Goal: Task Accomplishment & Management: Manage account settings

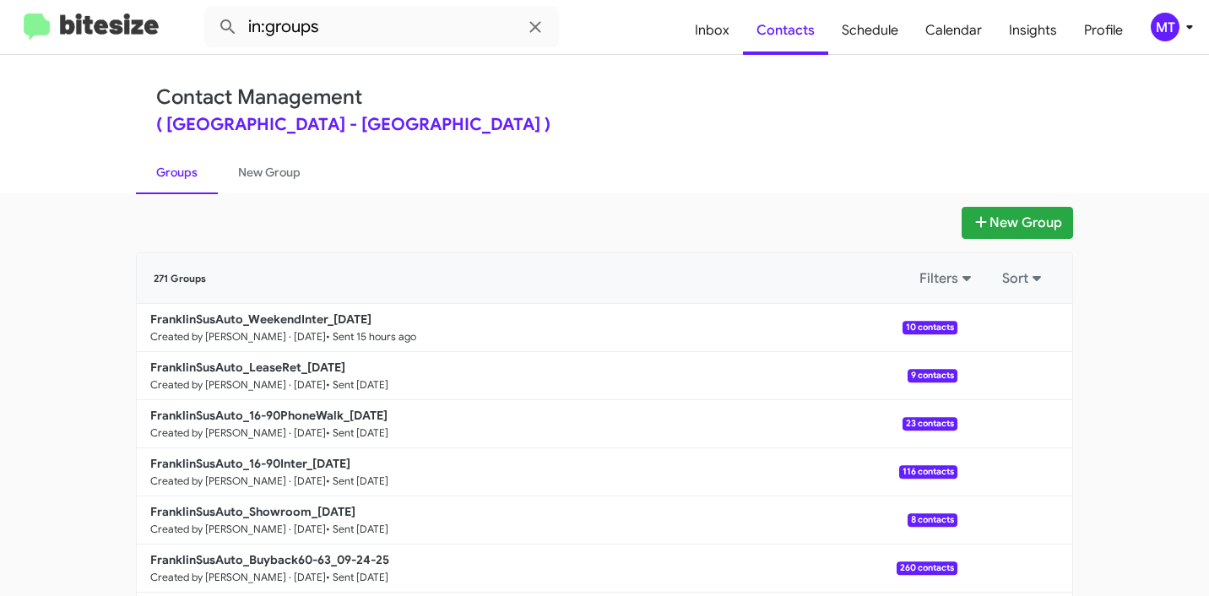
scroll to position [24, 0]
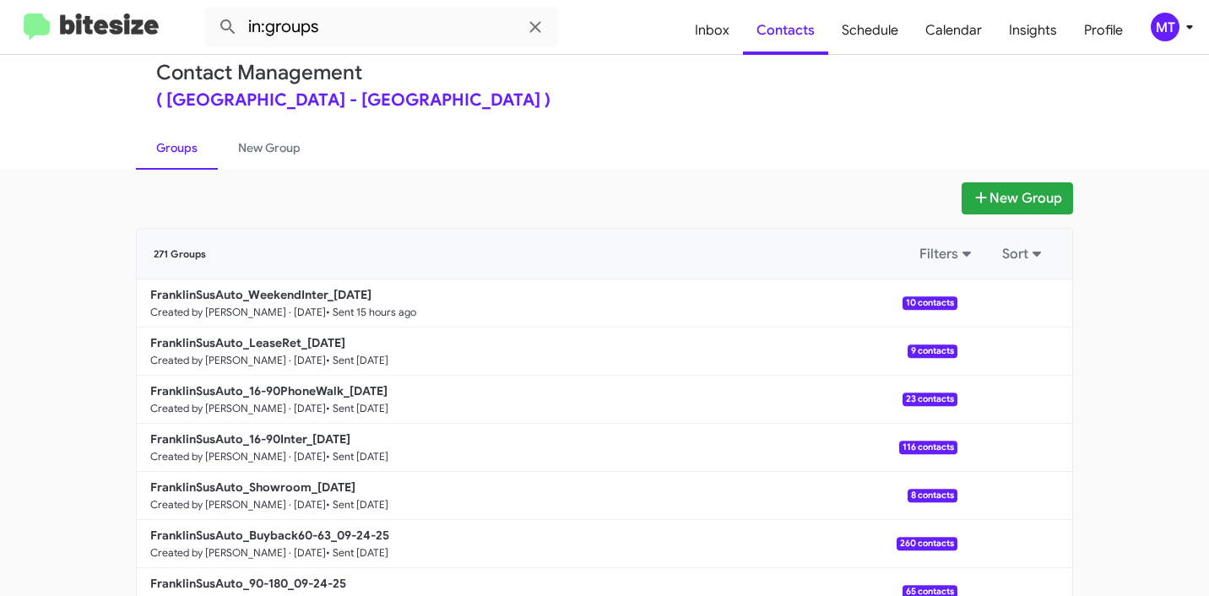
click at [1195, 14] on span "MT" at bounding box center [1175, 27] width 51 height 29
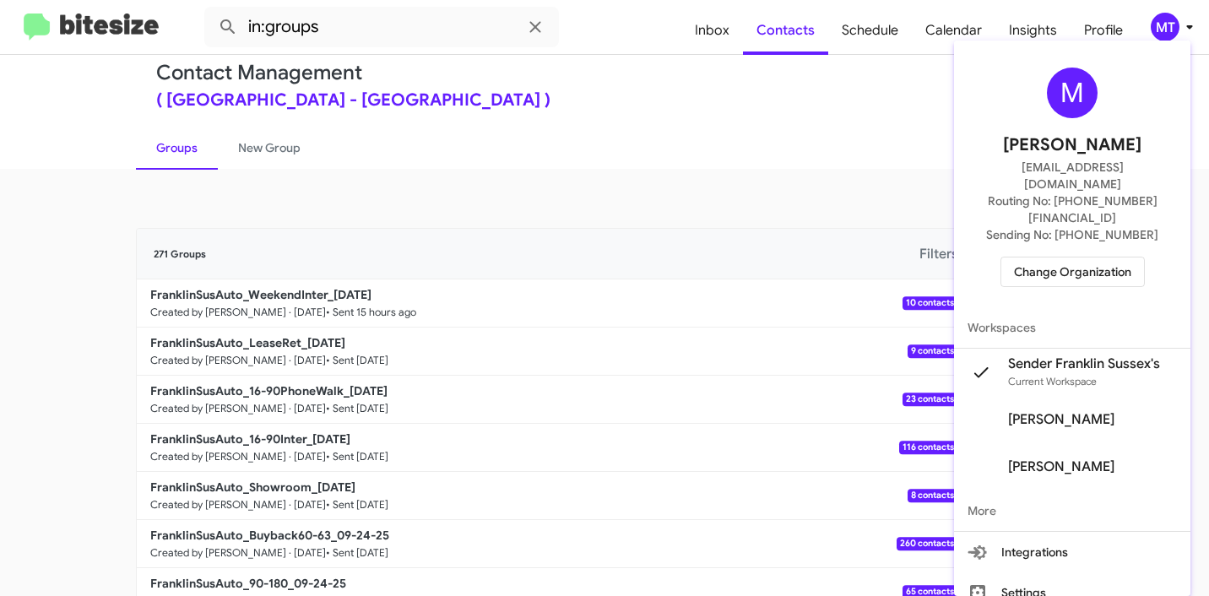
click at [801, 230] on div at bounding box center [604, 298] width 1209 height 596
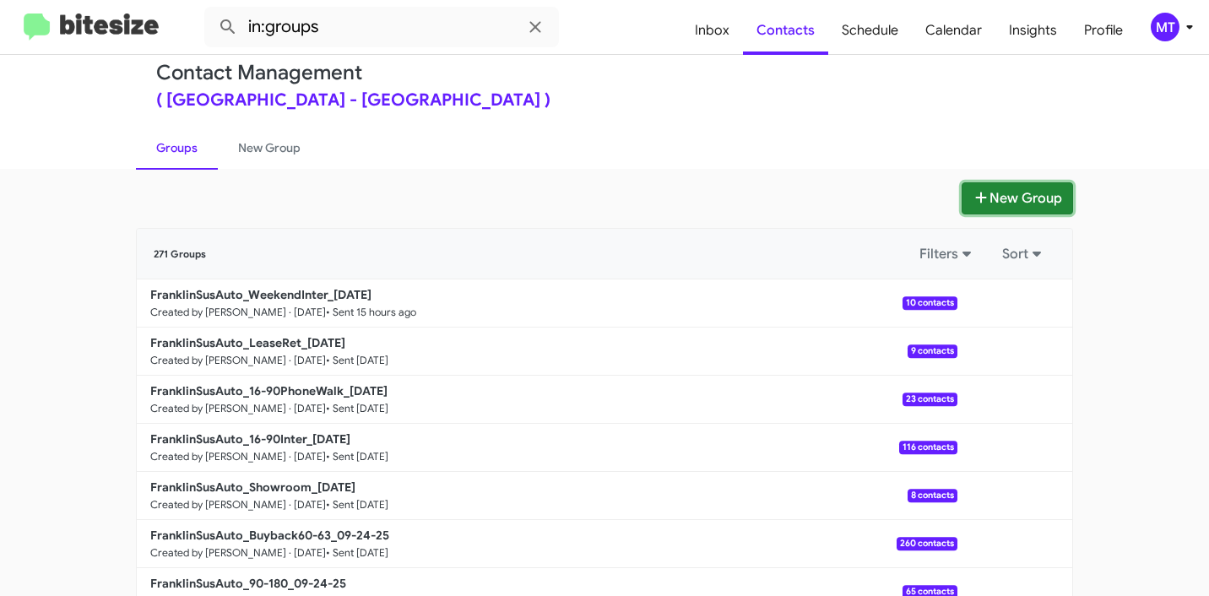
click at [998, 183] on button "New Group" at bounding box center [1017, 198] width 111 height 32
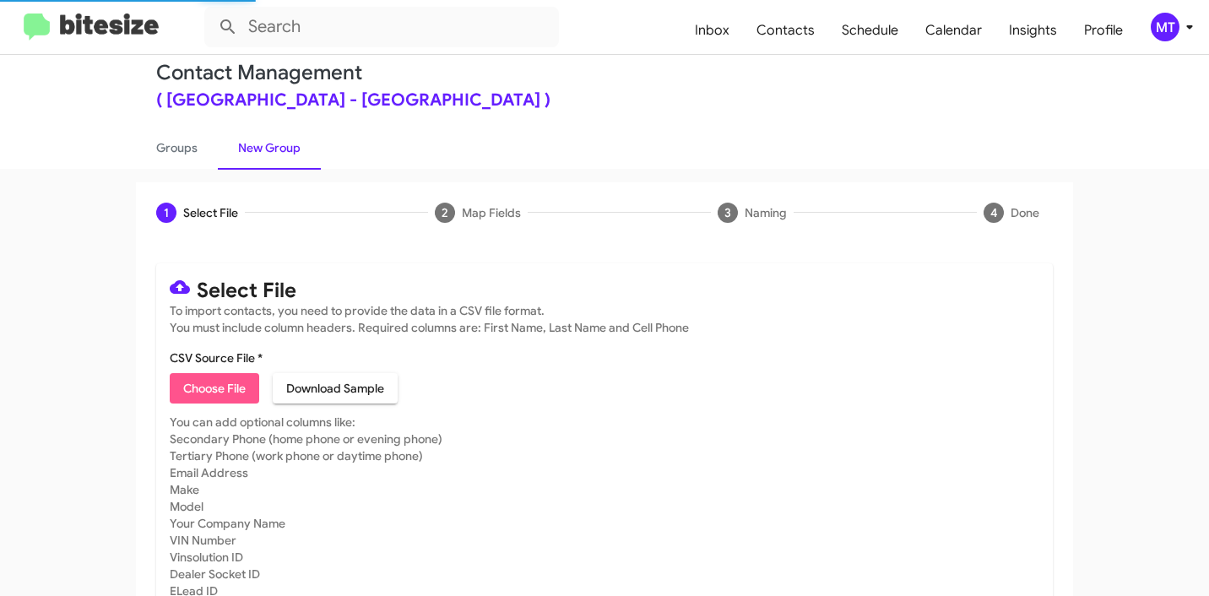
click at [214, 376] on span "Choose File" at bounding box center [214, 388] width 62 height 30
type input "FranklinSusAuto_3-14Int_09-30-25"
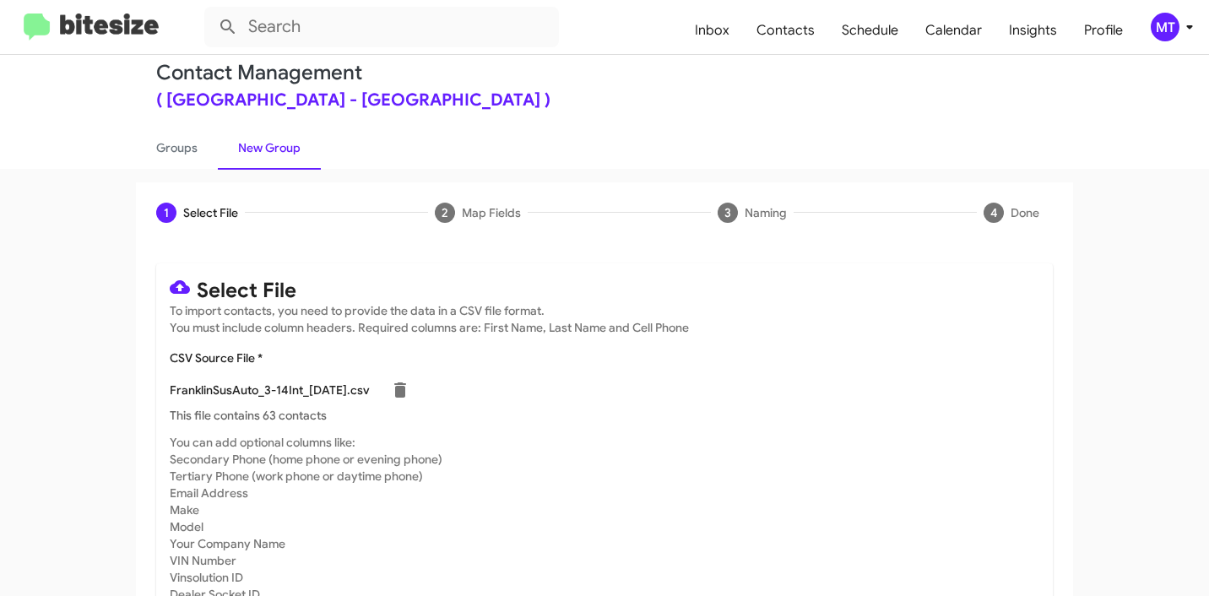
click at [1196, 26] on icon at bounding box center [1190, 27] width 20 height 20
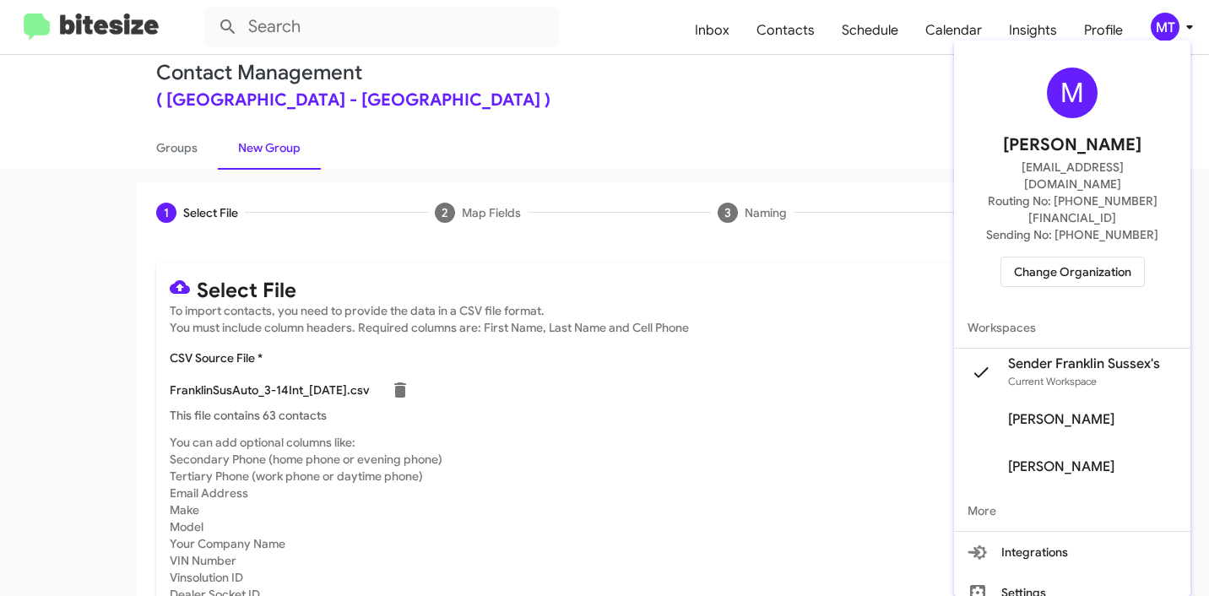
click at [816, 120] on div at bounding box center [604, 298] width 1209 height 596
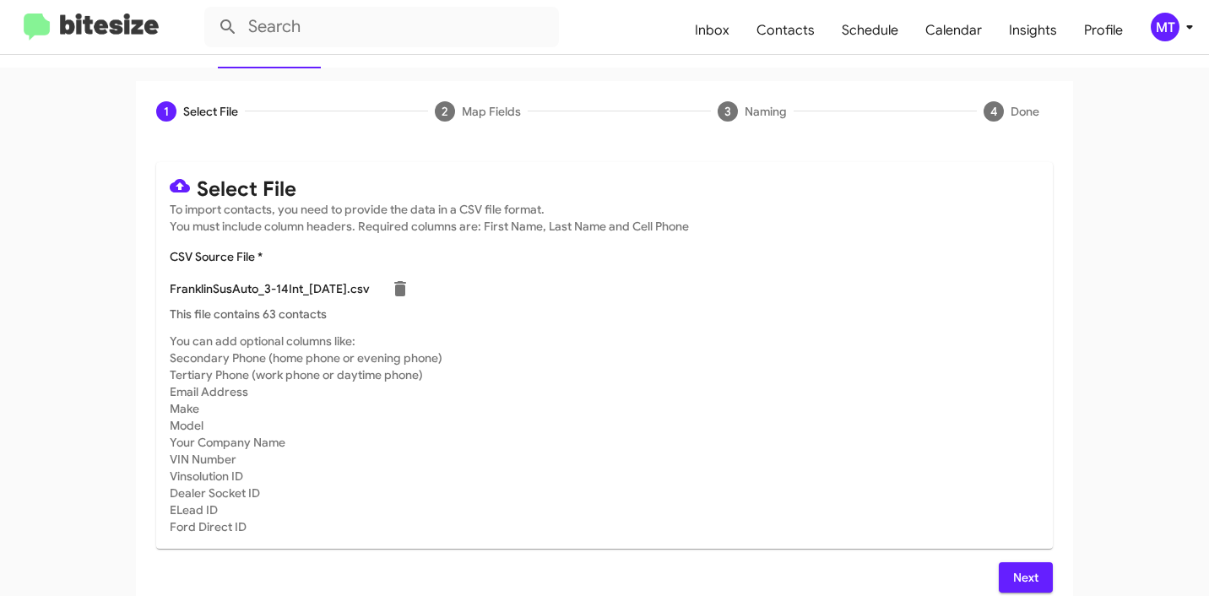
scroll to position [143, 0]
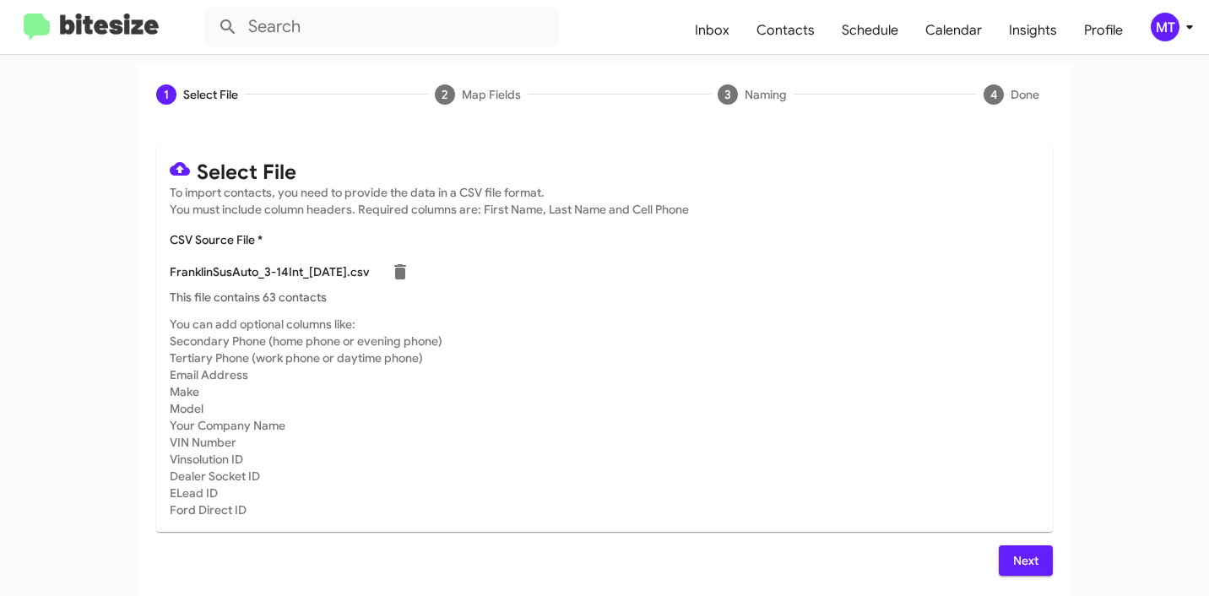
click at [1022, 558] on span "Next" at bounding box center [1025, 560] width 27 height 30
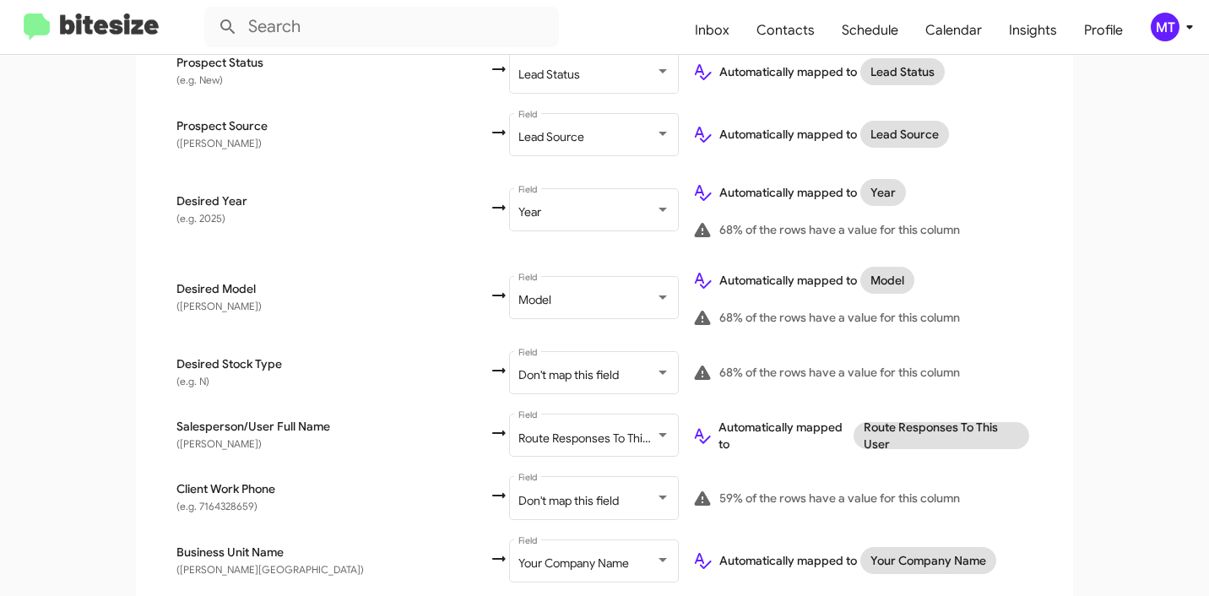
scroll to position [916, 0]
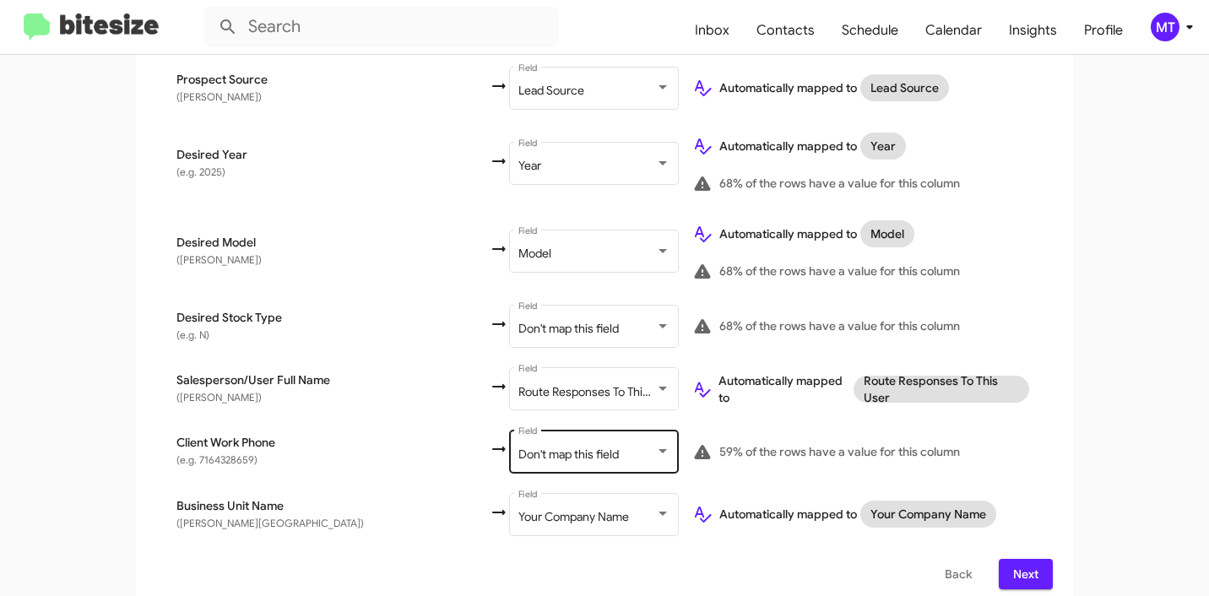
click at [518, 447] on span "Don't map this field" at bounding box center [568, 454] width 100 height 15
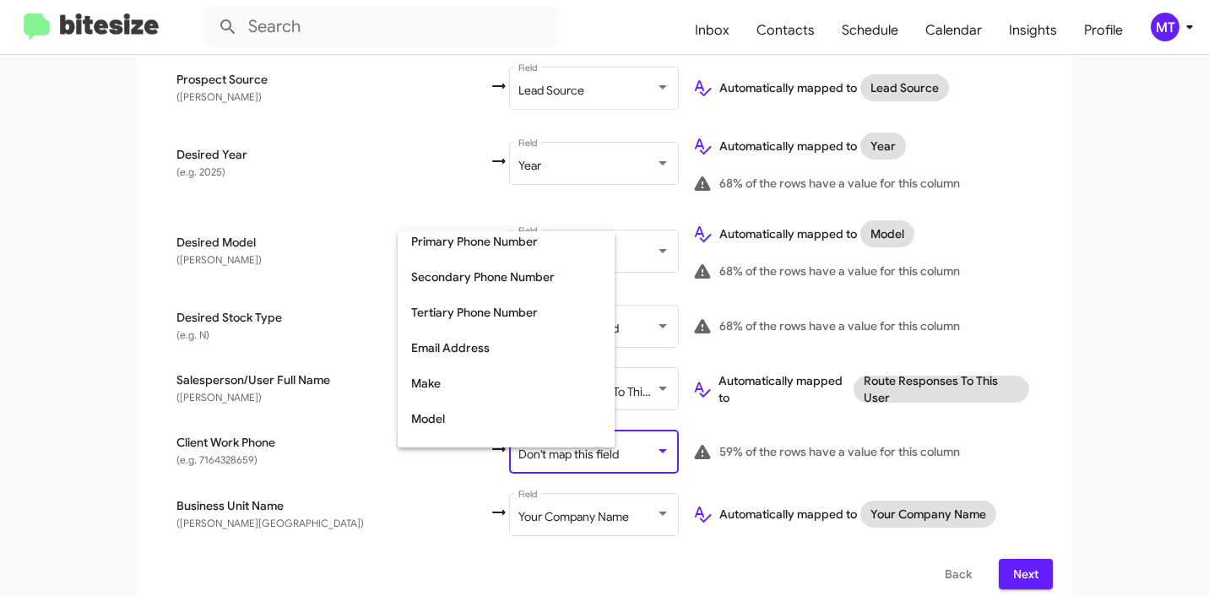
scroll to position [188, 0]
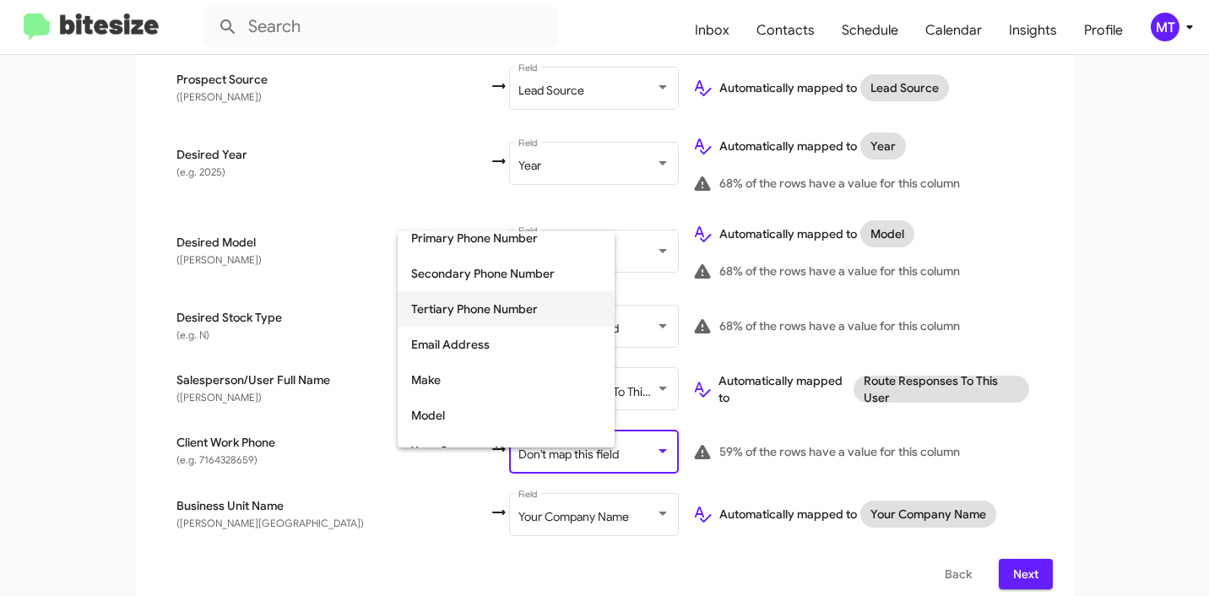
click at [507, 297] on span "Tertiary Phone Number" at bounding box center [506, 308] width 190 height 35
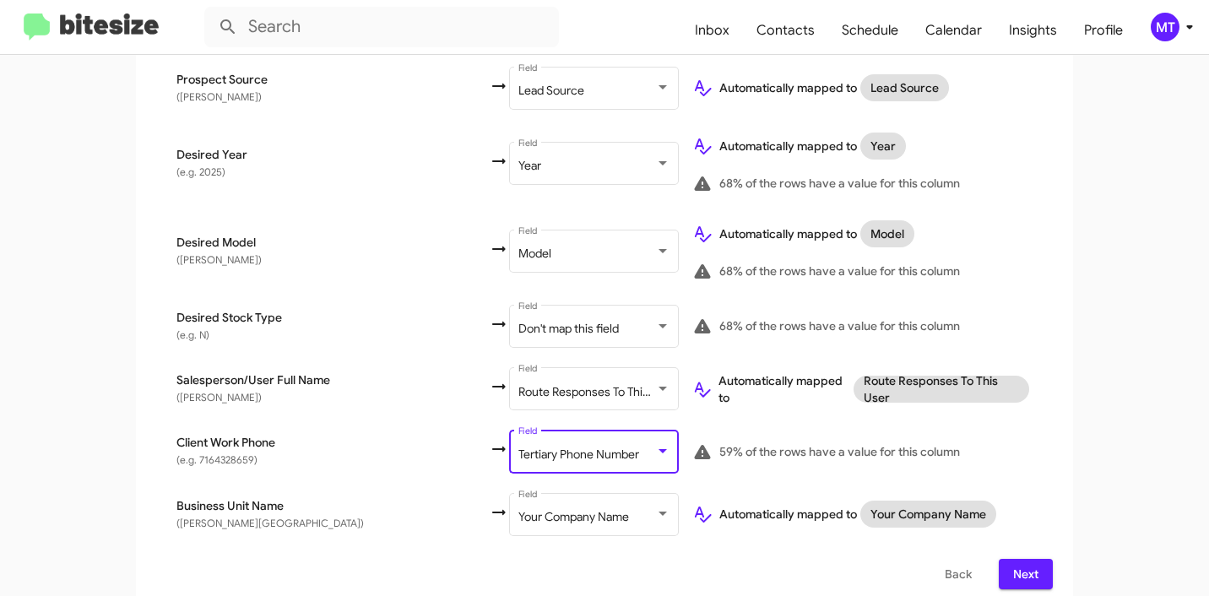
click at [1022, 559] on span "Next" at bounding box center [1025, 574] width 27 height 30
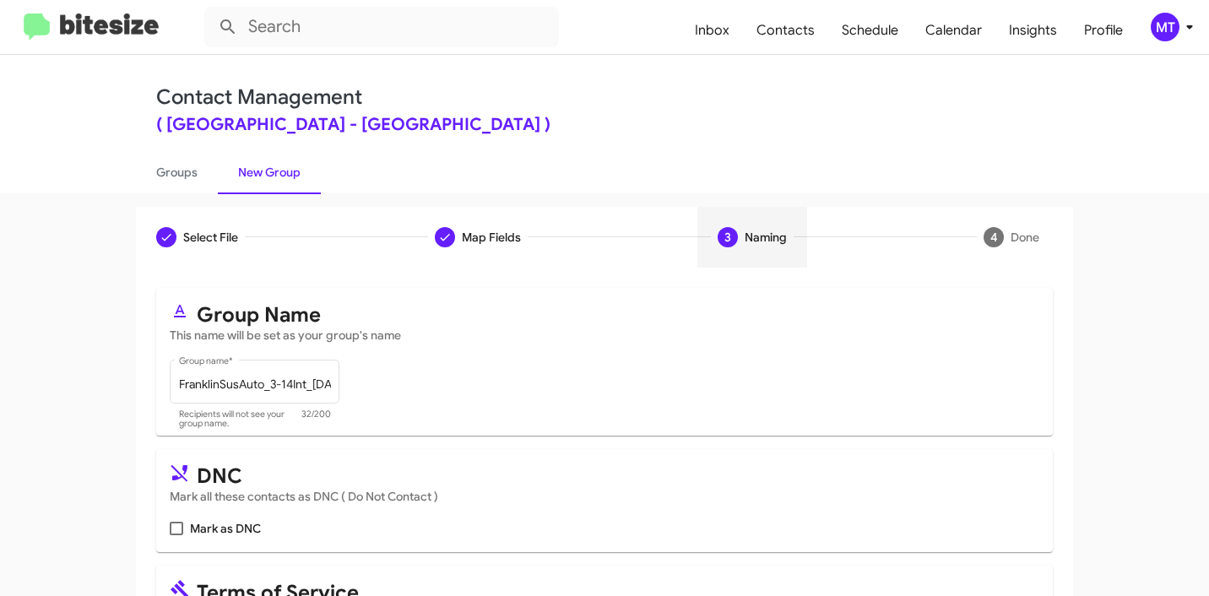
scroll to position [150, 0]
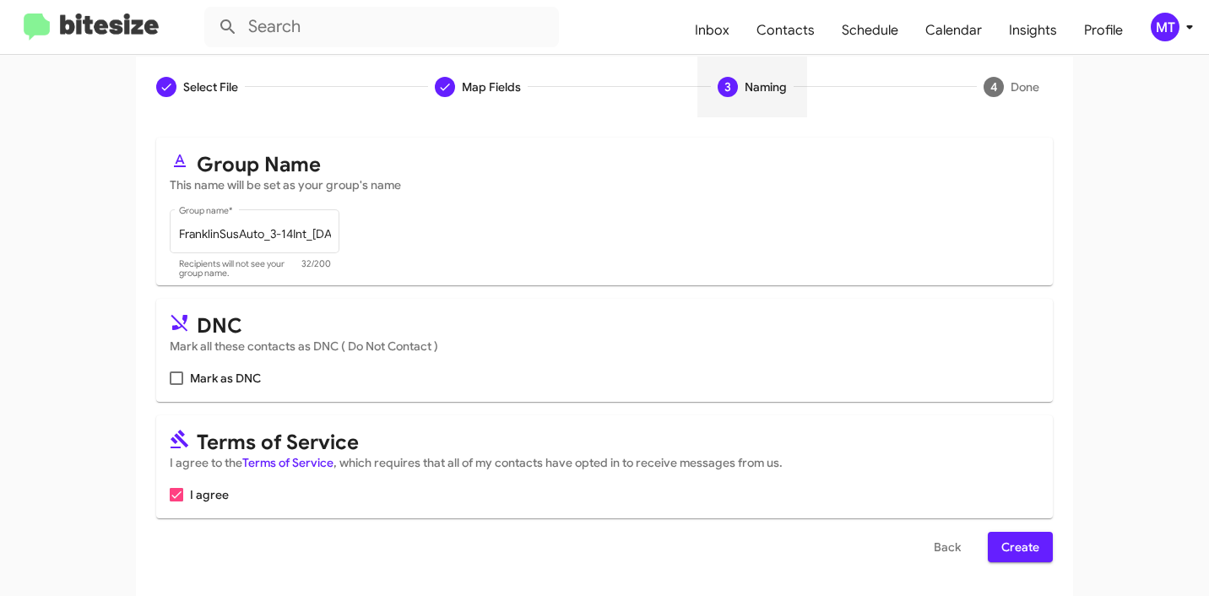
click at [1016, 545] on span "Create" at bounding box center [1020, 547] width 38 height 30
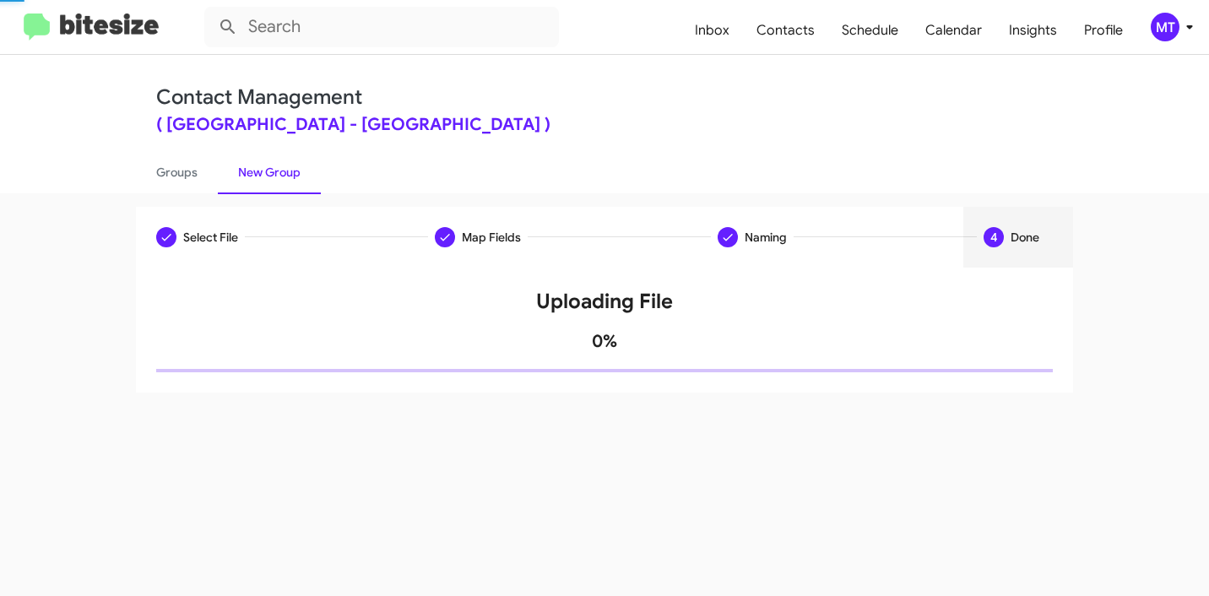
scroll to position [0, 0]
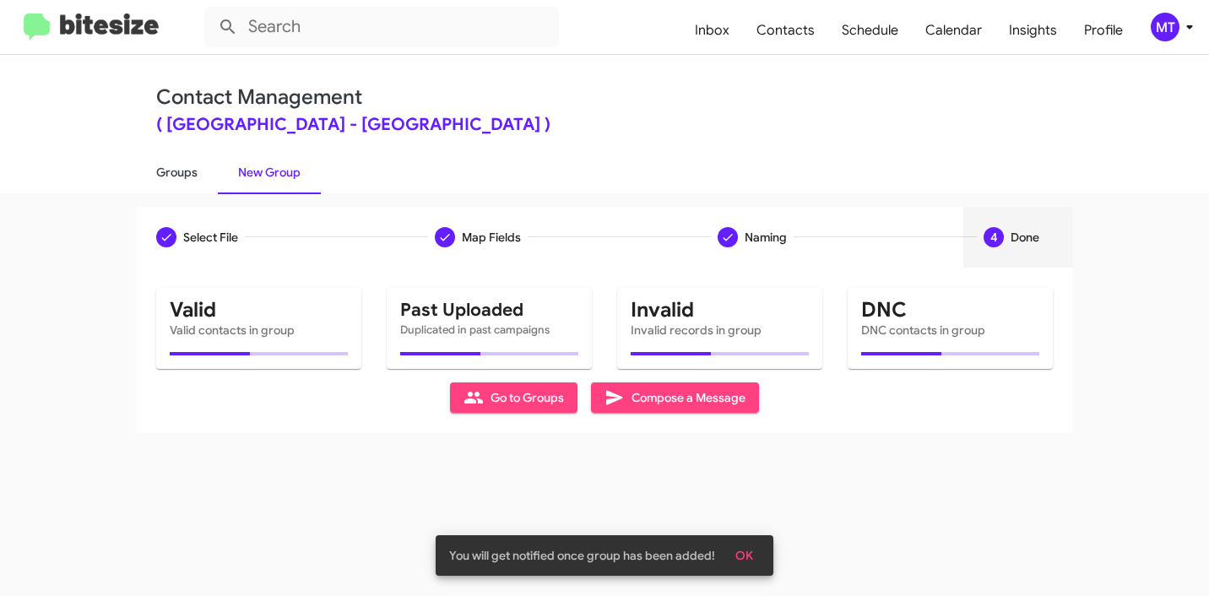
click at [182, 174] on link "Groups" at bounding box center [177, 172] width 82 height 44
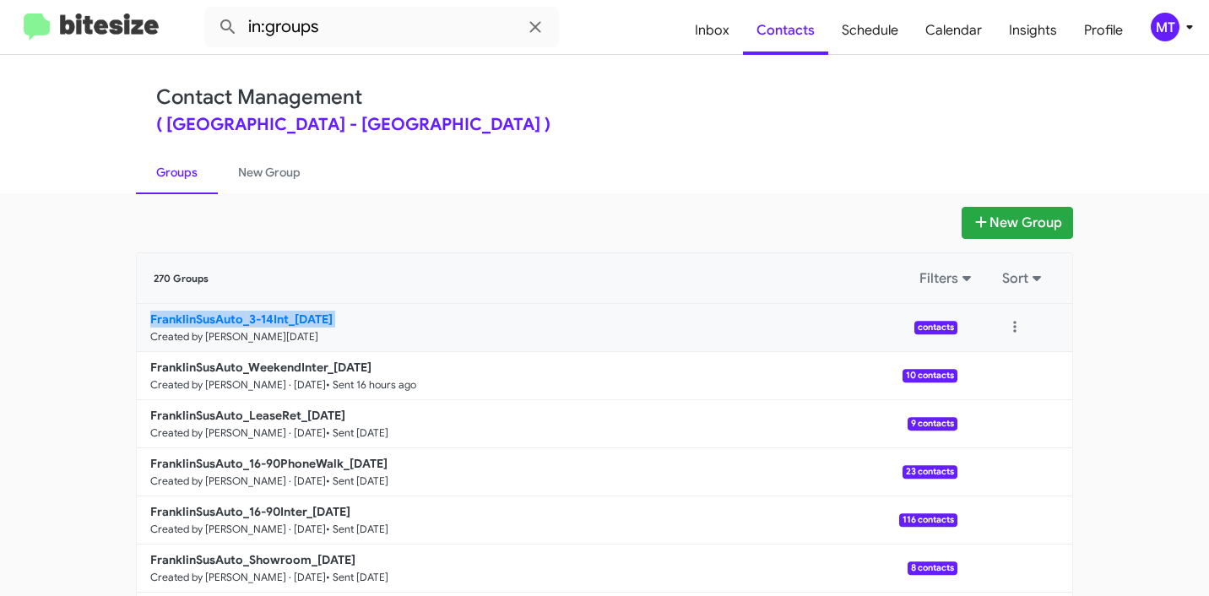
copy b "FranklinSusAuto_3-14Int_09-30-25"
drag, startPoint x: 100, startPoint y: 342, endPoint x: 142, endPoint y: 317, distance: 48.8
click at [142, 317] on app-groups "New Group 270 Groups Filters Sort FranklinSusAuto_3-14Int_09-30-25 Created by M…" at bounding box center [604, 518] width 1209 height 623
click at [447, 28] on input "in:groups" at bounding box center [381, 27] width 355 height 41
paste input "FranklinSusAuto_3-14Int_09-30-25"
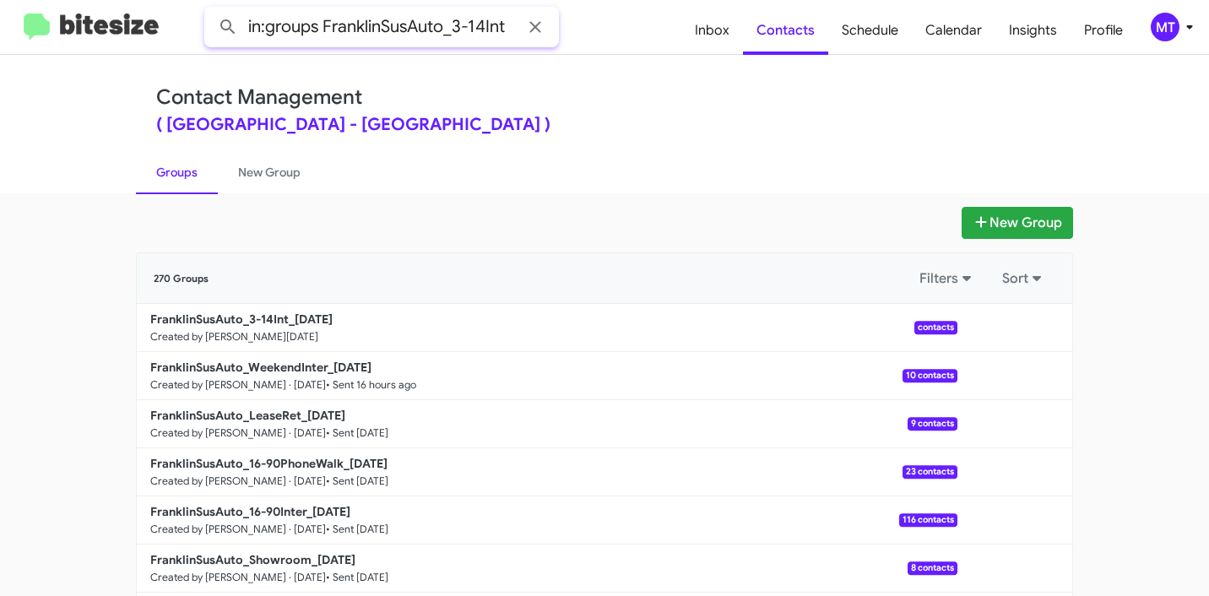
type input "in:groups FranklinSusAuto_3-14Int"
click at [211, 10] on button at bounding box center [228, 27] width 34 height 34
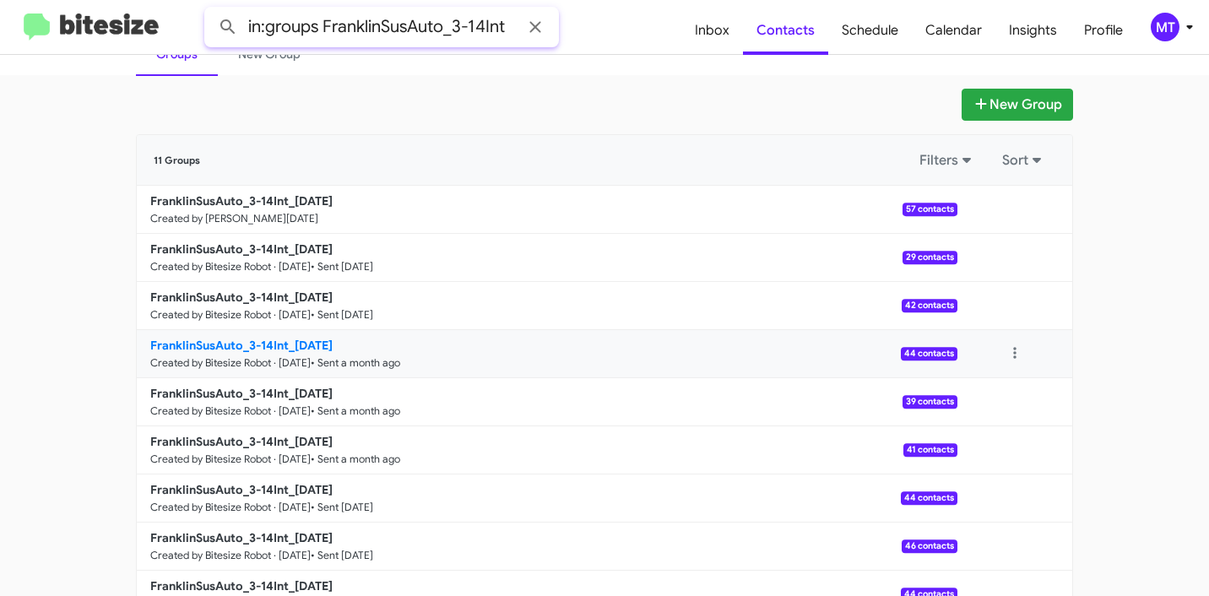
scroll to position [229, 0]
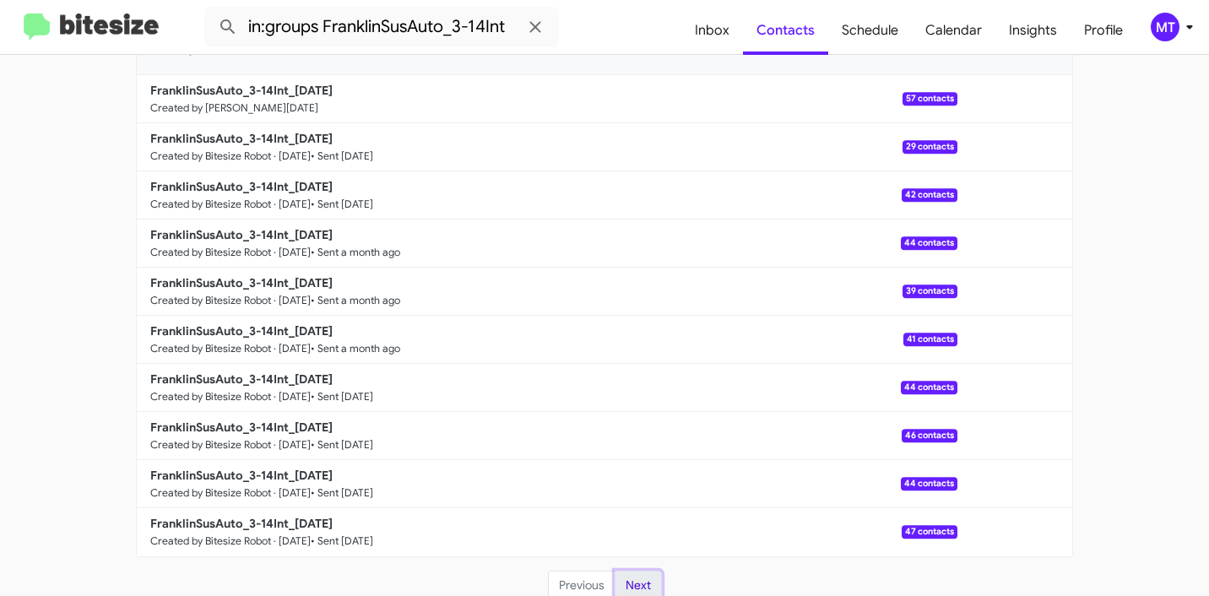
click at [628, 581] on button "Next" at bounding box center [638, 586] width 47 height 30
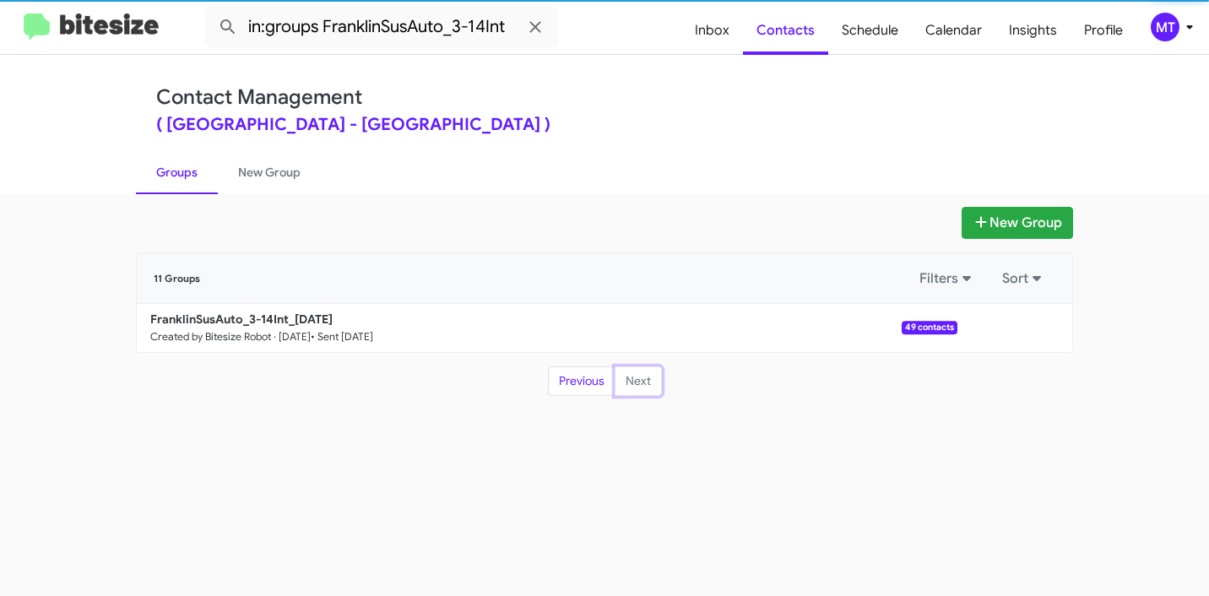
scroll to position [0, 0]
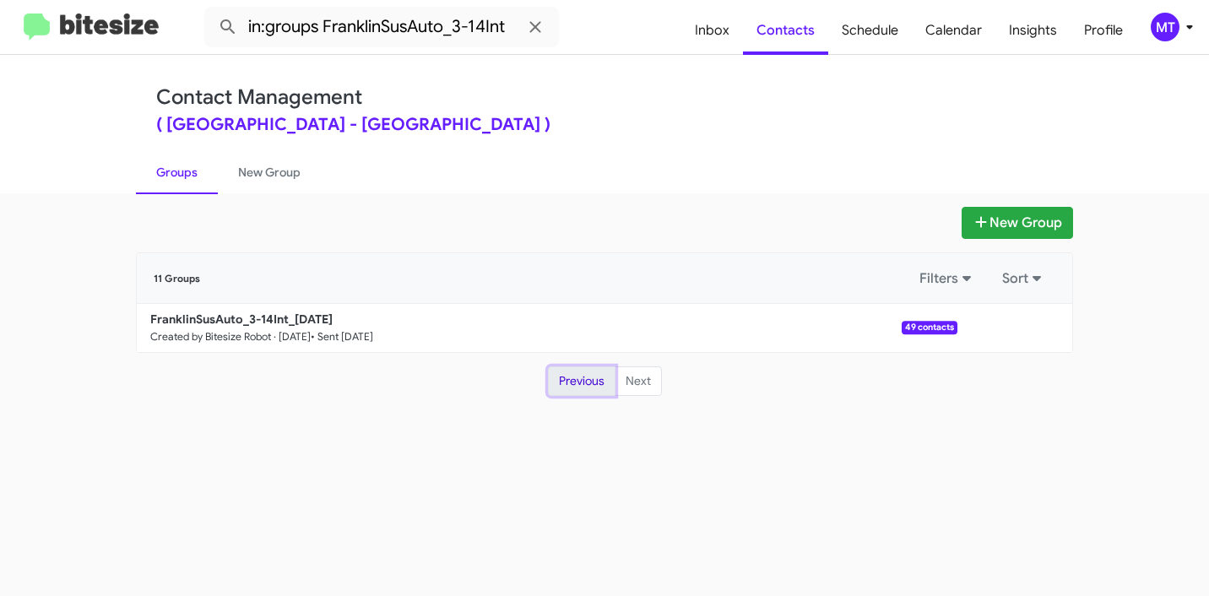
click at [578, 376] on button "Previous" at bounding box center [582, 381] width 68 height 30
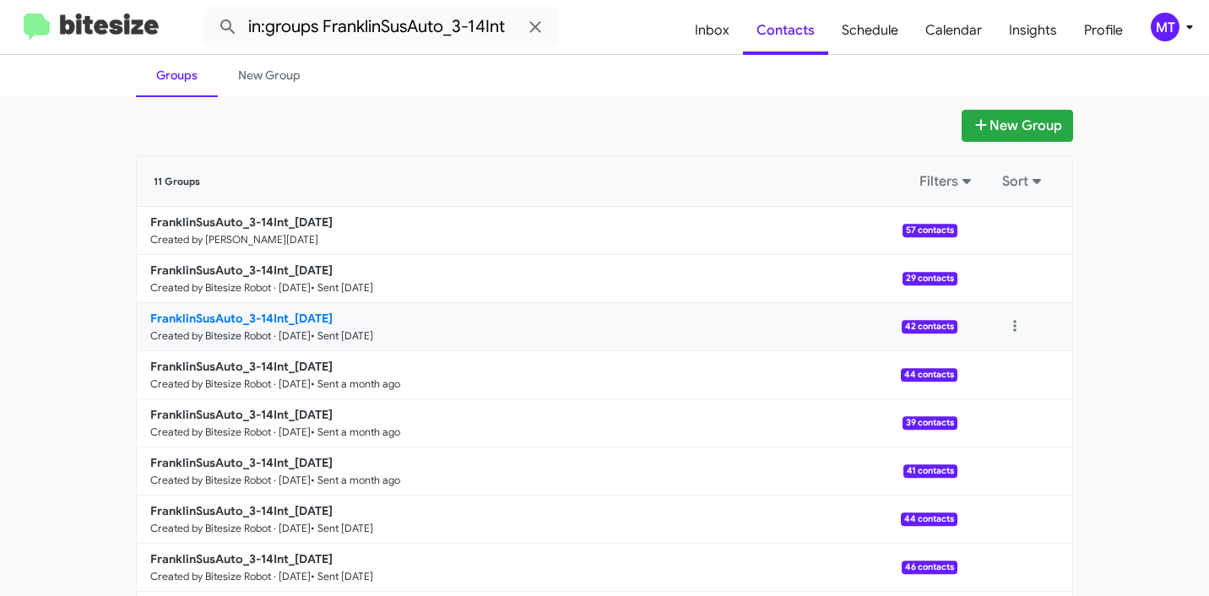
scroll to position [229, 0]
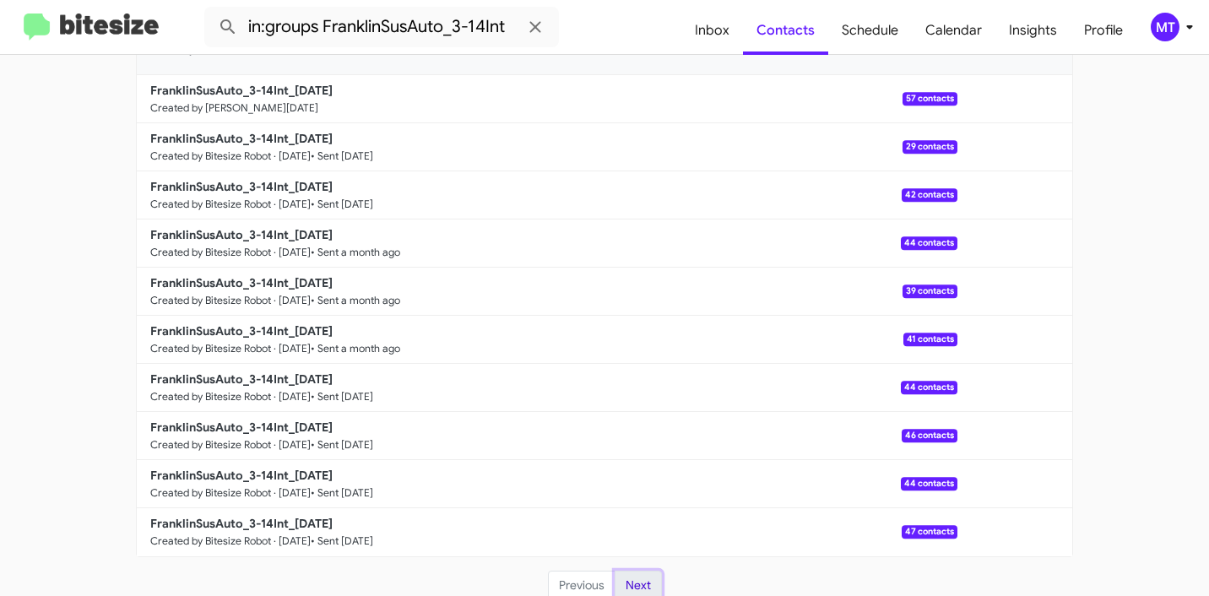
click at [622, 591] on button "Next" at bounding box center [638, 586] width 47 height 30
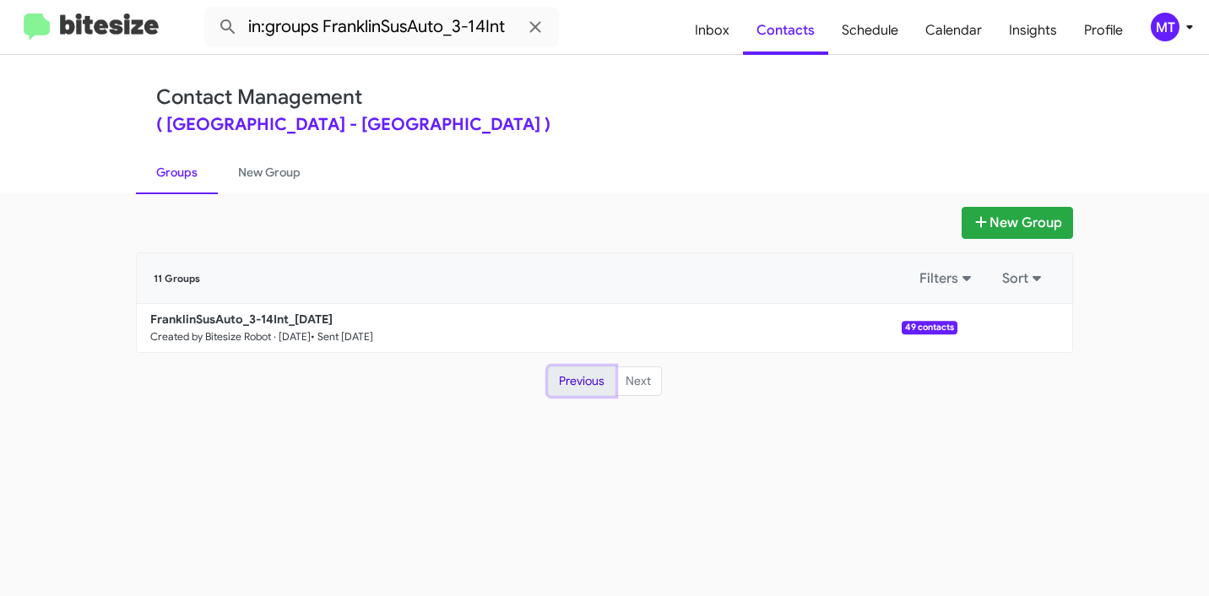
click at [572, 387] on button "Previous" at bounding box center [582, 381] width 68 height 30
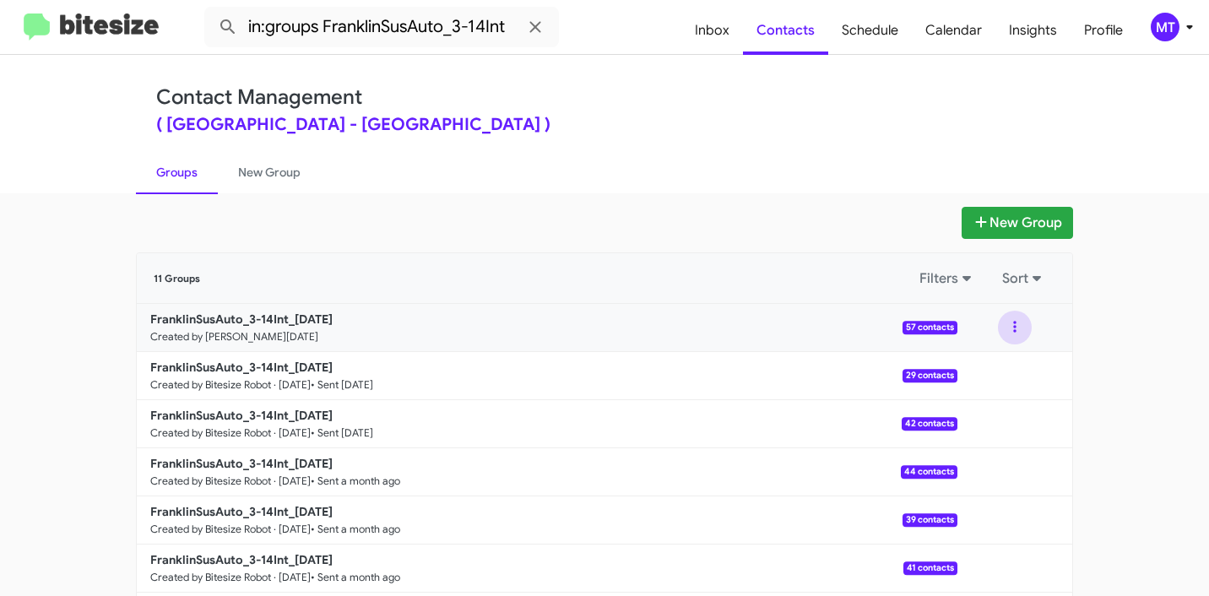
click at [1006, 320] on button at bounding box center [1015, 328] width 34 height 34
click at [956, 368] on button "View contacts" at bounding box center [964, 373] width 135 height 41
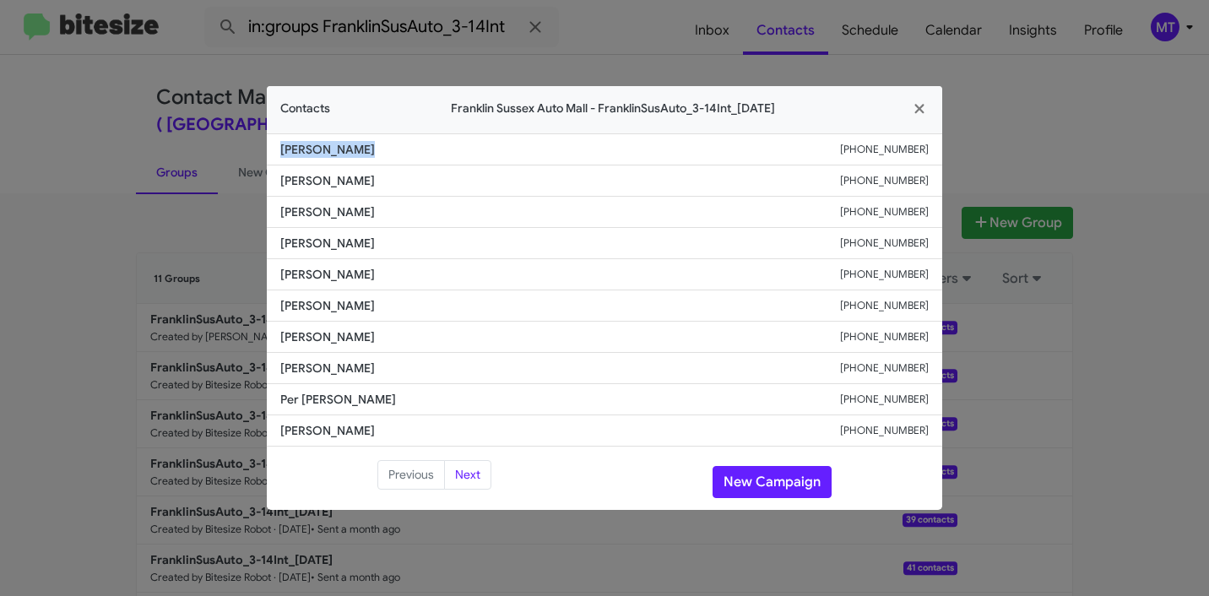
copy span "Yeison Inhram"
drag, startPoint x: 360, startPoint y: 149, endPoint x: 274, endPoint y: 153, distance: 86.2
click at [274, 153] on li "Yeison Inhram +18454133827" at bounding box center [604, 149] width 675 height 32
click at [919, 110] on icon "button" at bounding box center [918, 108] width 9 height 9
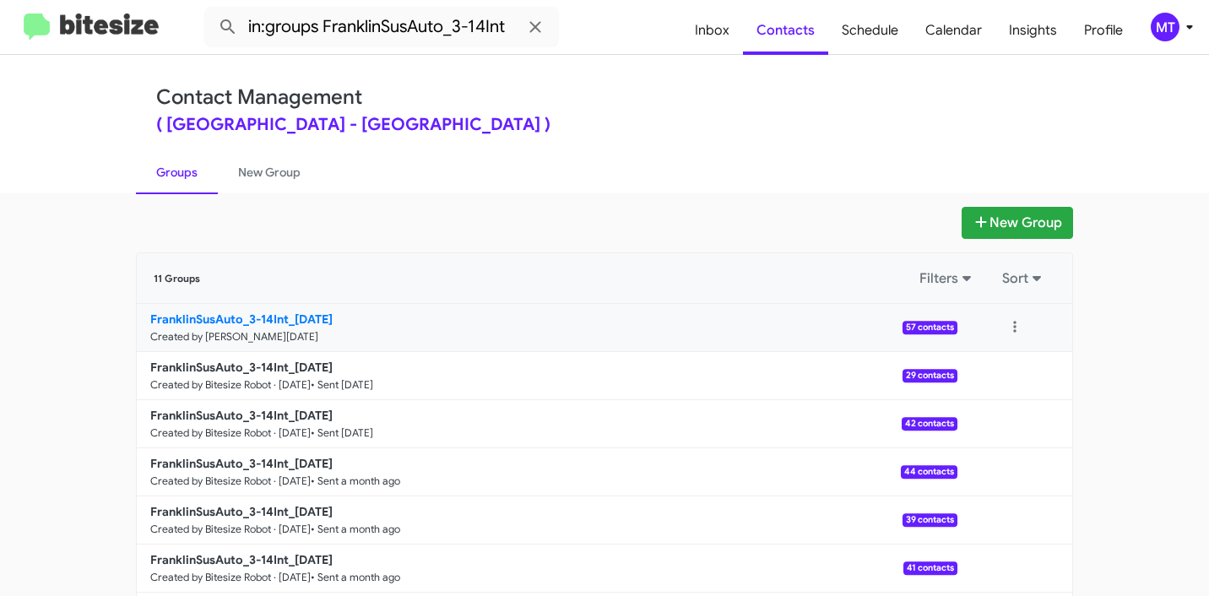
click at [241, 316] on b "FranklinSusAuto_3-14Int_09-30-25" at bounding box center [241, 319] width 182 height 15
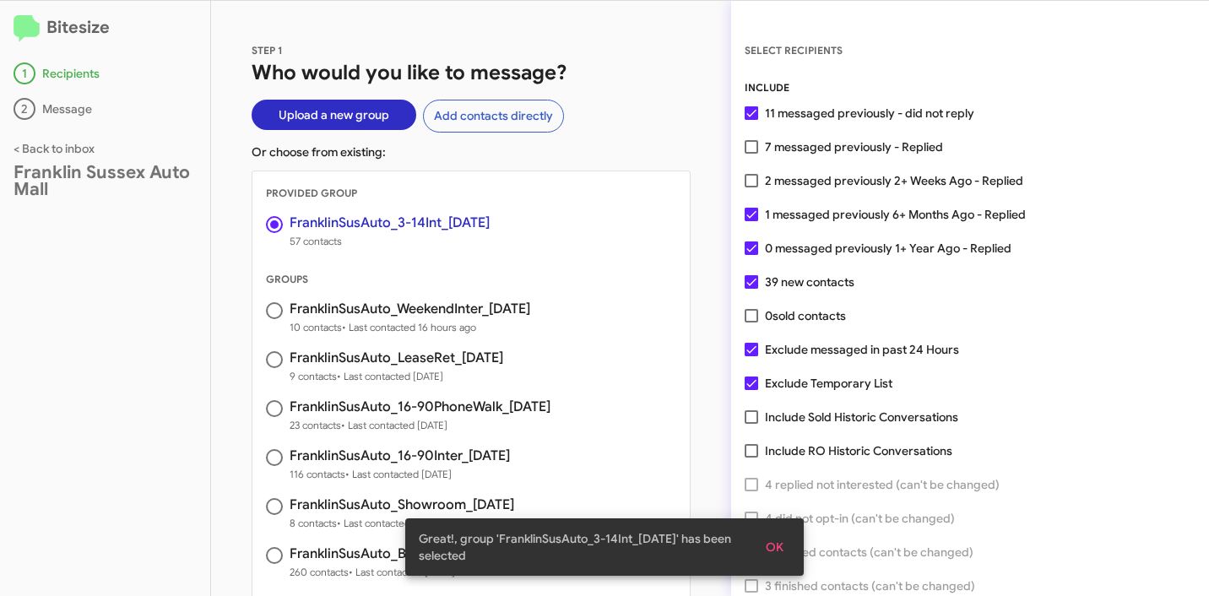
scroll to position [43, 0]
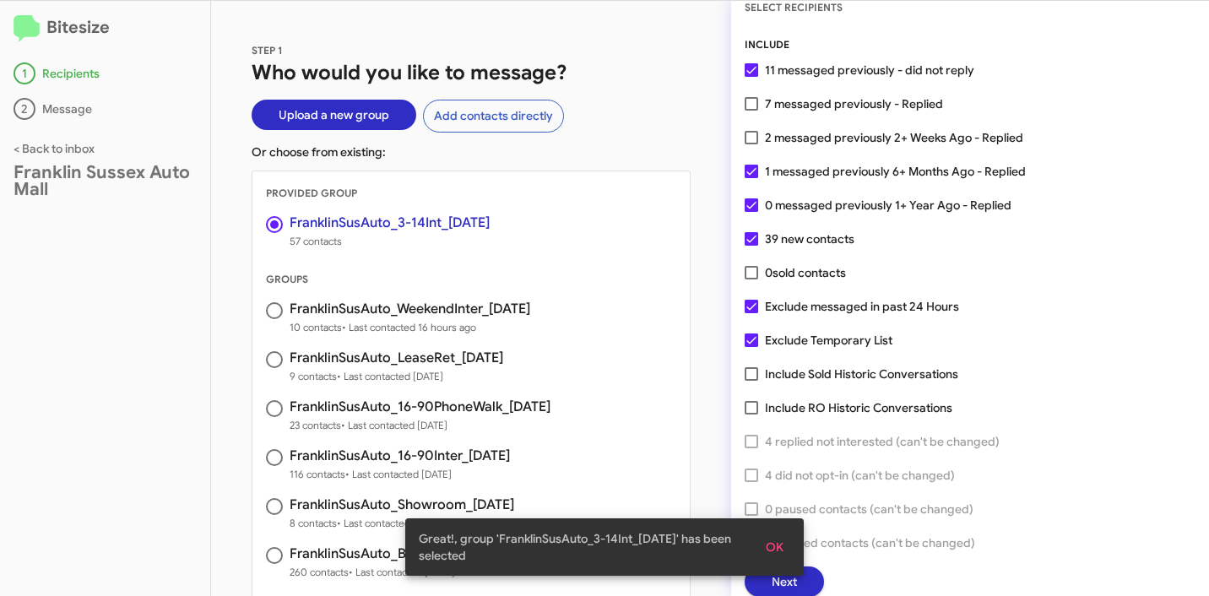
click at [771, 548] on span "OK" at bounding box center [775, 547] width 18 height 30
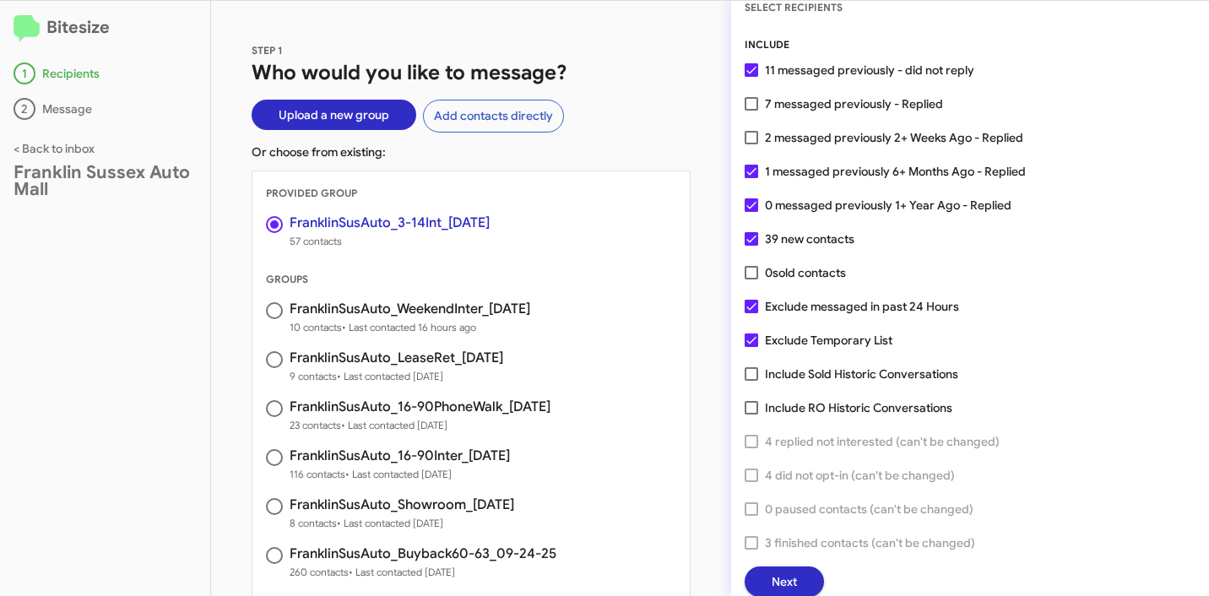
click at [789, 575] on span "Next" at bounding box center [784, 582] width 25 height 30
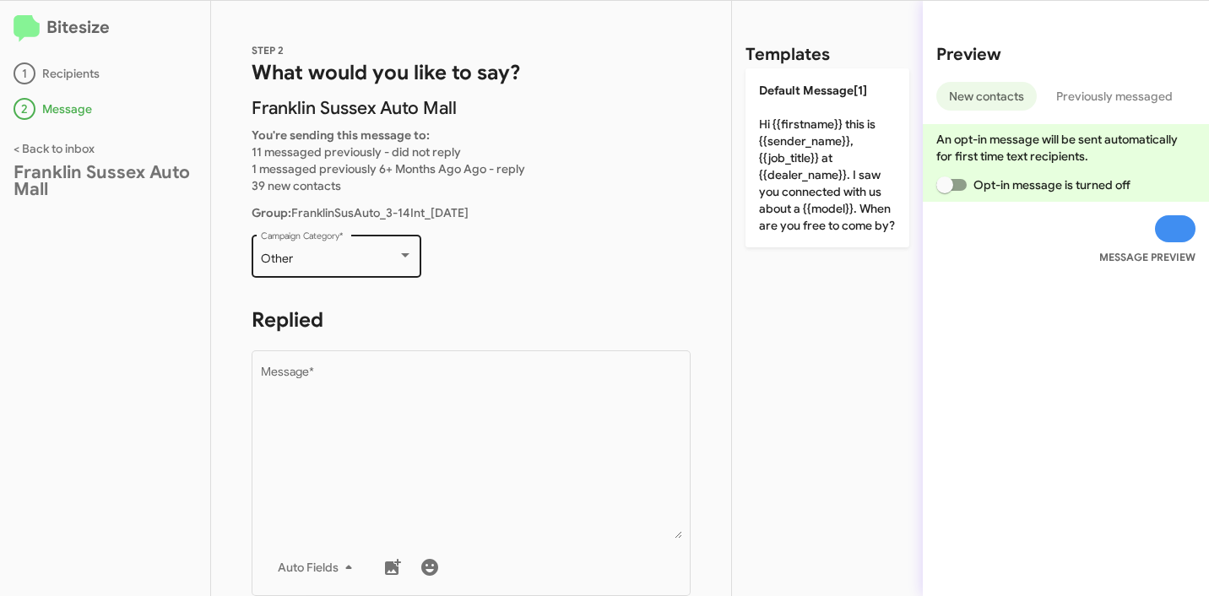
click at [388, 254] on div "Other" at bounding box center [329, 259] width 137 height 14
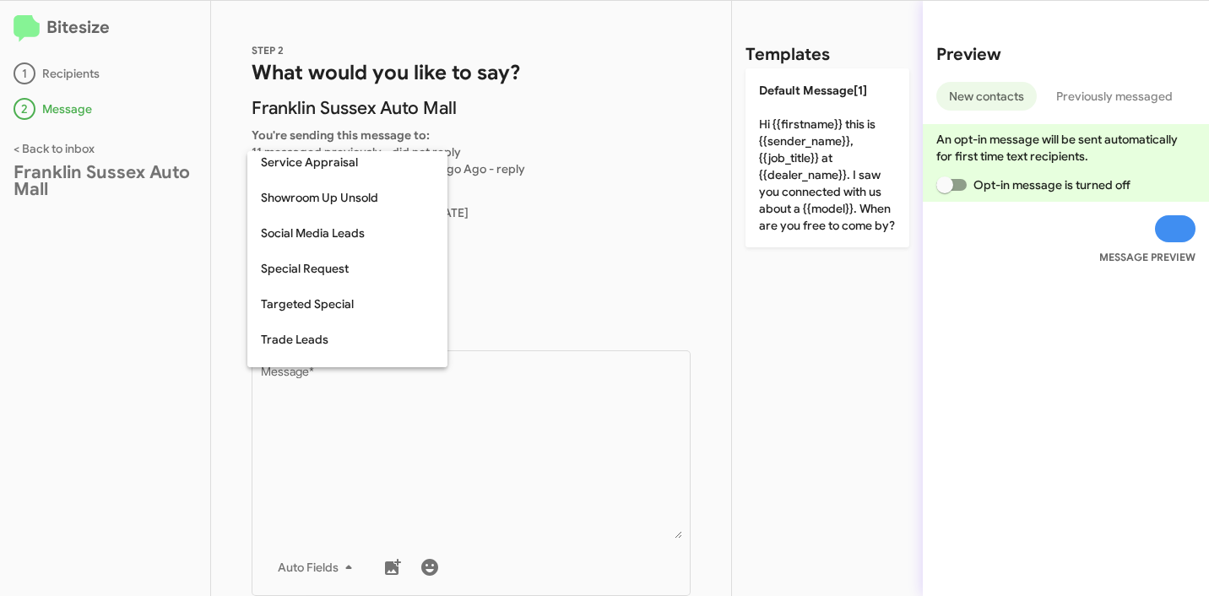
scroll to position [706, 0]
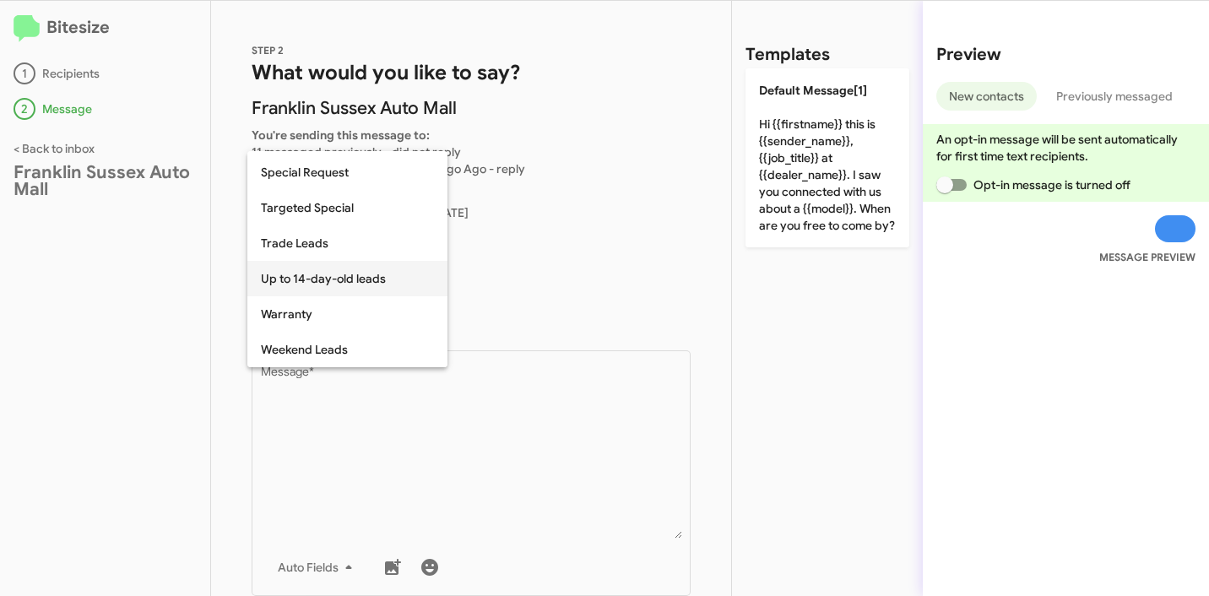
click at [371, 278] on span "Up to 14-day-old leads" at bounding box center [347, 278] width 173 height 35
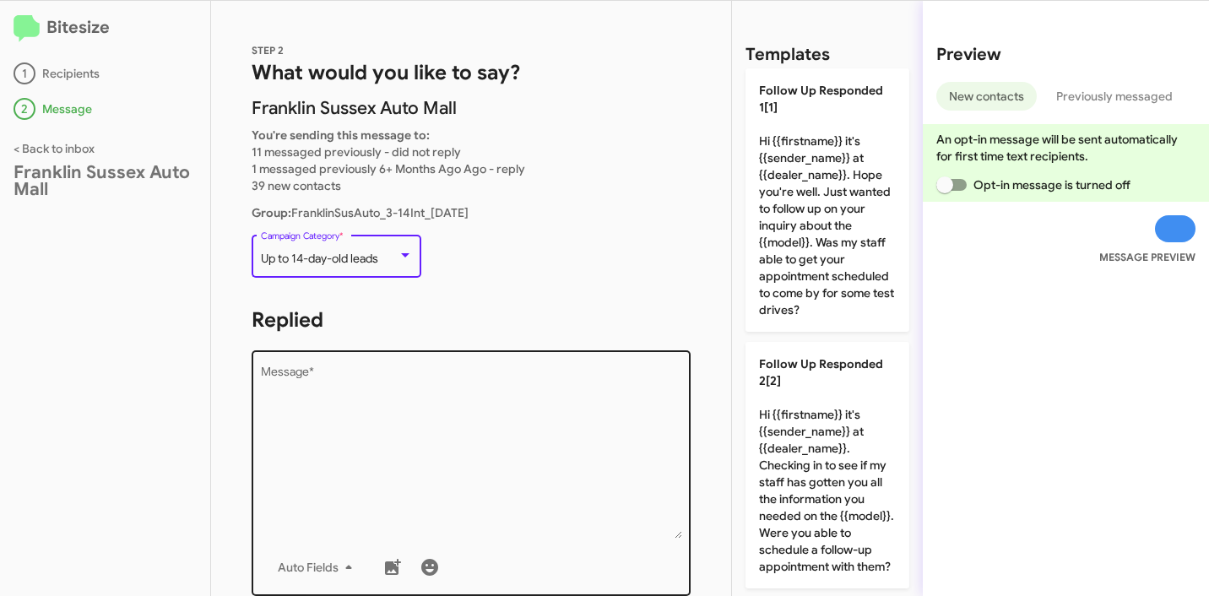
click at [387, 418] on textarea "Message *" at bounding box center [471, 452] width 421 height 172
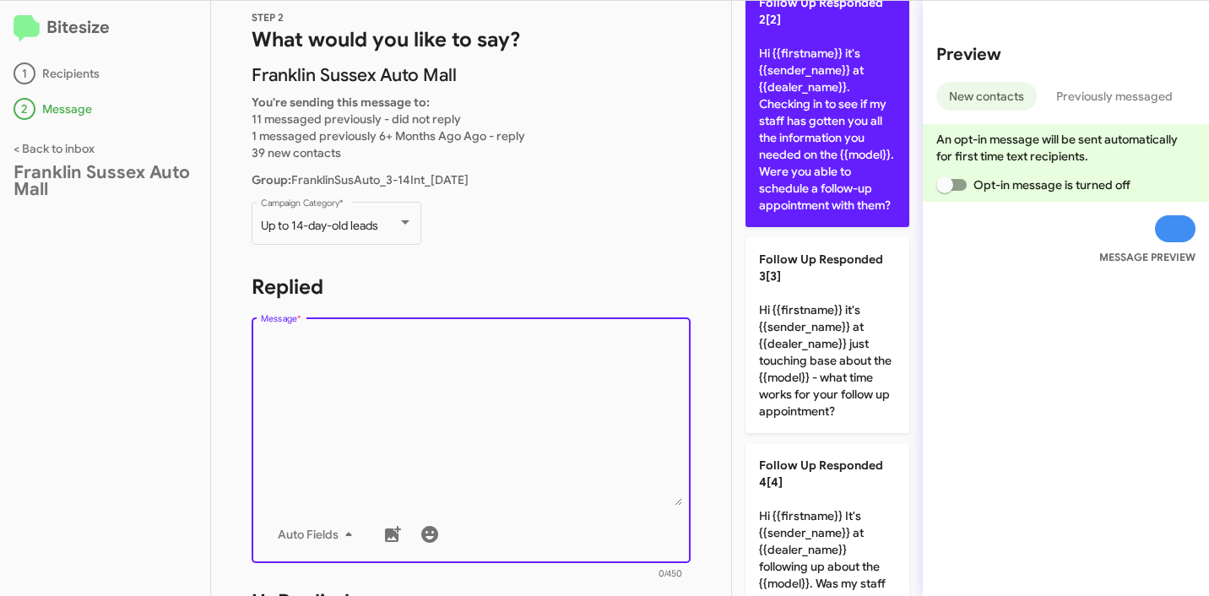
scroll to position [482, 0]
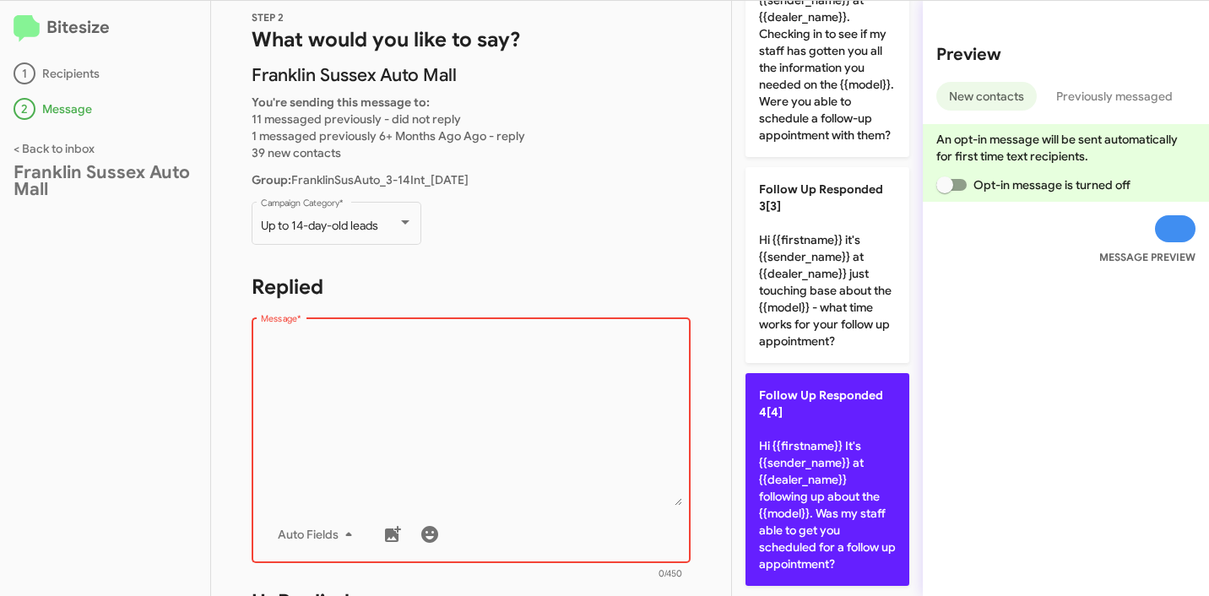
click at [808, 455] on p "Follow Up Responded 4[4] Hi {{firstname}} It's {{sender_name}} at {{dealer_name…" at bounding box center [828, 479] width 164 height 213
type textarea "Hi {{firstname}} It's {{sender_name}} at {{dealer_name}} following up about the…"
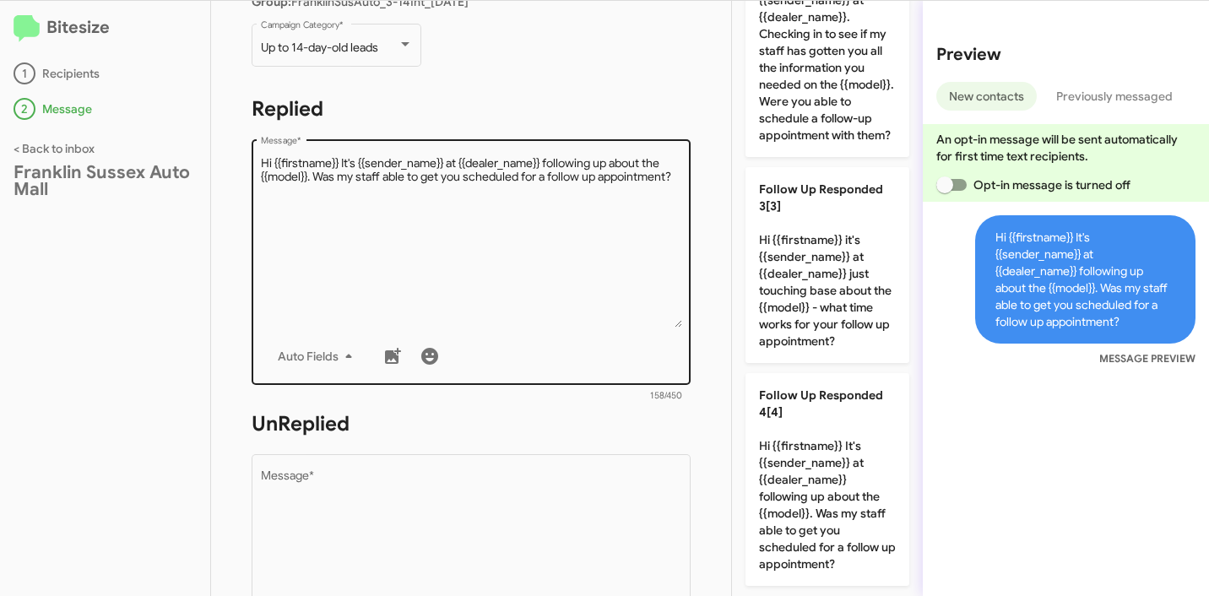
scroll to position [215, 0]
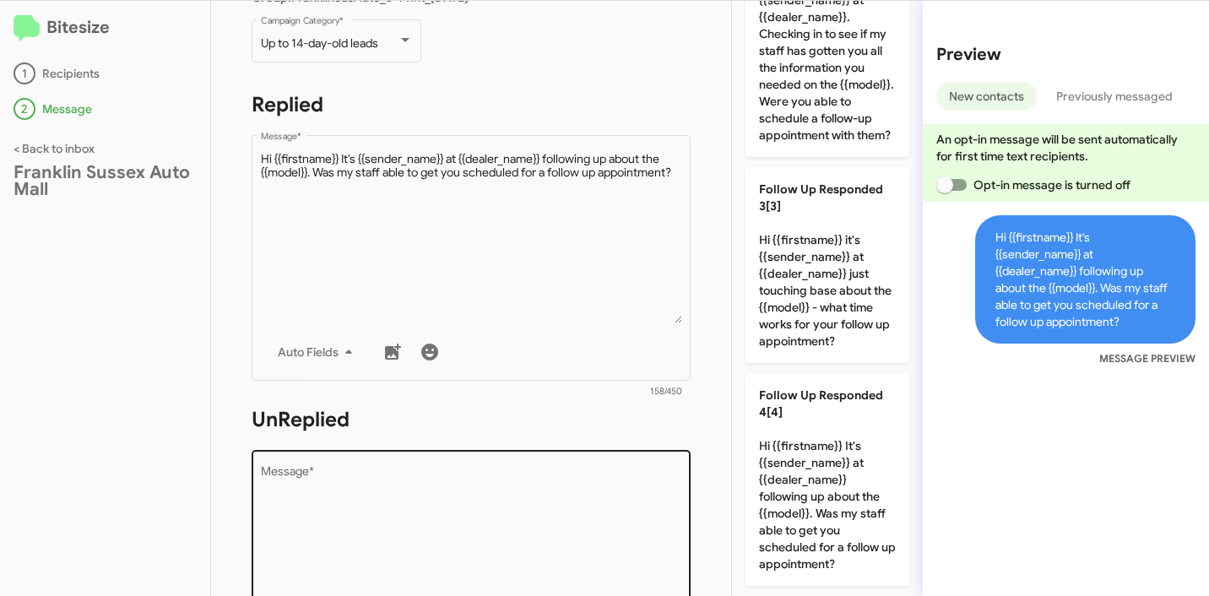
click at [532, 481] on textarea "Message *" at bounding box center [471, 552] width 421 height 172
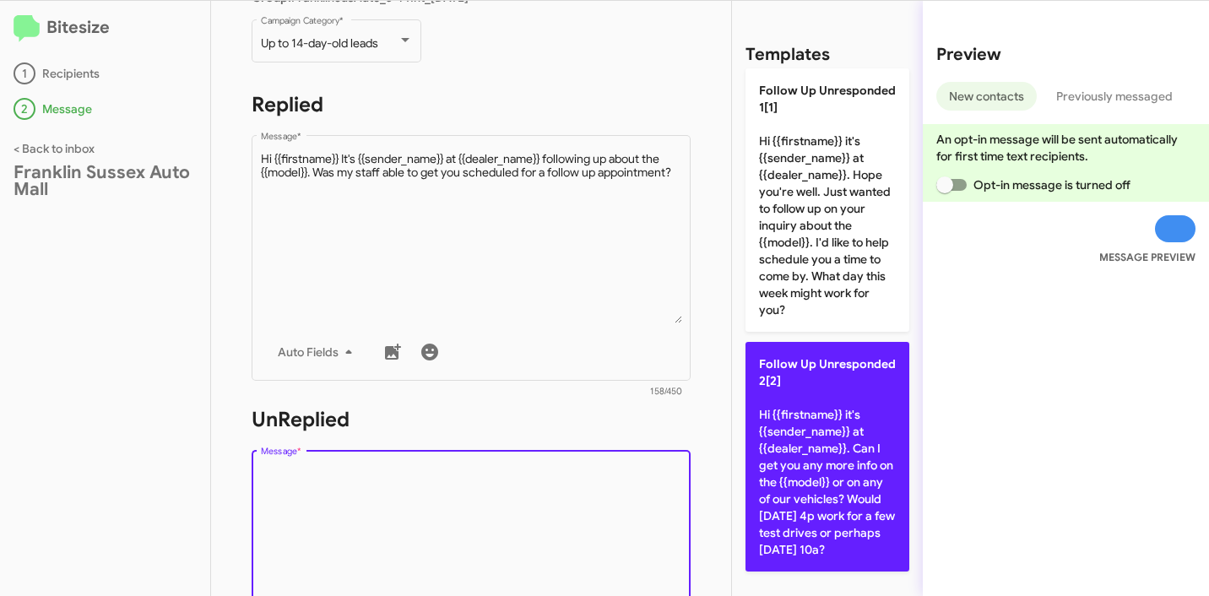
click at [833, 410] on p "Follow Up Unresponded 2[2] Hi {{firstname}} it's {{sender_name}} at {{dealer_na…" at bounding box center [828, 457] width 164 height 230
type textarea "Hi {{firstname}} it's {{sender_name}} at {{dealer_name}}. Can I get you any mor…"
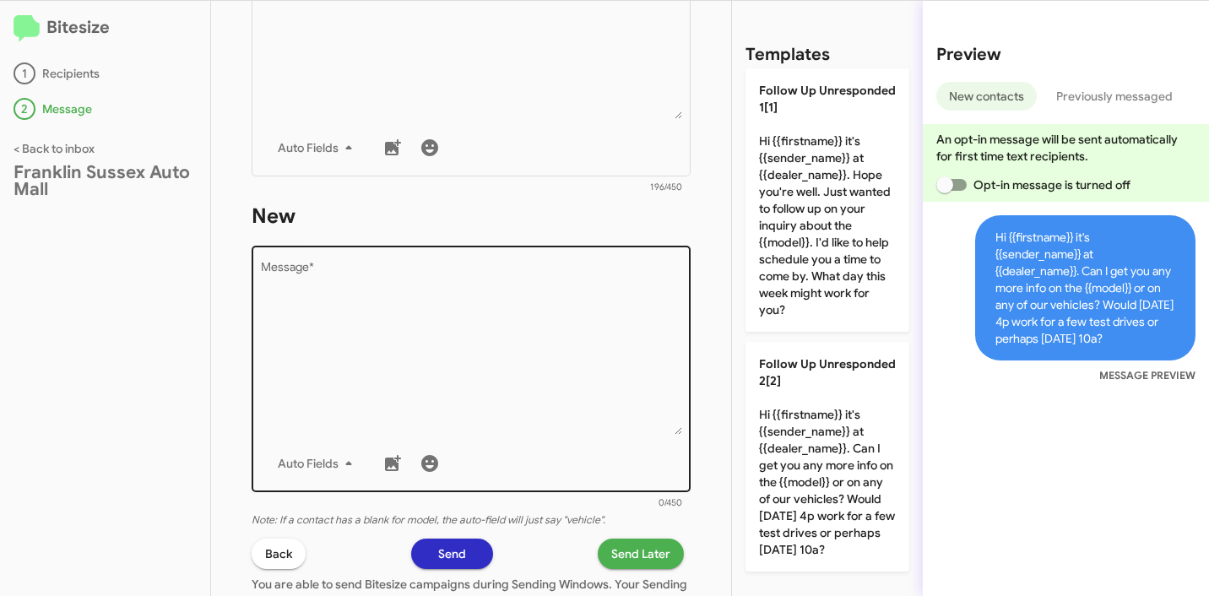
scroll to position [746, 0]
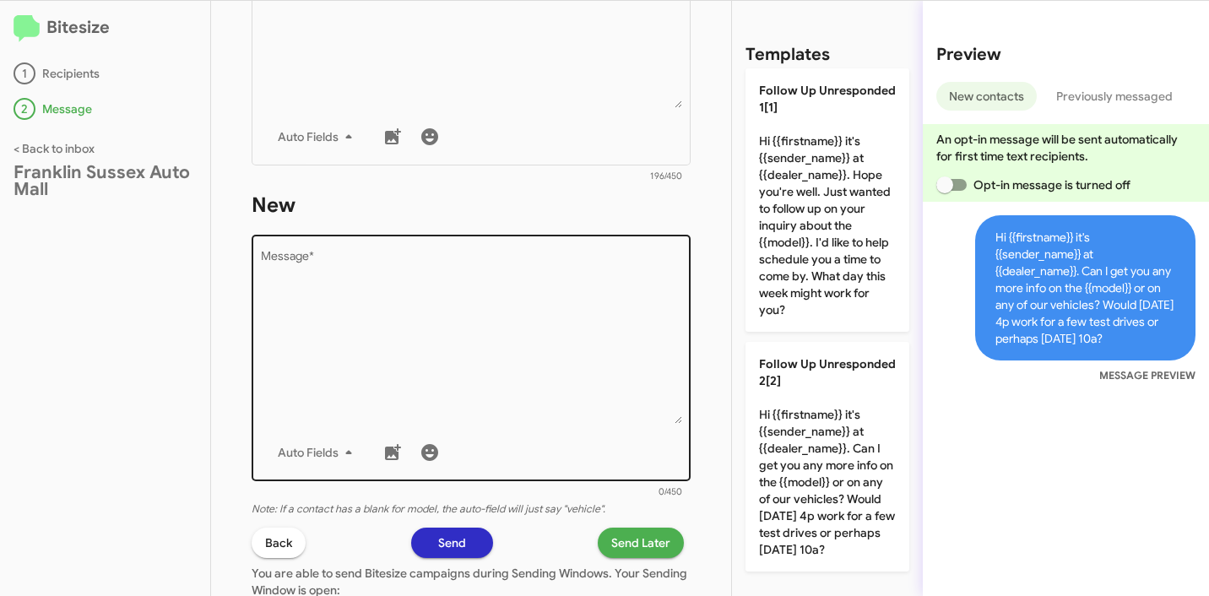
click at [451, 344] on textarea "Message *" at bounding box center [471, 338] width 421 height 172
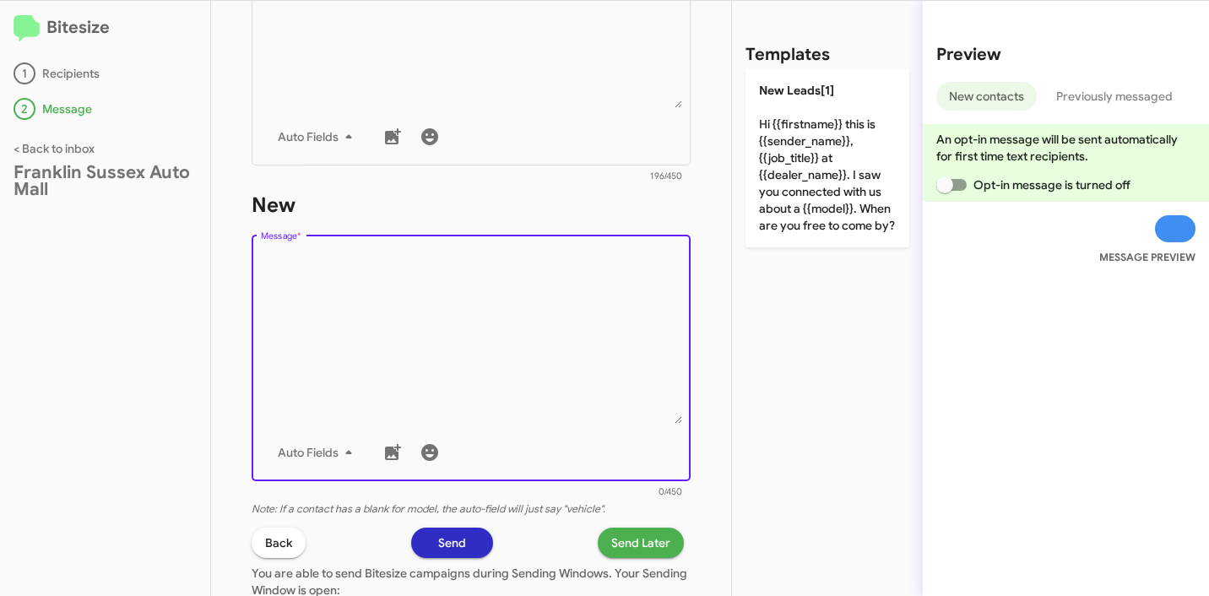
scroll to position [0, 0]
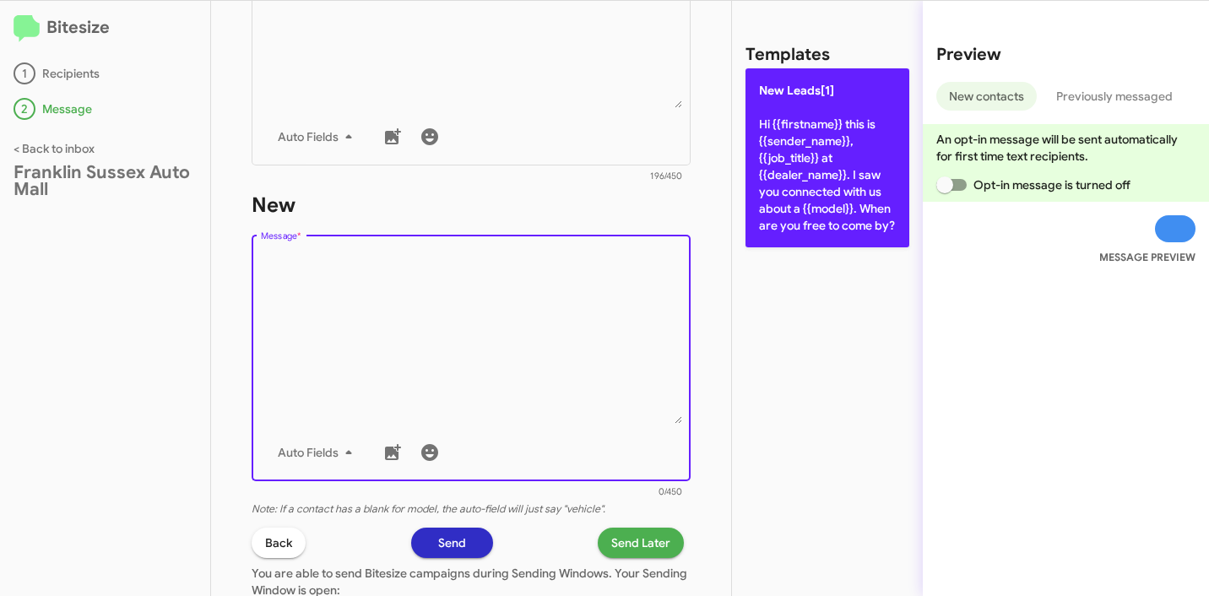
click at [803, 208] on p "New Leads[1] Hi {{firstname}} this is {{sender_name}}, {{job_title}} at {{deale…" at bounding box center [828, 157] width 164 height 179
type textarea "Hi {{firstname}} this is {{sender_name}}, {{job_title}} at {{dealer_name}}. I s…"
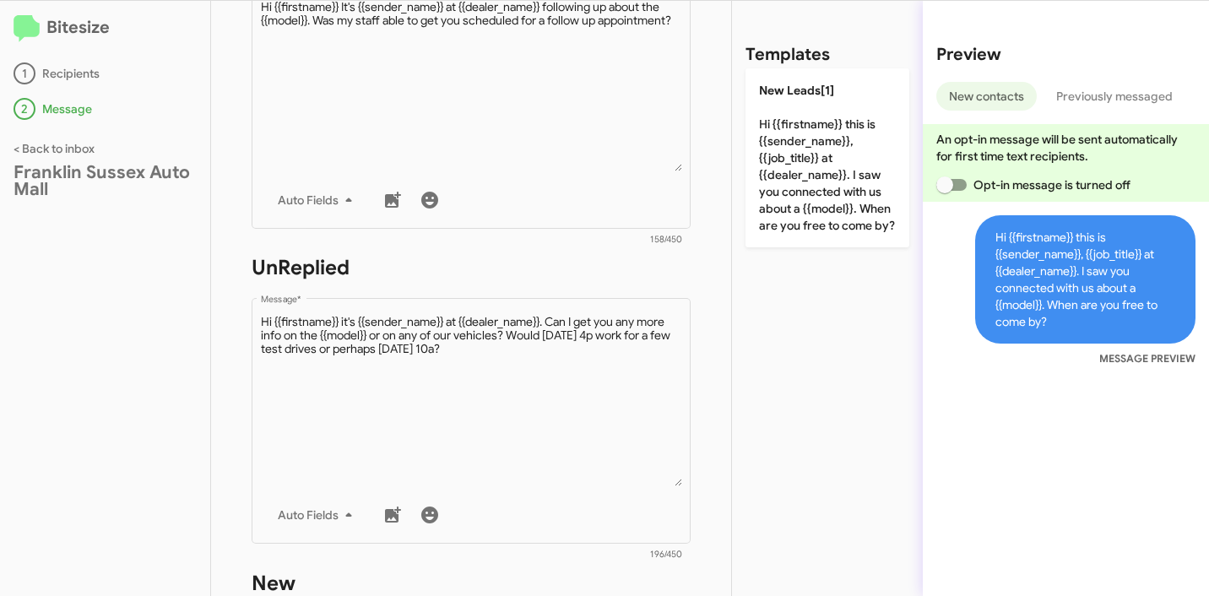
scroll to position [363, 0]
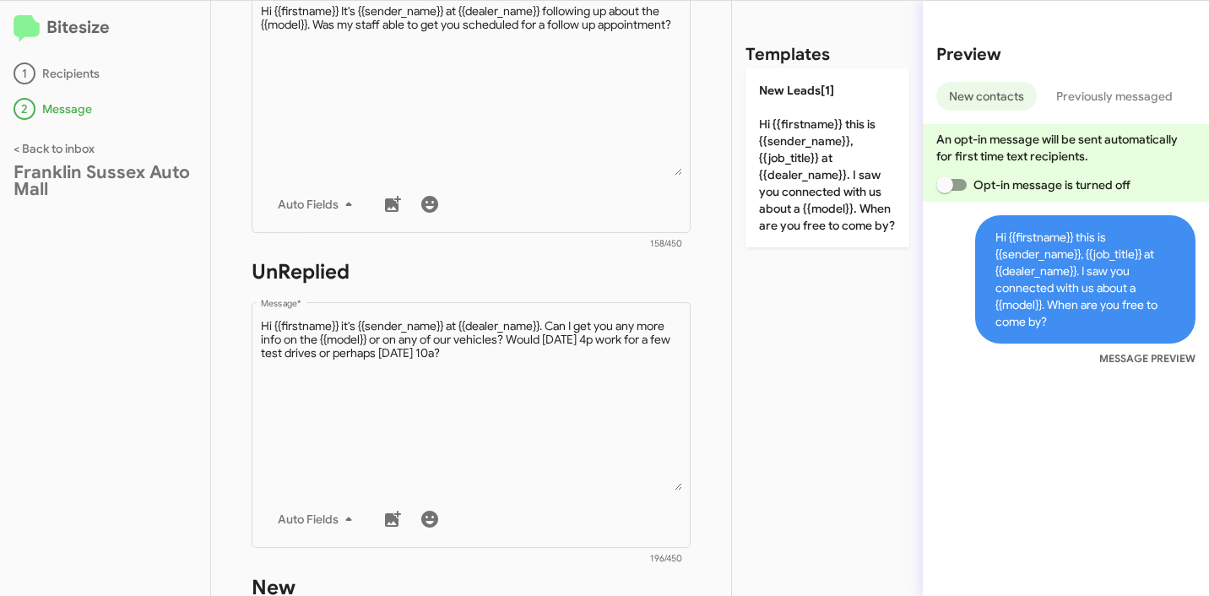
click at [1097, 106] on span "Previously messaged" at bounding box center [1114, 96] width 117 height 29
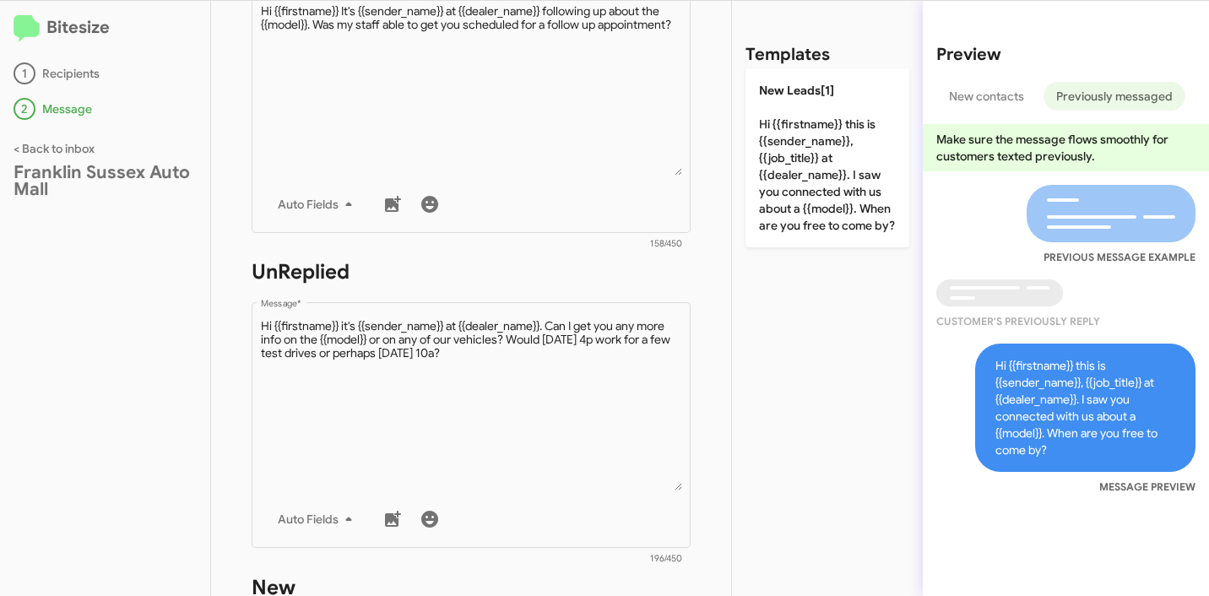
click at [988, 96] on span "New contacts" at bounding box center [986, 96] width 75 height 29
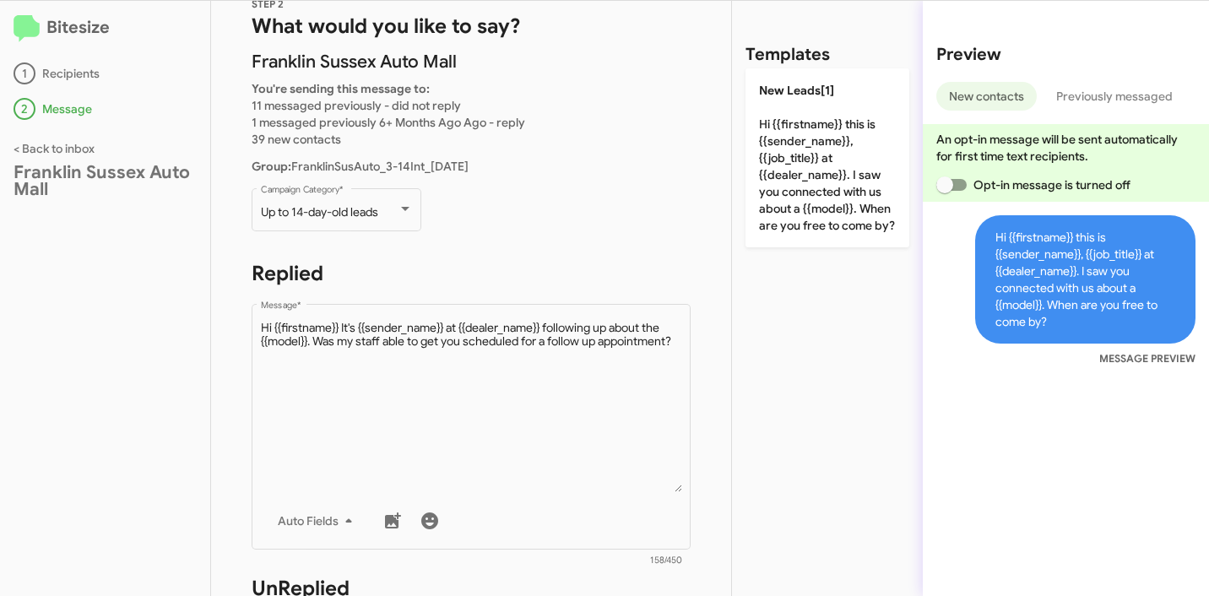
scroll to position [42, 0]
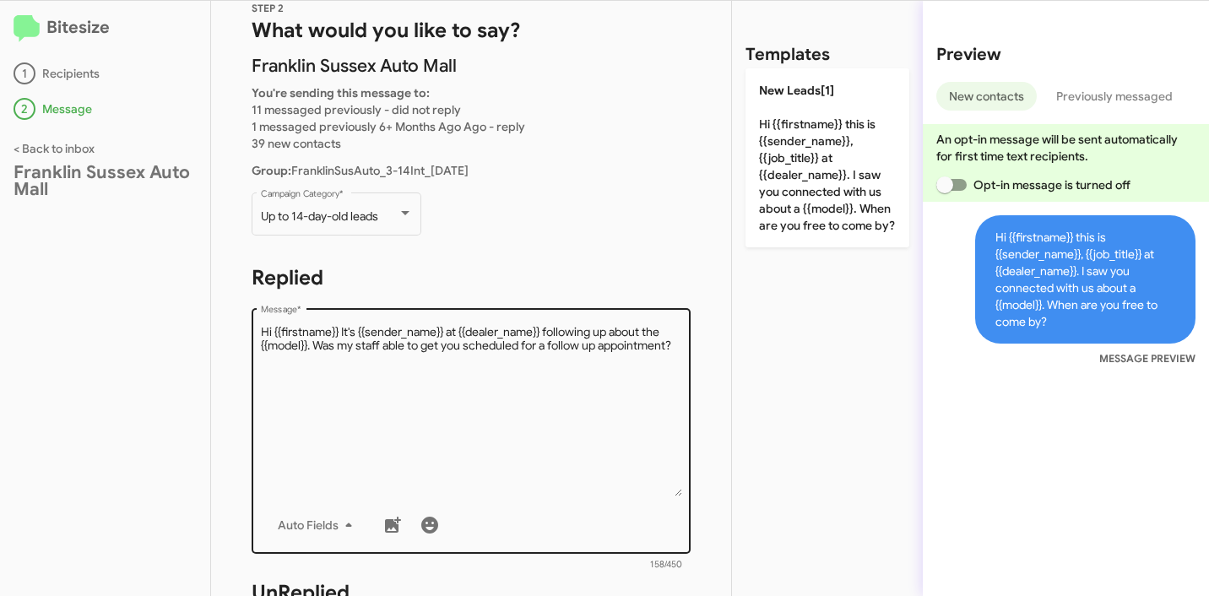
click at [436, 339] on textarea "Message *" at bounding box center [471, 410] width 421 height 172
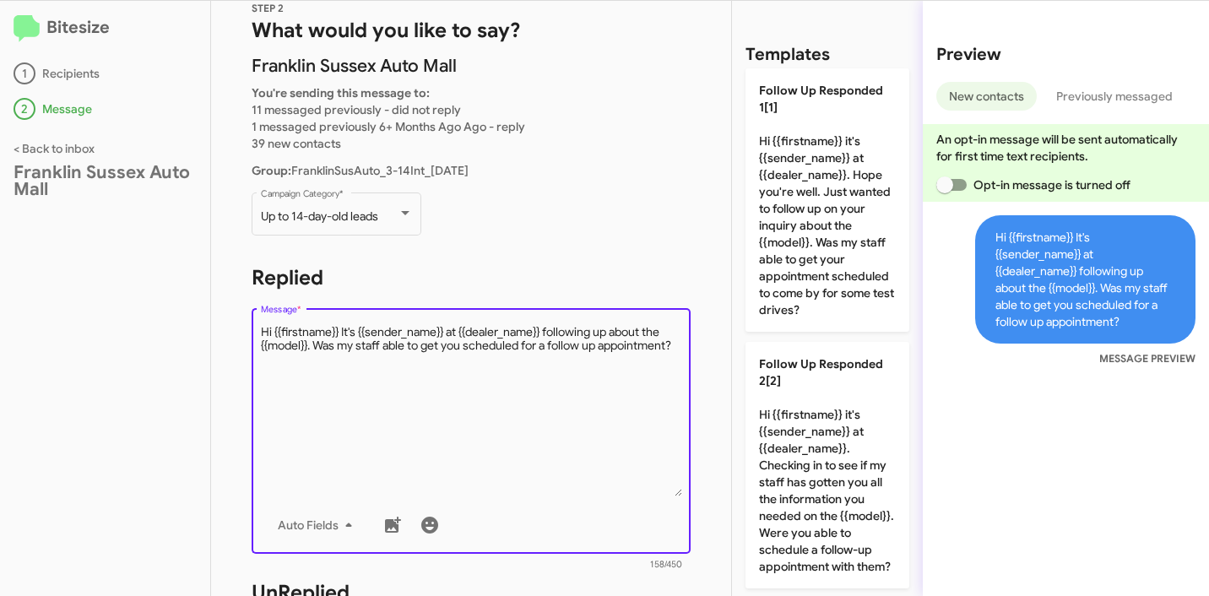
click at [436, 339] on textarea "Message *" at bounding box center [471, 410] width 421 height 172
type textarea "Hi {{firstname}} It's {{sender_nam}} at {{dealer_name}} following up about the …"
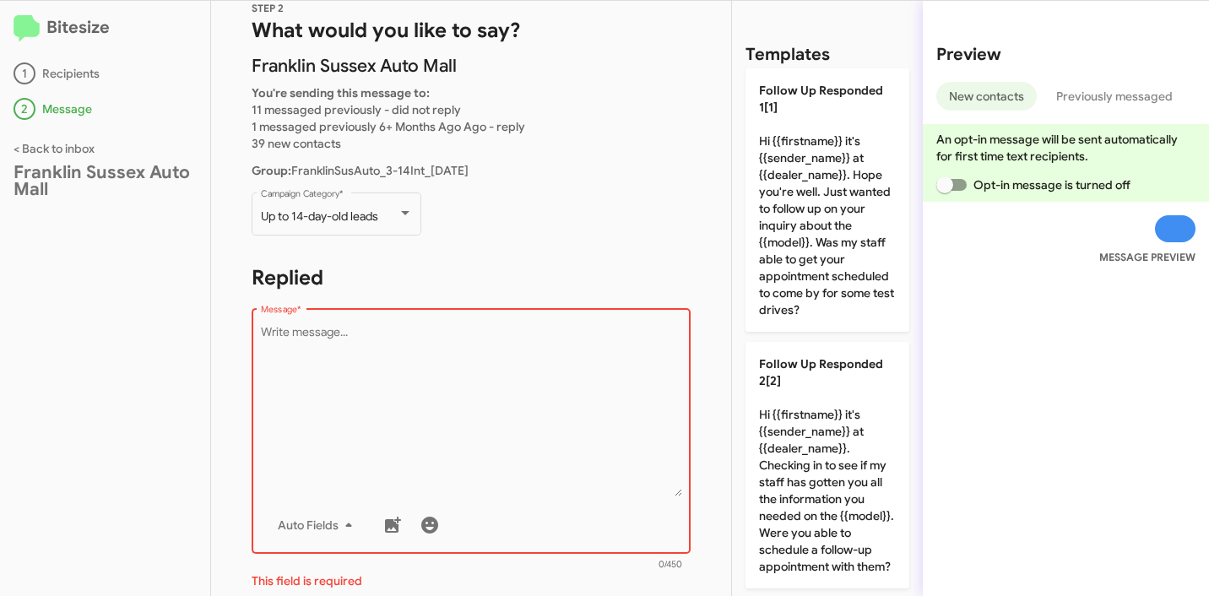
click at [584, 258] on div "STEP 2 What would you like to say? Franklin Sussex Auto Mall You're sending thi…" at bounding box center [471, 298] width 520 height 595
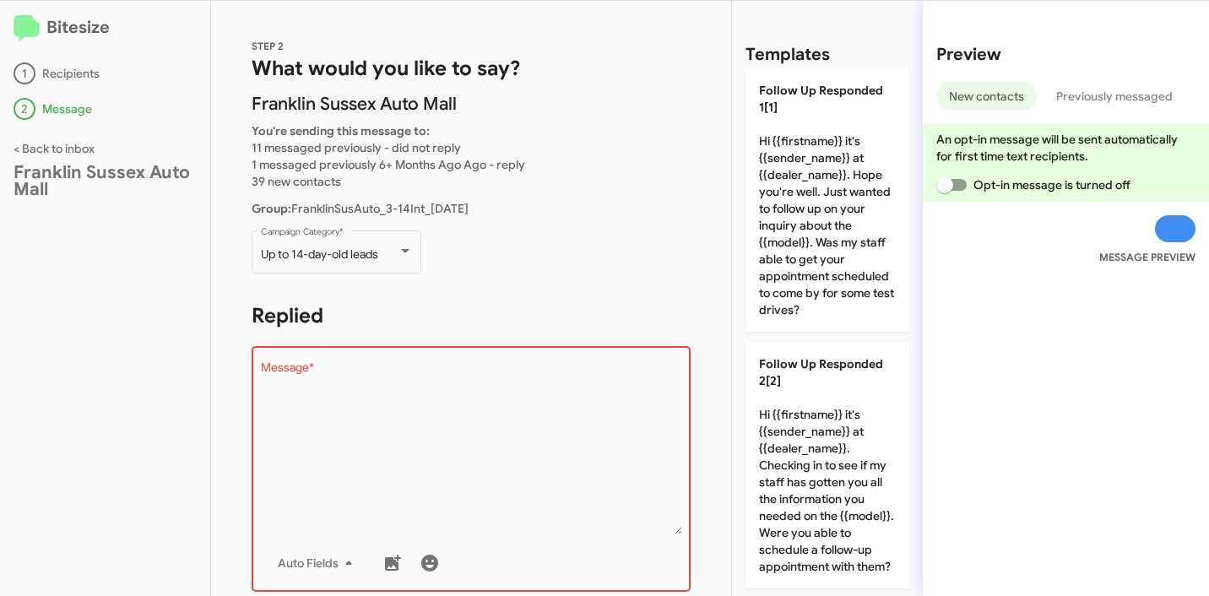
scroll to position [0, 0]
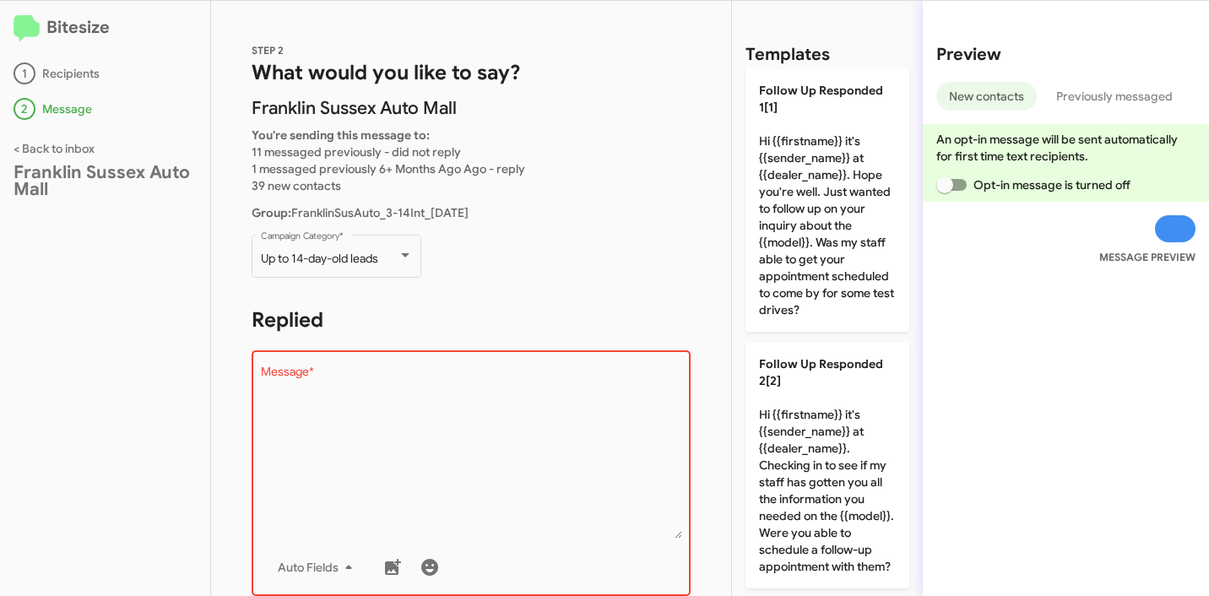
click at [547, 462] on textarea "Message *" at bounding box center [471, 452] width 421 height 172
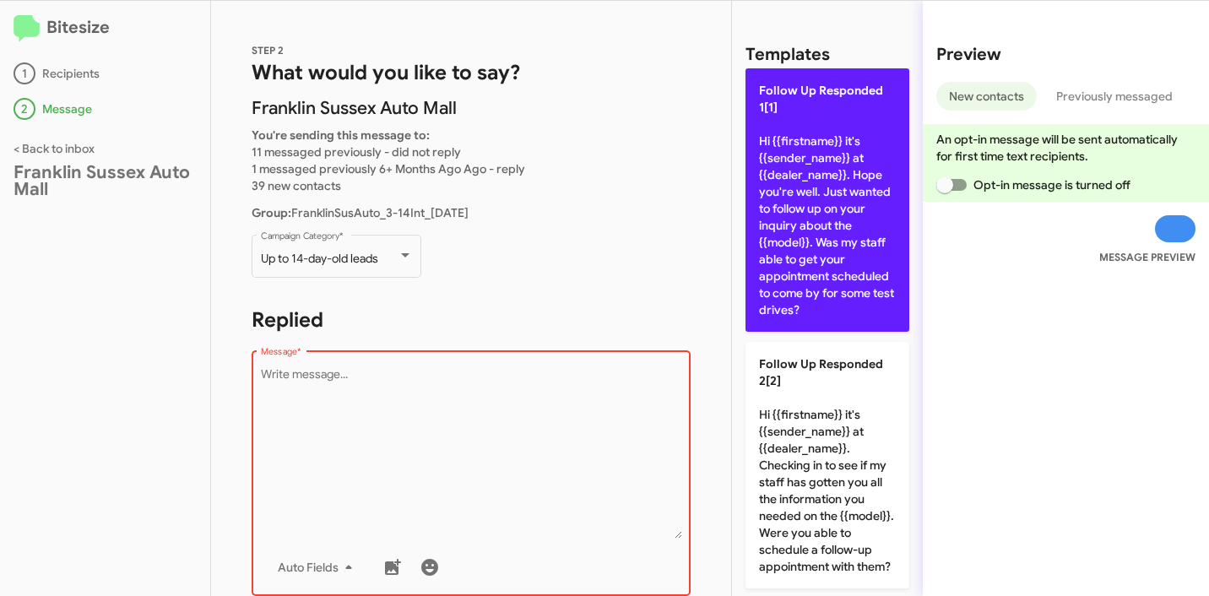
click at [790, 195] on p "Follow Up Responded 1[1] Hi {{firstname}} it's {{sender_name}} at {{dealer_name…" at bounding box center [828, 199] width 164 height 263
type textarea "Hi {{firstname}} it's {{sender_name}} at {{dealer_name}}. Hope you're well. Jus…"
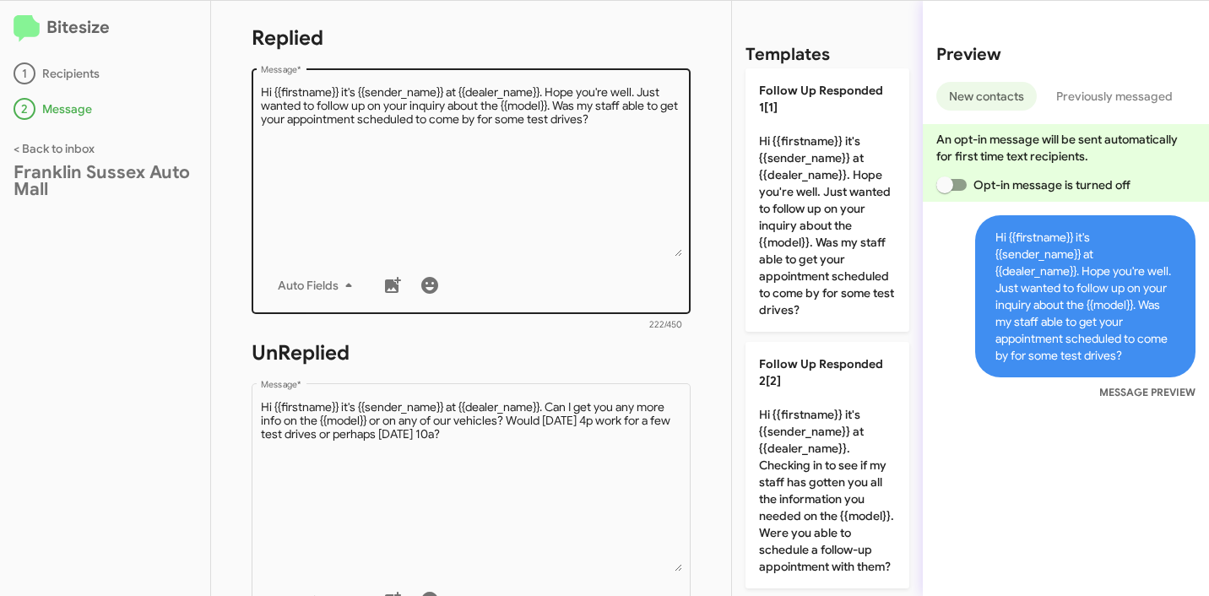
scroll to position [294, 0]
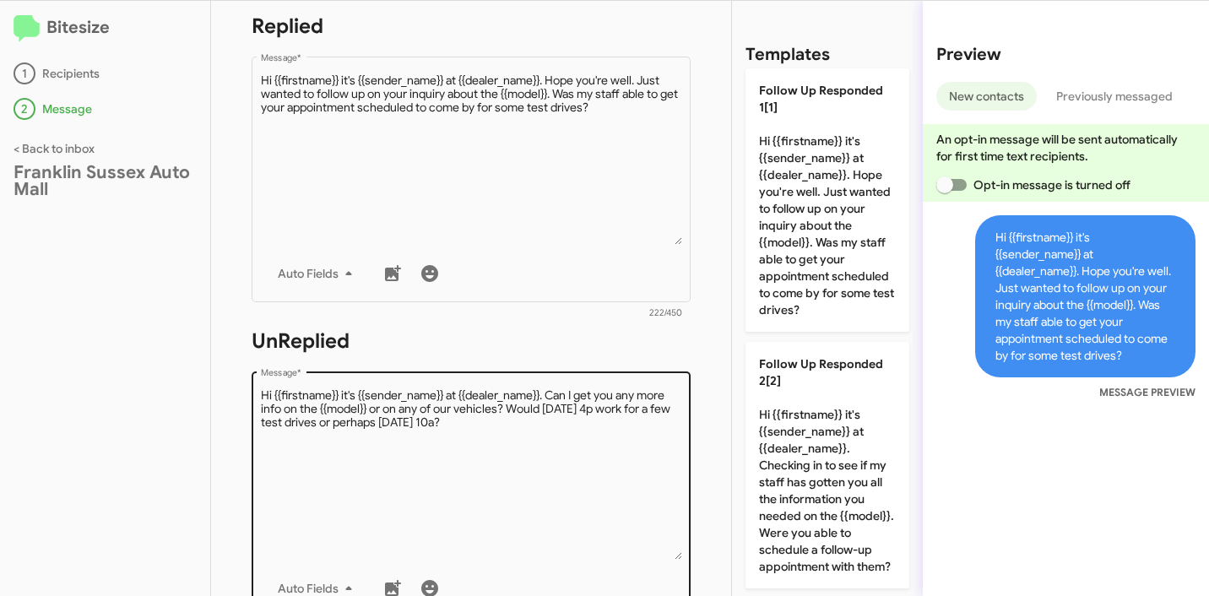
click at [502, 416] on textarea "Message *" at bounding box center [471, 474] width 421 height 172
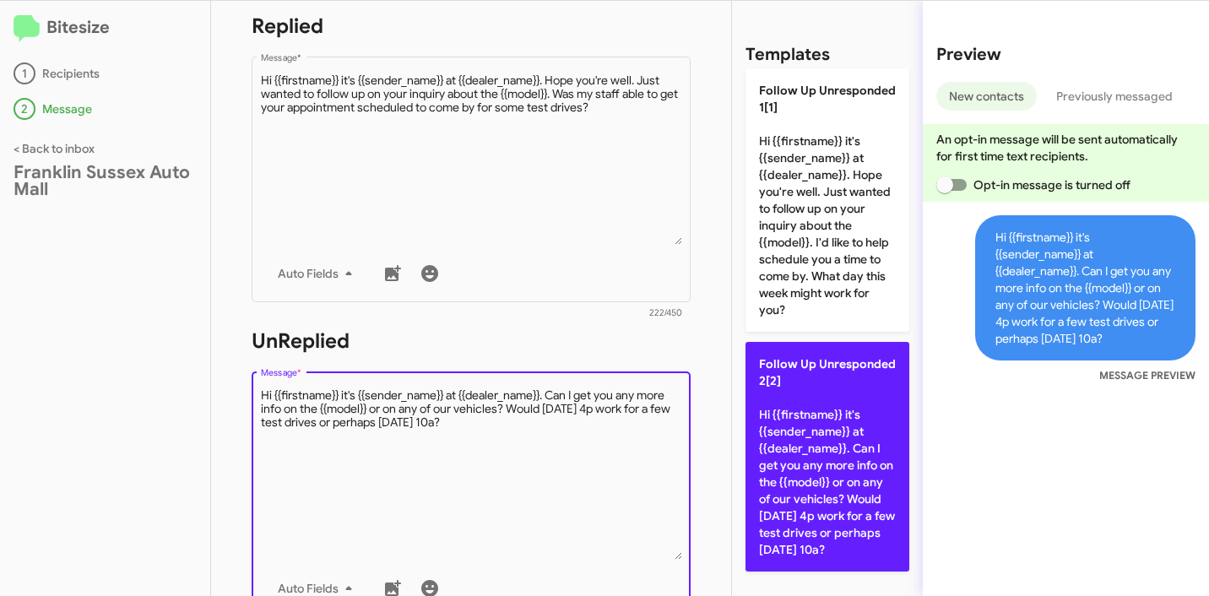
click at [838, 406] on p "Follow Up Unresponded 2[2] Hi {{firstname}} it's {{sender_name}} at {{dealer_na…" at bounding box center [828, 457] width 164 height 230
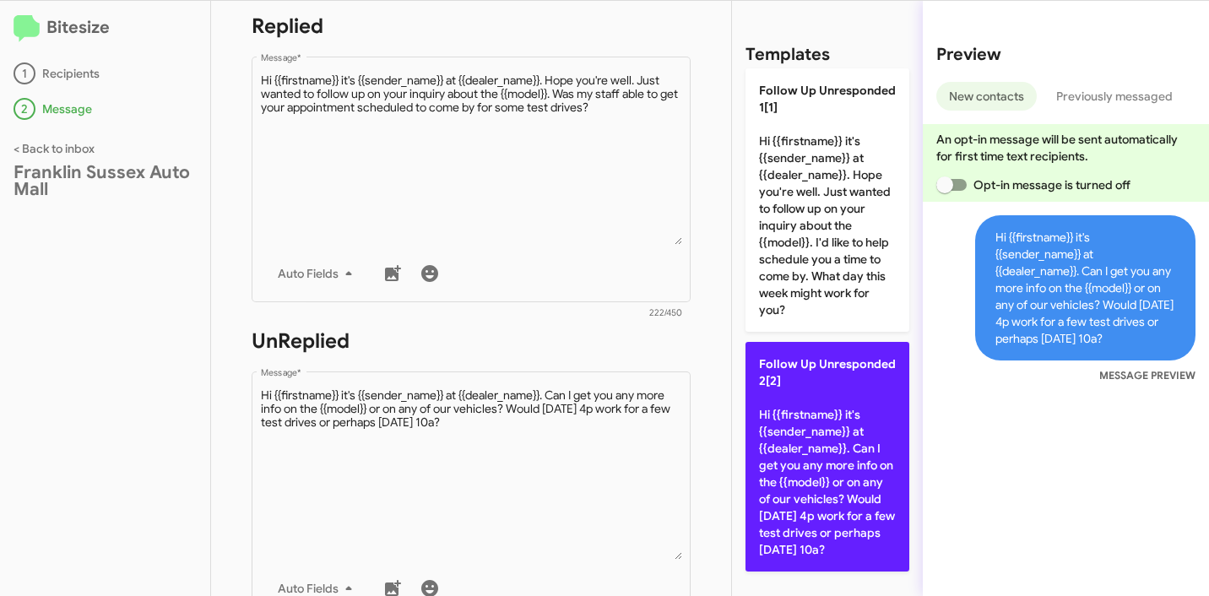
scroll to position [3, 0]
click at [839, 390] on p "Follow Up Unresponded 2[2] Hi {{firstname}} it's {{sender_name}} at {{dealer_na…" at bounding box center [828, 457] width 164 height 230
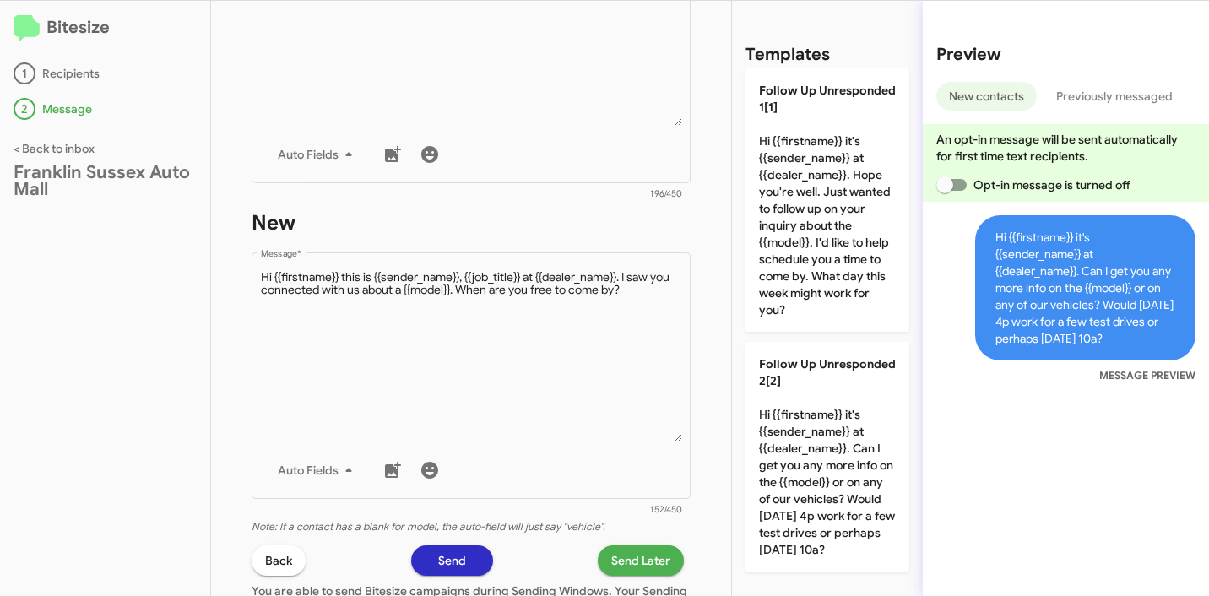
scroll to position [735, 0]
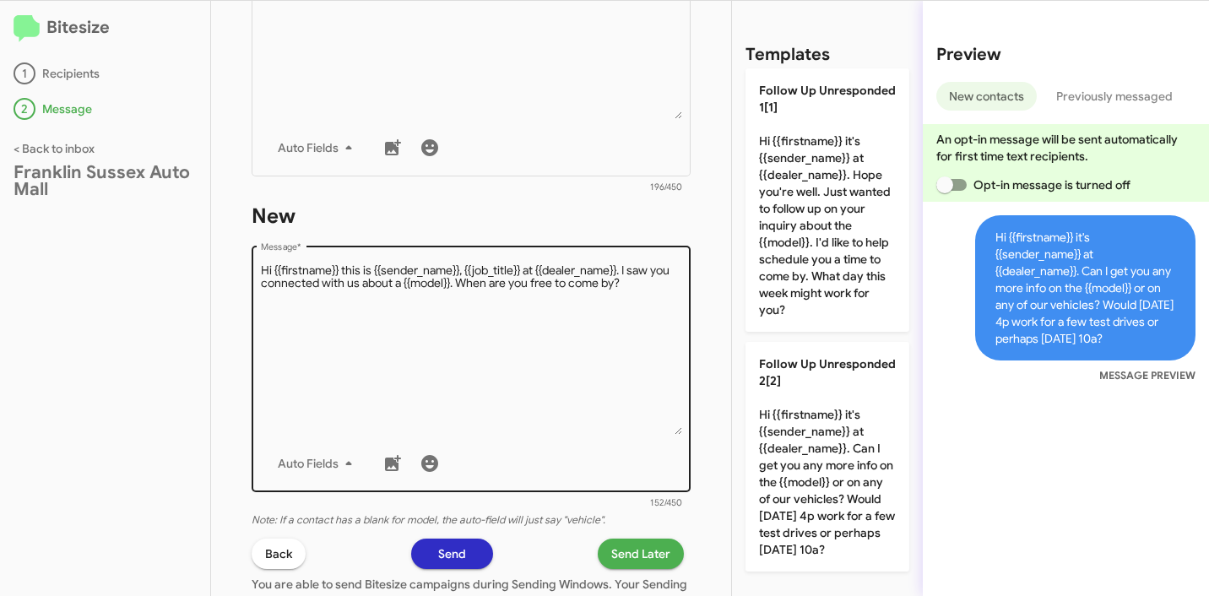
click at [548, 328] on textarea "Message *" at bounding box center [471, 349] width 421 height 172
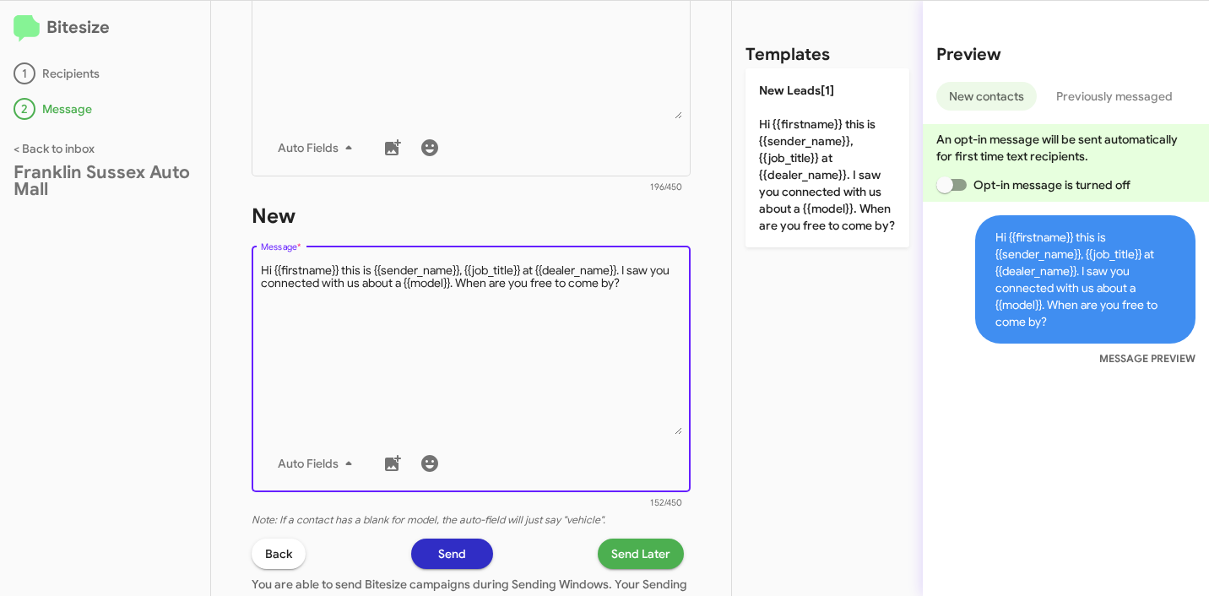
scroll to position [0, 0]
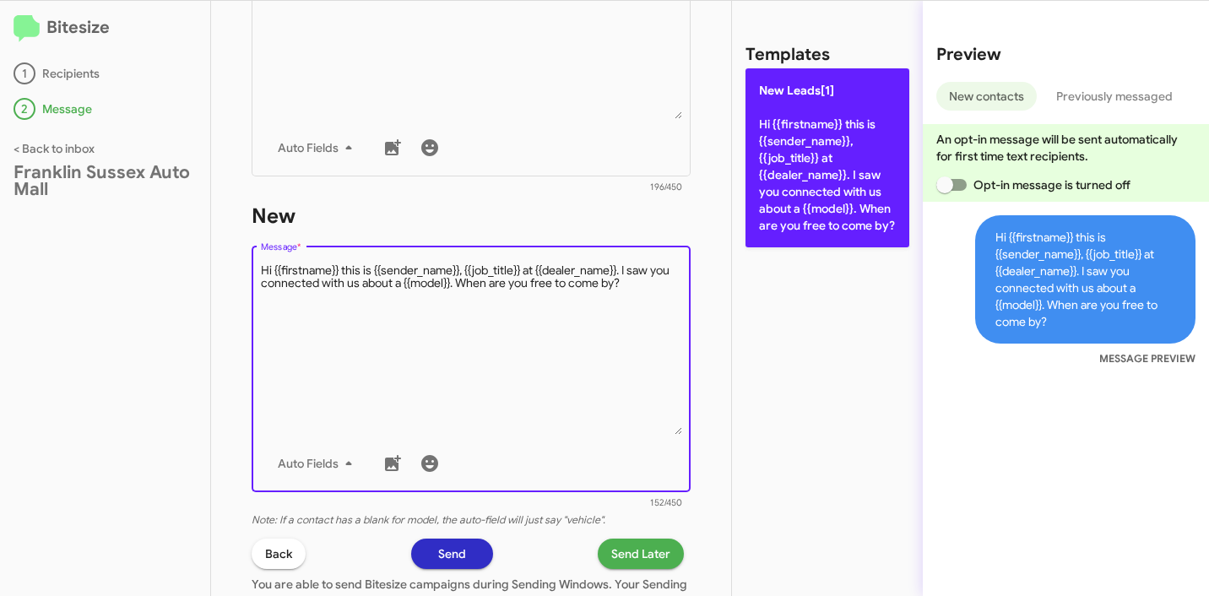
click at [798, 220] on p "New Leads[1] Hi {{firstname}} this is {{sender_name}}, {{job_title}} at {{deale…" at bounding box center [828, 157] width 164 height 179
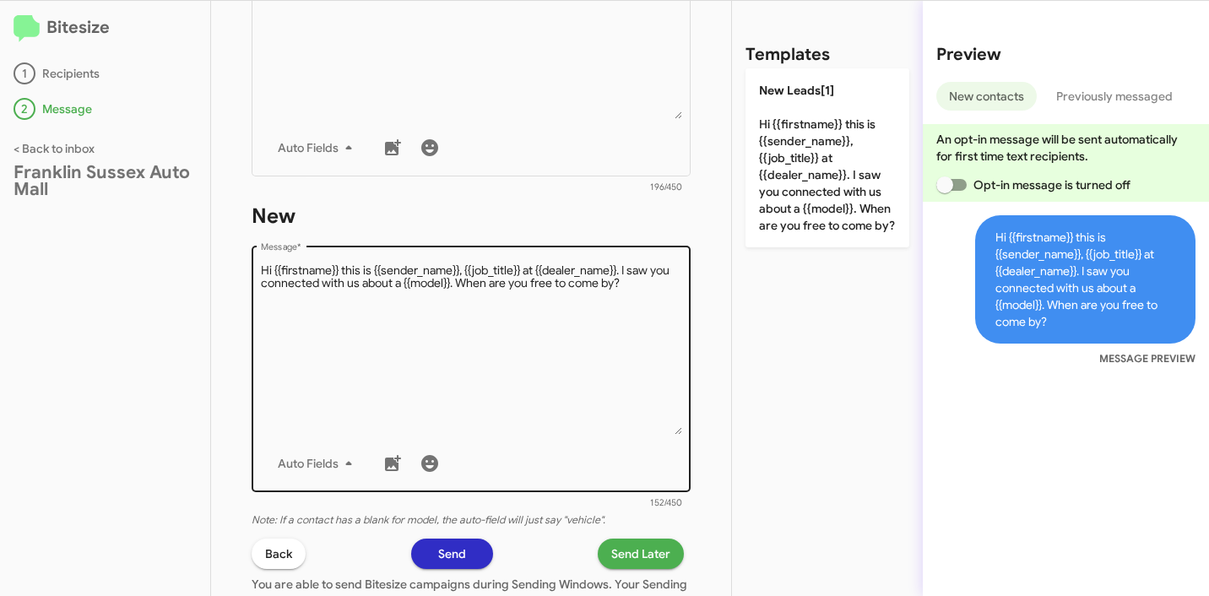
click at [547, 354] on textarea "Message *" at bounding box center [471, 349] width 421 height 172
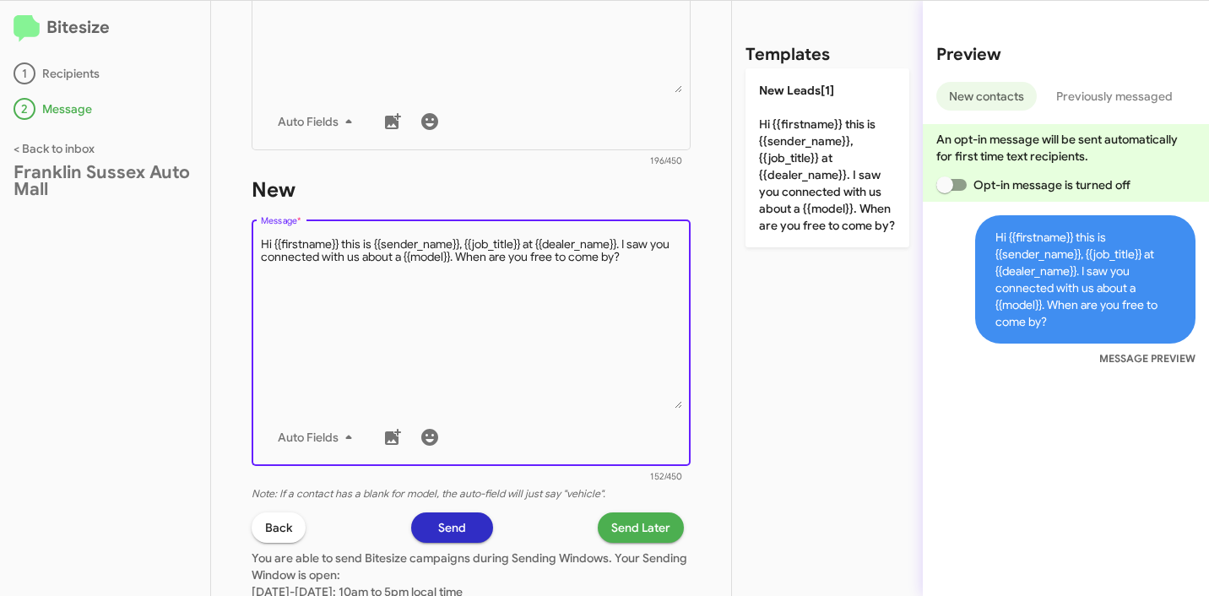
scroll to position [763, 0]
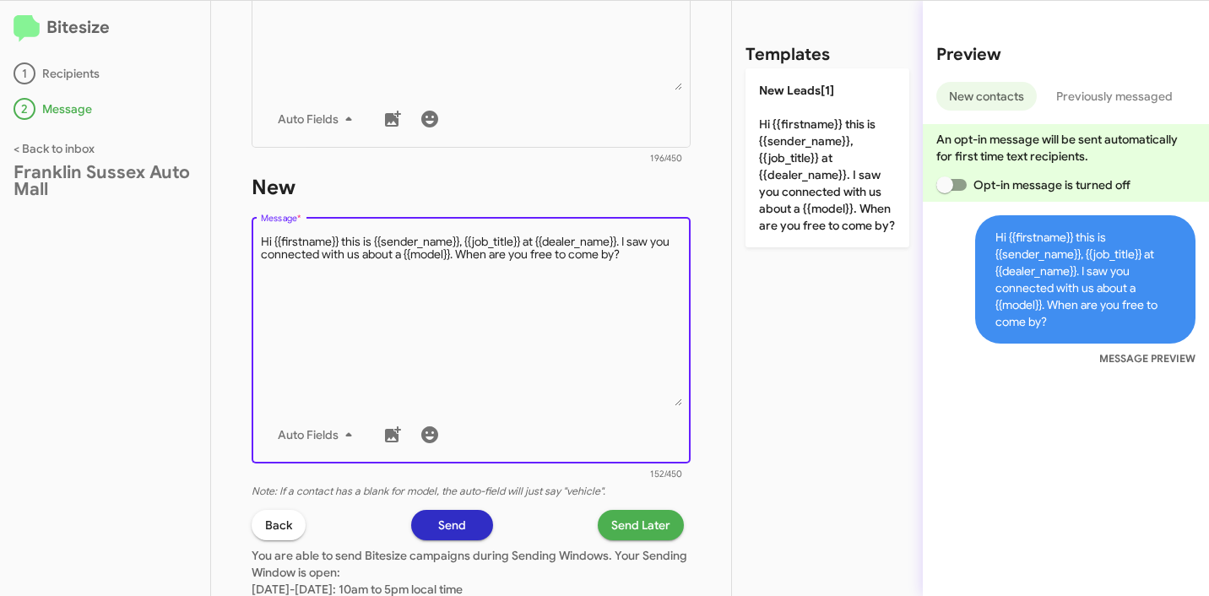
click at [620, 529] on span "Send Later" at bounding box center [640, 525] width 59 height 30
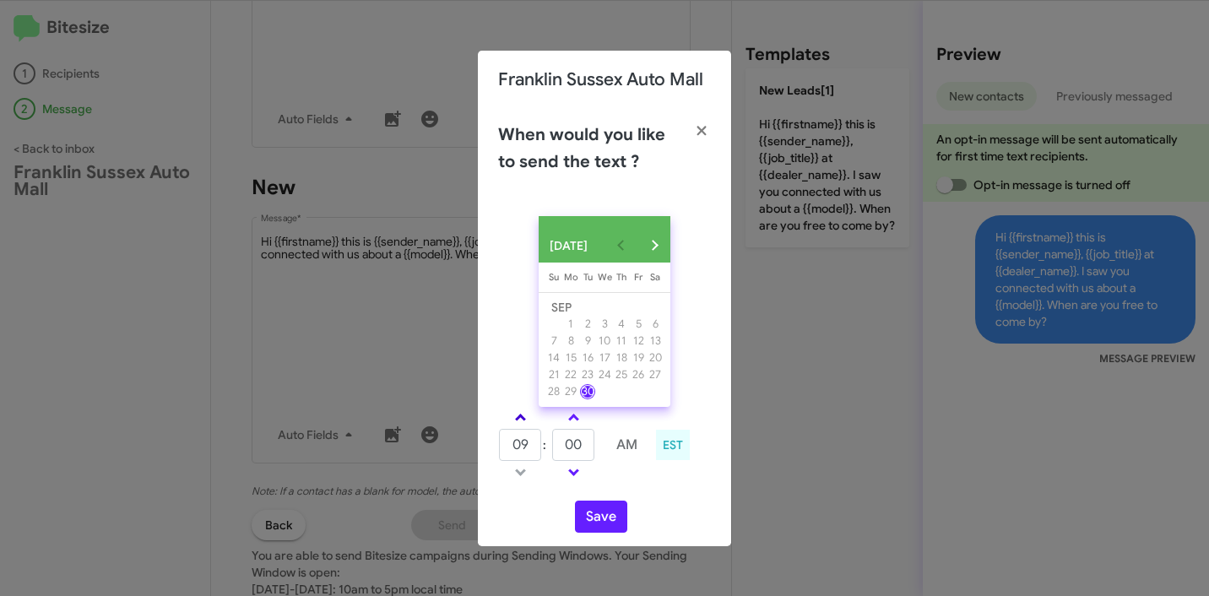
click at [525, 420] on link at bounding box center [521, 417] width 30 height 19
type input "01"
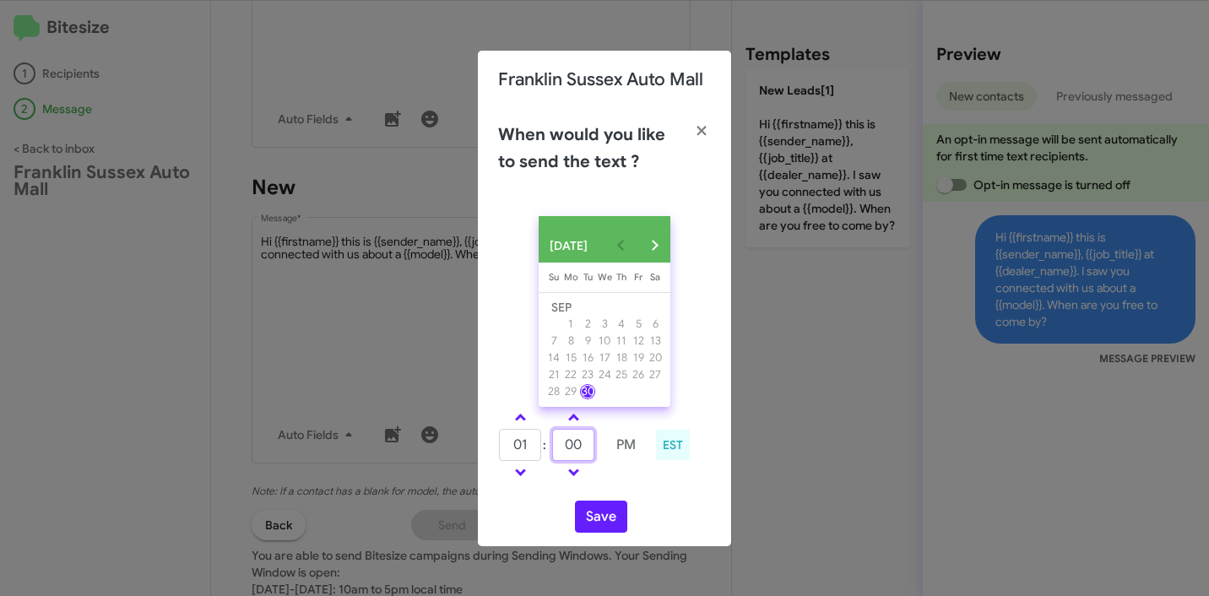
click at [576, 448] on input "00" at bounding box center [573, 445] width 42 height 32
type input "15"
click at [588, 512] on button "Save" at bounding box center [601, 517] width 52 height 32
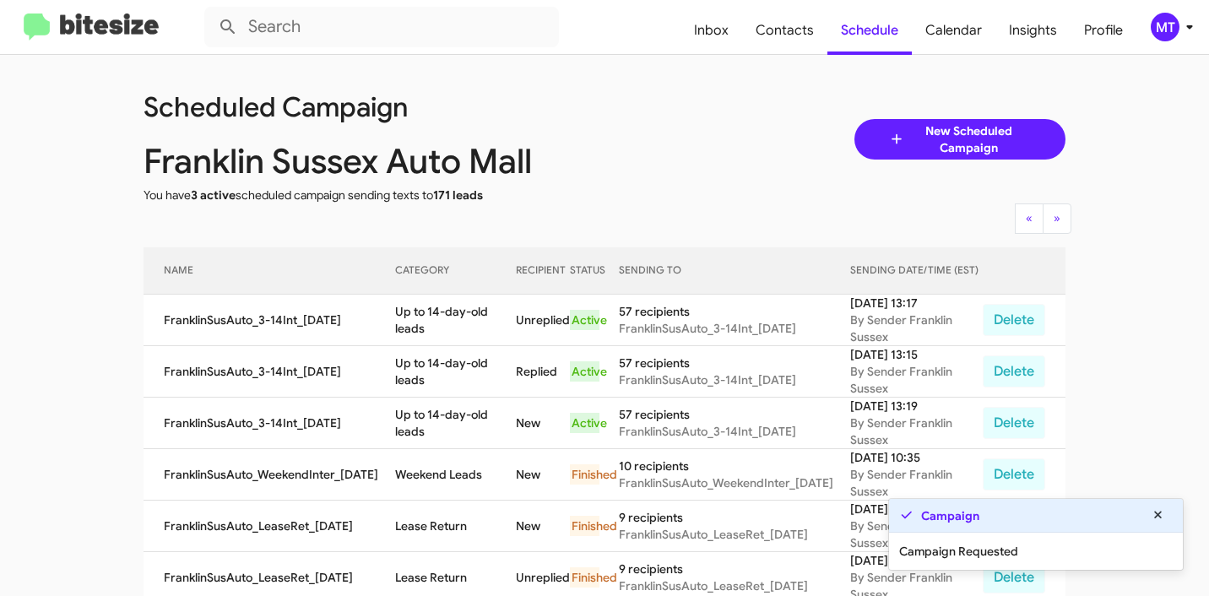
click at [1192, 25] on icon at bounding box center [1189, 27] width 6 height 4
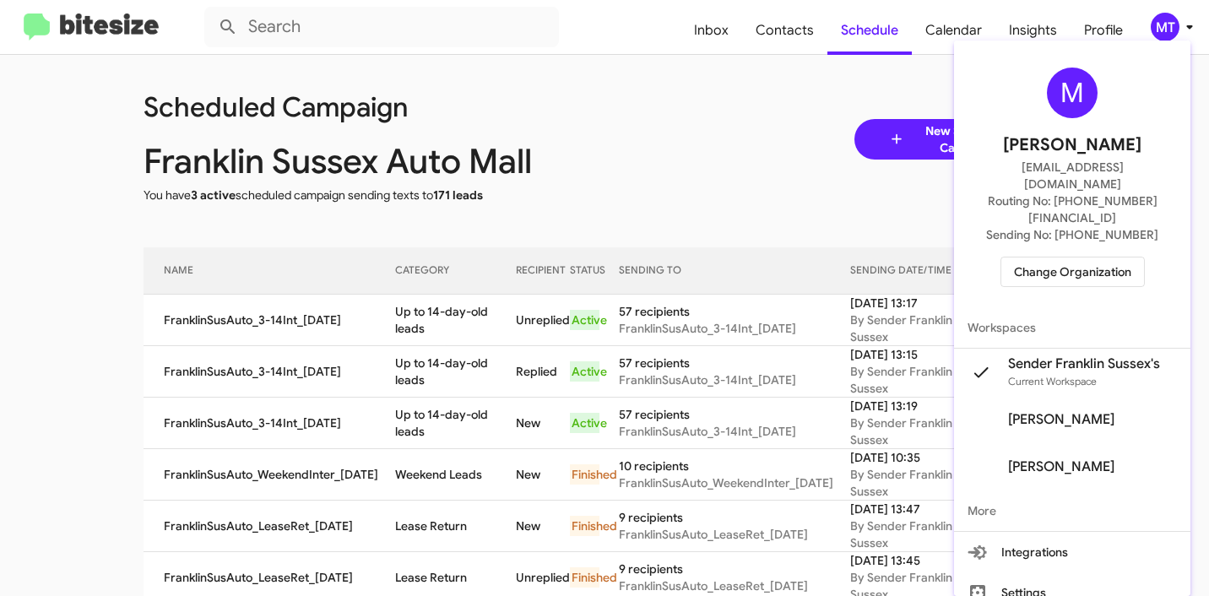
click at [763, 187] on div at bounding box center [604, 298] width 1209 height 596
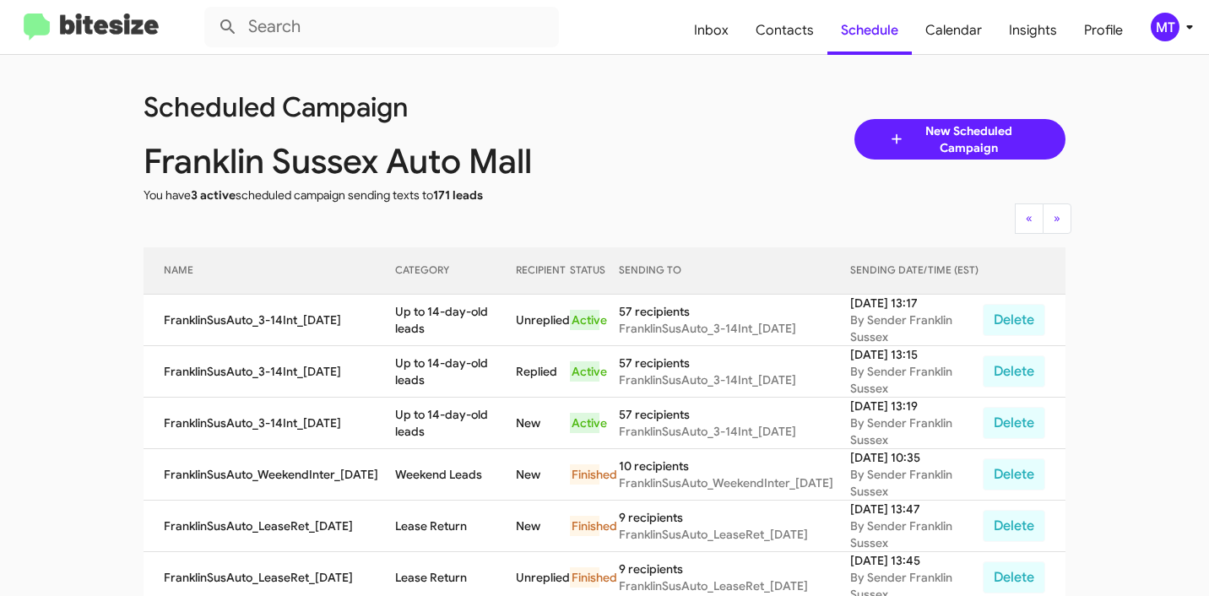
click at [943, 139] on span "New Scheduled Campaign" at bounding box center [968, 139] width 127 height 34
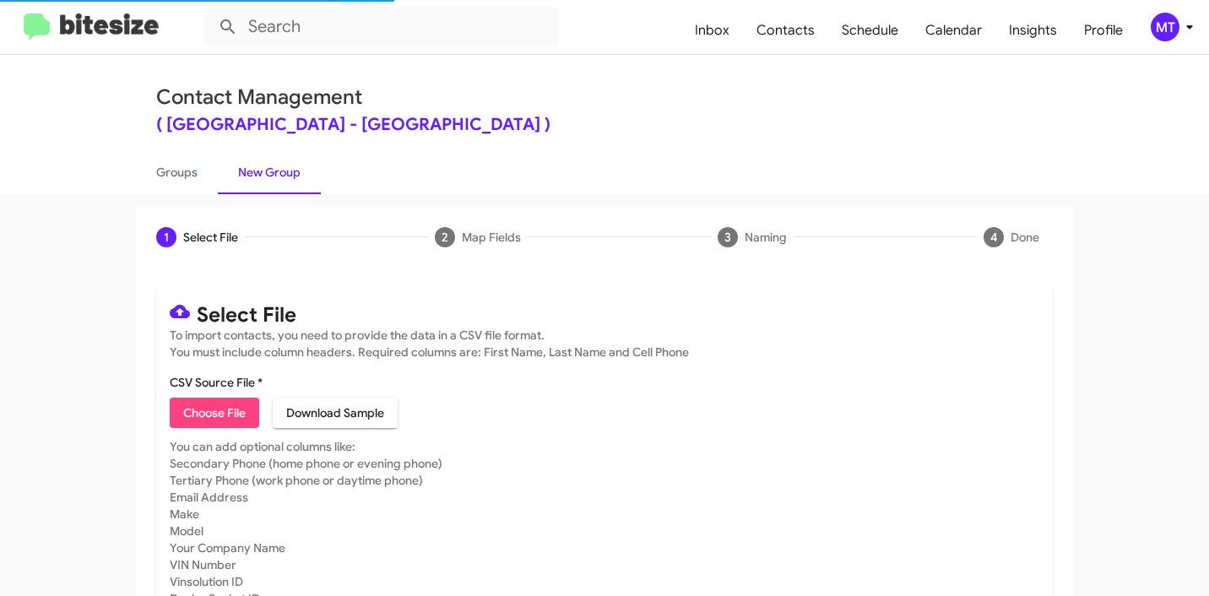
click at [198, 410] on span "Choose File" at bounding box center [214, 413] width 62 height 30
type input "FranklinSusAuto_3-14PhoneWalk_09-30-25"
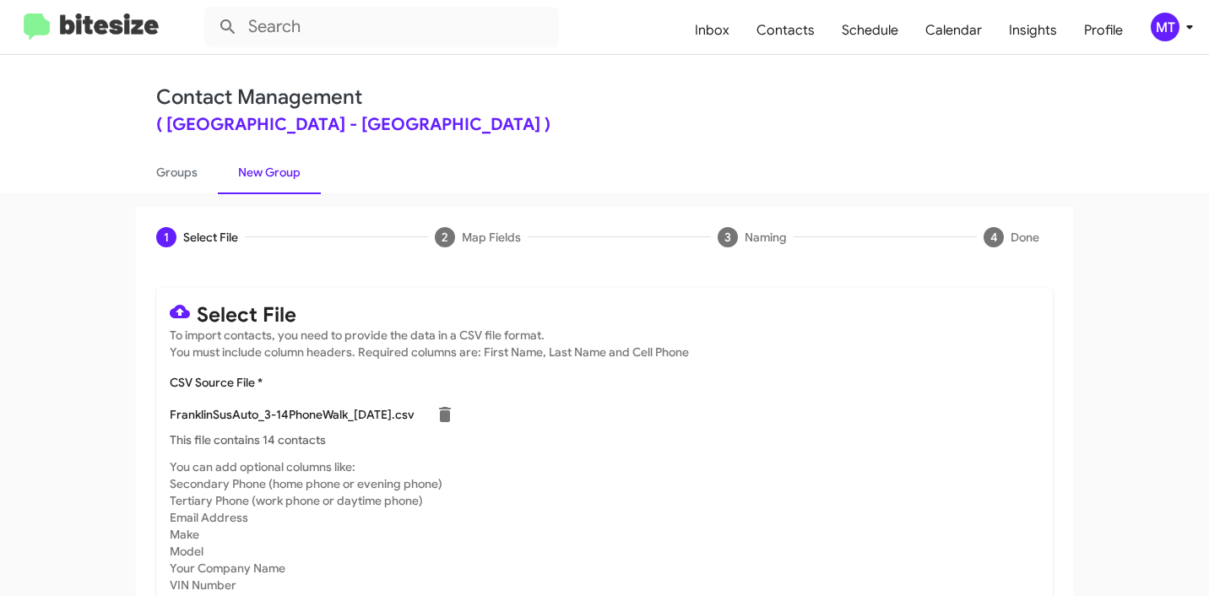
click at [1197, 19] on icon at bounding box center [1190, 27] width 20 height 20
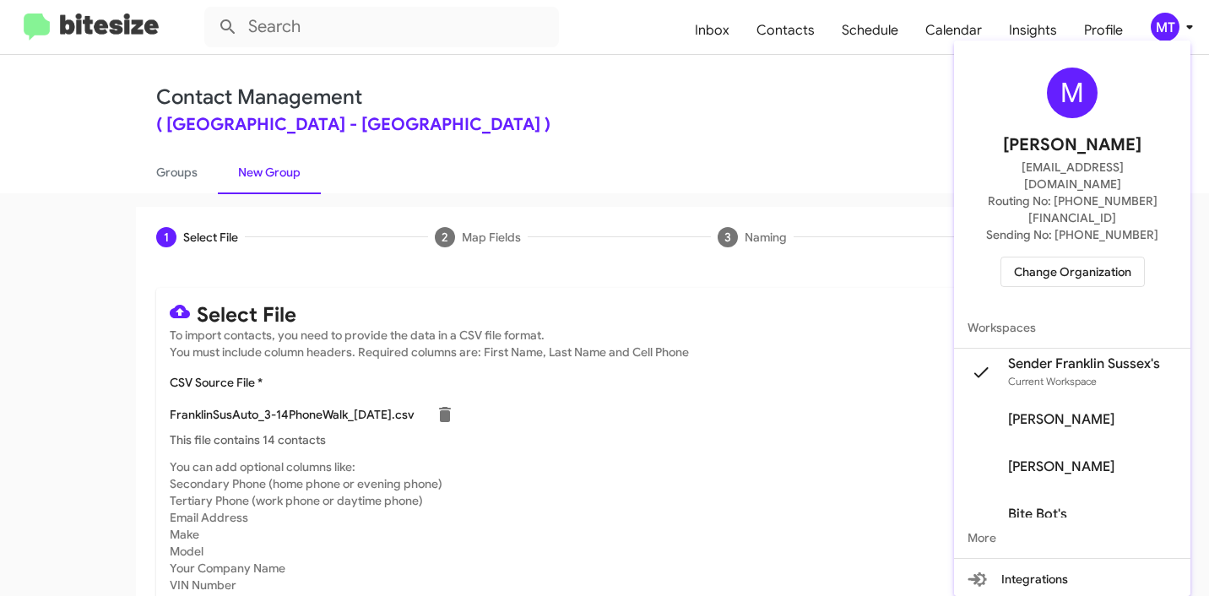
click at [798, 424] on div at bounding box center [604, 298] width 1209 height 596
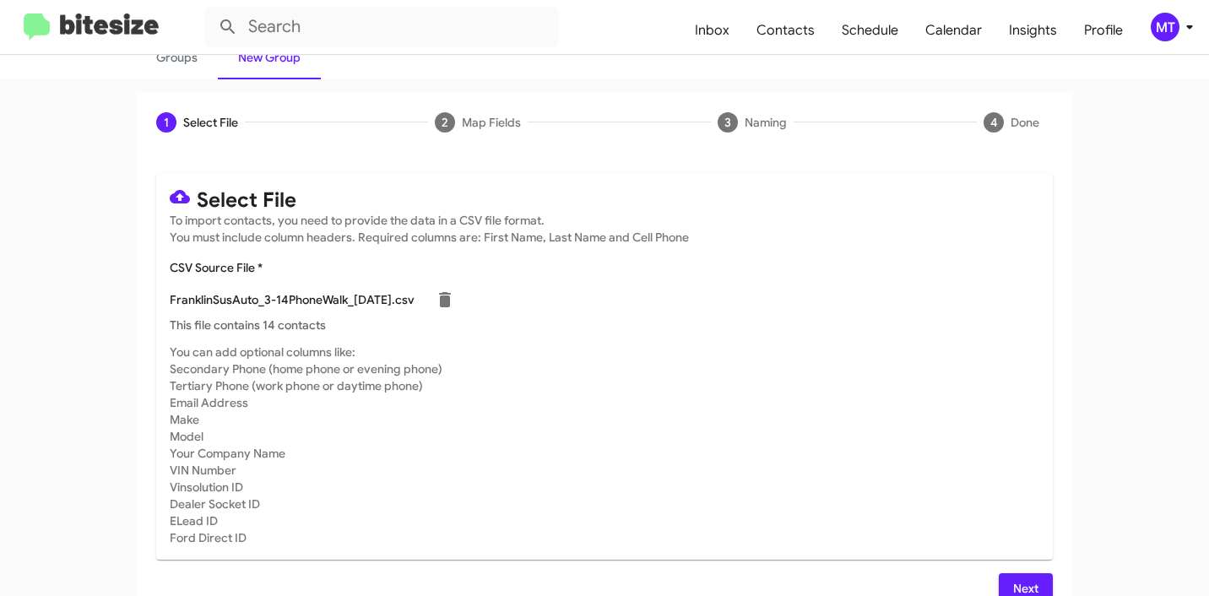
scroll to position [143, 0]
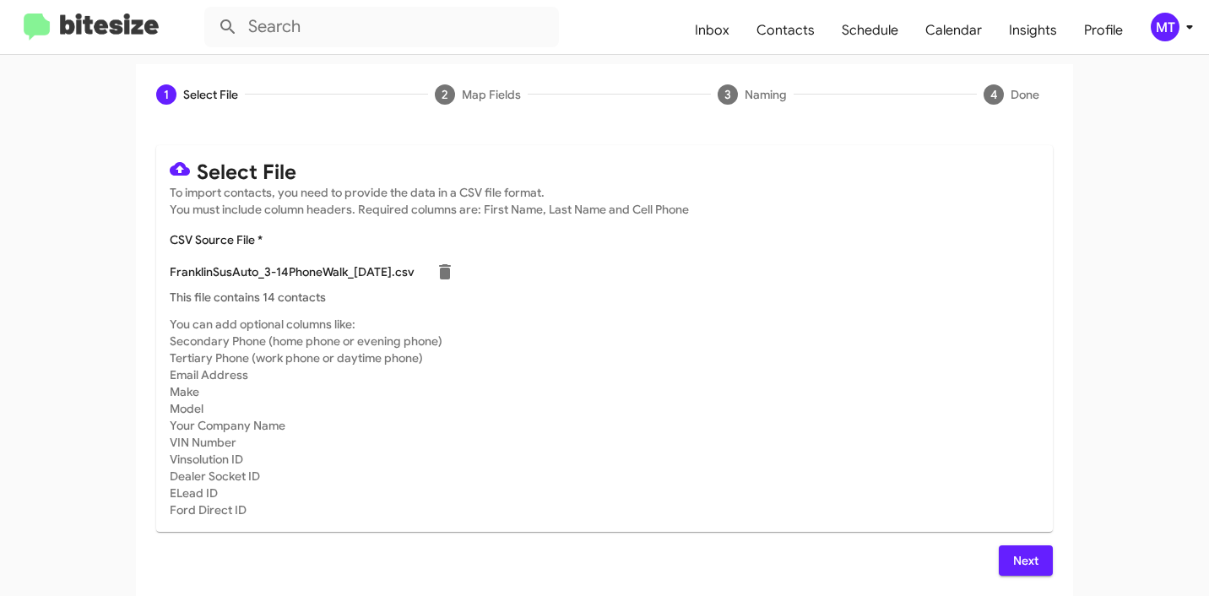
click at [1015, 555] on span "Next" at bounding box center [1025, 560] width 27 height 30
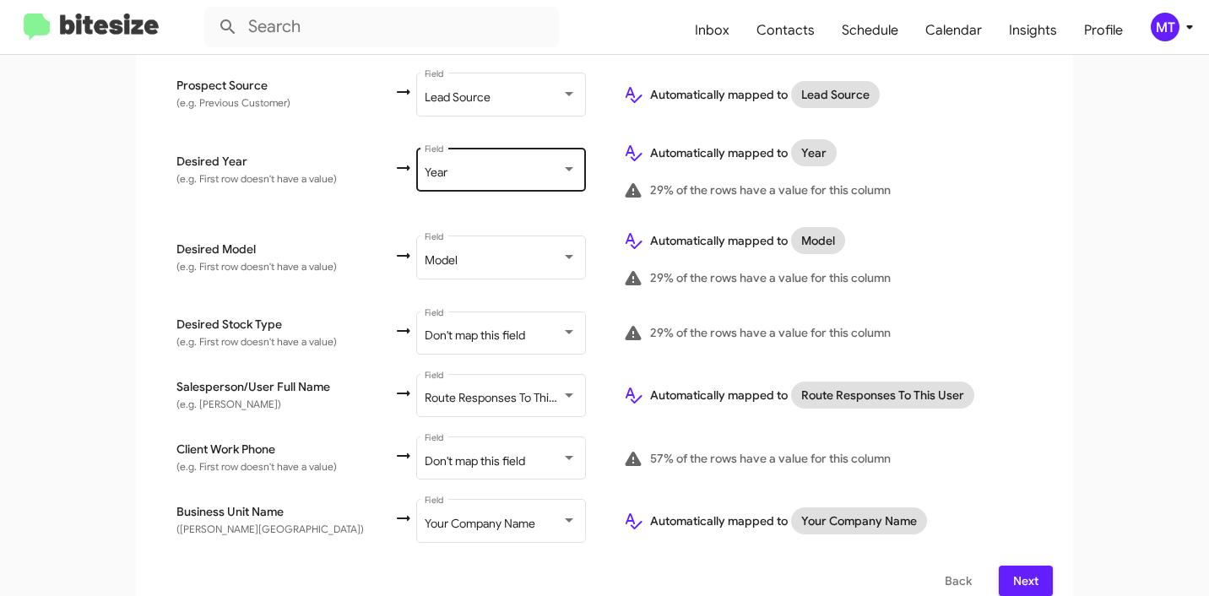
scroll to position [941, 0]
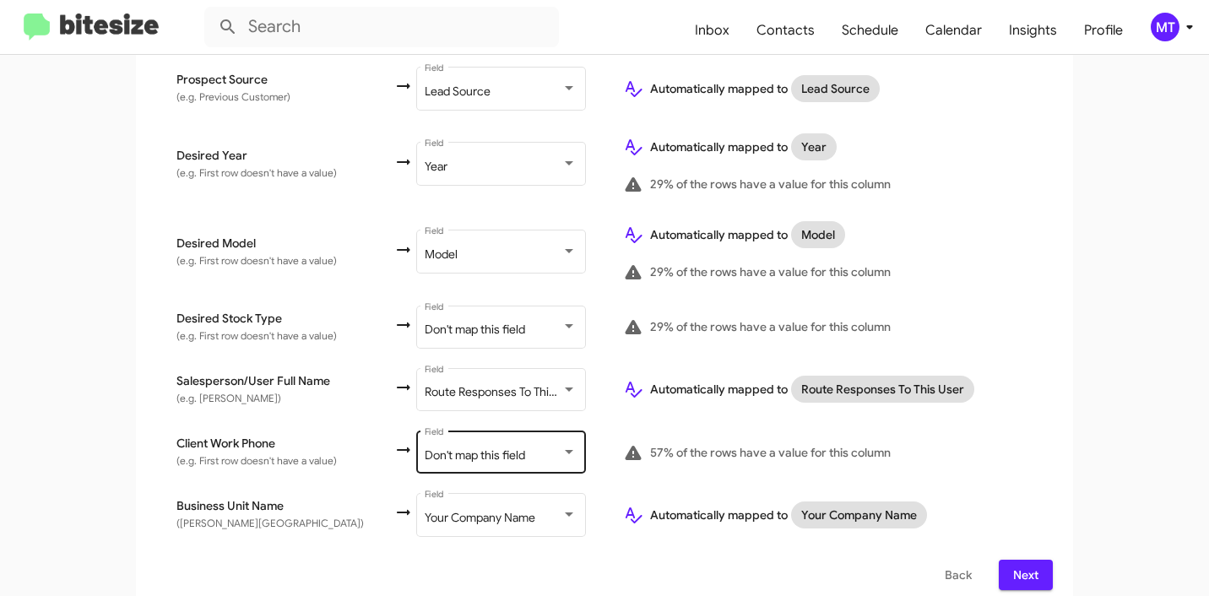
click at [456, 447] on span "Don't map this field" at bounding box center [475, 454] width 100 height 15
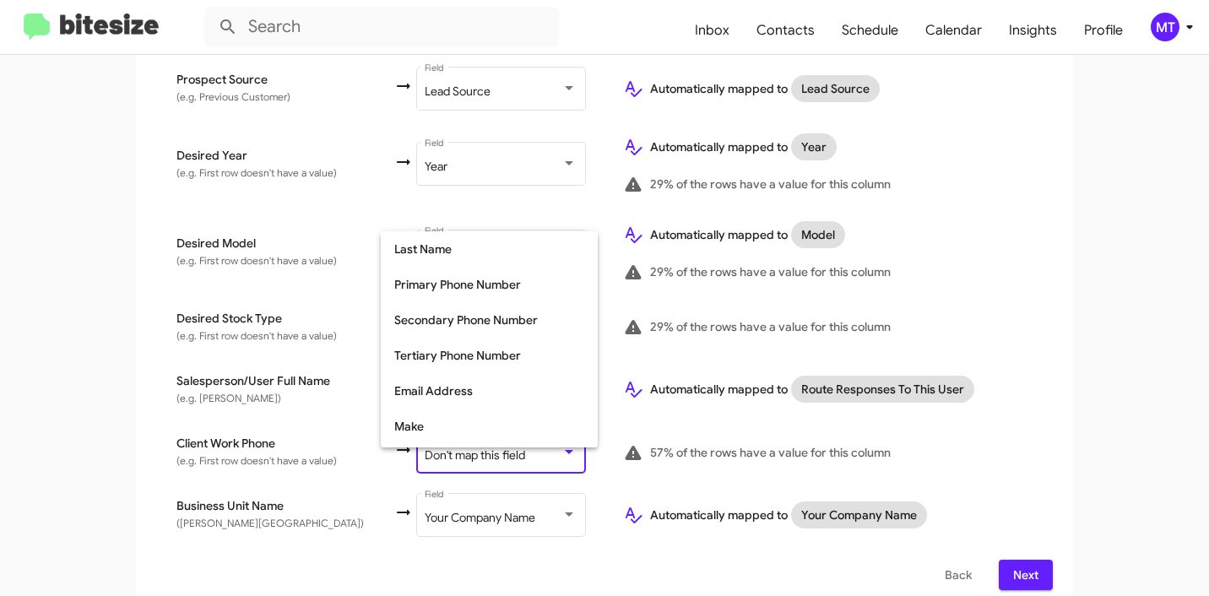
scroll to position [148, 0]
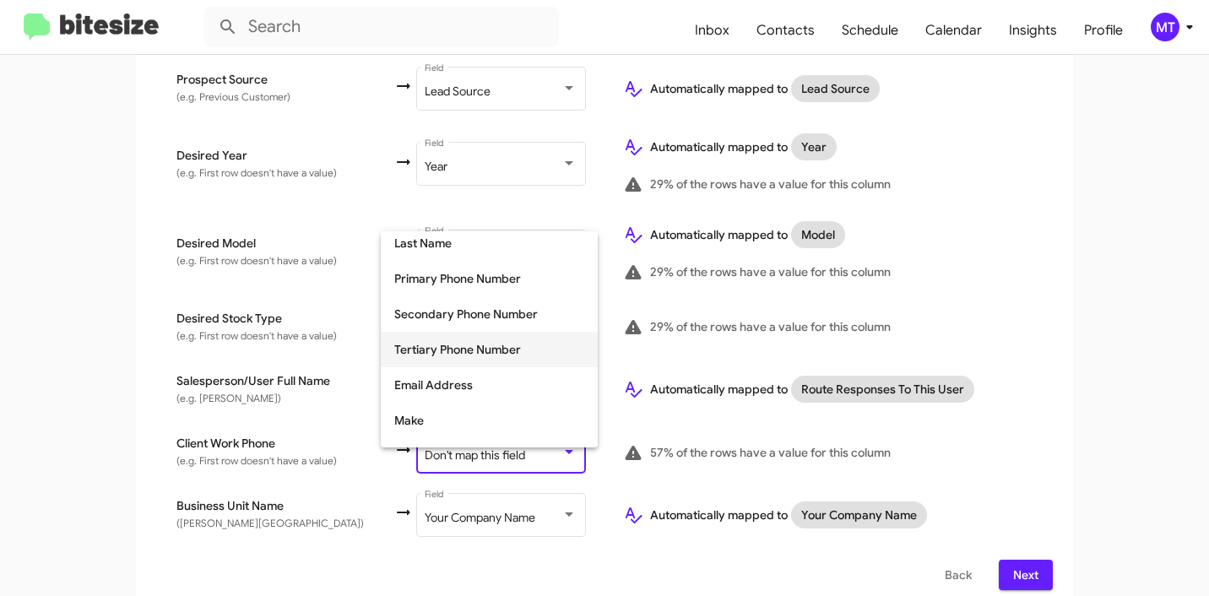
click at [500, 348] on span "Tertiary Phone Number" at bounding box center [489, 349] width 190 height 35
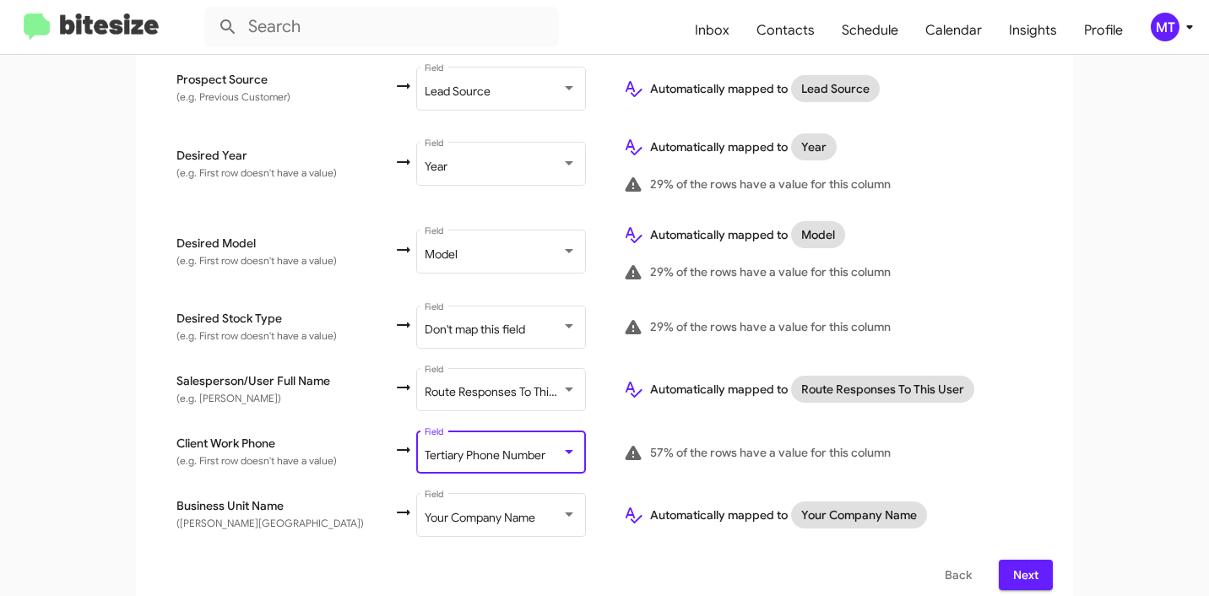
click at [1028, 560] on span "Next" at bounding box center [1025, 575] width 27 height 30
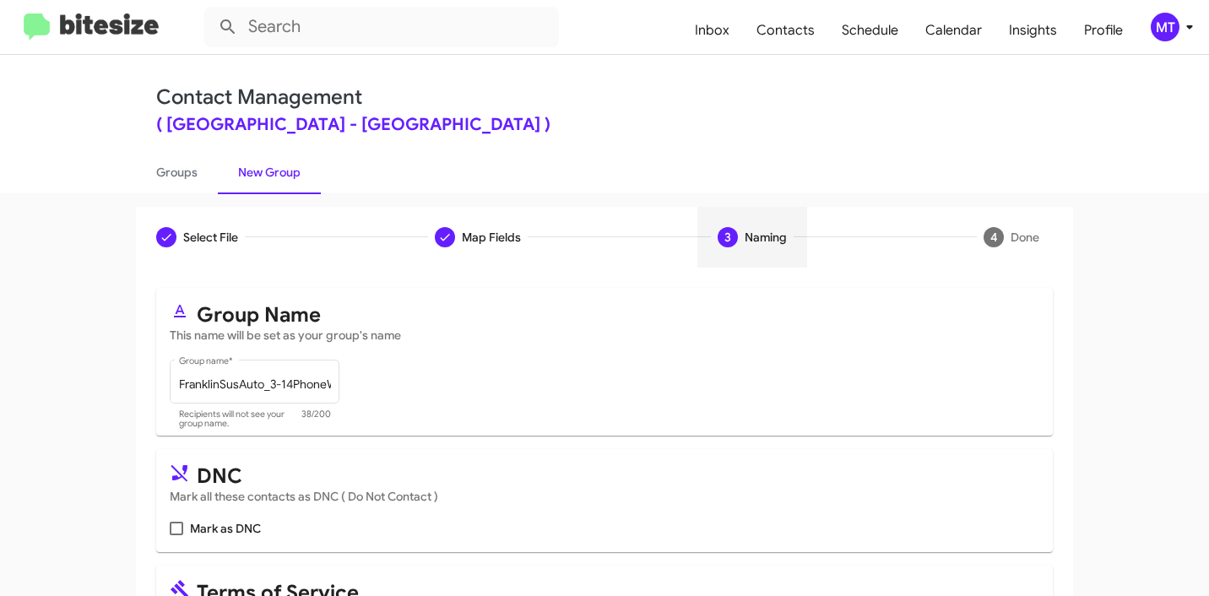
scroll to position [150, 0]
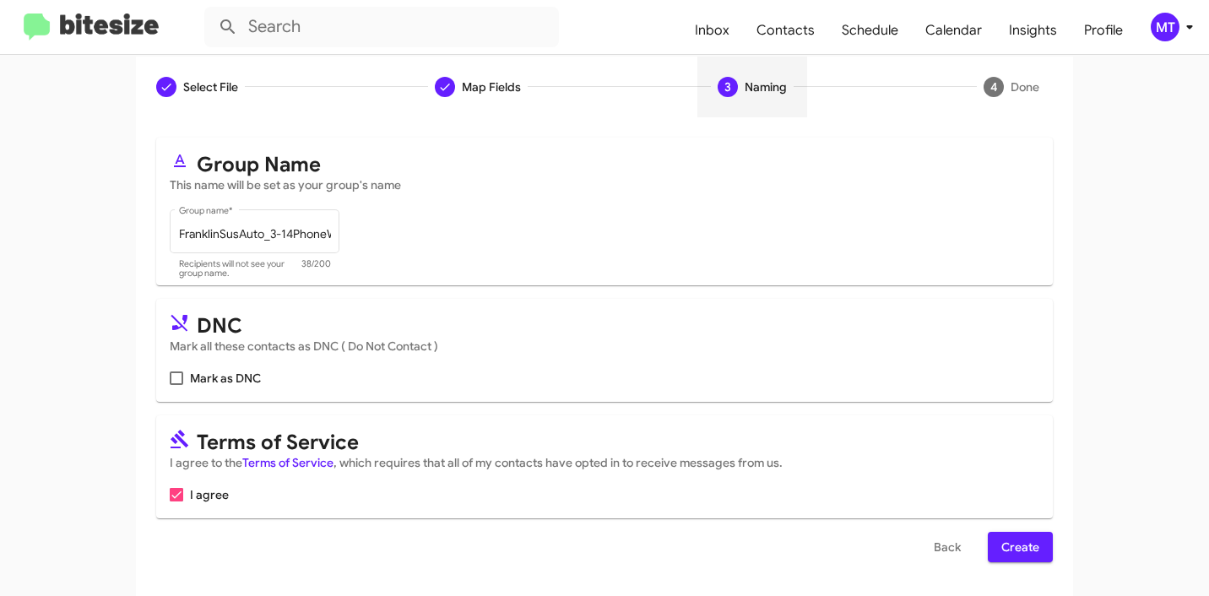
click at [1035, 551] on button "Create" at bounding box center [1020, 547] width 65 height 30
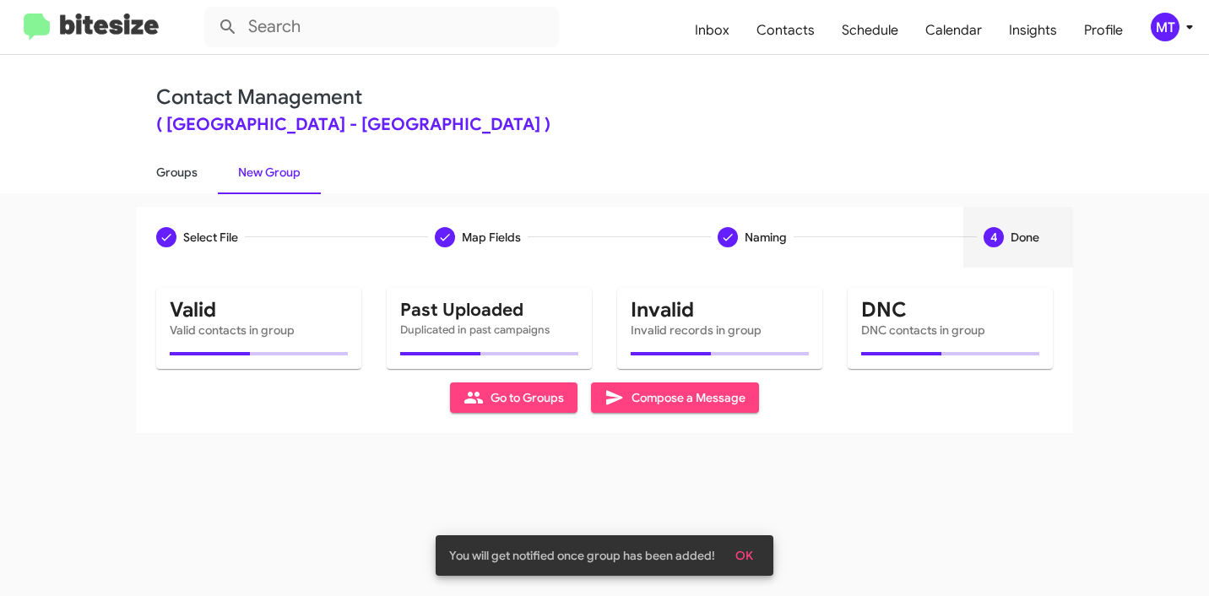
click at [185, 176] on link "Groups" at bounding box center [177, 172] width 82 height 44
type input "in:groups"
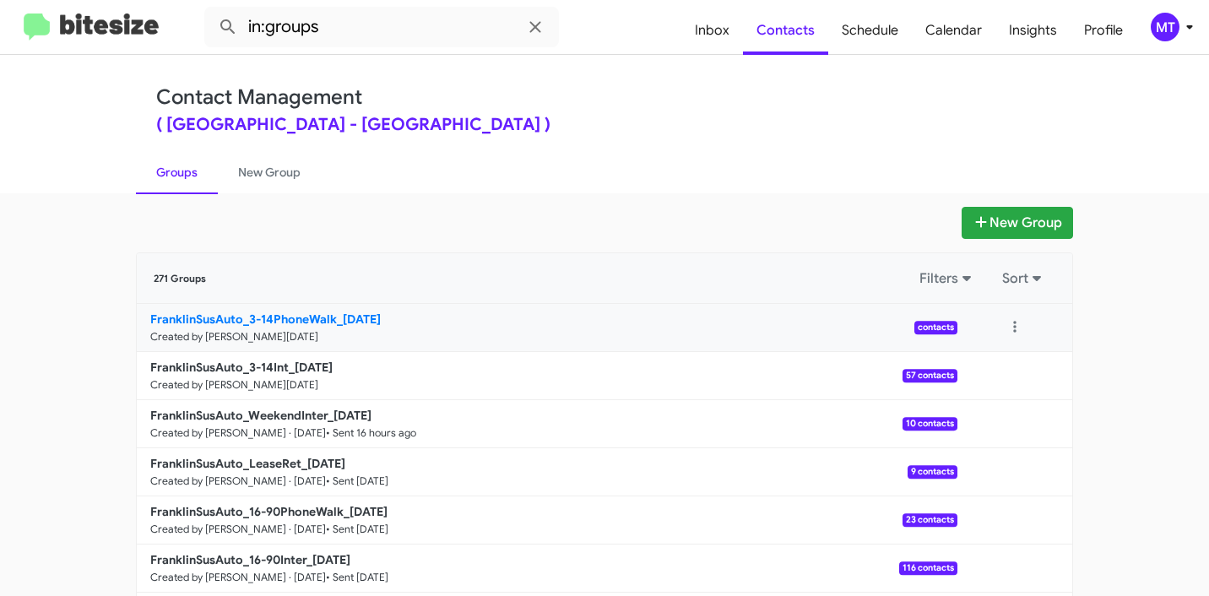
drag, startPoint x: 106, startPoint y: 322, endPoint x: 332, endPoint y: 311, distance: 226.5
click at [332, 311] on app-groups "New Group 271 Groups Filters Sort FranklinSusAuto_3-14PhoneWalk_09-30-25 Create…" at bounding box center [604, 518] width 1209 height 623
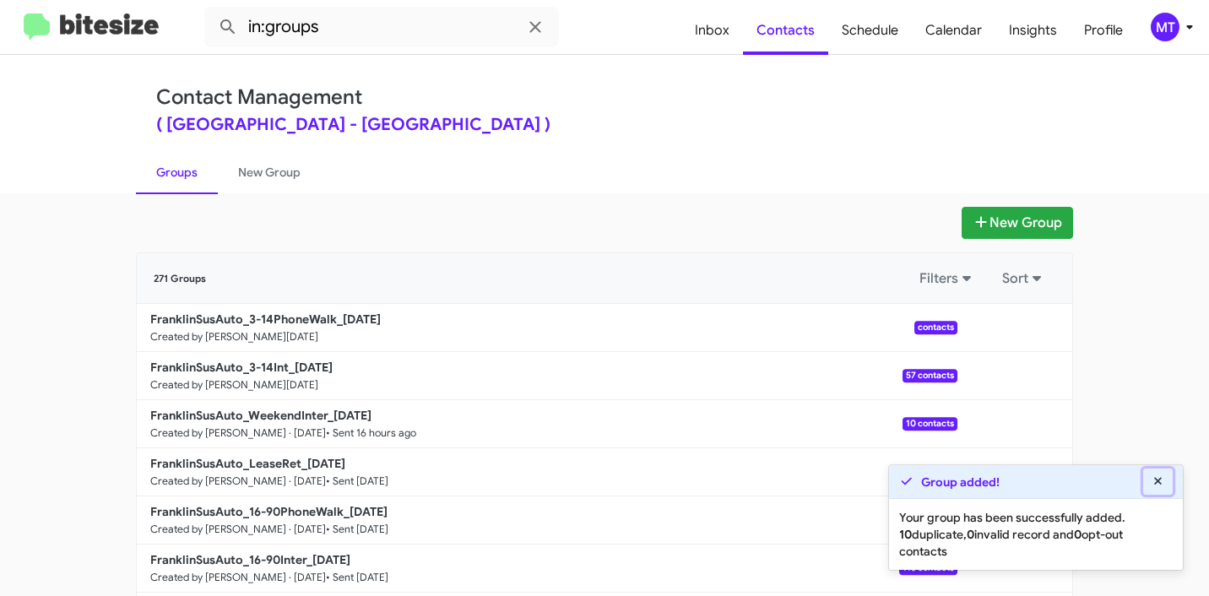
click at [1158, 485] on icon at bounding box center [1158, 481] width 15 height 12
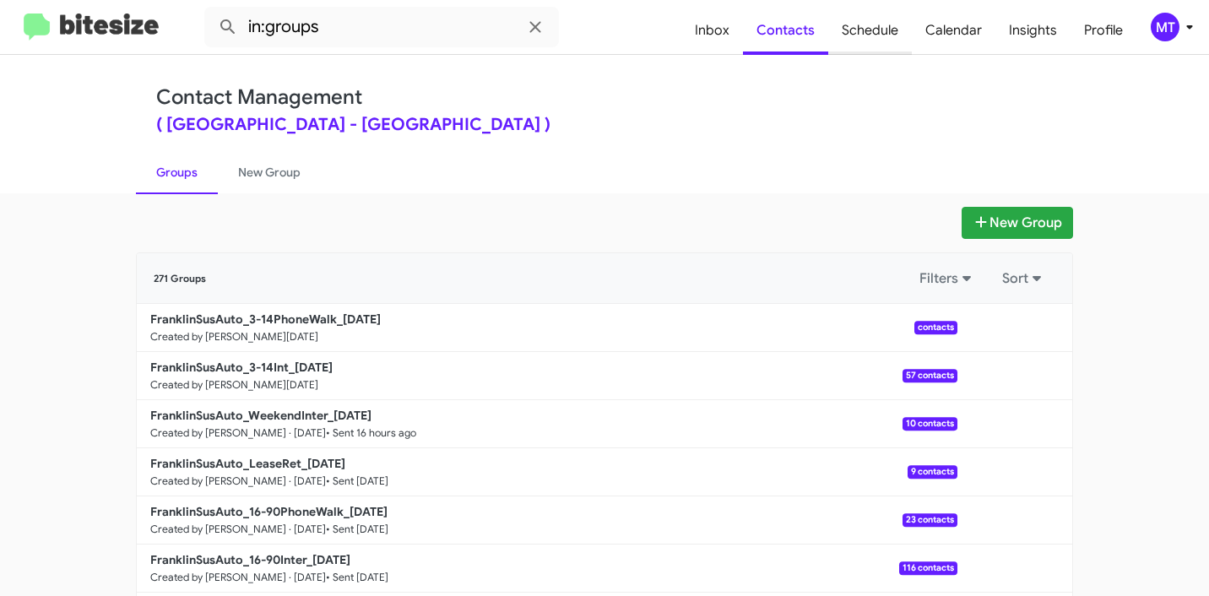
click at [861, 30] on span "Schedule" at bounding box center [870, 30] width 84 height 49
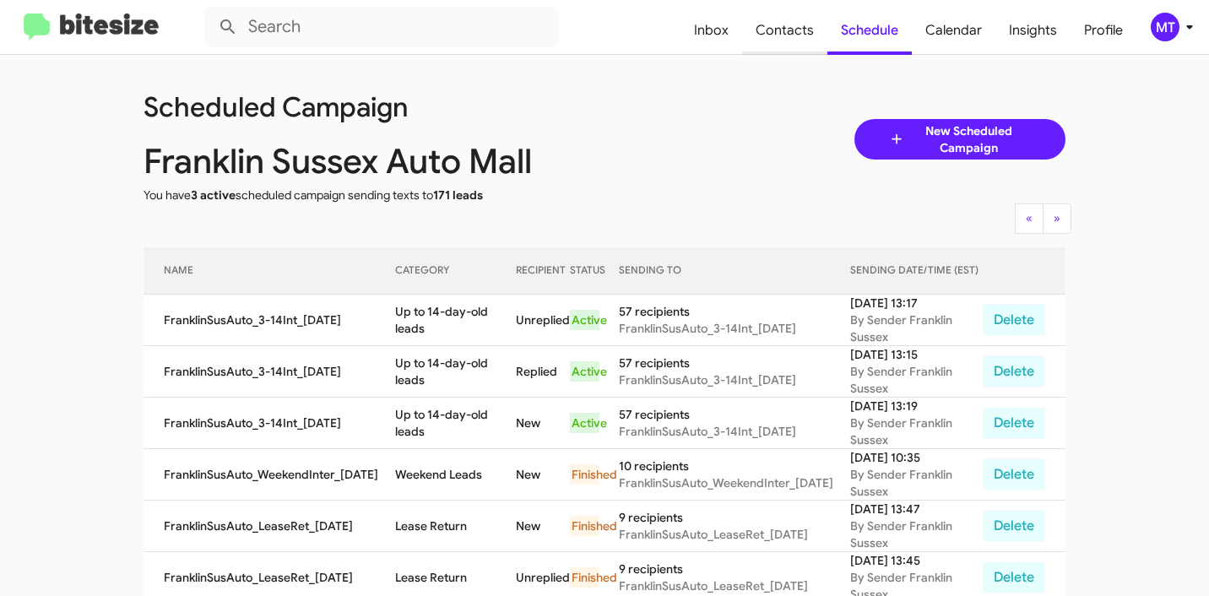
click at [790, 33] on span "Contacts" at bounding box center [784, 30] width 85 height 49
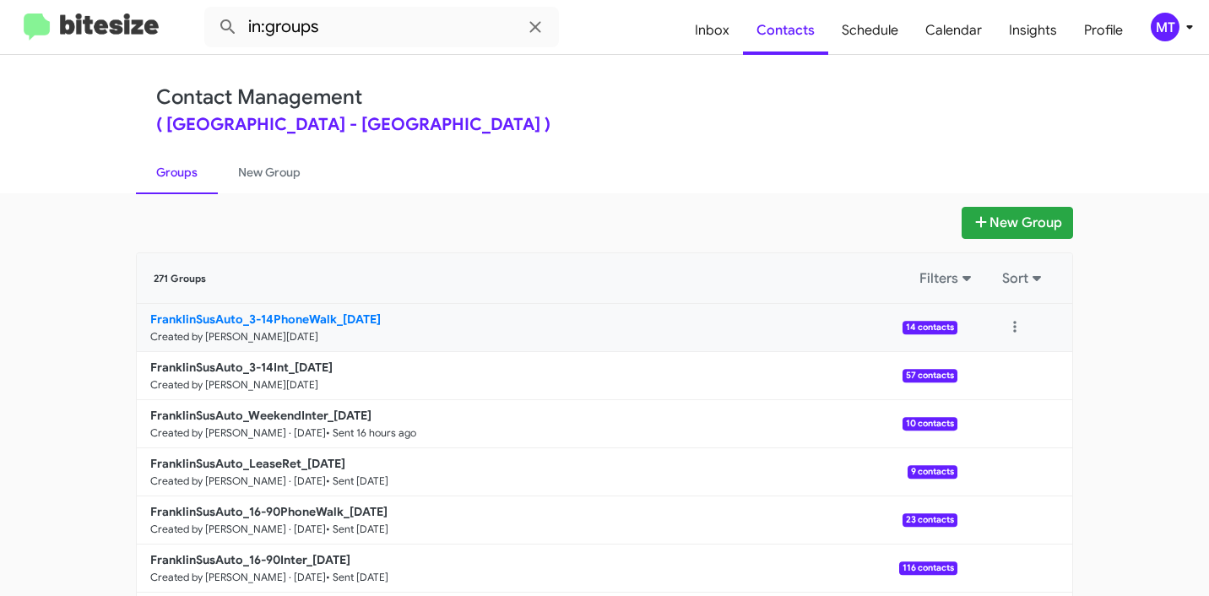
copy b "FranklinSusAuto_3-14PhoneWalk"
drag, startPoint x: 84, startPoint y: 332, endPoint x: 326, endPoint y: 313, distance: 243.0
click at [326, 313] on app-groups "New Group 271 Groups Filters Sort FranklinSusAuto_3-14PhoneWalk_09-30-25 Create…" at bounding box center [604, 518] width 1209 height 623
click at [419, 41] on input "in:groups" at bounding box center [381, 27] width 355 height 41
paste input "FranklinSusAuto_3-14PhoneWalk"
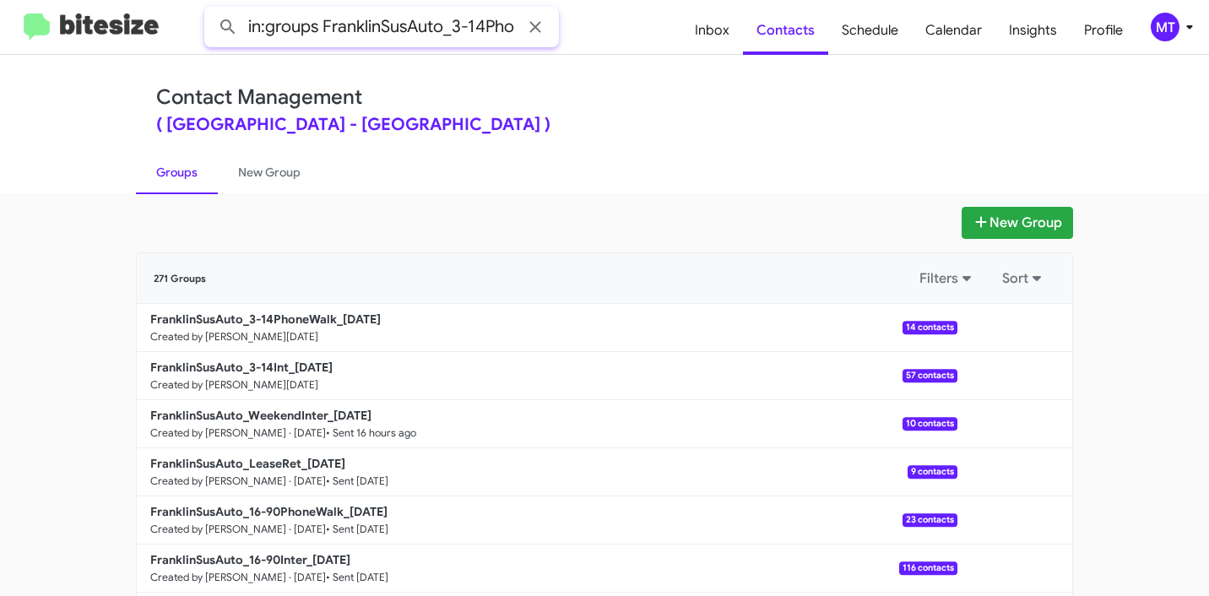
scroll to position [0, 53]
type input "in:groups FranklinSusAuto_3-14PhoneWalk"
click at [211, 10] on button at bounding box center [228, 27] width 34 height 34
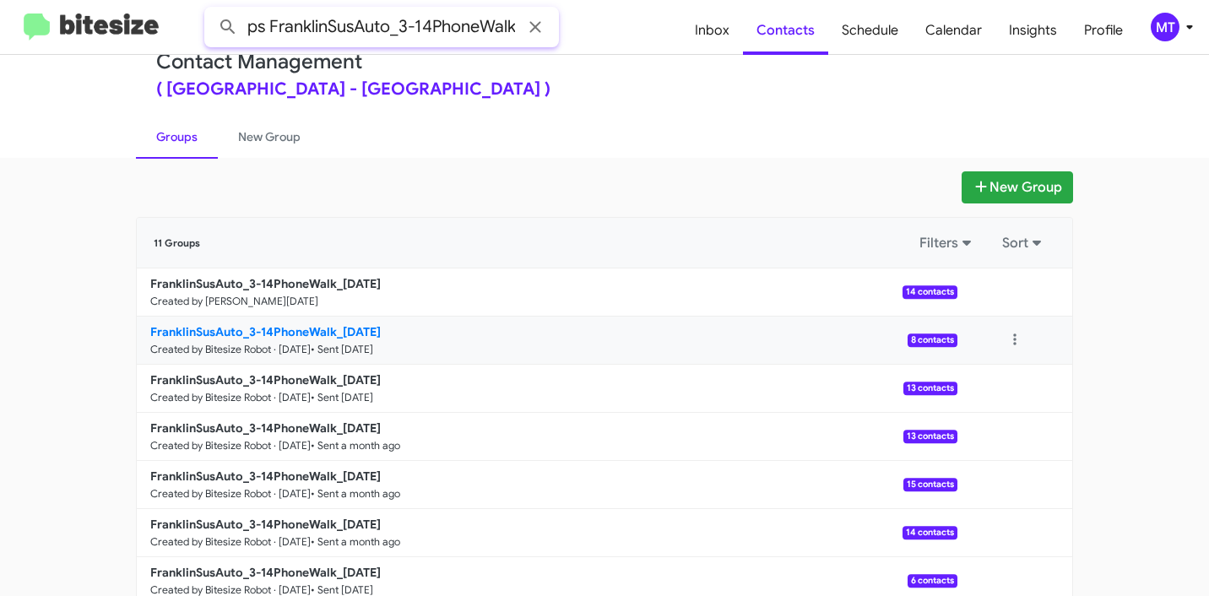
scroll to position [40, 0]
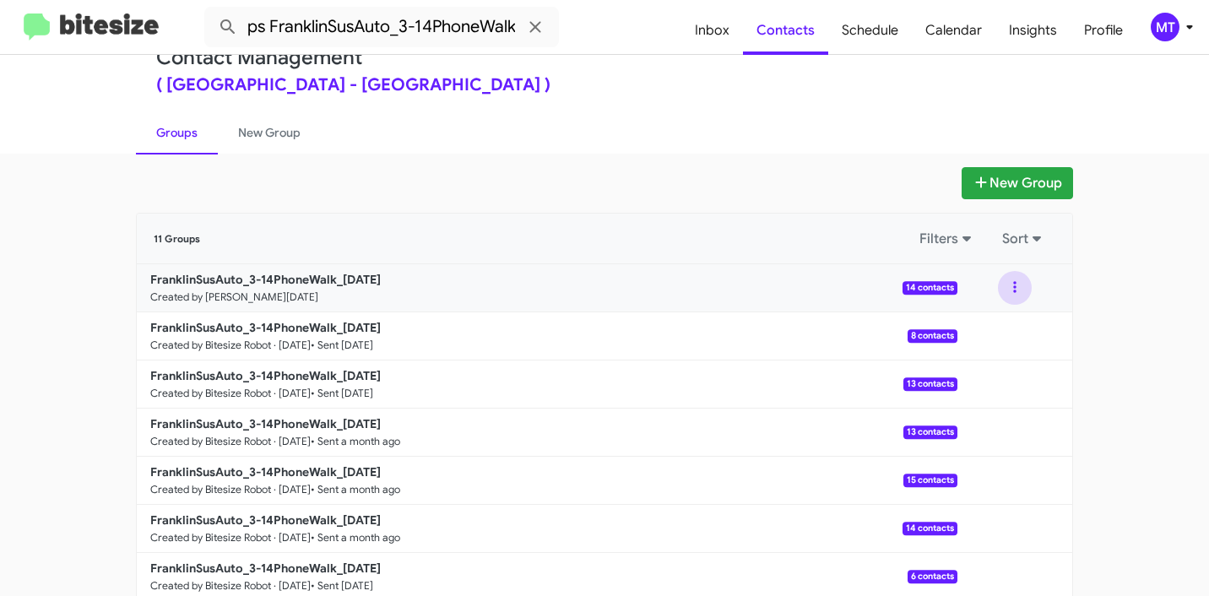
click at [1017, 293] on button at bounding box center [1015, 288] width 34 height 34
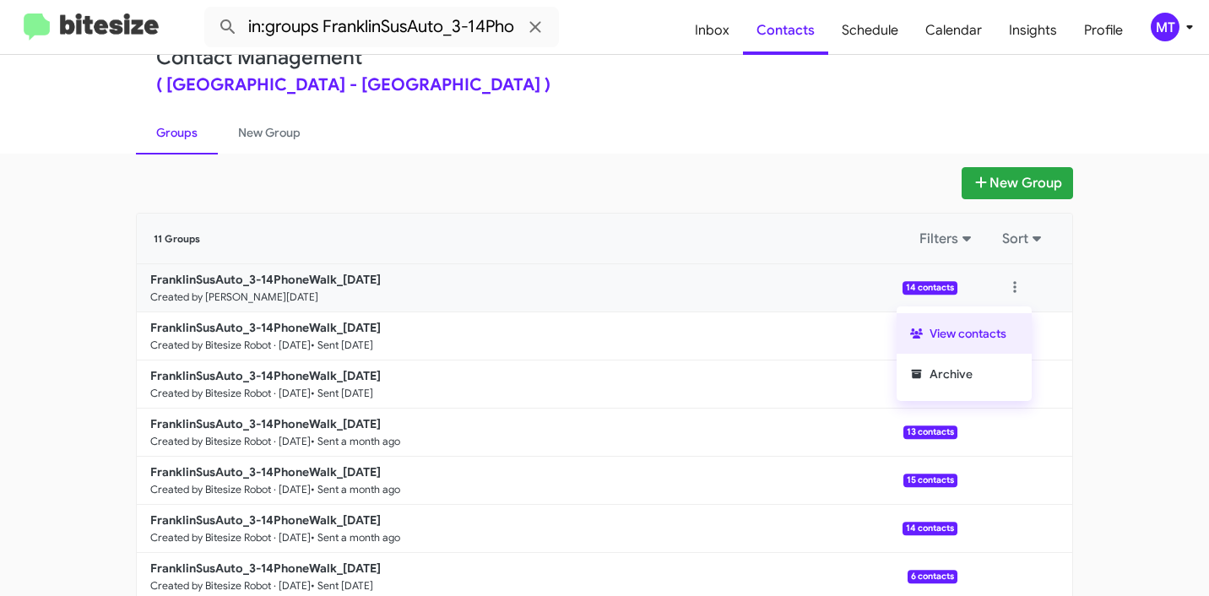
click at [953, 343] on button "View contacts" at bounding box center [964, 333] width 135 height 41
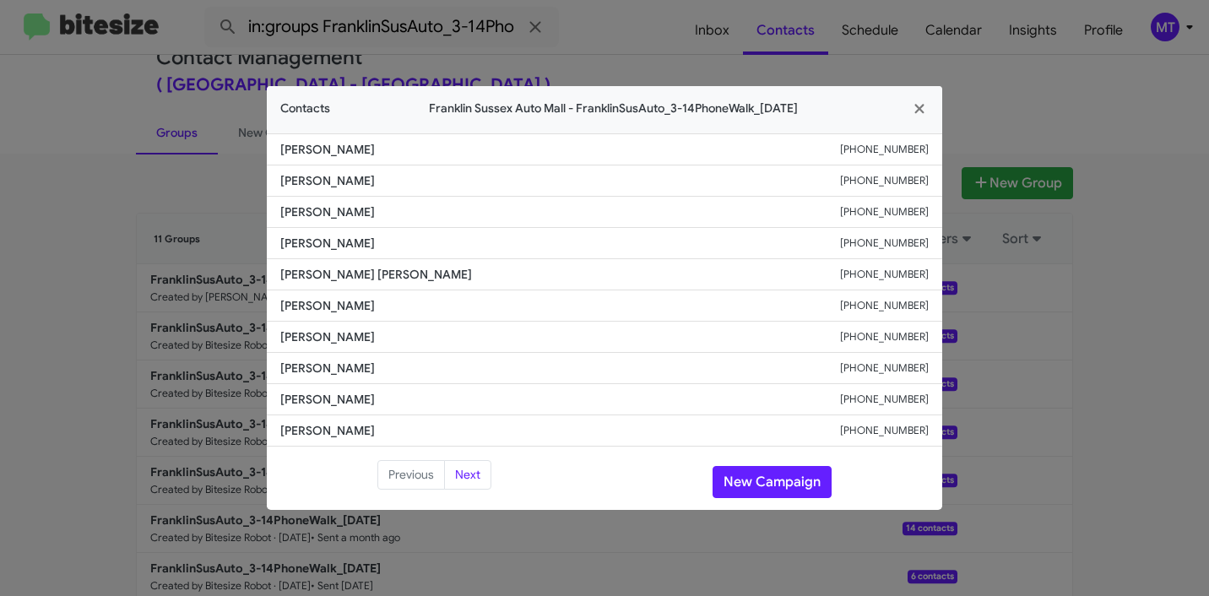
copy span "Thomas Yarosz"
drag, startPoint x: 372, startPoint y: 146, endPoint x: 262, endPoint y: 154, distance: 110.0
click at [262, 154] on modal-container "Contacts Franklin Sussex Auto Mall - FranklinSusAuto_3-14PhoneWalk_09-30-25 Tho…" at bounding box center [604, 298] width 1209 height 596
click at [923, 107] on icon "button" at bounding box center [919, 108] width 19 height 15
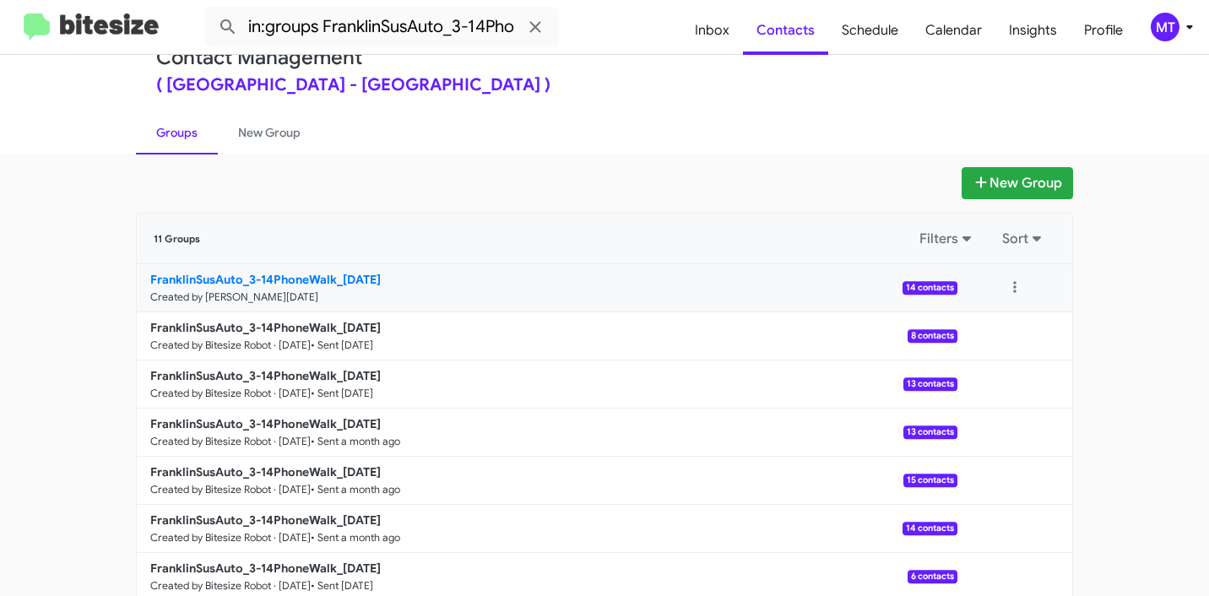
click at [280, 276] on b "FranklinSusAuto_3-14PhoneWalk_09-30-25" at bounding box center [265, 279] width 231 height 15
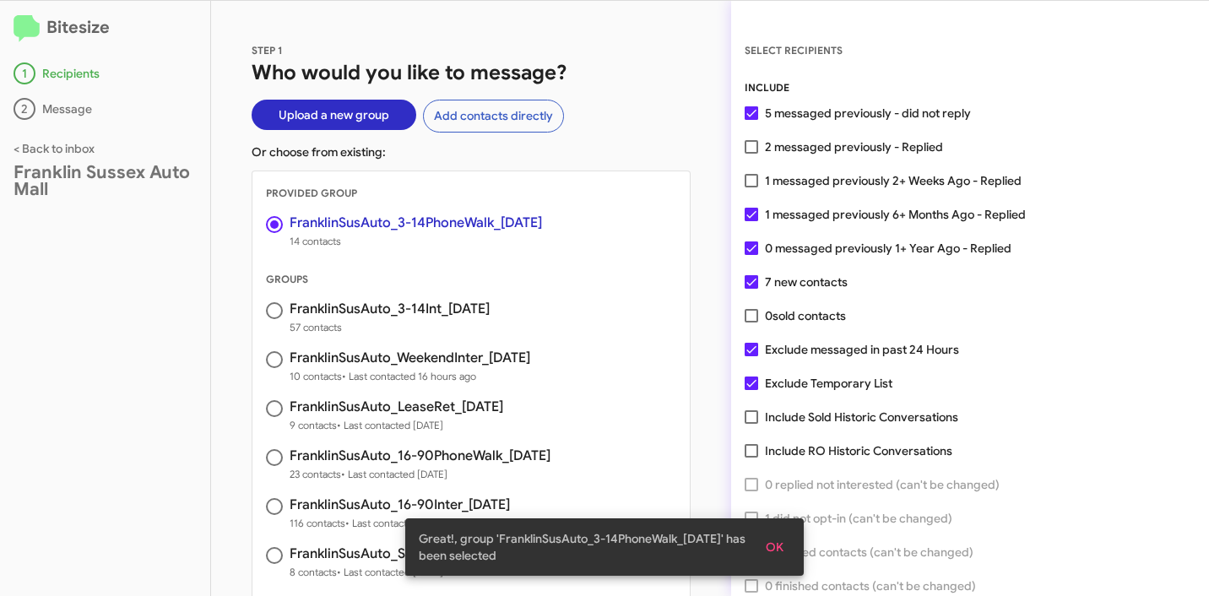
click at [773, 552] on span "OK" at bounding box center [775, 547] width 18 height 30
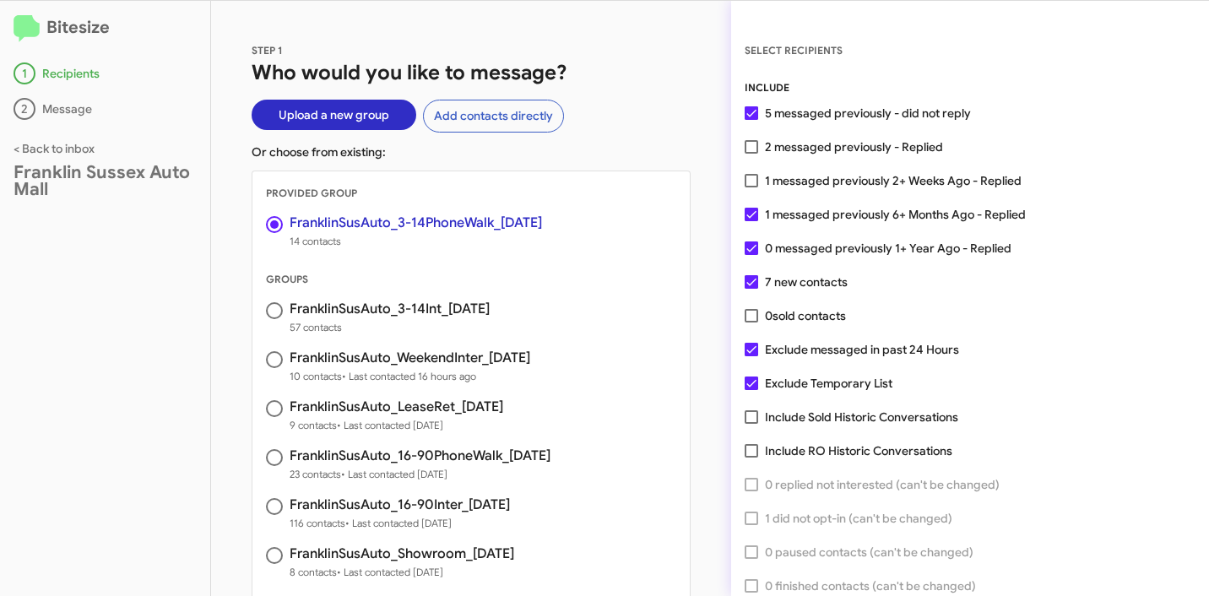
scroll to position [43, 0]
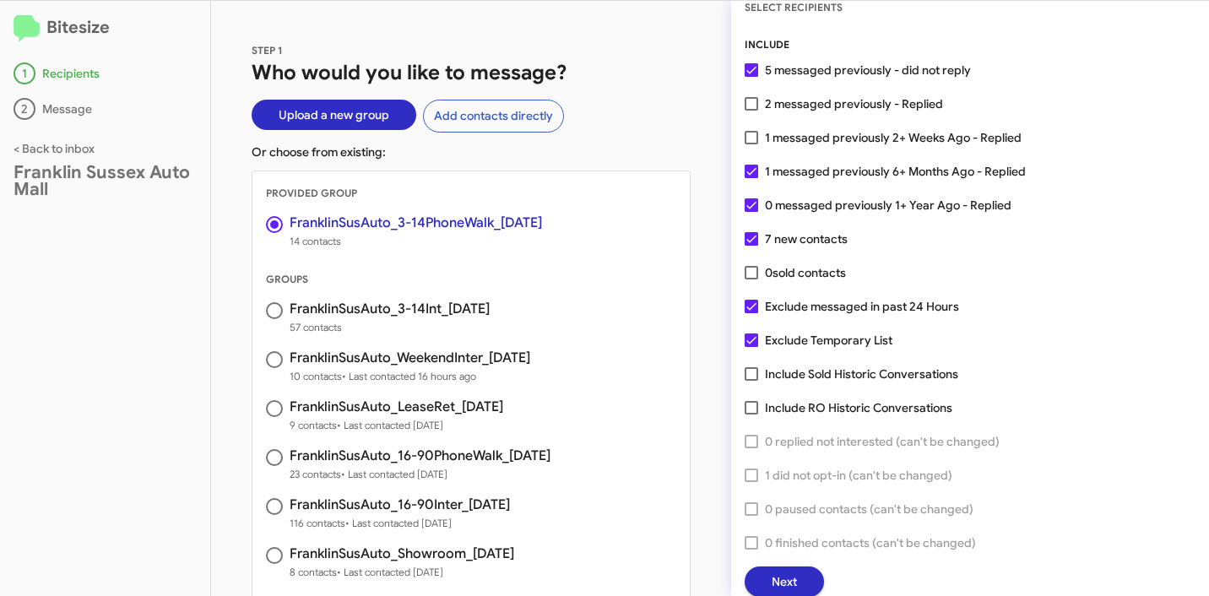
click at [783, 575] on span "Next" at bounding box center [784, 582] width 25 height 30
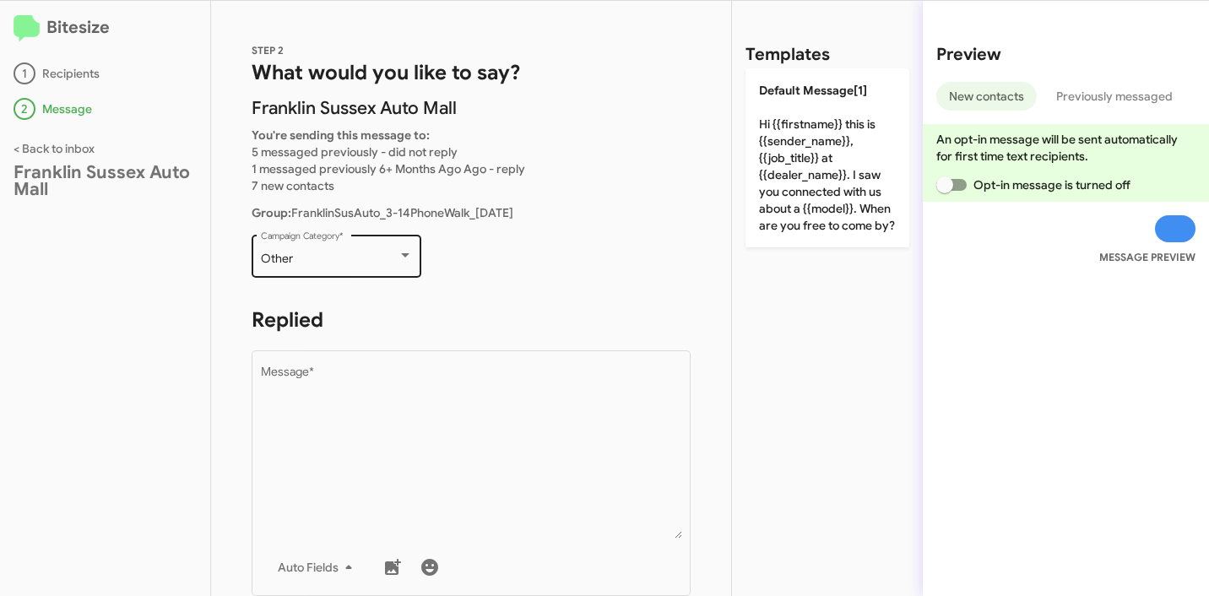
click at [371, 272] on div "Other Campaign Category *" at bounding box center [337, 254] width 152 height 46
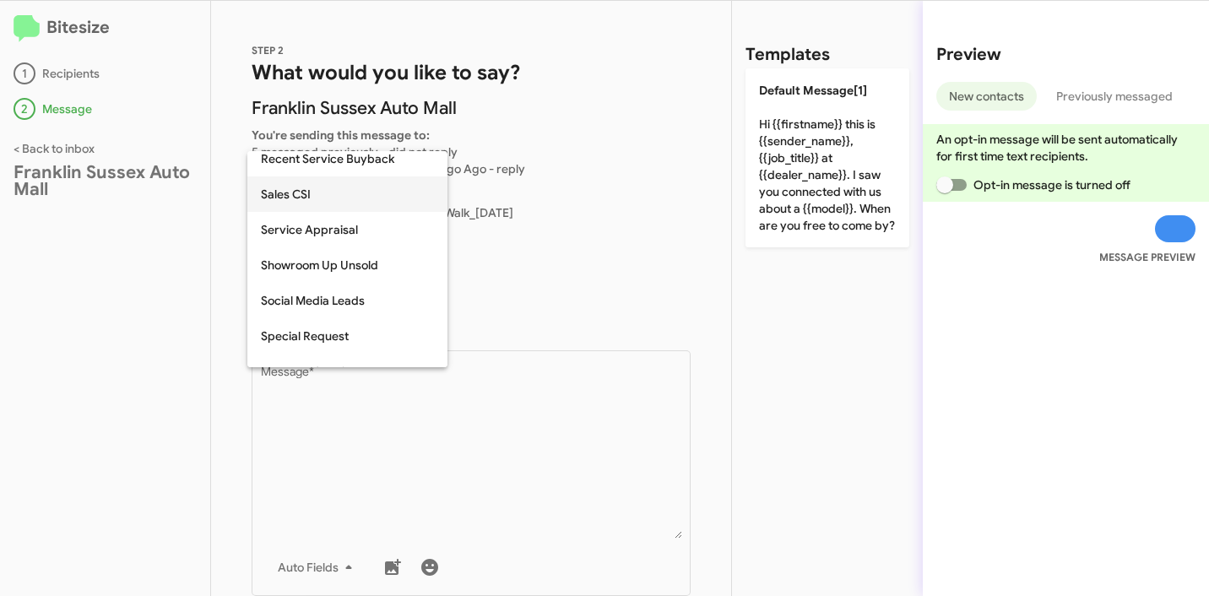
scroll to position [684, 0]
click at [387, 306] on span "Up to 14-day-old leads" at bounding box center [347, 300] width 173 height 35
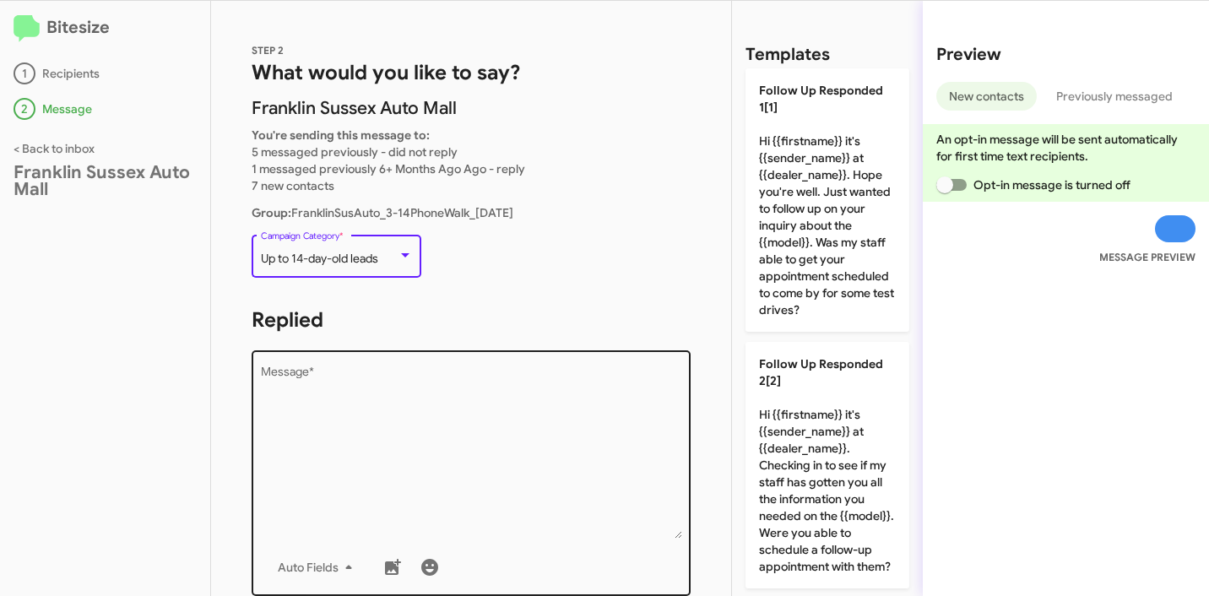
click at [410, 435] on textarea "Message *" at bounding box center [471, 452] width 421 height 172
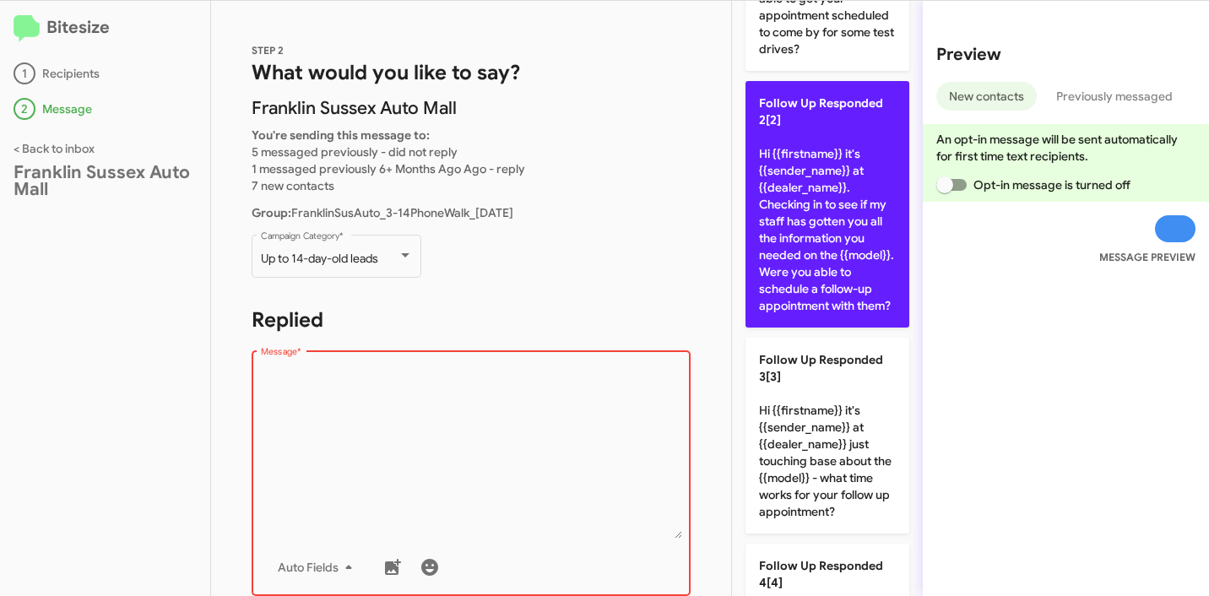
scroll to position [262, 0]
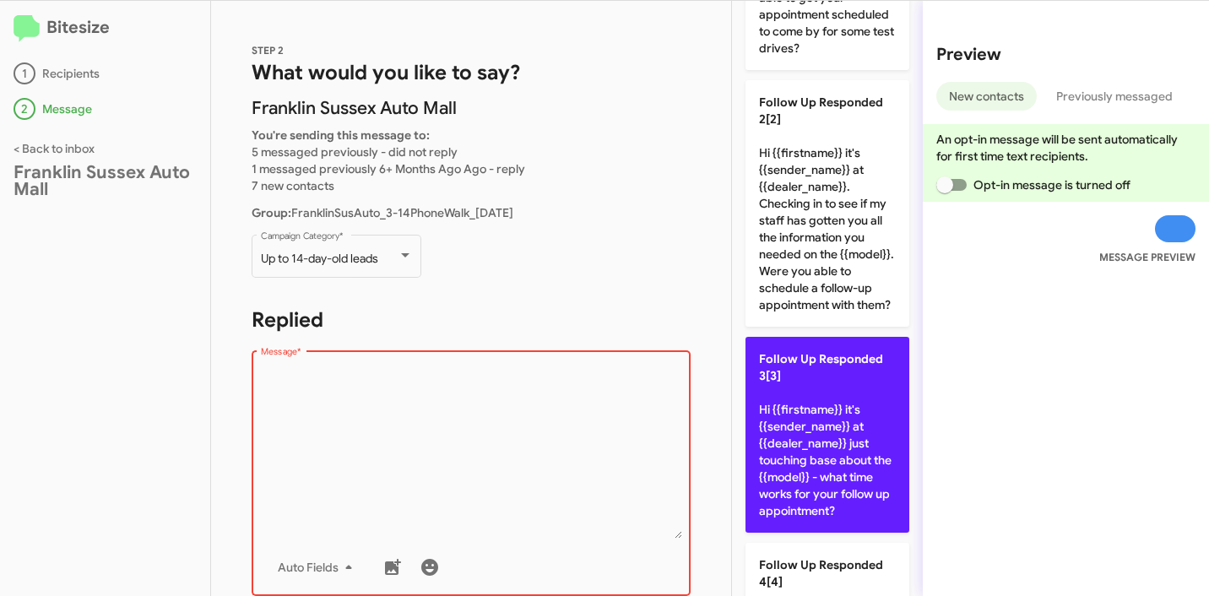
click at [812, 445] on p "Follow Up Responded 3[3] Hi {{firstname}} it's {{sender_name}} at {{dealer_name…" at bounding box center [828, 435] width 164 height 196
type textarea "Hi {{firstname}} it's {{sender_name}} at {{dealer_name}} just touching base abo…"
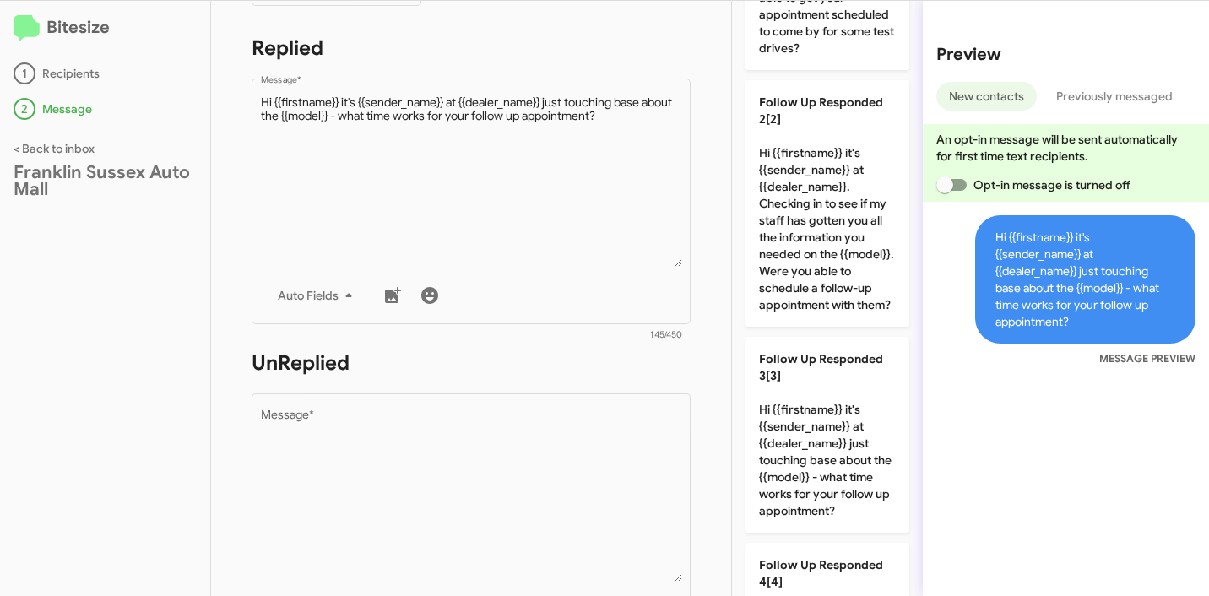
scroll to position [274, 0]
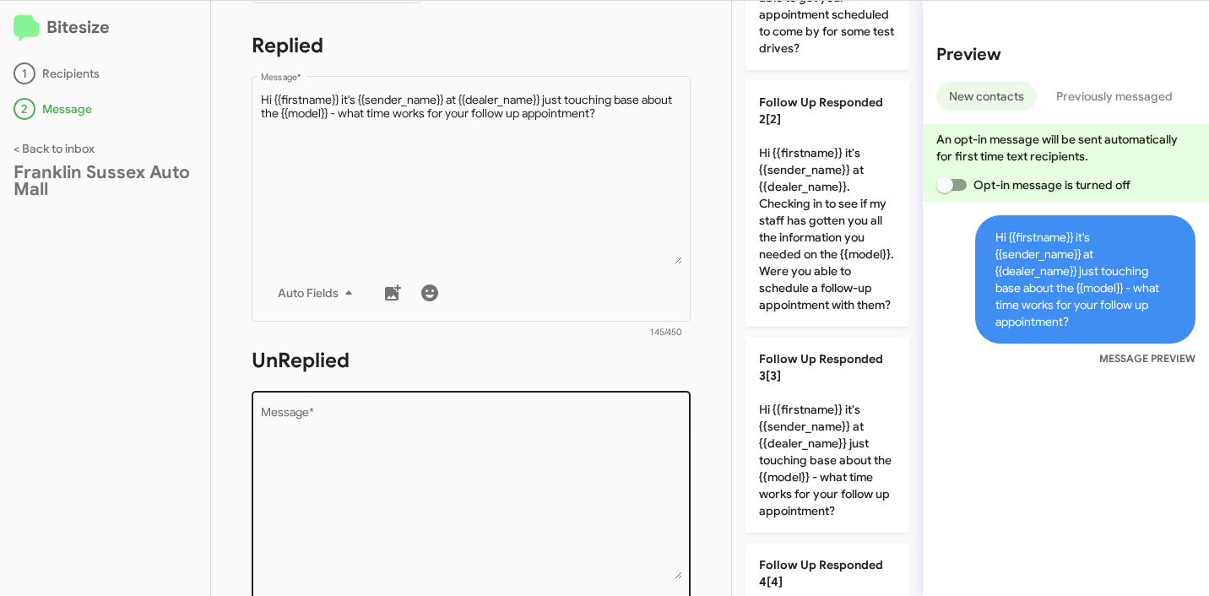
click at [515, 429] on textarea "Message *" at bounding box center [471, 493] width 421 height 172
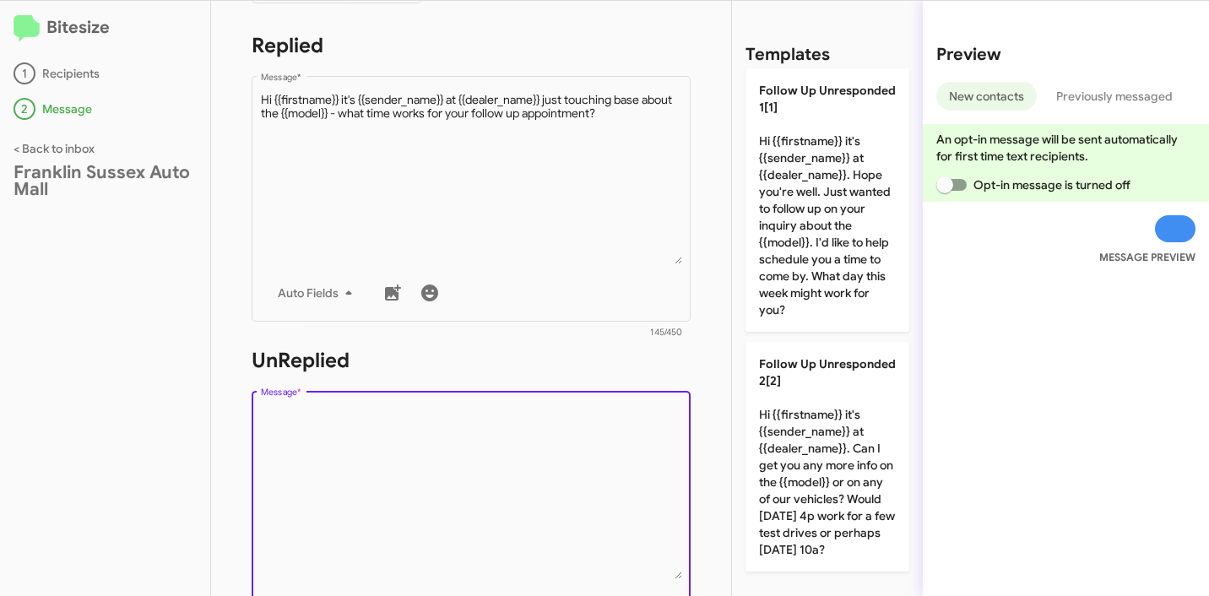
scroll to position [3, 0]
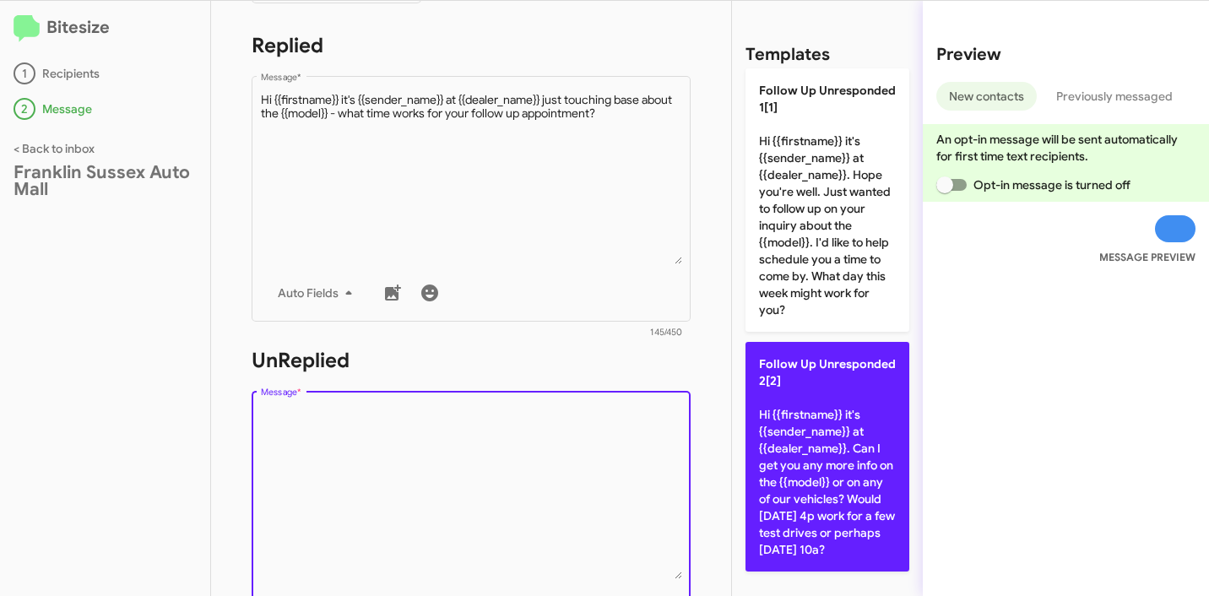
click at [818, 404] on p "Follow Up Unresponded 2[2] Hi {{firstname}} it's {{sender_name}} at {{dealer_na…" at bounding box center [828, 457] width 164 height 230
type textarea "Hi {{firstname}} it's {{sender_name}} at {{dealer_name}}. Can I get you any mor…"
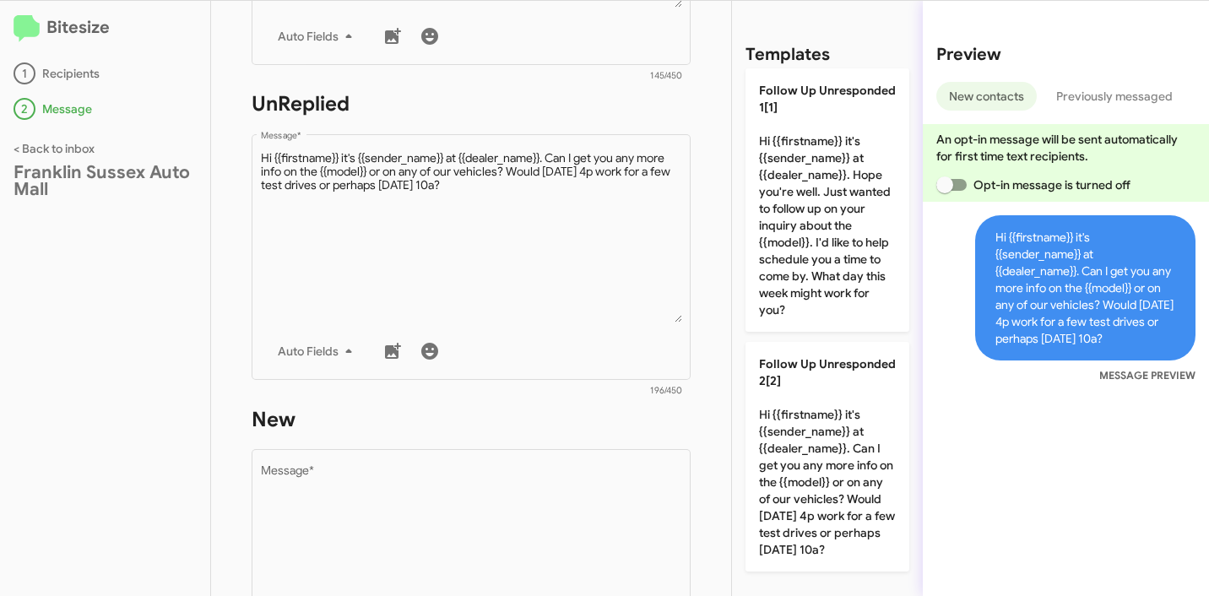
scroll to position [952, 0]
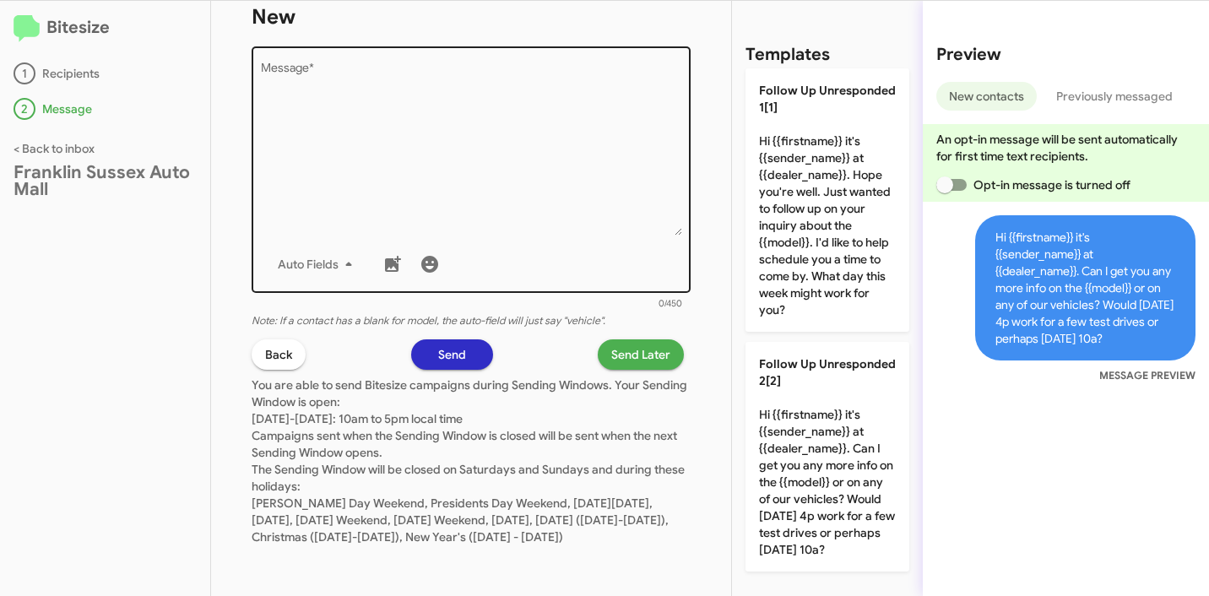
click at [540, 182] on textarea "Message *" at bounding box center [471, 149] width 421 height 172
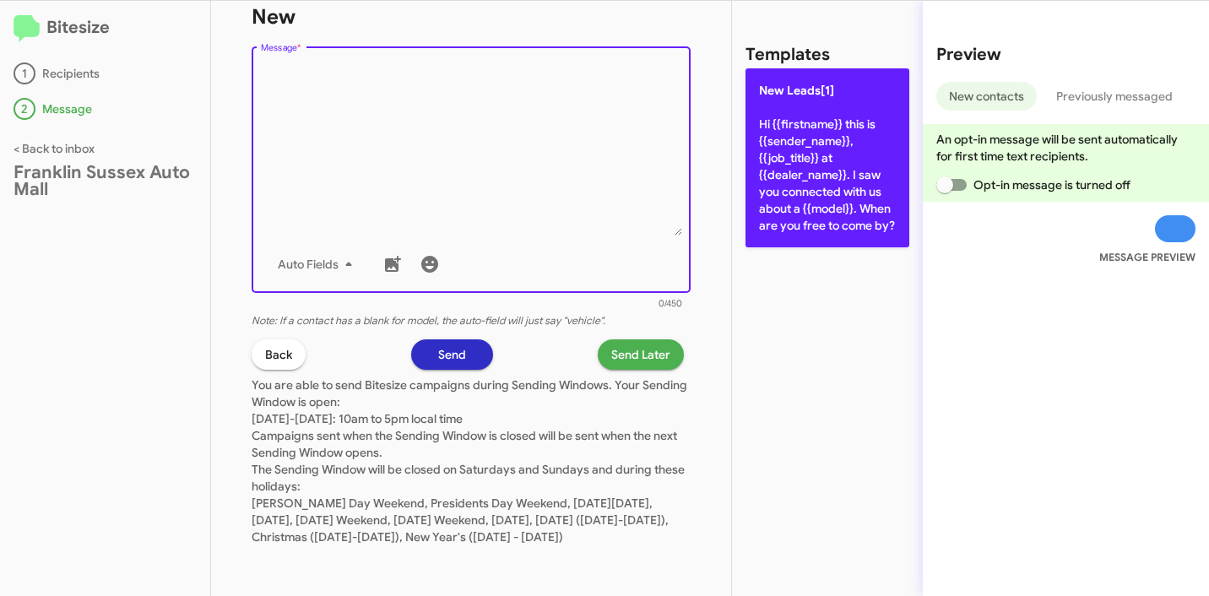
click at [824, 218] on p "New Leads[1] Hi {{firstname}} this is {{sender_name}}, {{job_title}} at {{deale…" at bounding box center [828, 157] width 164 height 179
type textarea "Hi {{firstname}} this is {{sender_name}}, {{job_title}} at {{dealer_name}}. I s…"
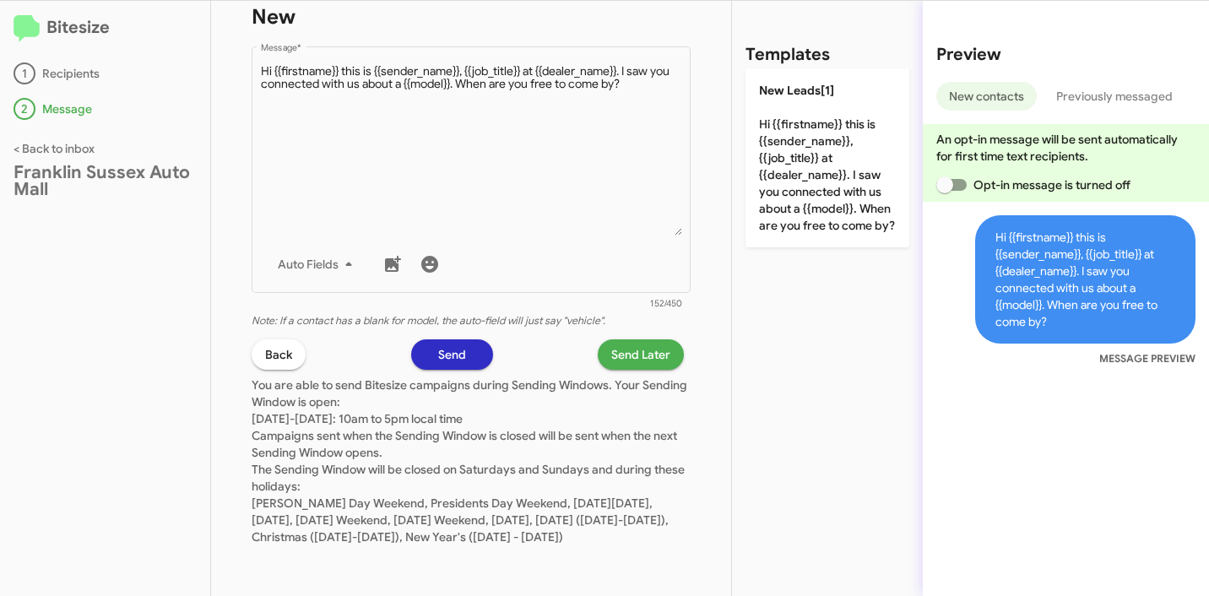
click at [646, 339] on span "Send Later" at bounding box center [640, 354] width 59 height 30
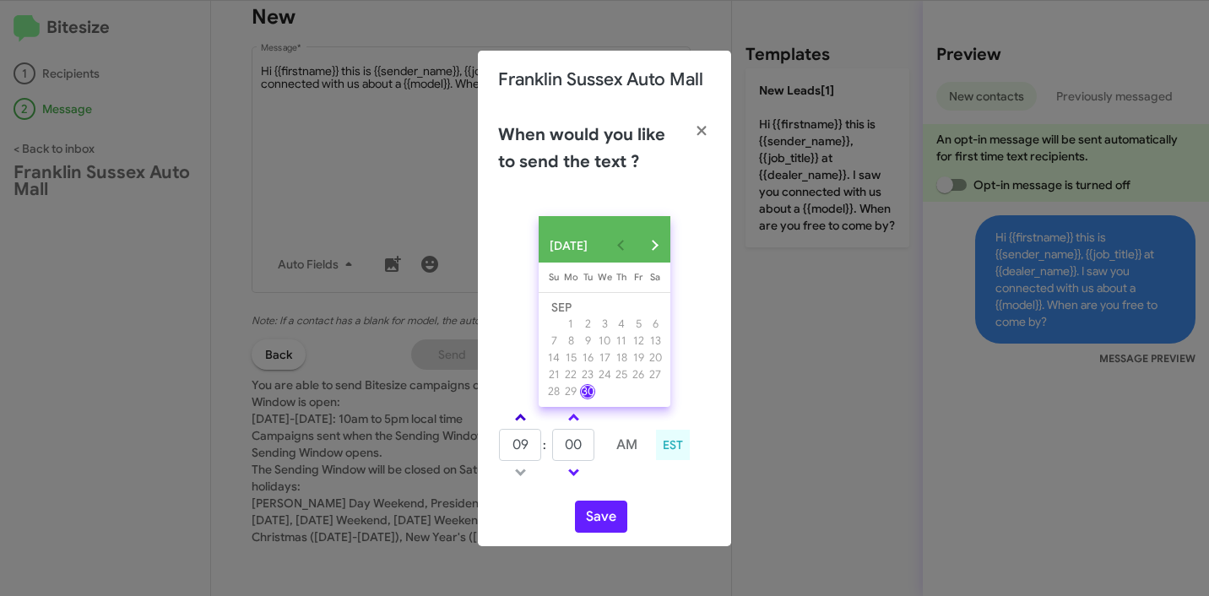
click at [518, 419] on link at bounding box center [521, 417] width 30 height 19
click at [527, 426] on link at bounding box center [521, 417] width 30 height 19
type input "01"
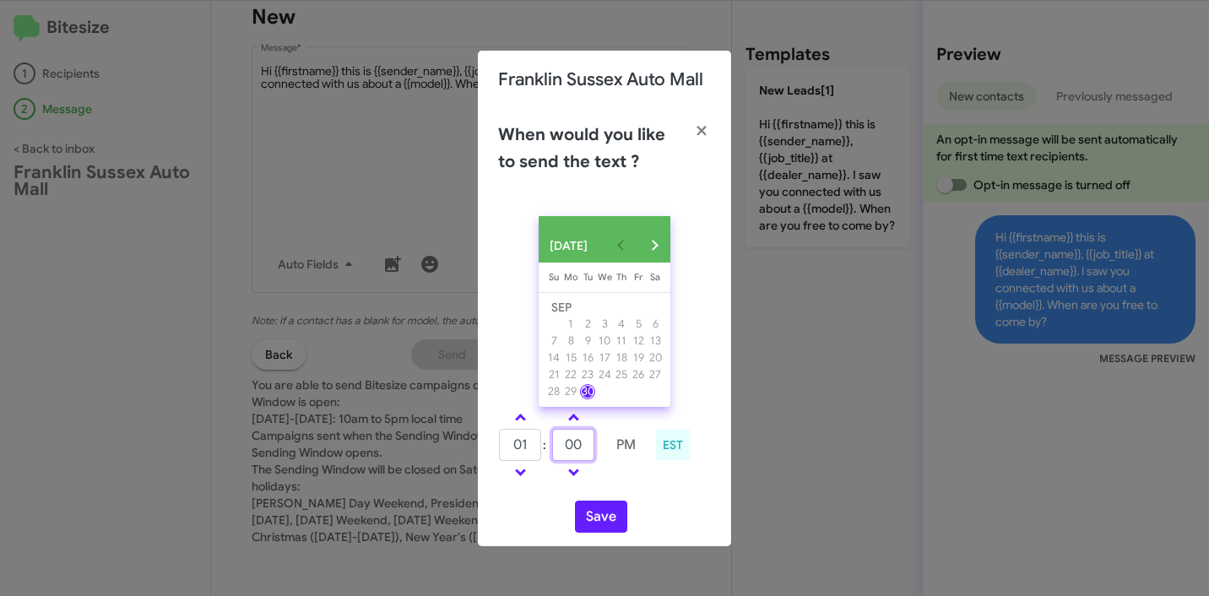
click at [578, 453] on input "00" at bounding box center [573, 445] width 42 height 32
type input "20"
click at [599, 512] on button "Save" at bounding box center [601, 517] width 52 height 32
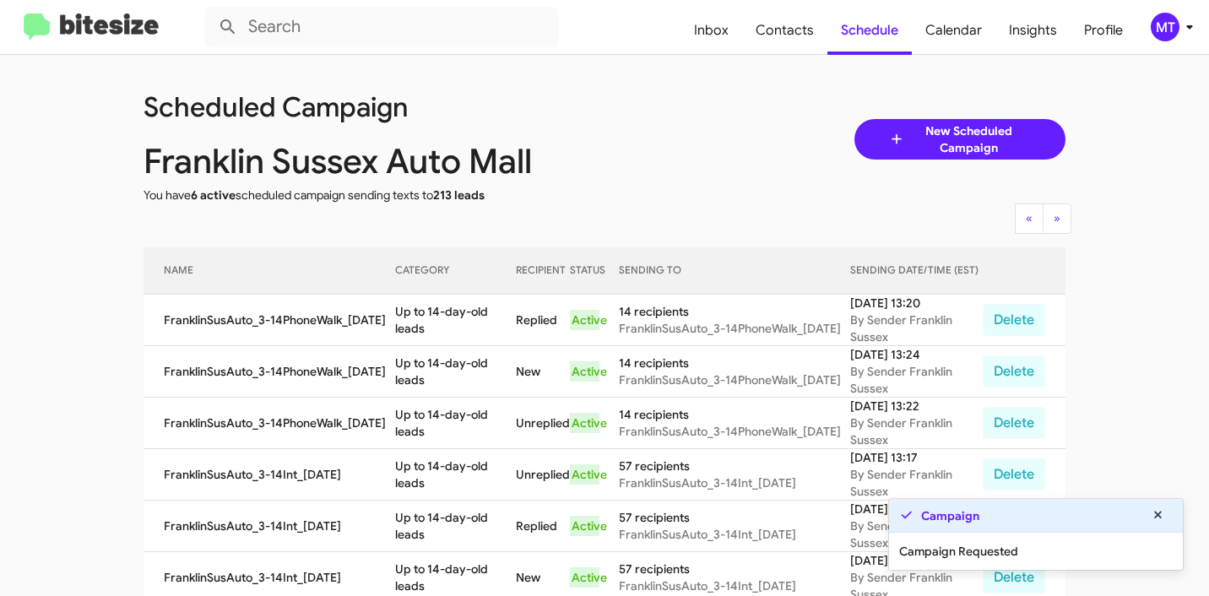
click at [1191, 26] on icon at bounding box center [1189, 27] width 6 height 4
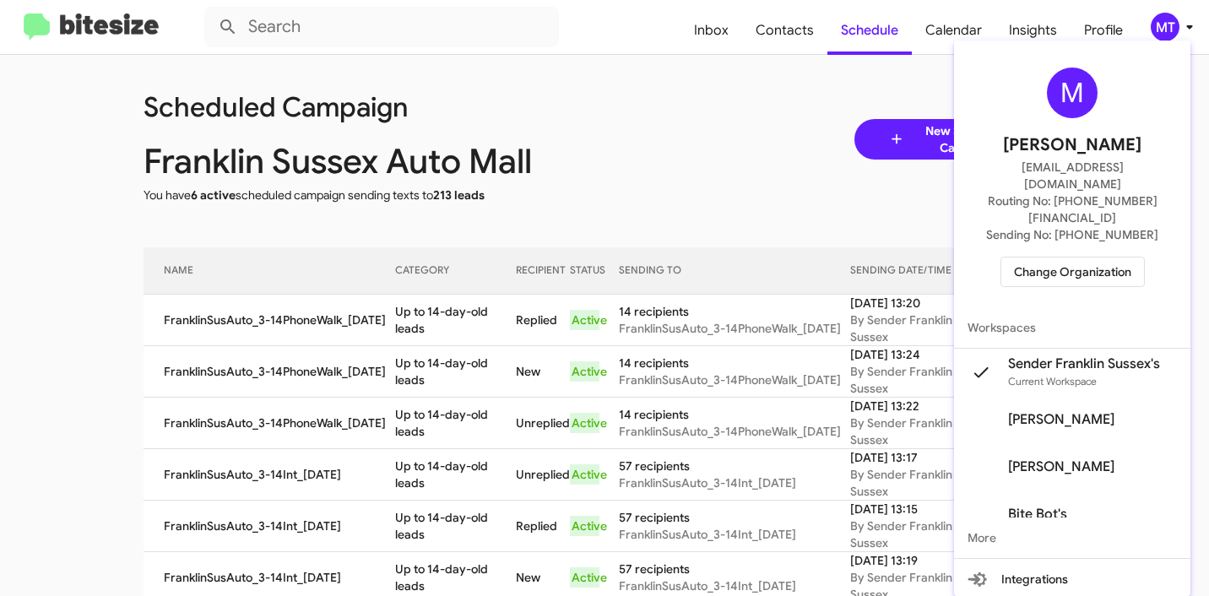
click at [907, 139] on div at bounding box center [604, 298] width 1209 height 596
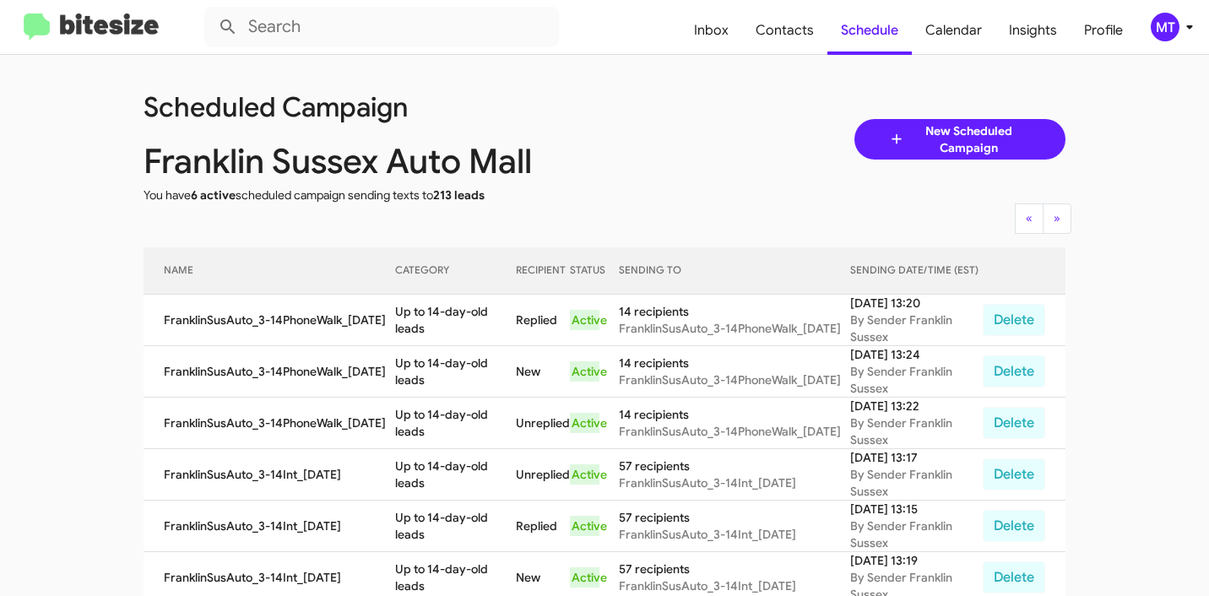
click at [881, 127] on link "New Scheduled Campaign" at bounding box center [960, 139] width 212 height 41
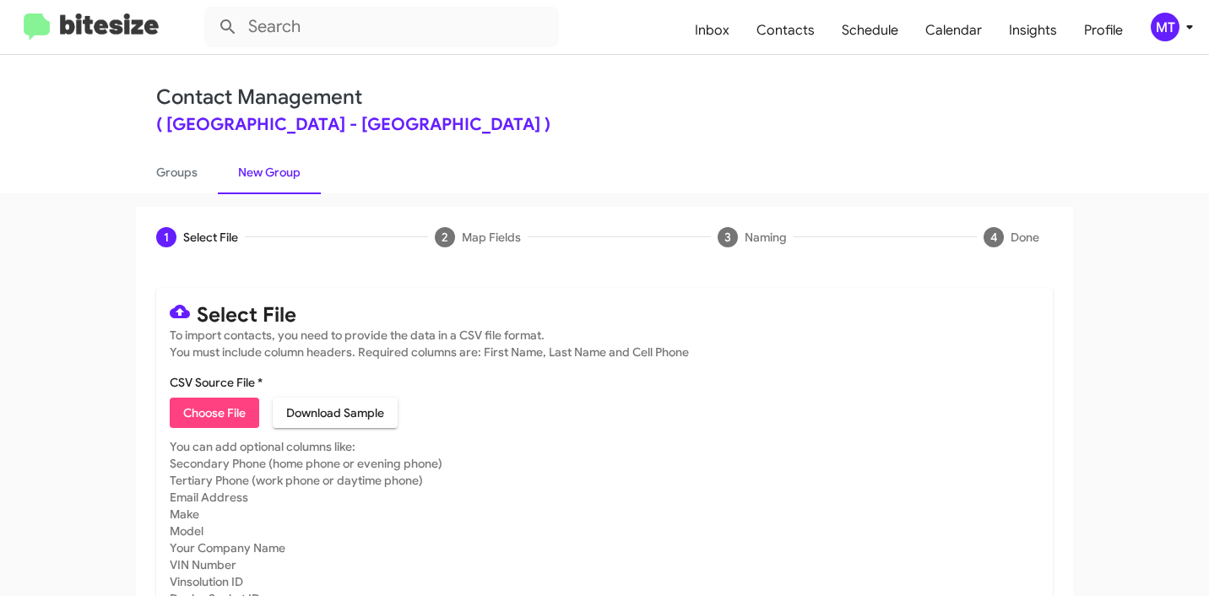
click at [215, 405] on span "Choose File" at bounding box center [214, 413] width 62 height 30
type input "FranklinSusAuto_Trade_09-30-25"
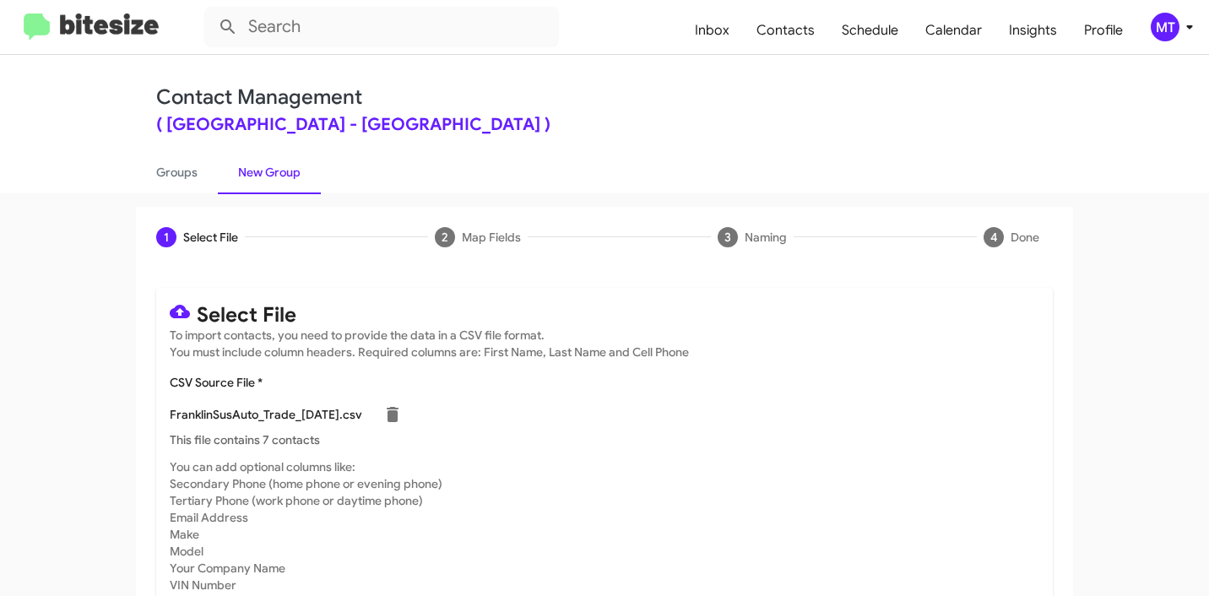
click at [1189, 25] on icon at bounding box center [1189, 27] width 6 height 4
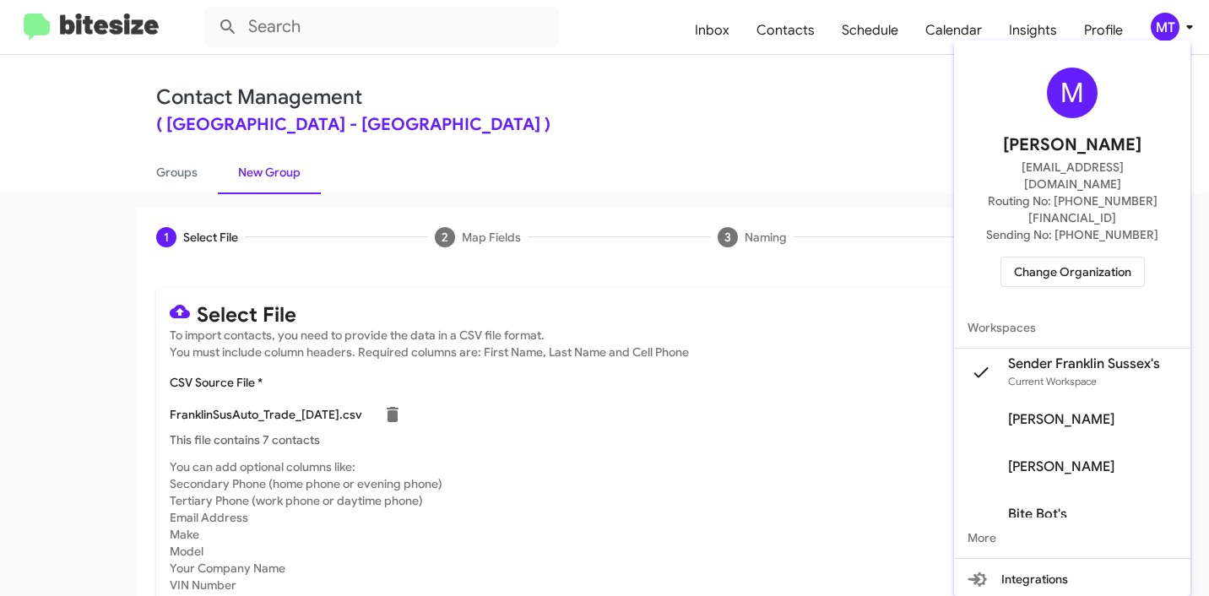
click at [815, 95] on div at bounding box center [604, 298] width 1209 height 596
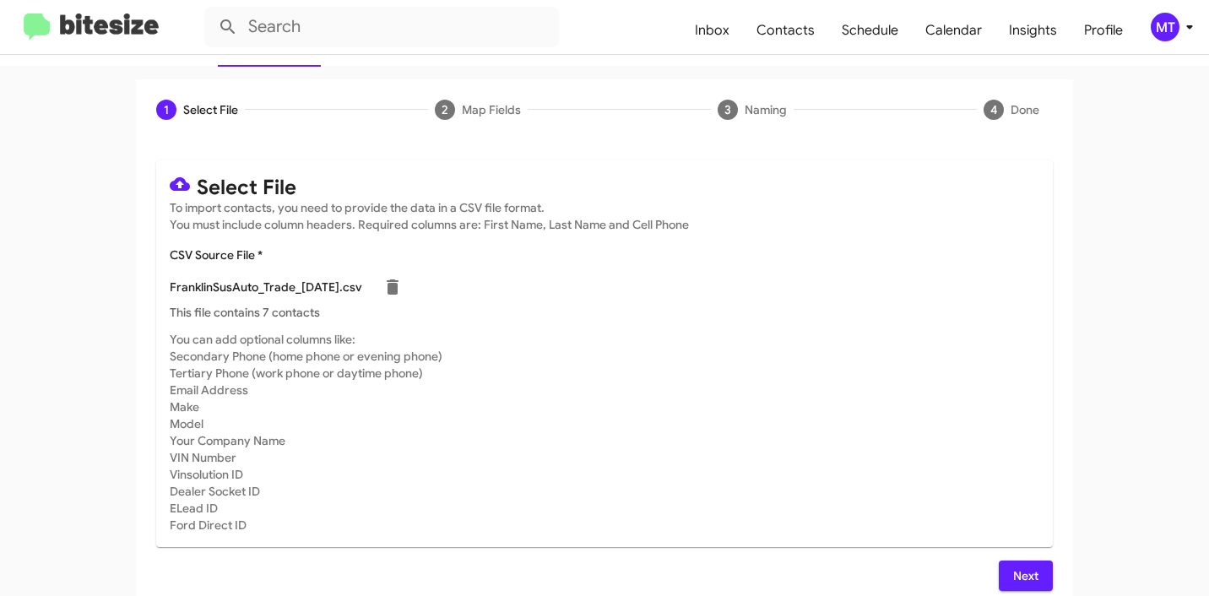
scroll to position [143, 0]
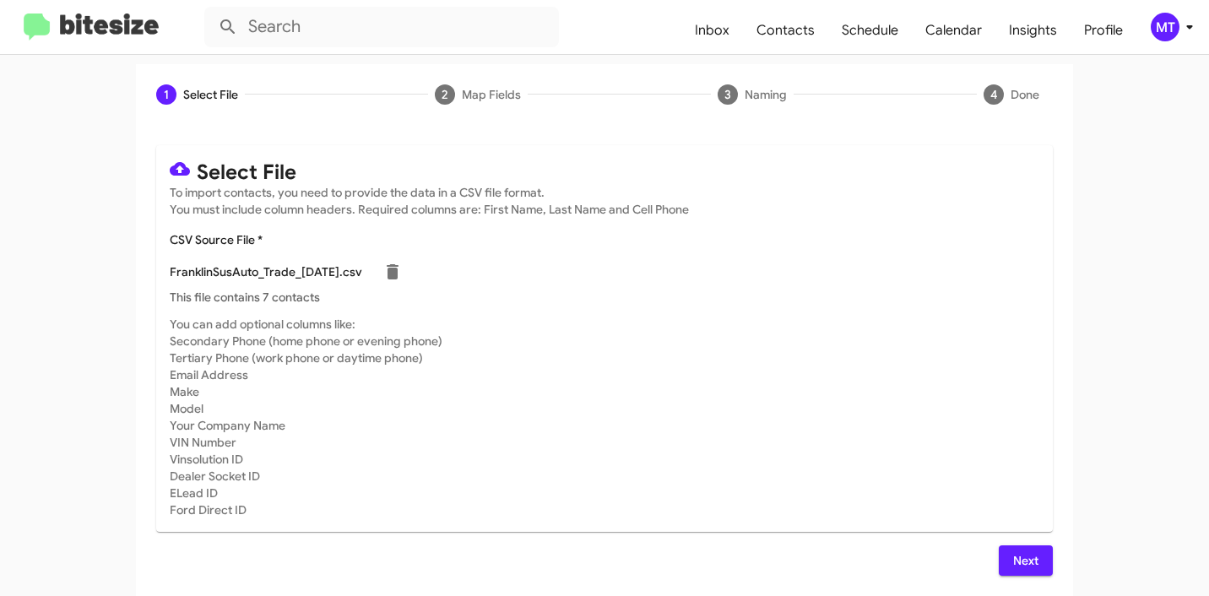
click at [1012, 552] on span "Next" at bounding box center [1025, 560] width 27 height 30
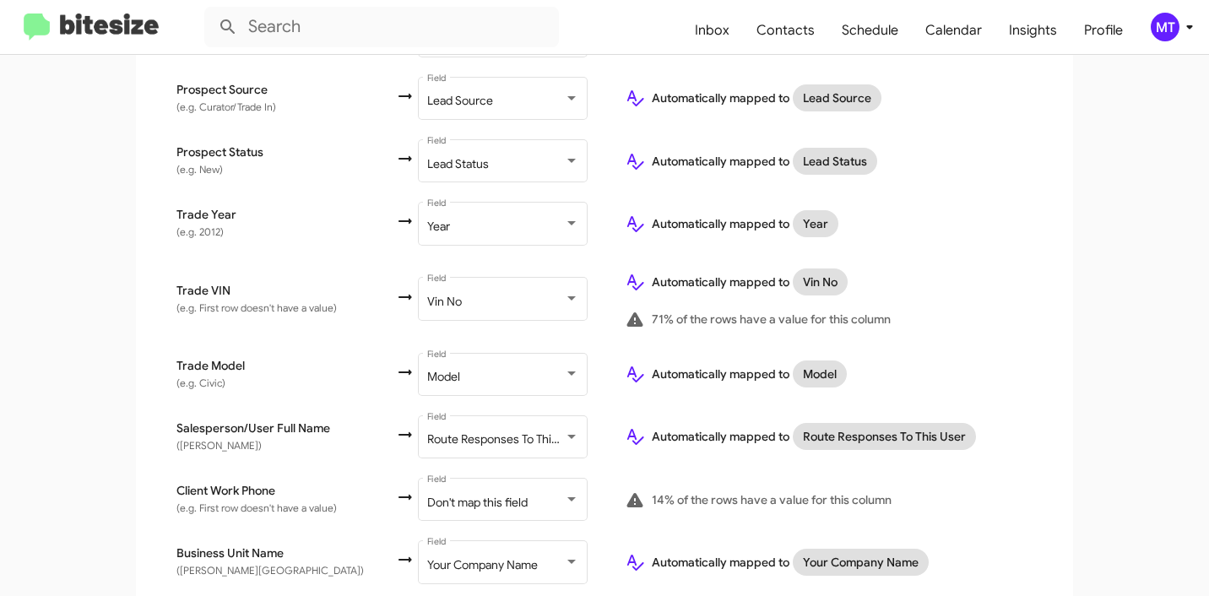
scroll to position [828, 0]
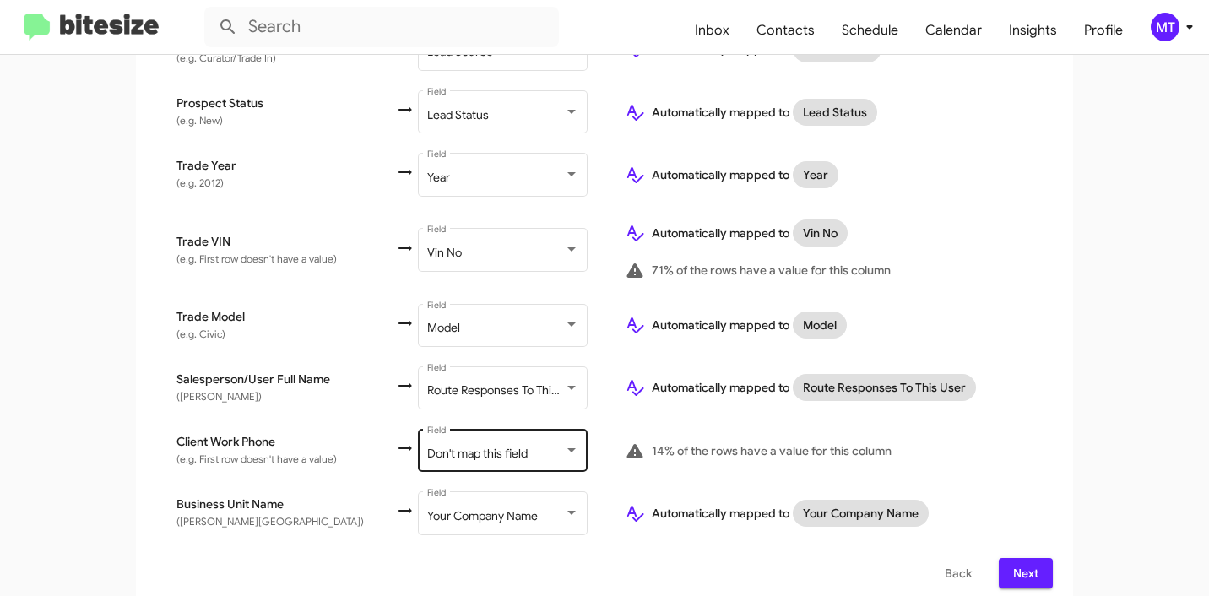
click at [507, 446] on span "Don't map this field" at bounding box center [477, 453] width 100 height 15
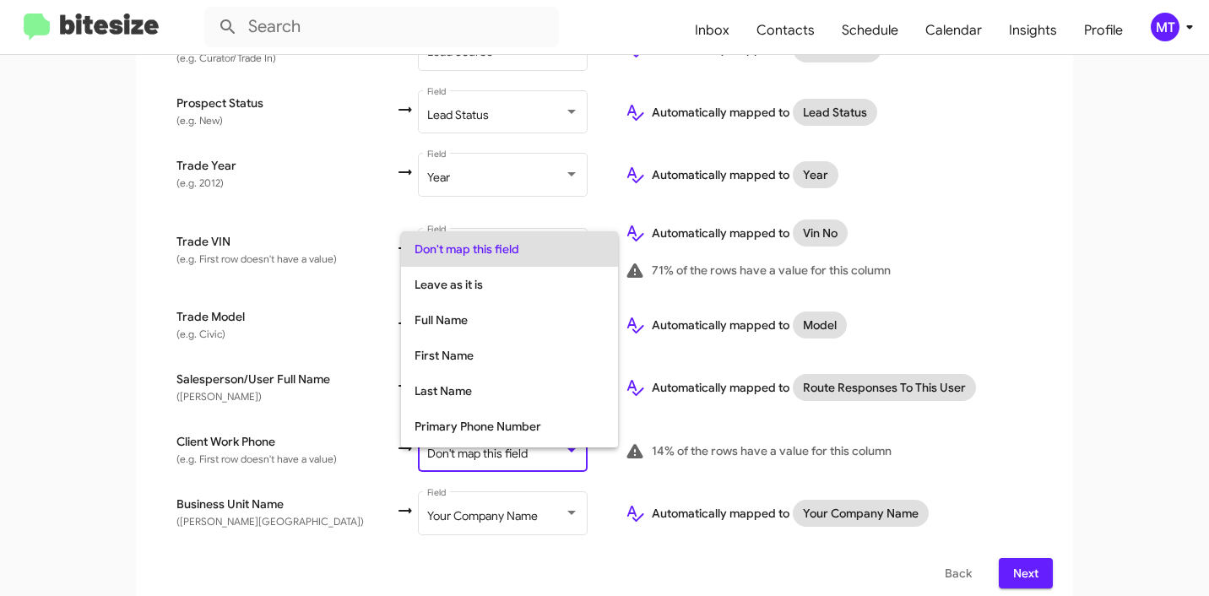
click at [283, 410] on div at bounding box center [604, 298] width 1209 height 596
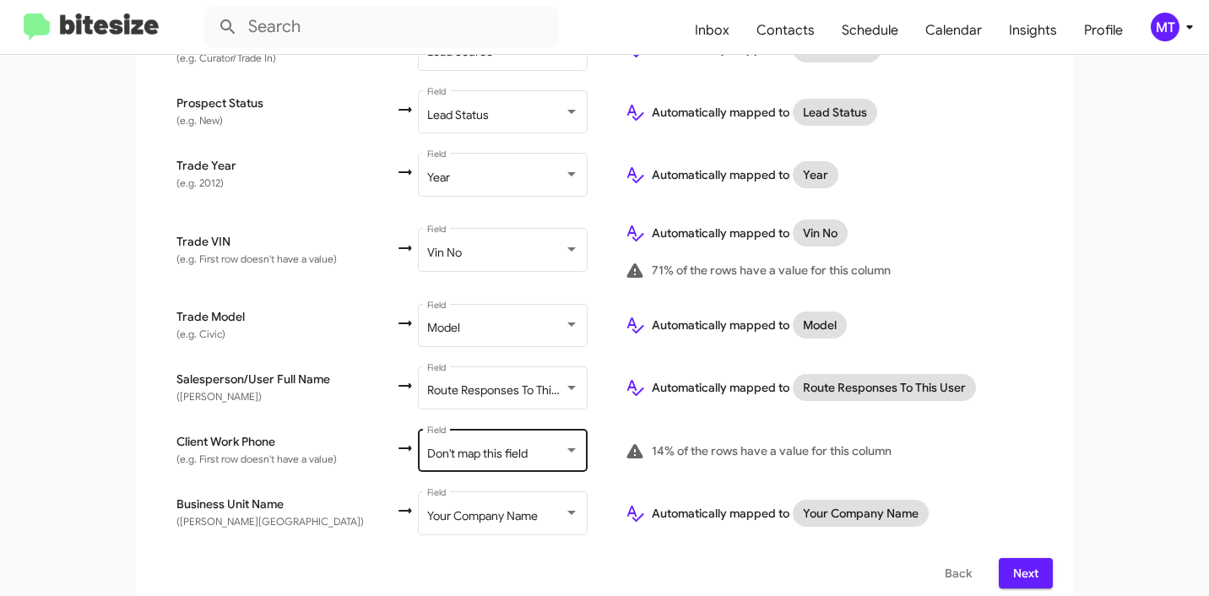
click at [485, 446] on span "Don't map this field" at bounding box center [477, 453] width 100 height 15
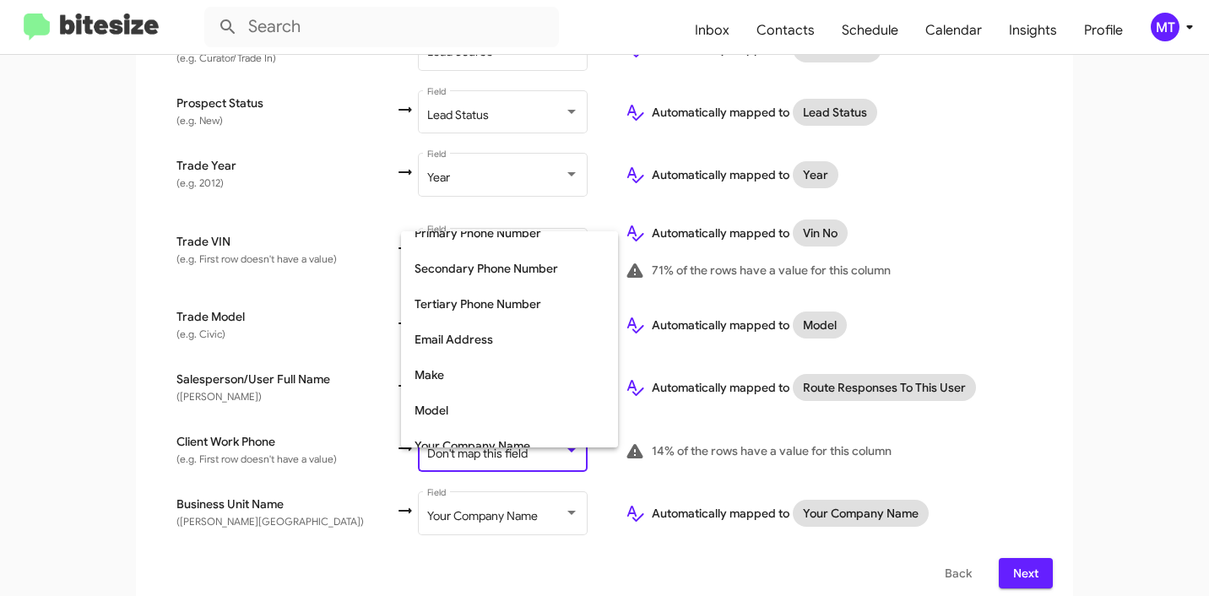
scroll to position [221, 0]
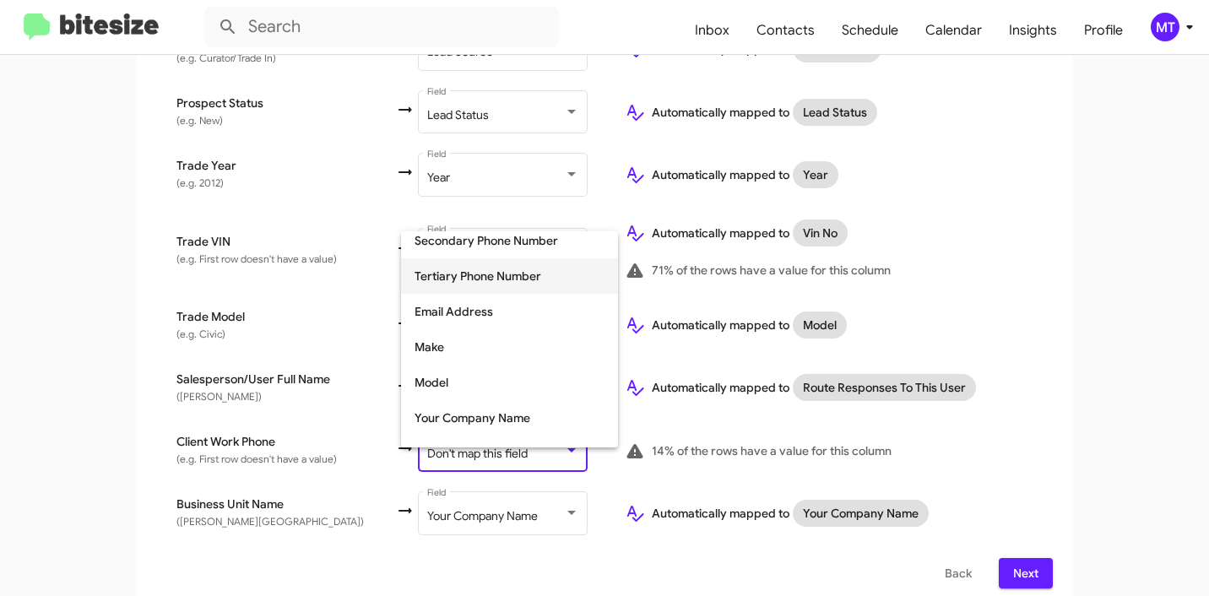
click at [485, 279] on span "Tertiary Phone Number" at bounding box center [510, 275] width 190 height 35
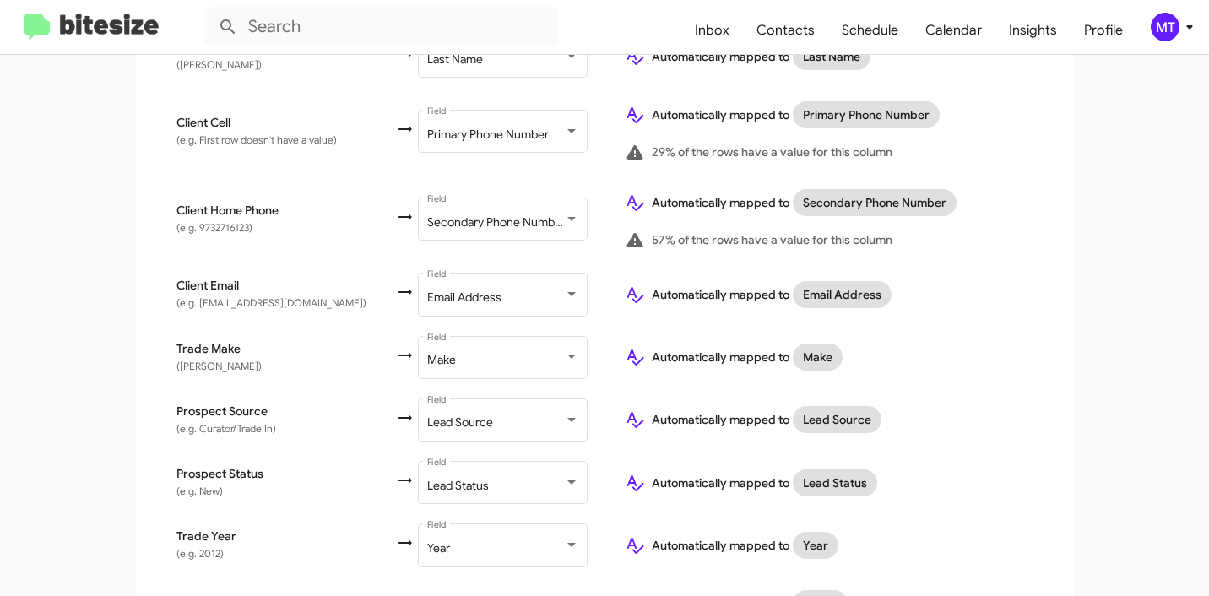
scroll to position [828, 0]
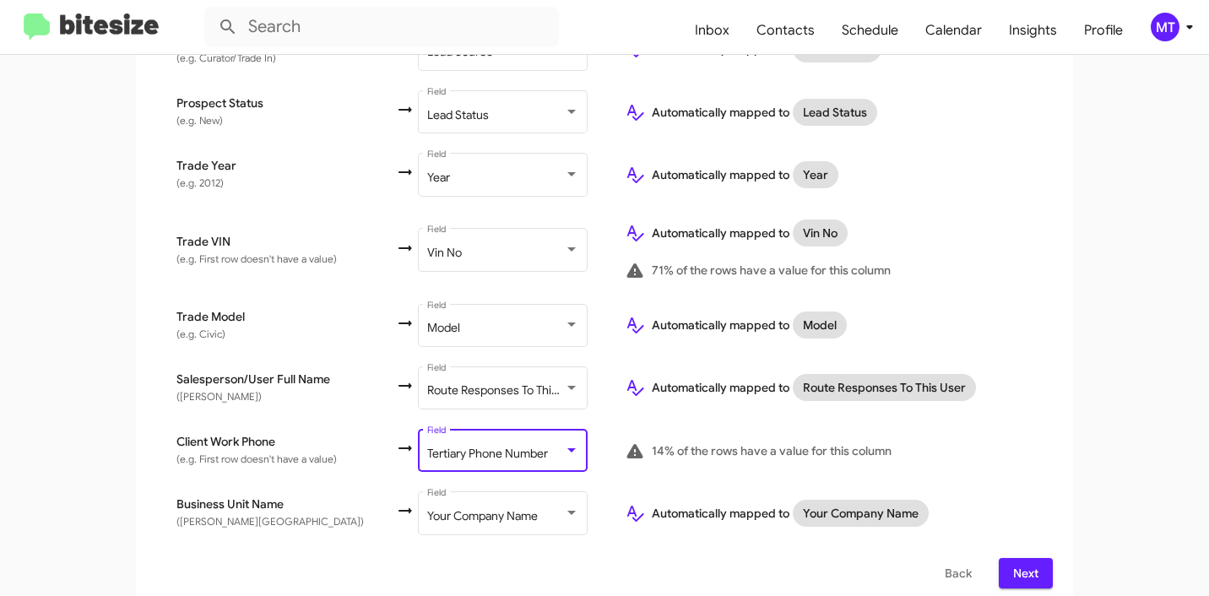
click at [1017, 567] on span "Next" at bounding box center [1025, 573] width 27 height 30
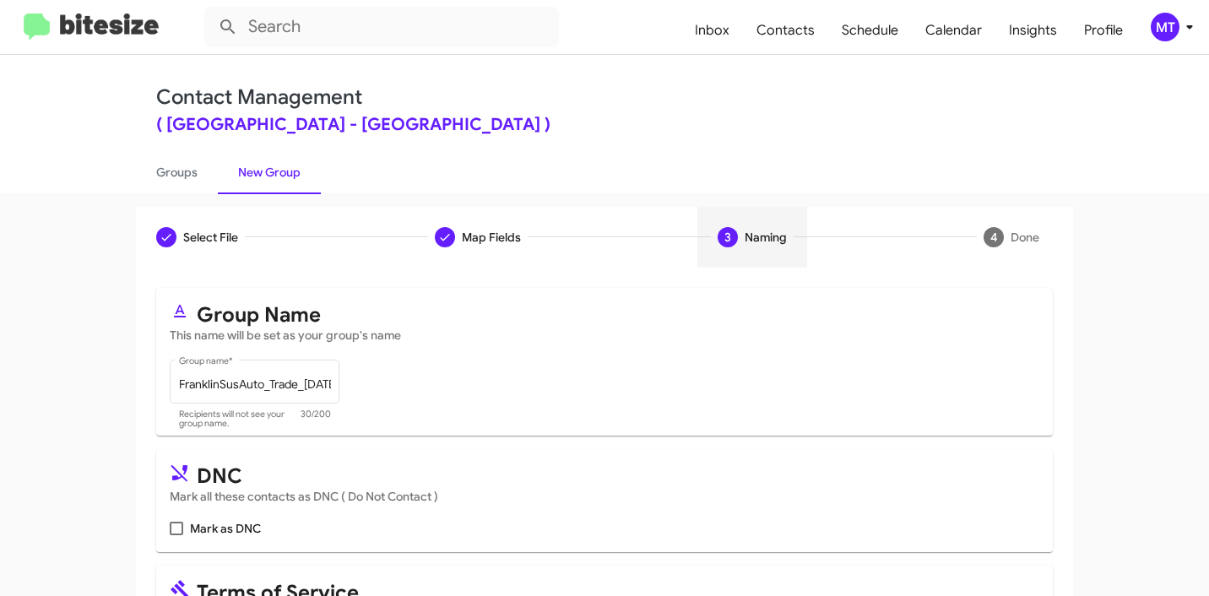
scroll to position [150, 0]
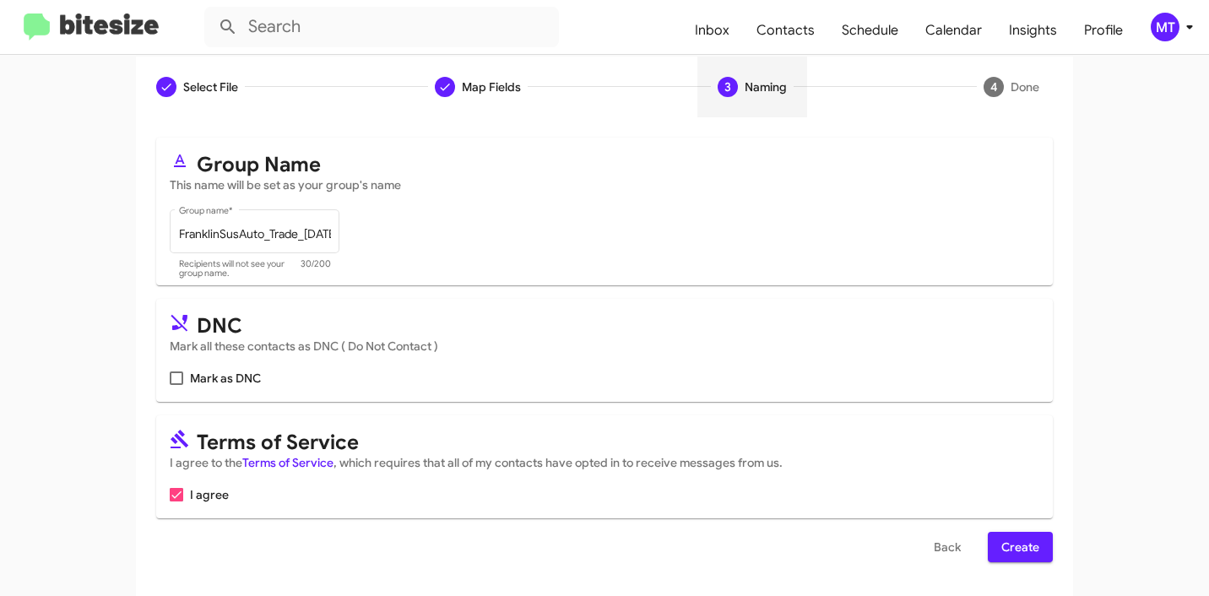
click at [1020, 551] on span "Create" at bounding box center [1020, 547] width 38 height 30
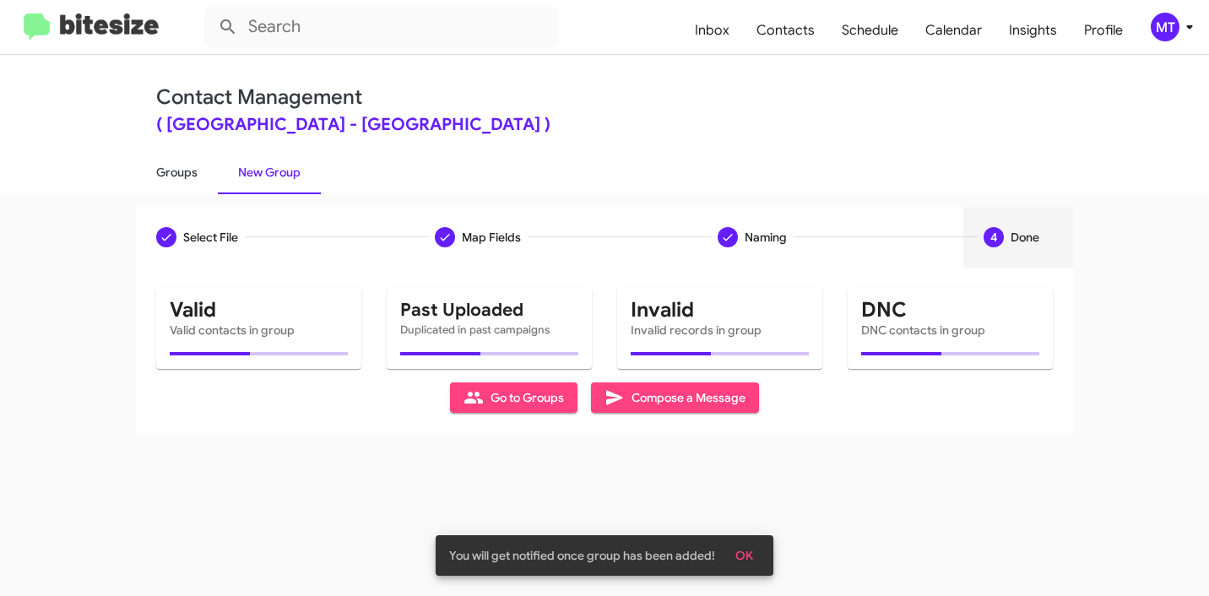
click at [170, 175] on link "Groups" at bounding box center [177, 172] width 82 height 44
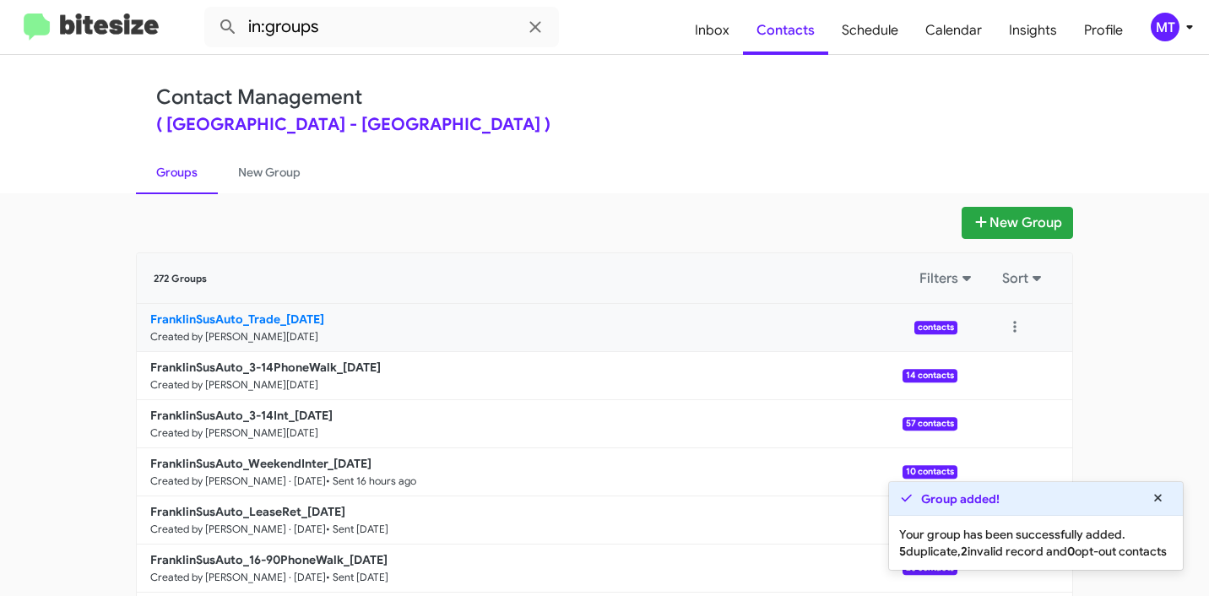
copy b "FranklinSusAuto_Trade"
drag, startPoint x: 105, startPoint y: 321, endPoint x: 270, endPoint y: 314, distance: 165.6
click at [270, 314] on app-groups "New Group 272 Groups Filters Sort FranklinSusAuto_Trade_09-30-25 Created by Mar…" at bounding box center [604, 518] width 1209 height 623
click at [453, 28] on input "in:groups" at bounding box center [381, 27] width 355 height 41
paste input "FranklinSusAuto_Trade"
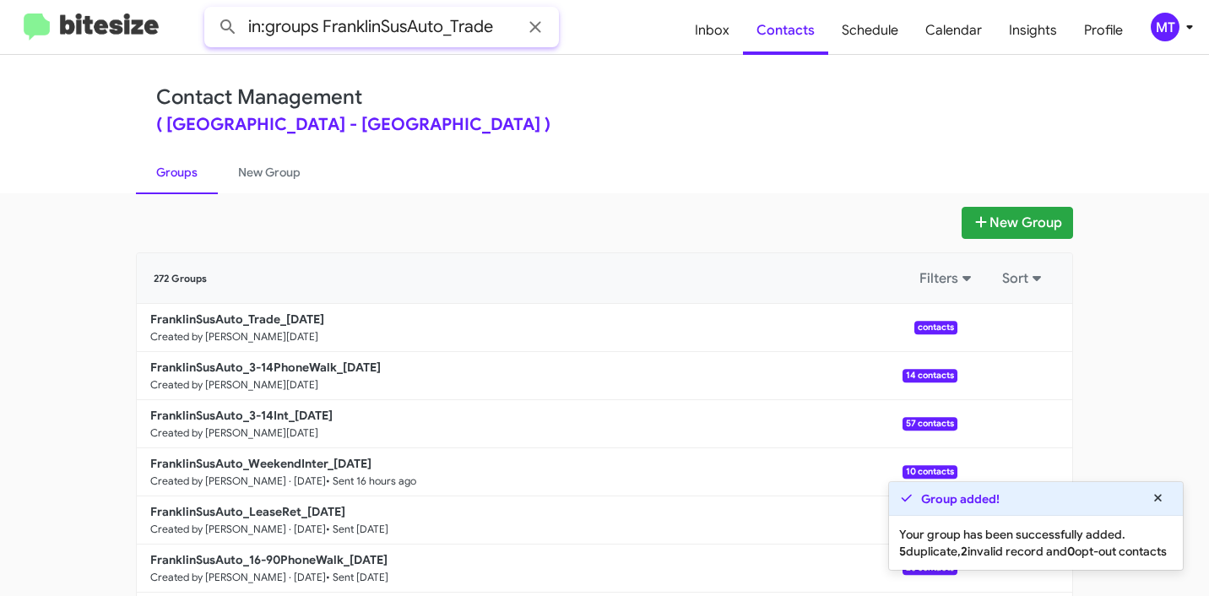
type input "in:groups FranklinSusAuto_Trade"
click at [211, 10] on button at bounding box center [228, 27] width 34 height 34
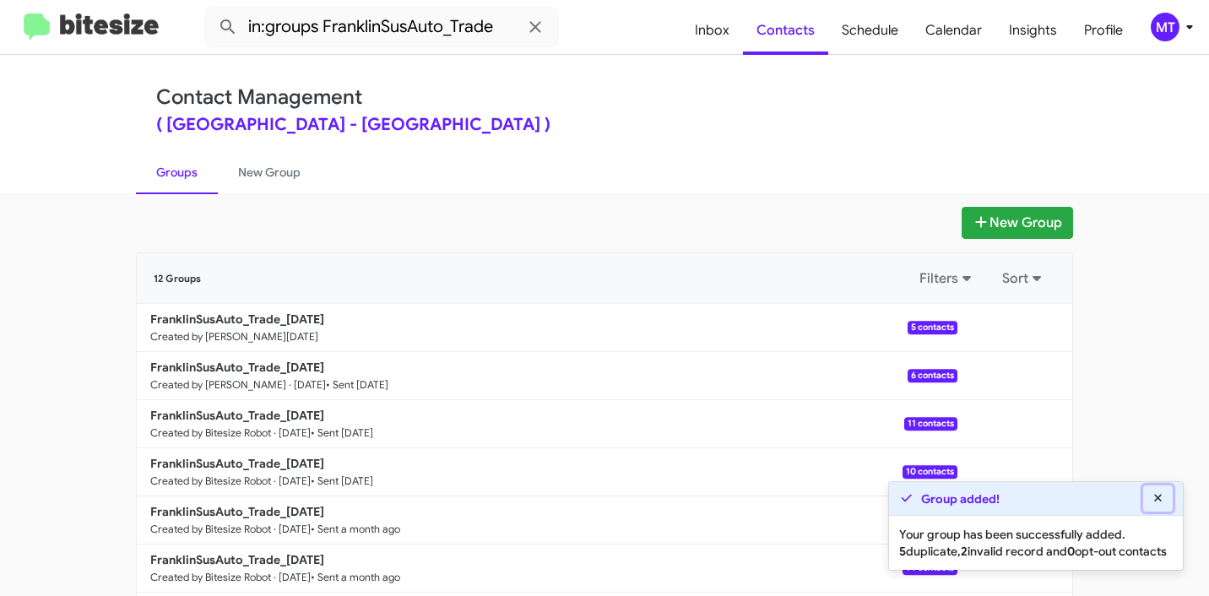
click at [1164, 492] on icon at bounding box center [1158, 498] width 15 height 12
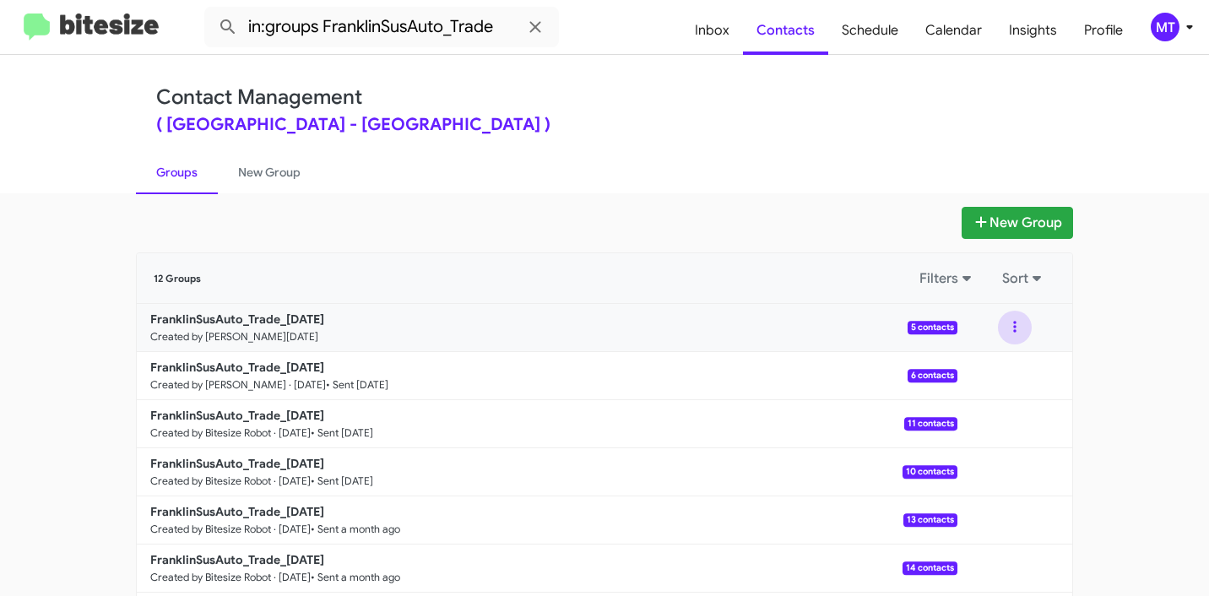
click at [1015, 317] on button at bounding box center [1015, 328] width 34 height 34
click at [943, 370] on button "View contacts" at bounding box center [964, 373] width 135 height 41
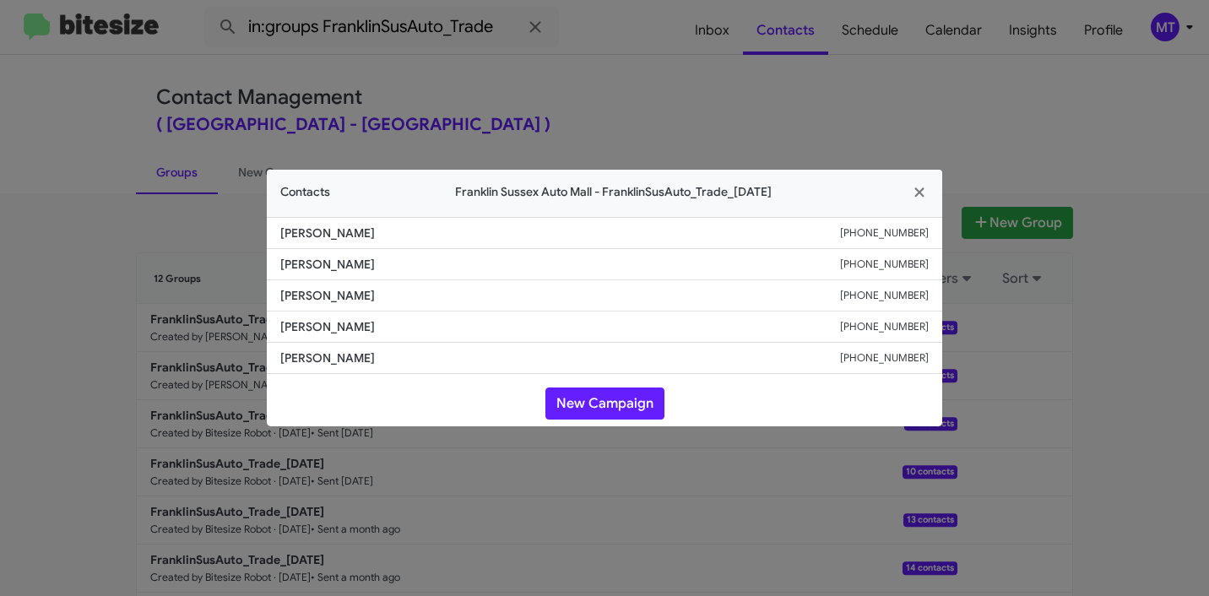
copy span "Anthony Mazzo"
drag, startPoint x: 381, startPoint y: 233, endPoint x: 260, endPoint y: 240, distance: 120.9
click at [260, 240] on modal-container "Contacts Franklin Sussex Auto Mall - FranklinSusAuto_Trade_09-30-25 Anthony Maz…" at bounding box center [604, 298] width 1209 height 596
copy span "John Slootmaker"
drag, startPoint x: 428, startPoint y: 263, endPoint x: 264, endPoint y: 264, distance: 163.8
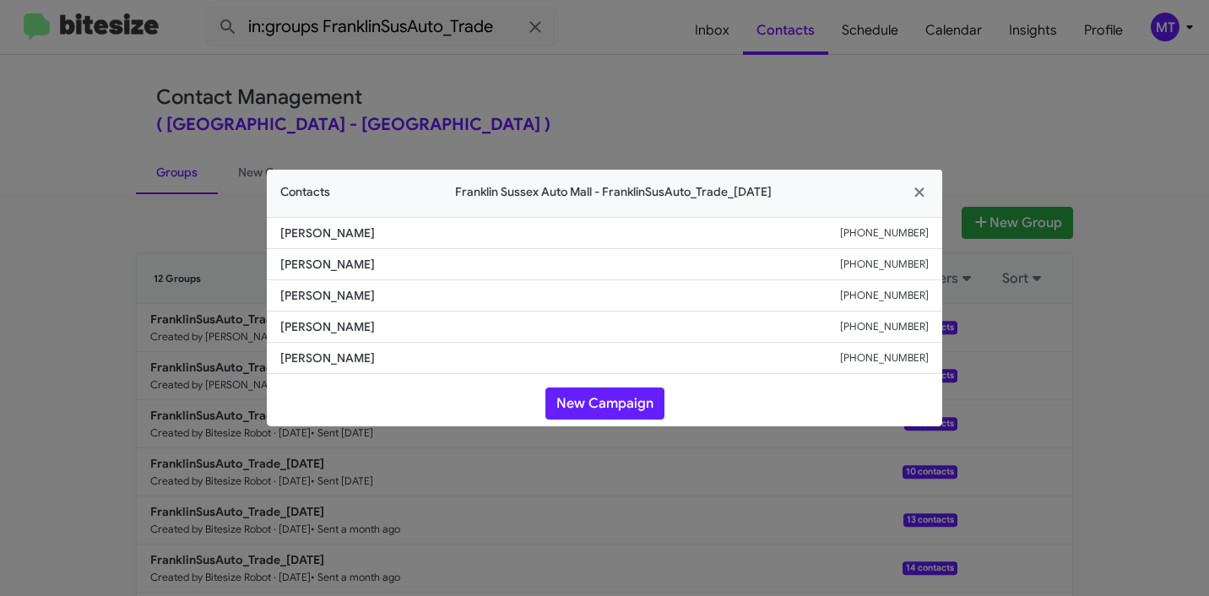
click at [264, 264] on modal-container "Contacts Franklin Sussex Auto Mall - FranklinSusAuto_Trade_09-30-25 Anthony Maz…" at bounding box center [604, 298] width 1209 height 596
copy div "+19737679204"
drag, startPoint x: 855, startPoint y: 268, endPoint x: 930, endPoint y: 266, distance: 74.3
click at [930, 266] on li "John Slootmaker +19737679204" at bounding box center [604, 264] width 675 height 31
copy span "John Slootmaker"
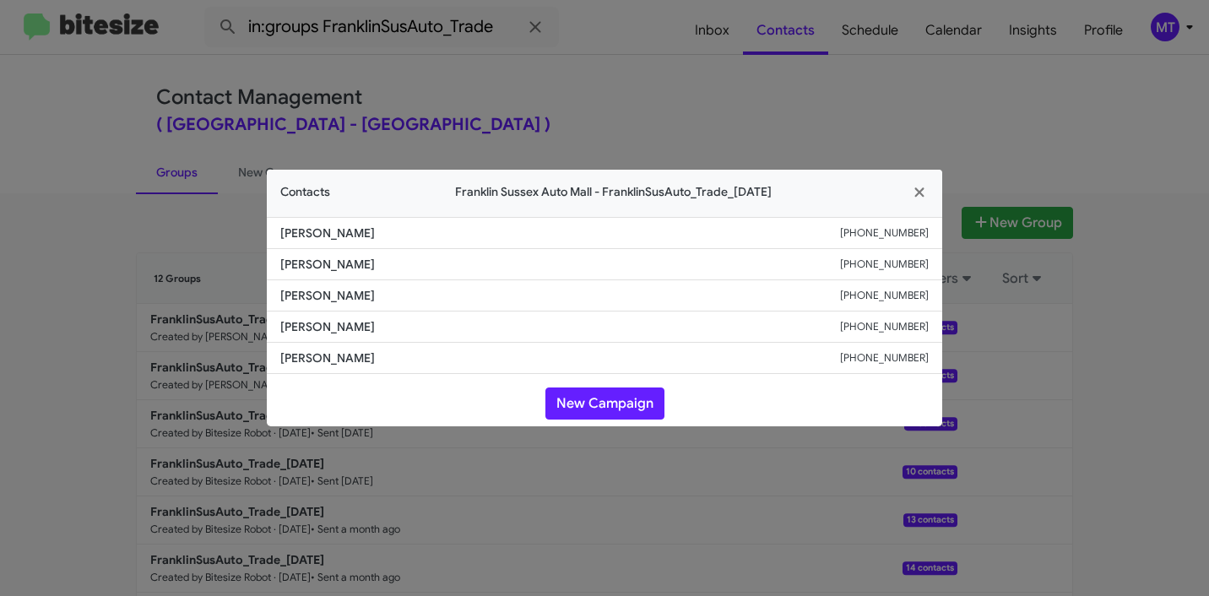
drag, startPoint x: 401, startPoint y: 269, endPoint x: 277, endPoint y: 267, distance: 124.1
click at [277, 267] on li "John Slootmaker +19737679204" at bounding box center [604, 264] width 675 height 31
copy div "+19737679204"
drag, startPoint x: 851, startPoint y: 260, endPoint x: 928, endPoint y: 261, distance: 76.8
click at [928, 261] on div "John Slootmaker +19737679204" at bounding box center [604, 264] width 648 height 17
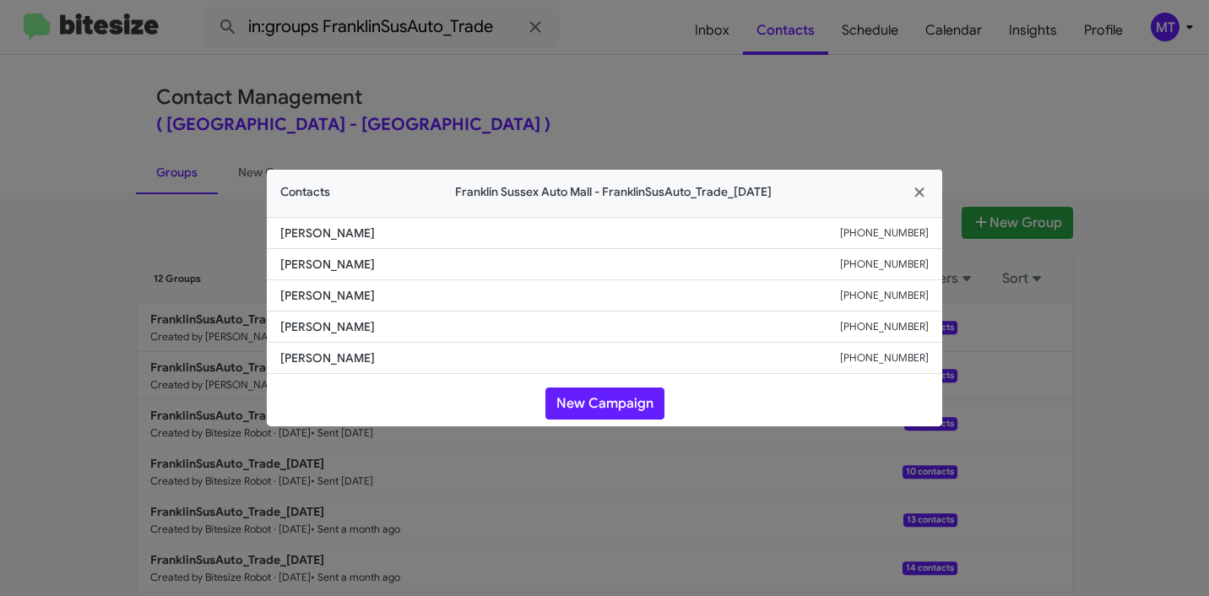
click at [436, 251] on li "John Slootmaker +19737679204" at bounding box center [604, 264] width 675 height 31
drag, startPoint x: 371, startPoint y: 296, endPoint x: 263, endPoint y: 301, distance: 108.2
click at [263, 301] on modal-container "Contacts Franklin Sussex Auto Mall - FranklinSusAuto_Trade_09-30-25 Anthony Maz…" at bounding box center [604, 298] width 1209 height 596
click at [1142, 475] on modal-container "Contacts Franklin Sussex Auto Mall - FranklinSusAuto_Trade_09-30-25 Anthony Maz…" at bounding box center [604, 298] width 1209 height 596
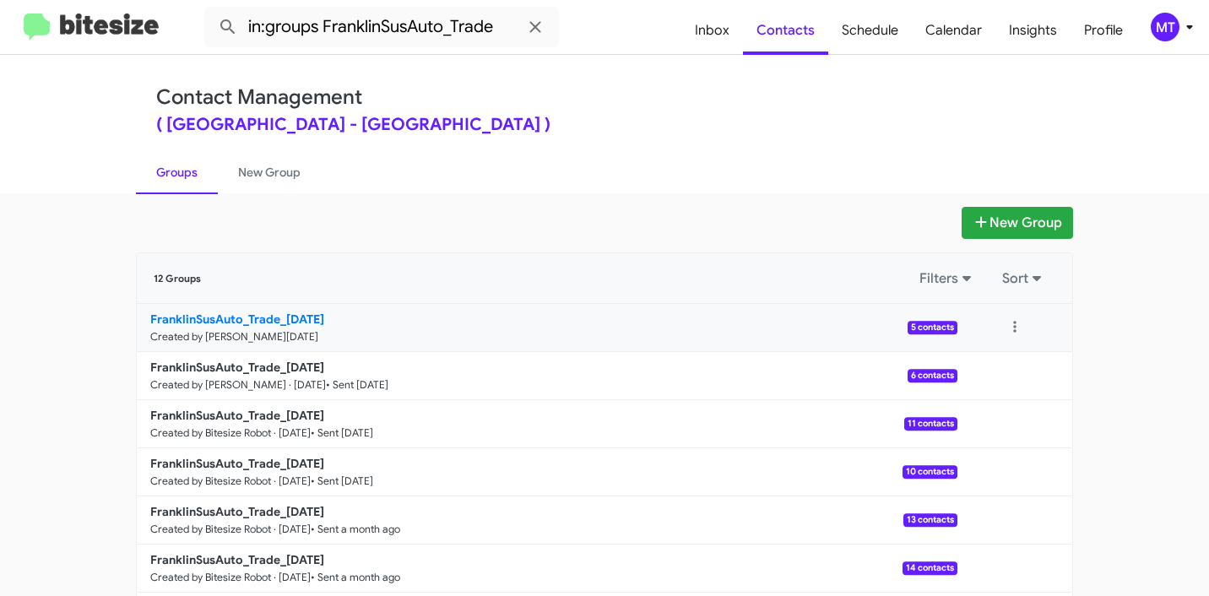
click at [291, 317] on b "FranklinSusAuto_Trade_09-30-25" at bounding box center [237, 319] width 174 height 15
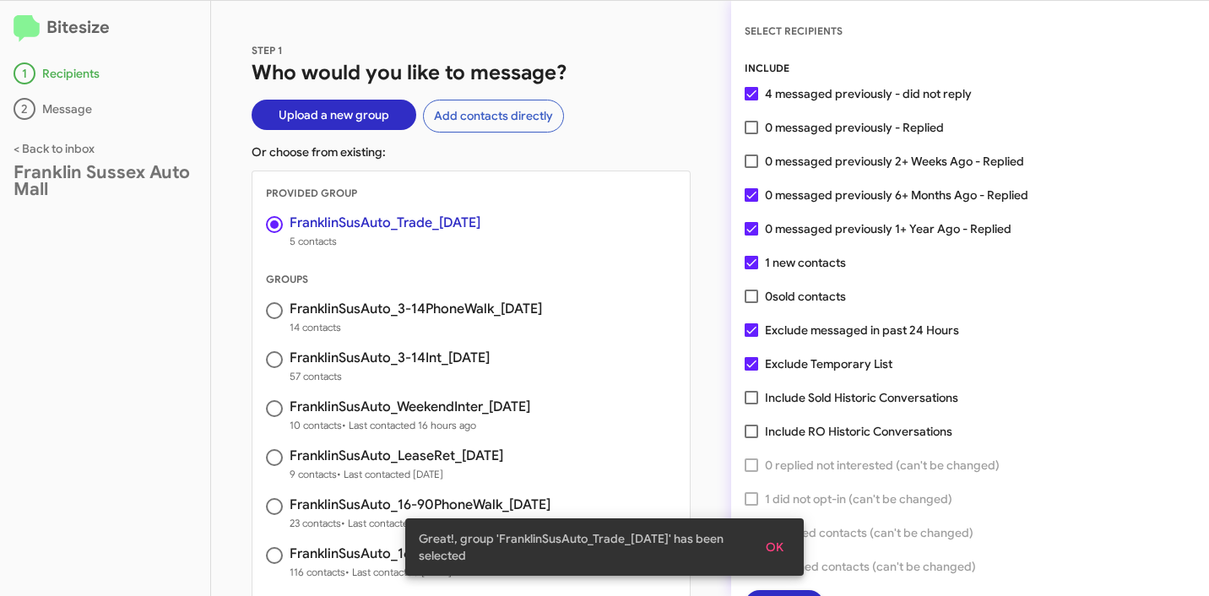
scroll to position [24, 0]
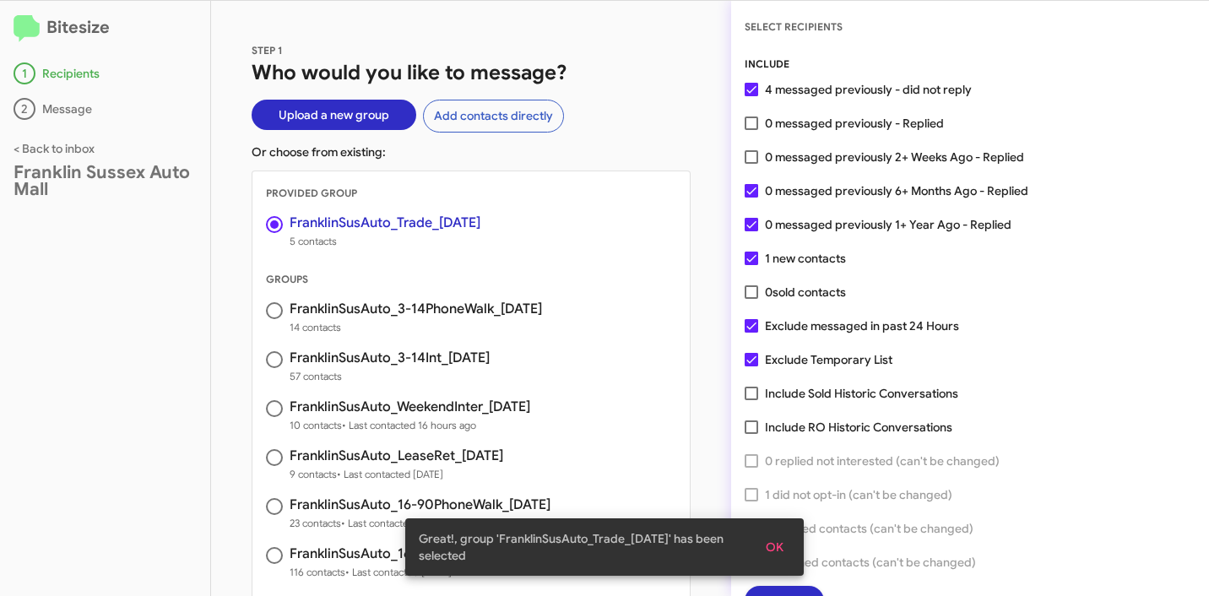
click at [777, 541] on span "OK" at bounding box center [775, 547] width 18 height 30
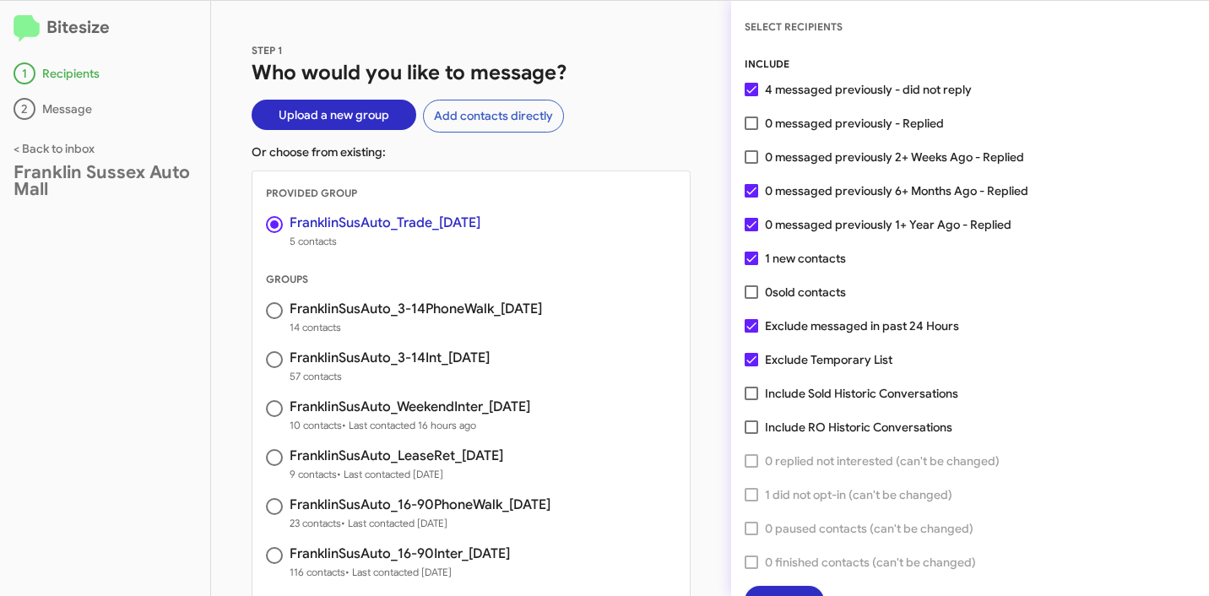
scroll to position [43, 0]
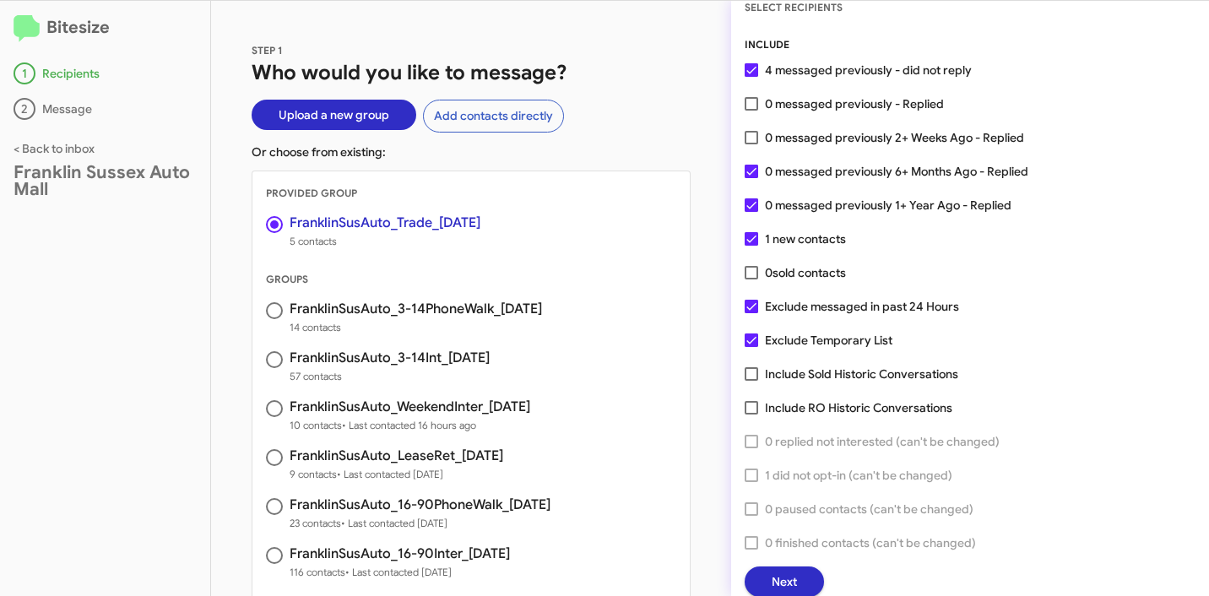
click at [759, 578] on button "Next" at bounding box center [784, 582] width 79 height 30
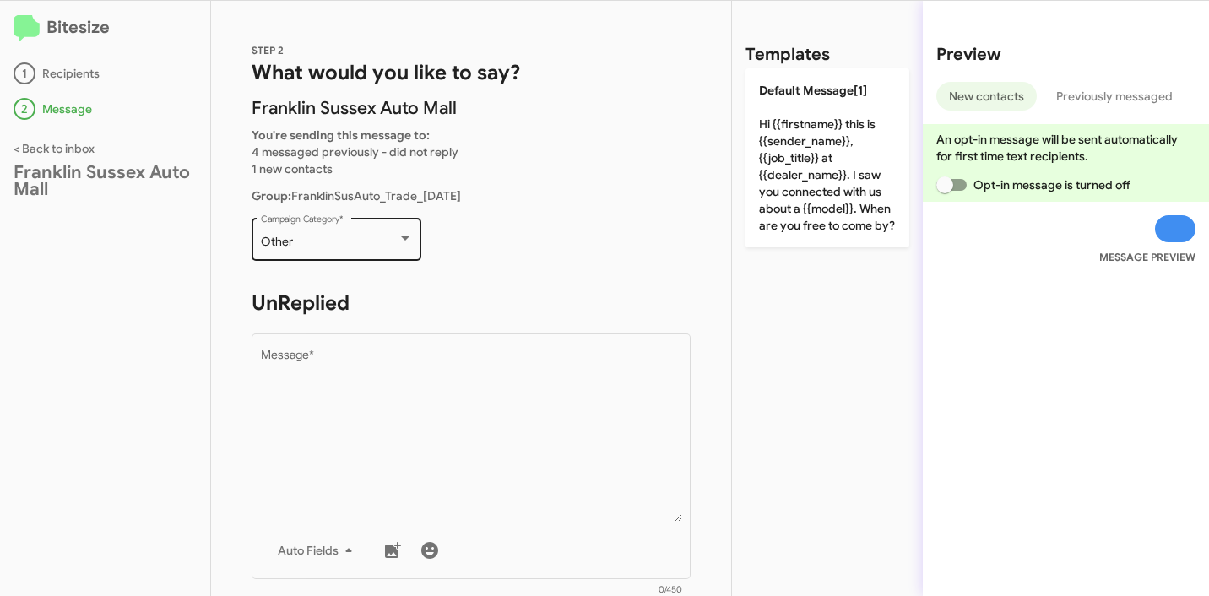
click at [378, 234] on div "Other Campaign Category *" at bounding box center [337, 237] width 152 height 46
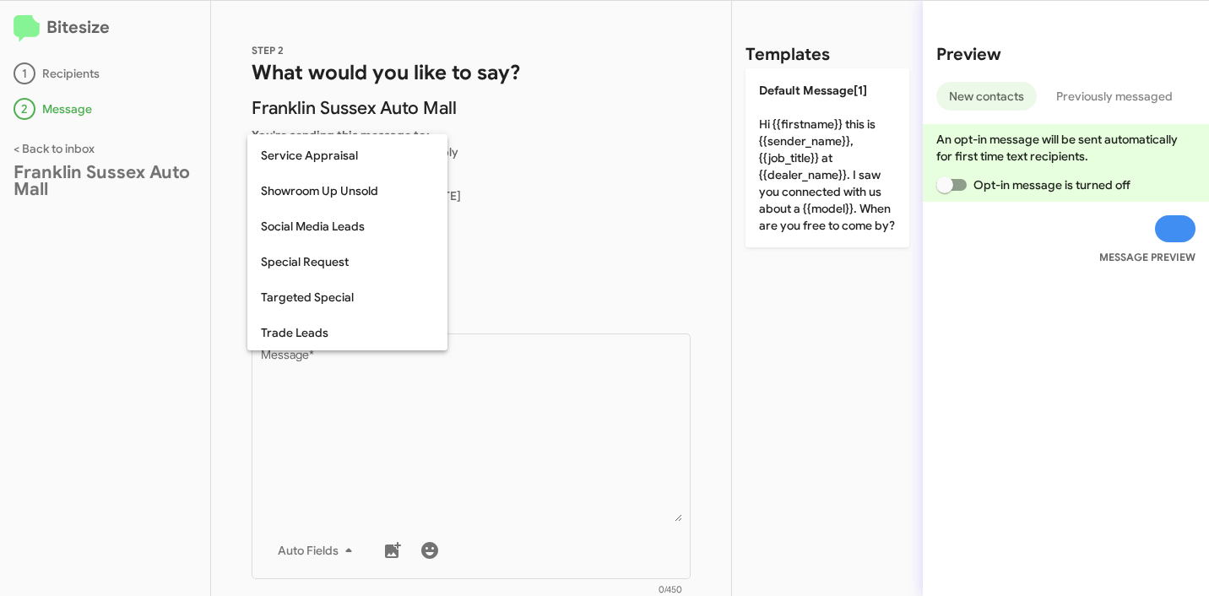
scroll to position [605, 0]
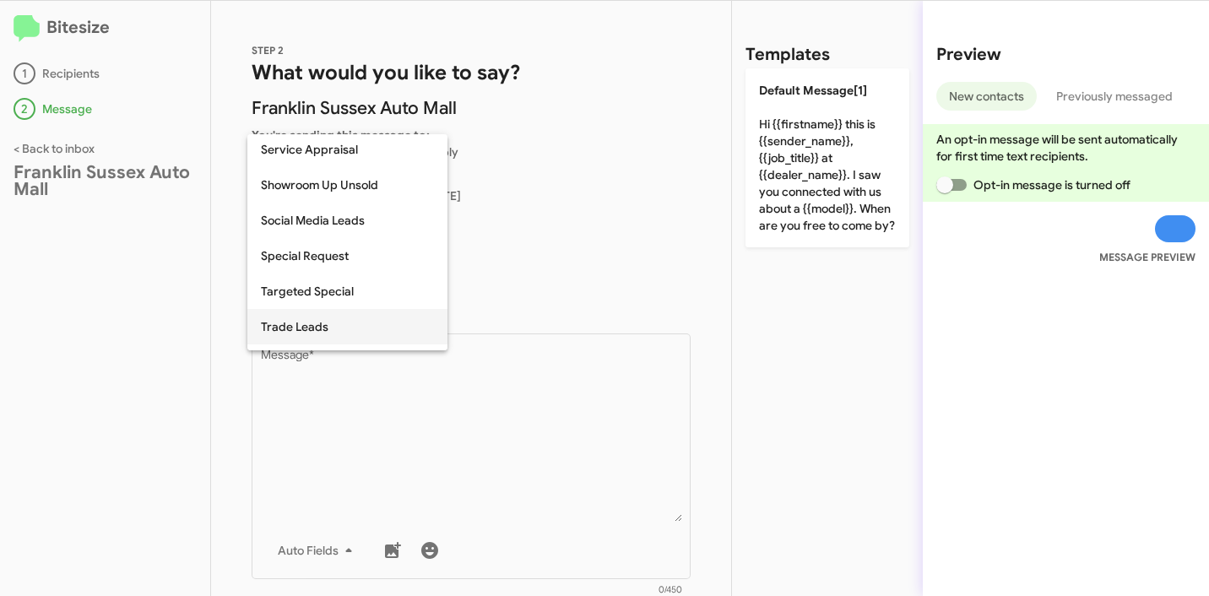
click at [323, 323] on span "Trade Leads" at bounding box center [347, 326] width 173 height 35
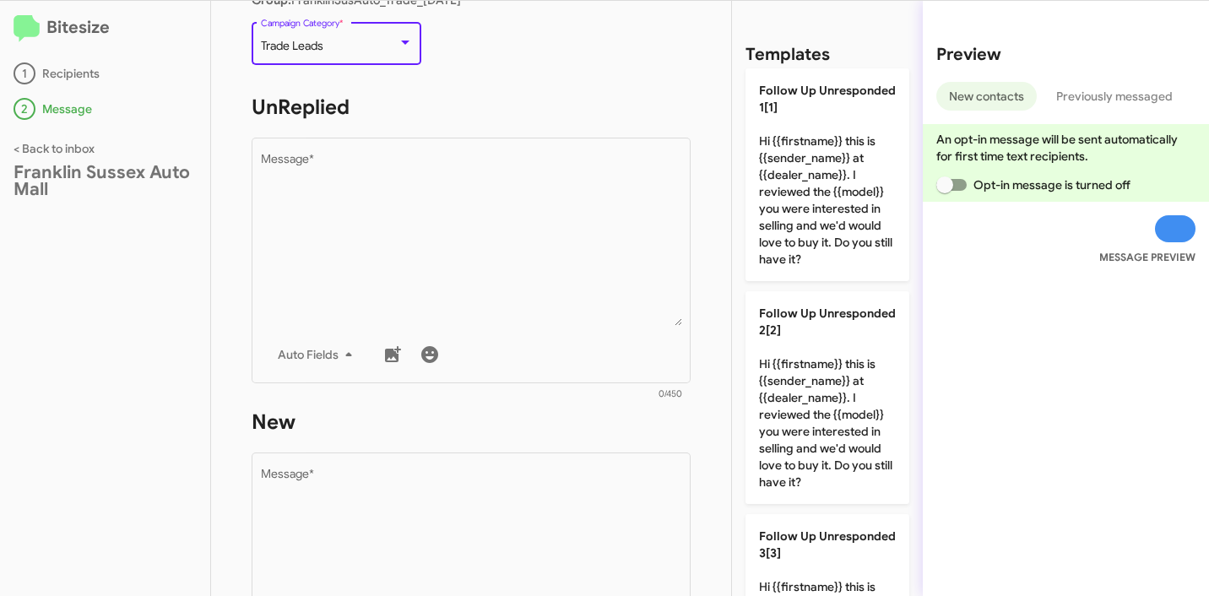
scroll to position [204, 0]
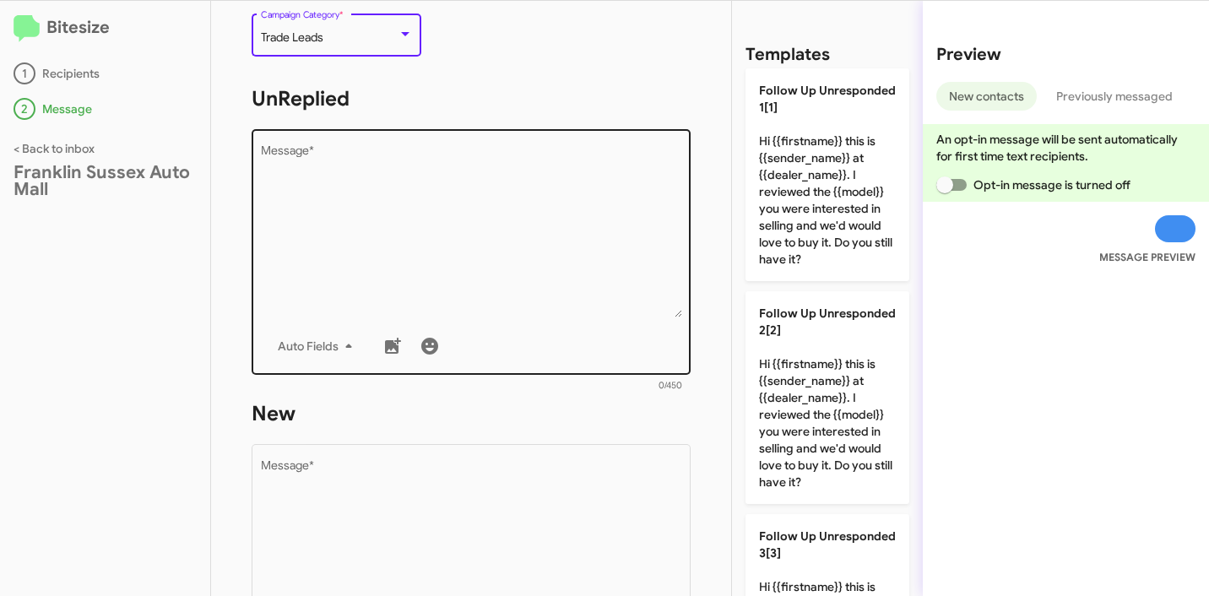
click at [481, 240] on textarea "Message *" at bounding box center [471, 231] width 421 height 172
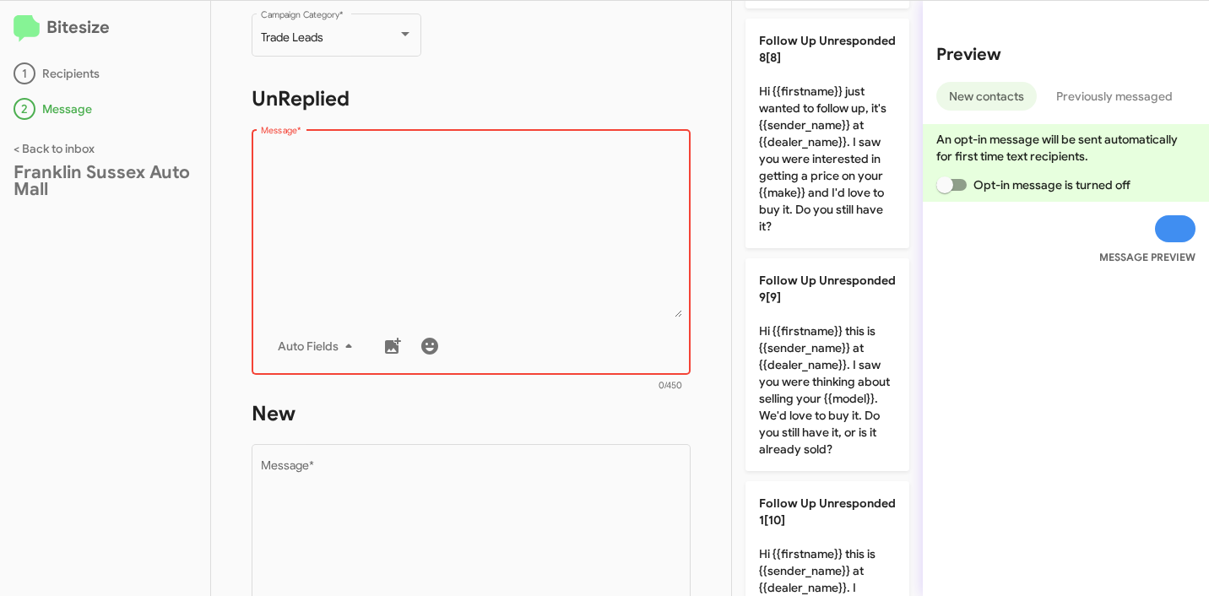
scroll to position [1972, 0]
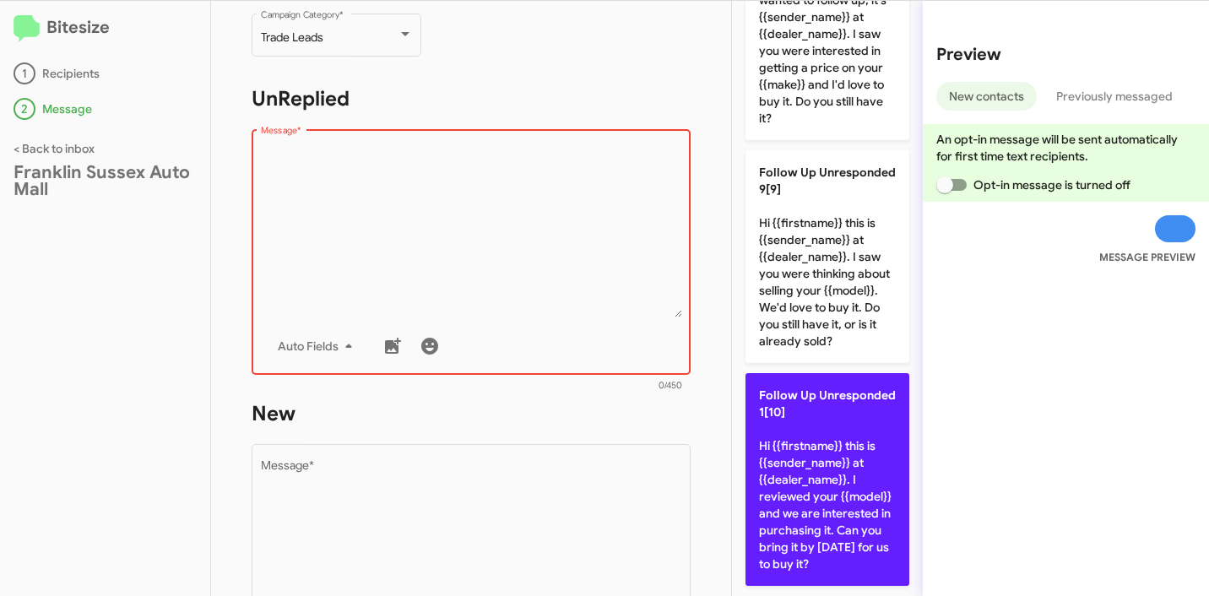
click at [816, 436] on p "Follow Up Unresponded 1[10] Hi {{firstname}} this is {{sender_name}} at {{deale…" at bounding box center [828, 479] width 164 height 213
type textarea "Hi {{firstname}} this is {{sender_name}} at {{dealer_name}}. I reviewed your {{…"
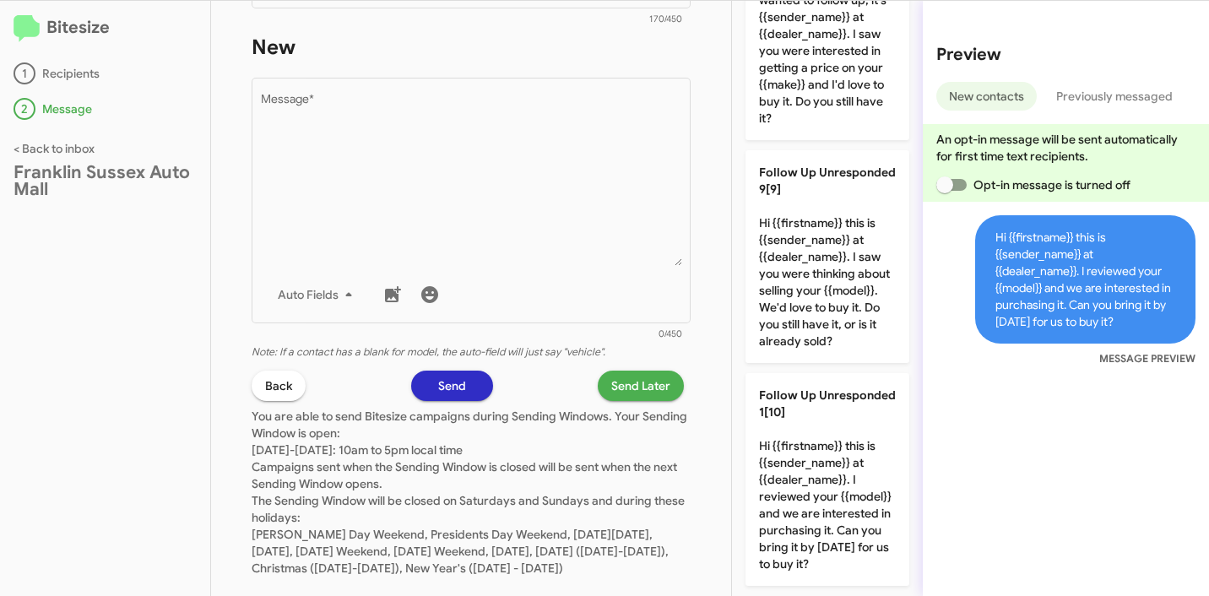
scroll to position [605, 0]
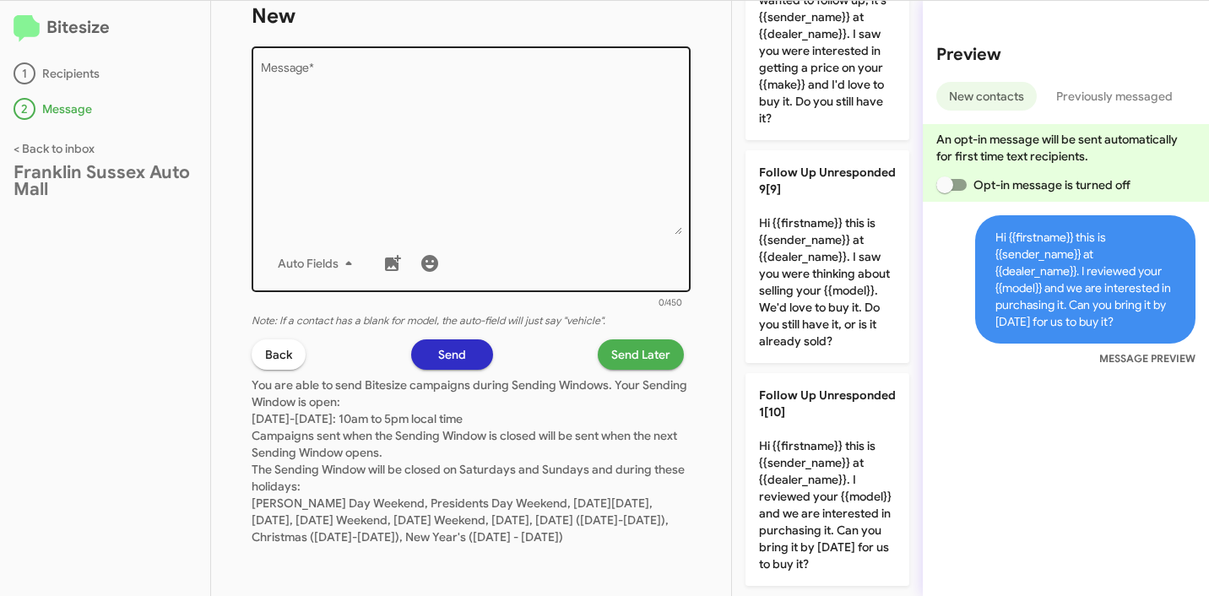
click at [510, 170] on textarea "Message *" at bounding box center [471, 148] width 421 height 172
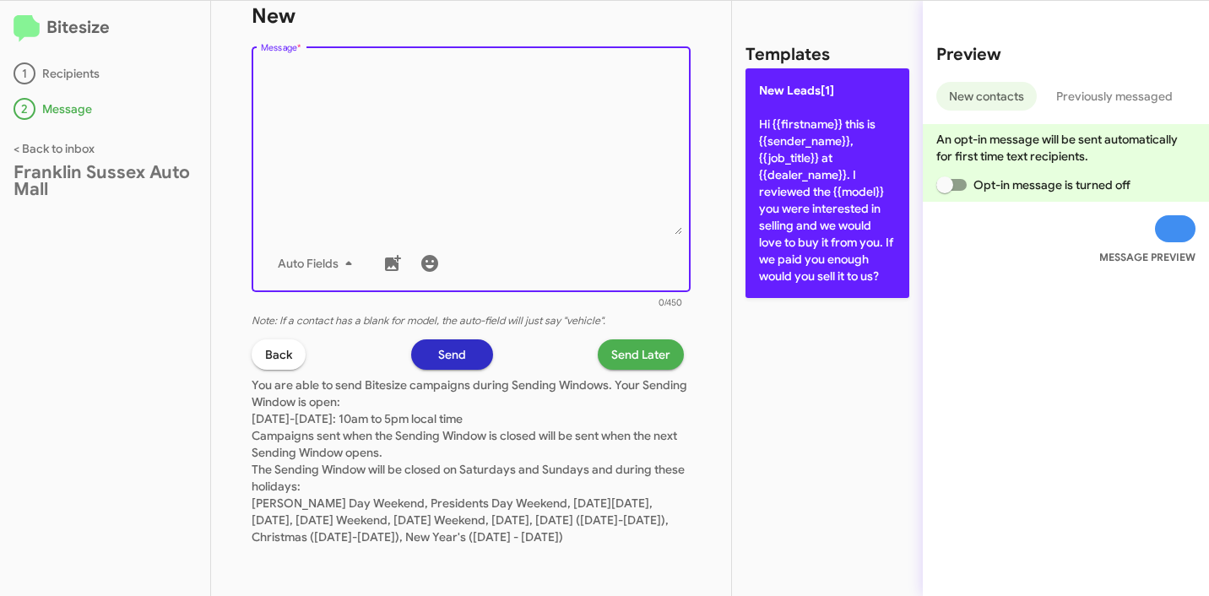
click at [794, 234] on p "New Leads[1] Hi {{firstname}} this is {{sender_name}}, {{job_title}} at {{deale…" at bounding box center [828, 183] width 164 height 230
type textarea "Hi {{firstname}} this is {{sender_name}}, {{job_title}} at {{dealer_name}}. I r…"
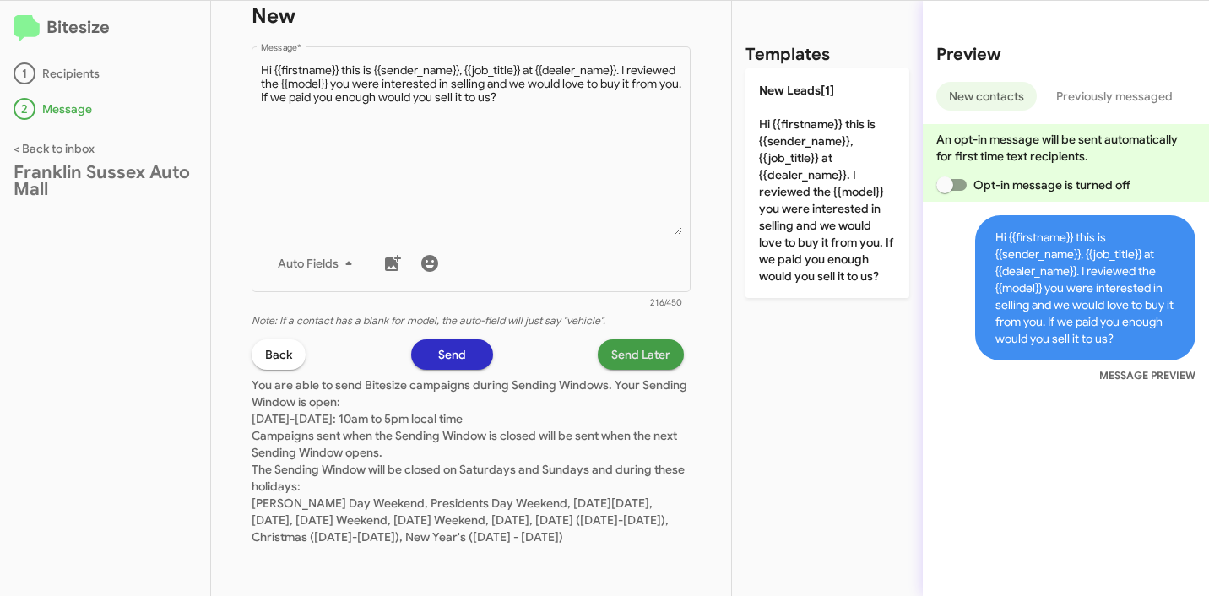
click at [632, 357] on span "Send Later" at bounding box center [640, 354] width 59 height 30
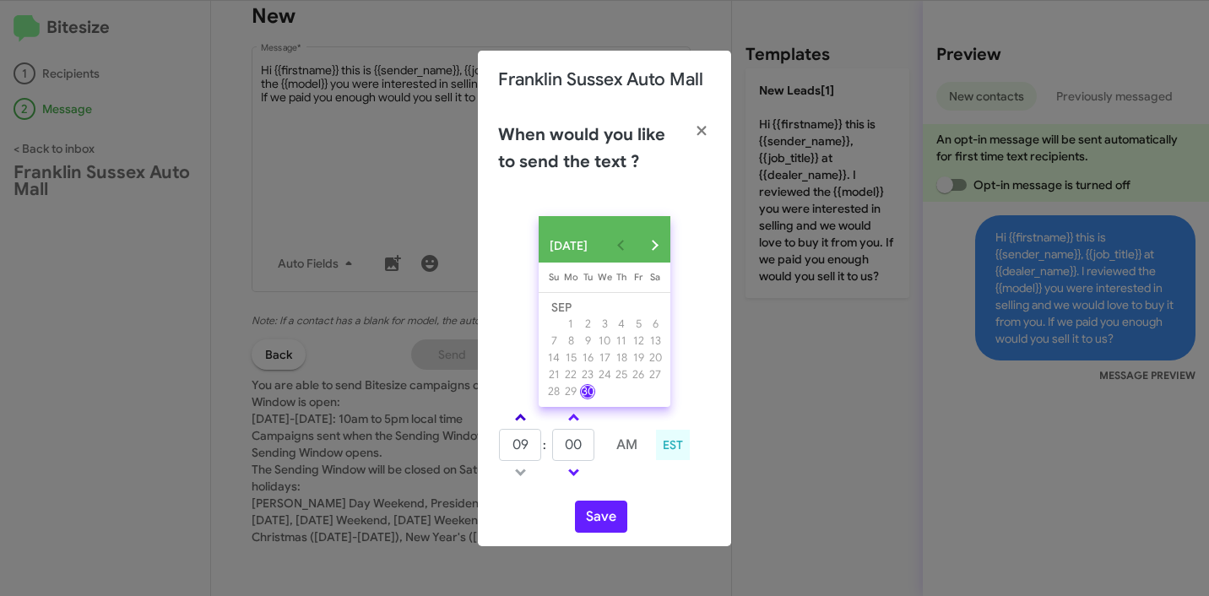
click at [521, 424] on span at bounding box center [520, 419] width 11 height 11
type input "01"
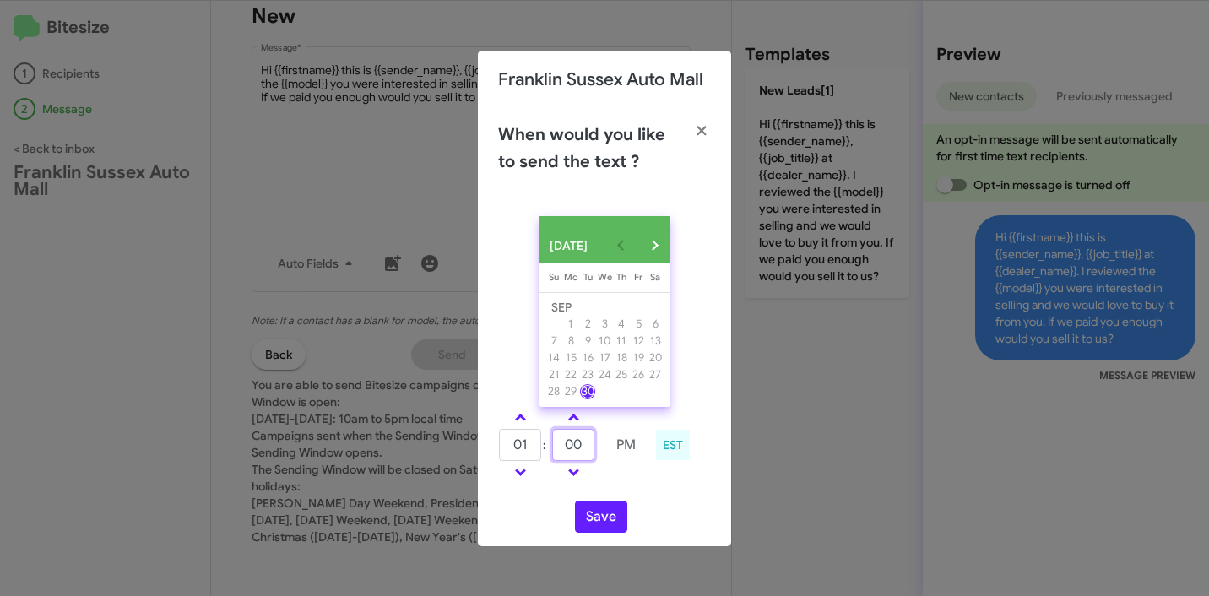
click at [577, 458] on input "00" at bounding box center [573, 445] width 42 height 32
type input "10"
click at [609, 522] on button "Save" at bounding box center [601, 517] width 52 height 32
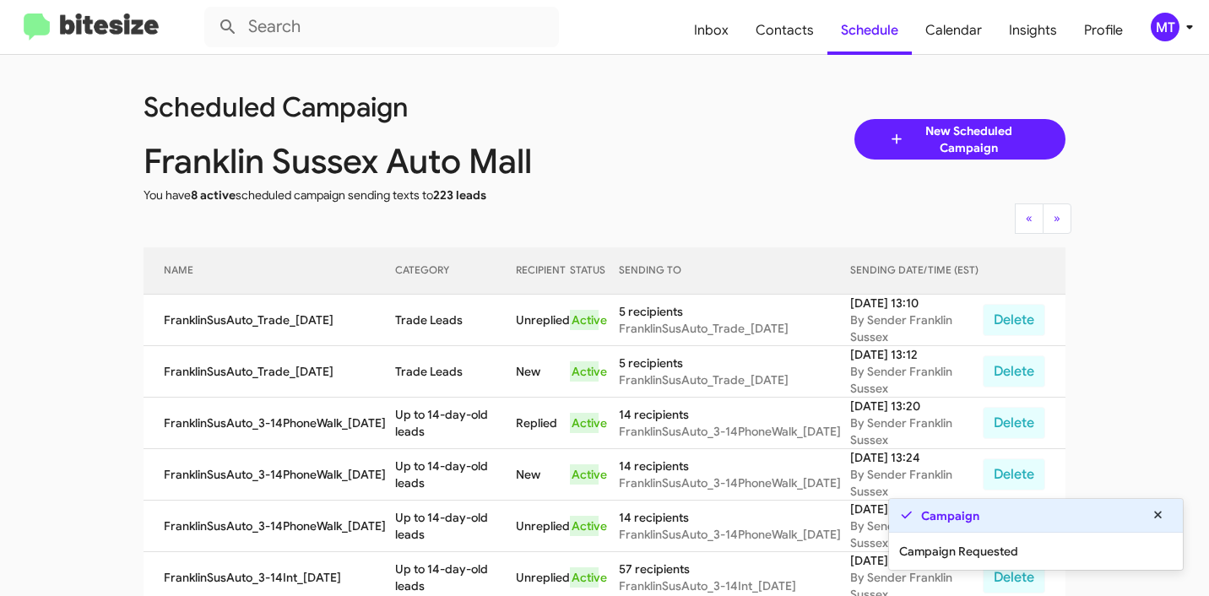
click at [1191, 26] on icon at bounding box center [1189, 27] width 6 height 4
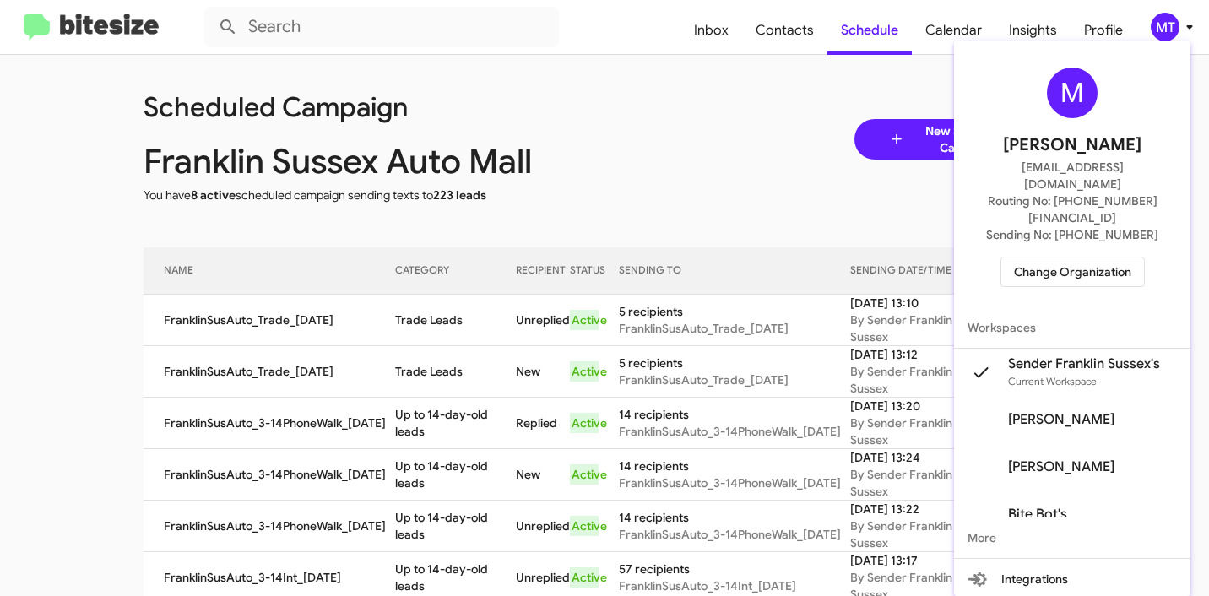
click at [747, 115] on div at bounding box center [604, 298] width 1209 height 596
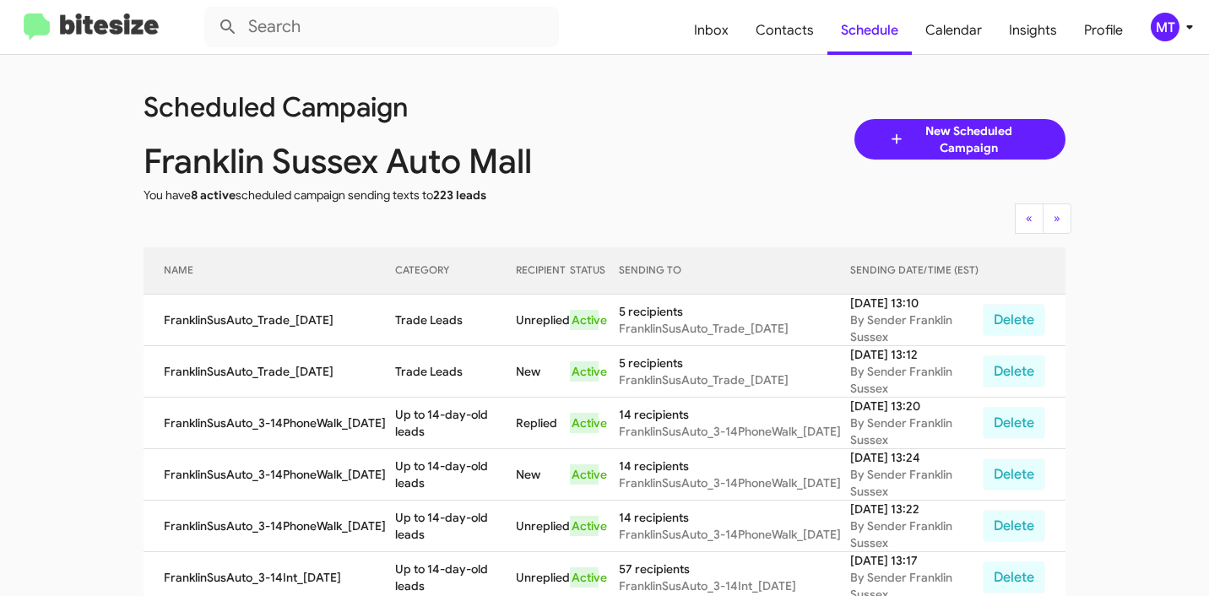
click at [1160, 34] on div "MT" at bounding box center [1165, 27] width 29 height 29
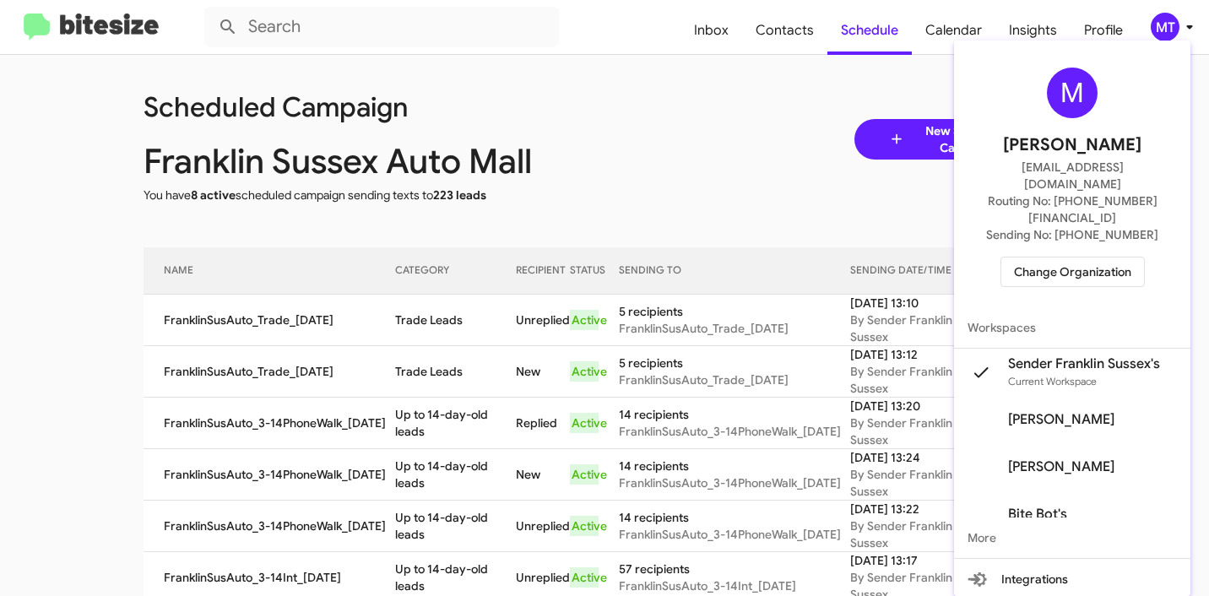
click at [754, 195] on div at bounding box center [604, 298] width 1209 height 596
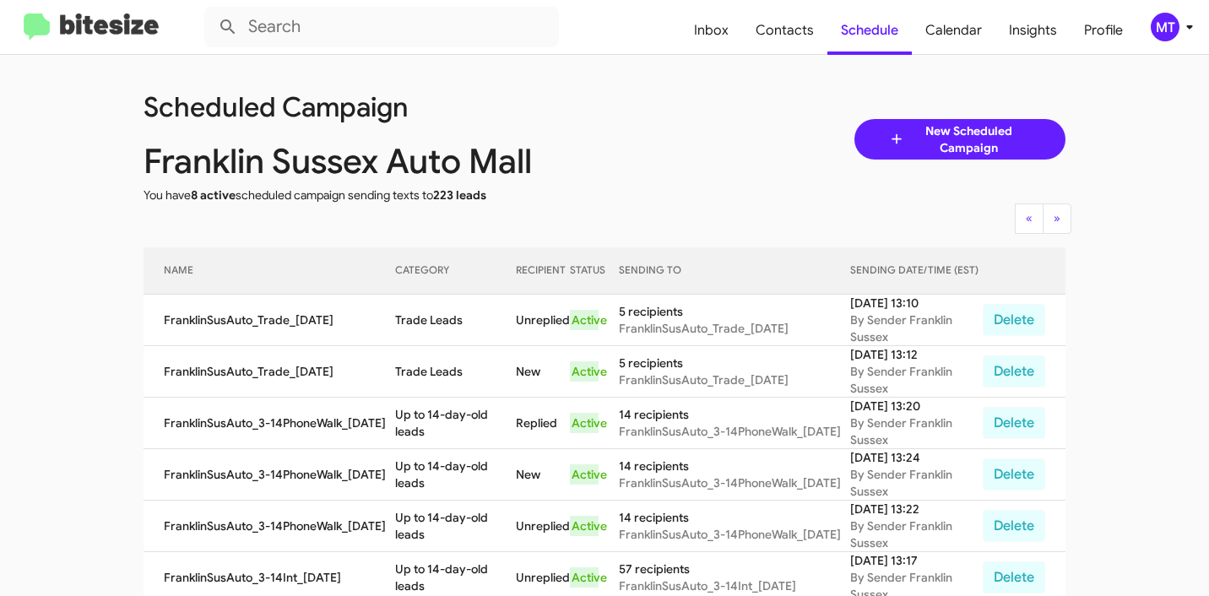
click at [1192, 27] on icon at bounding box center [1190, 27] width 20 height 20
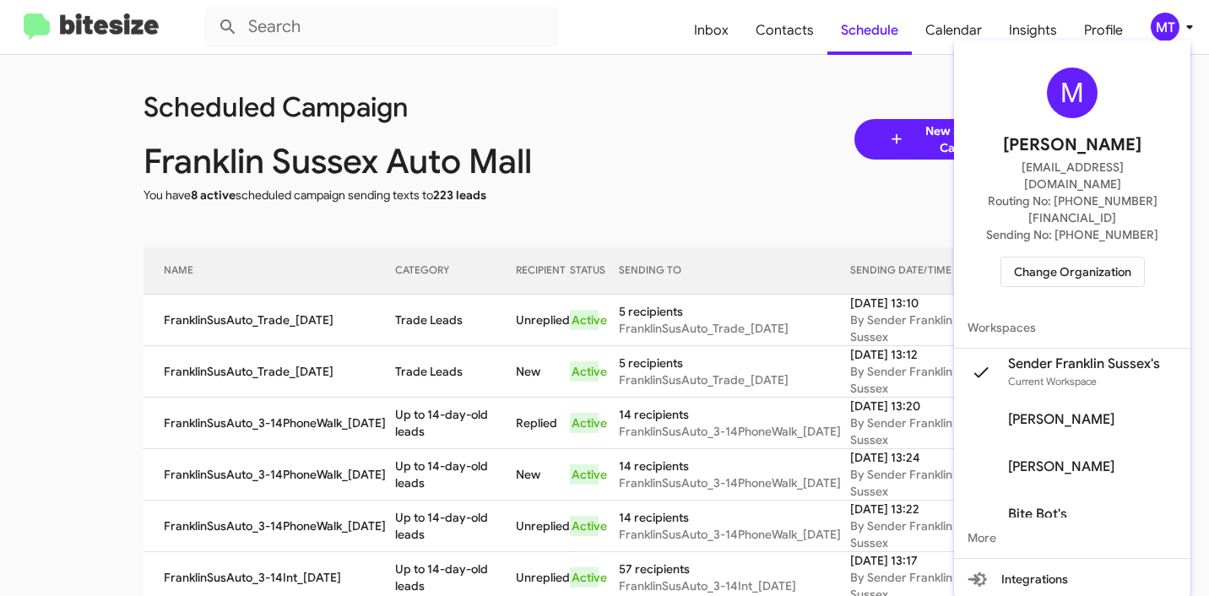
click at [1088, 258] on span "Change Organization" at bounding box center [1072, 272] width 117 height 29
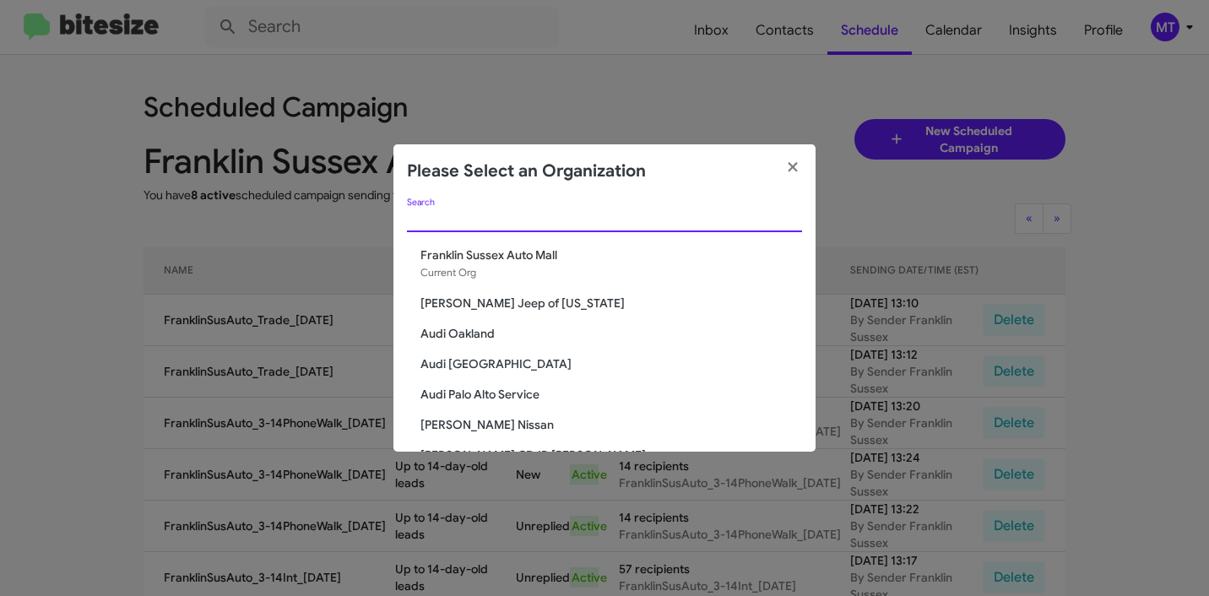
click at [591, 218] on input "Search" at bounding box center [604, 220] width 395 height 14
paste input "Franklin Sussex Hyundai"
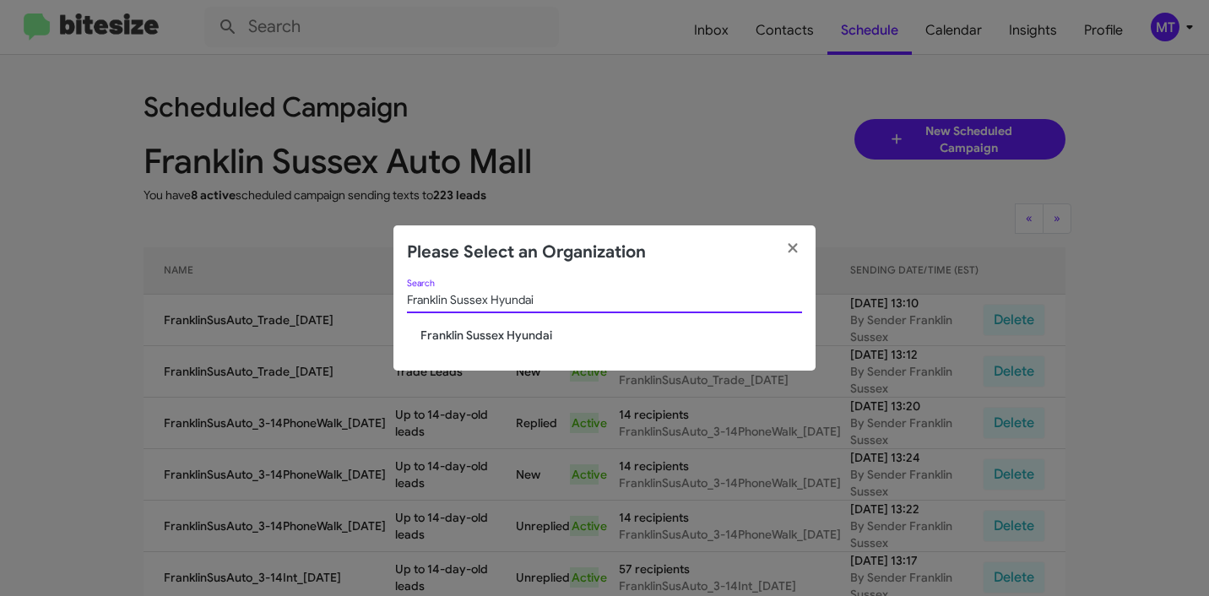
type input "Franklin Sussex Hyundai"
click at [529, 340] on span "Franklin Sussex Hyundai" at bounding box center [611, 335] width 382 height 17
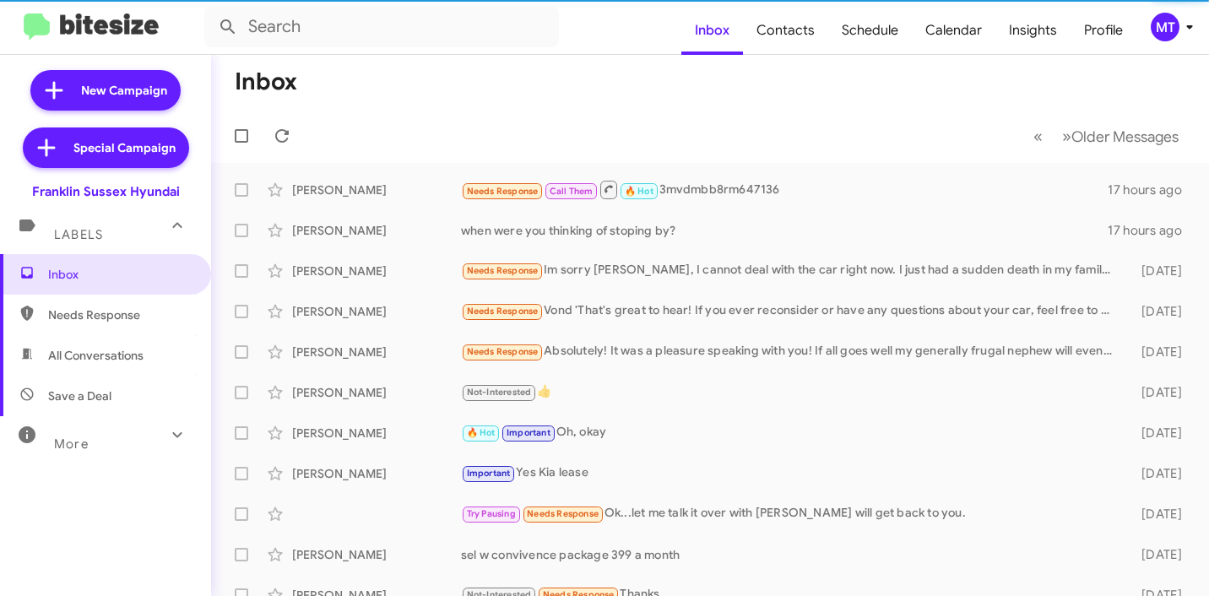
click at [1169, 25] on div "MT" at bounding box center [1165, 27] width 29 height 29
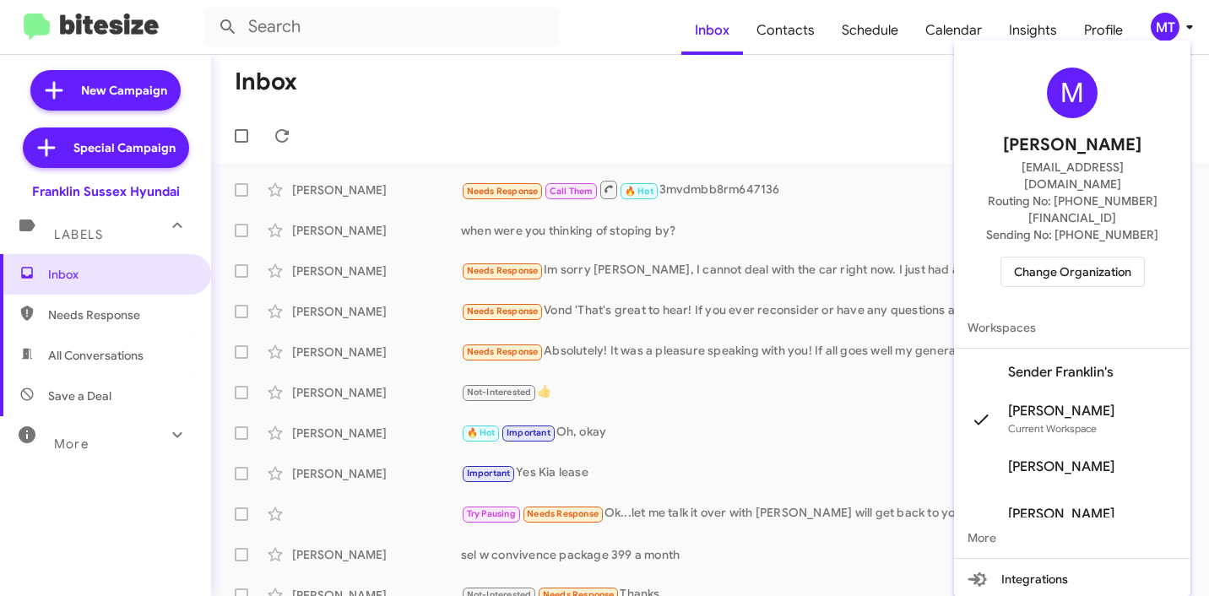
click at [1075, 364] on span "Sender Franklin's" at bounding box center [1061, 372] width 106 height 17
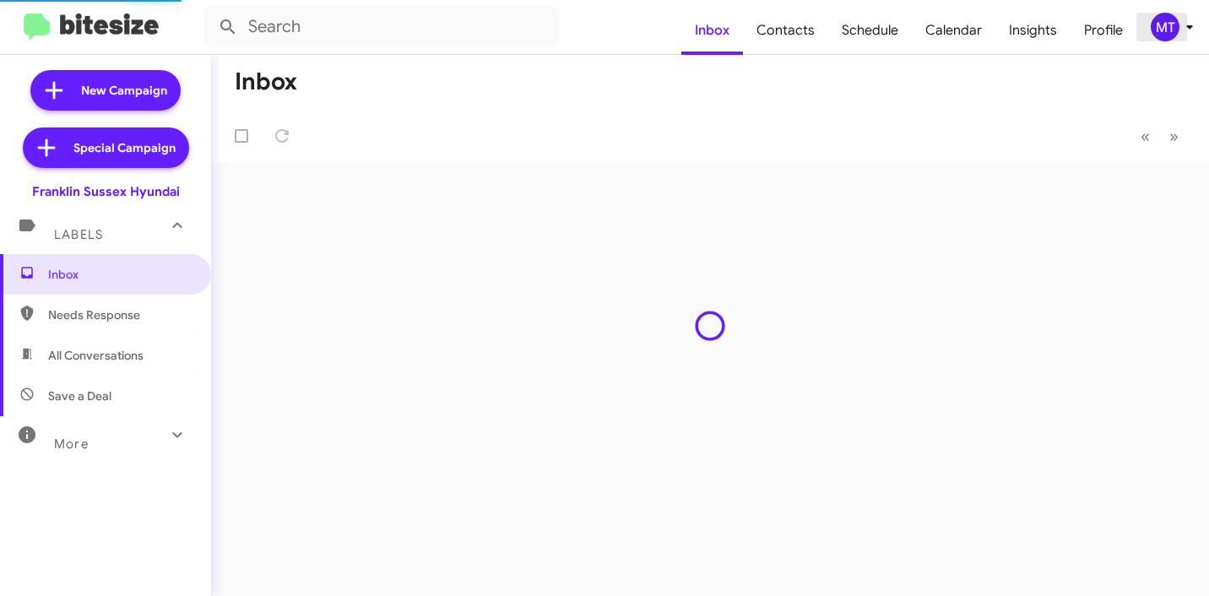
click at [1193, 35] on icon at bounding box center [1190, 27] width 20 height 20
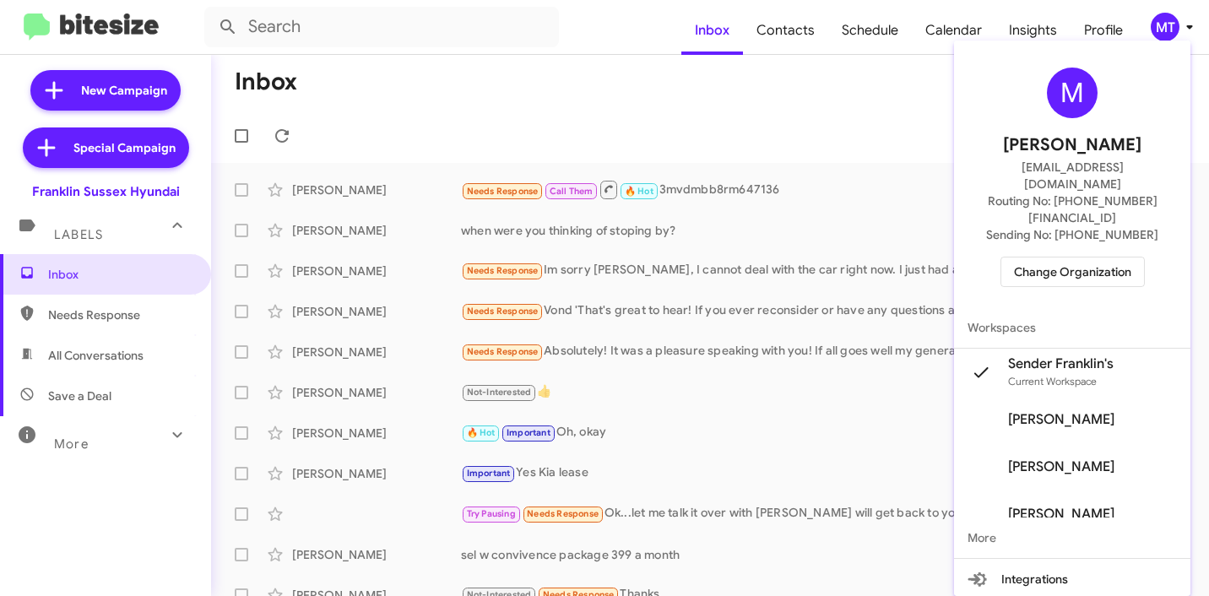
click at [776, 90] on div at bounding box center [604, 298] width 1209 height 596
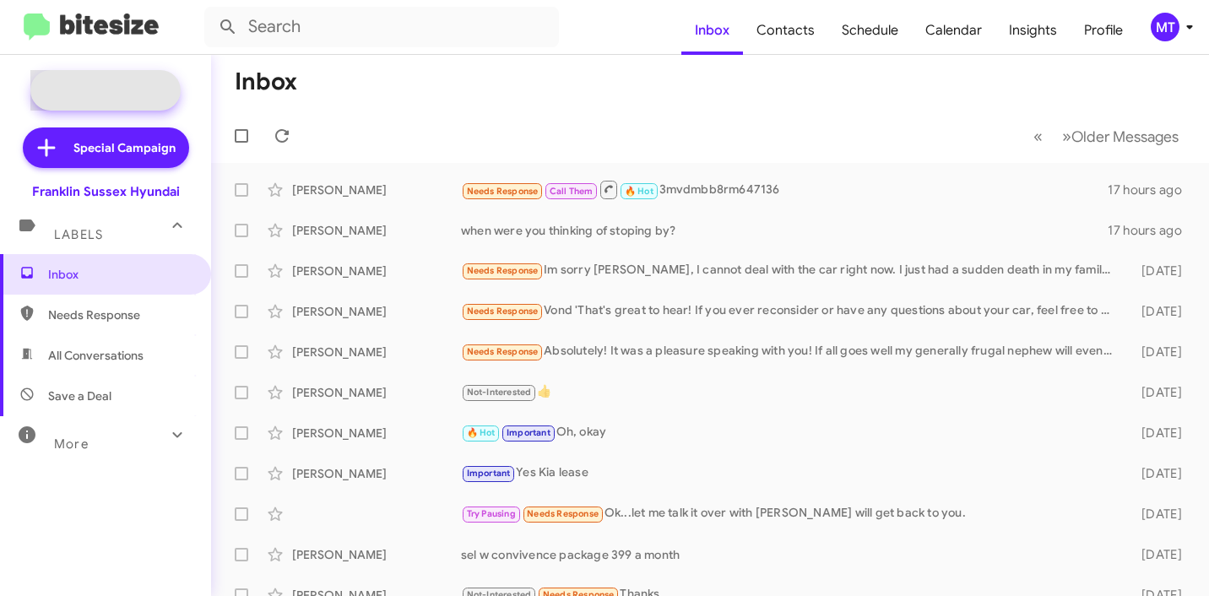
click at [121, 84] on span "New Campaign" at bounding box center [124, 90] width 86 height 17
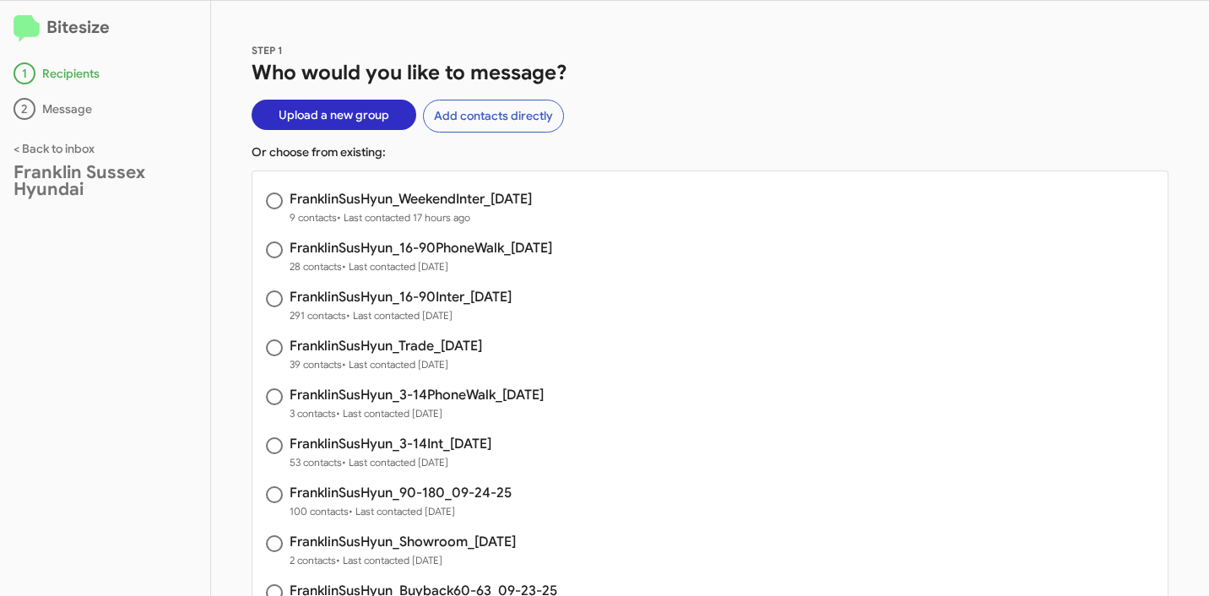
click at [1144, 98] on div "STEP 1 Who would you like to message? Upload a new group Add contacts directly …" at bounding box center [710, 298] width 998 height 595
click at [680, 107] on div "STEP 1 Who would you like to message? Upload a new group Add contacts directly …" at bounding box center [710, 298] width 998 height 595
click at [300, 110] on span "Upload a new group" at bounding box center [334, 115] width 111 height 30
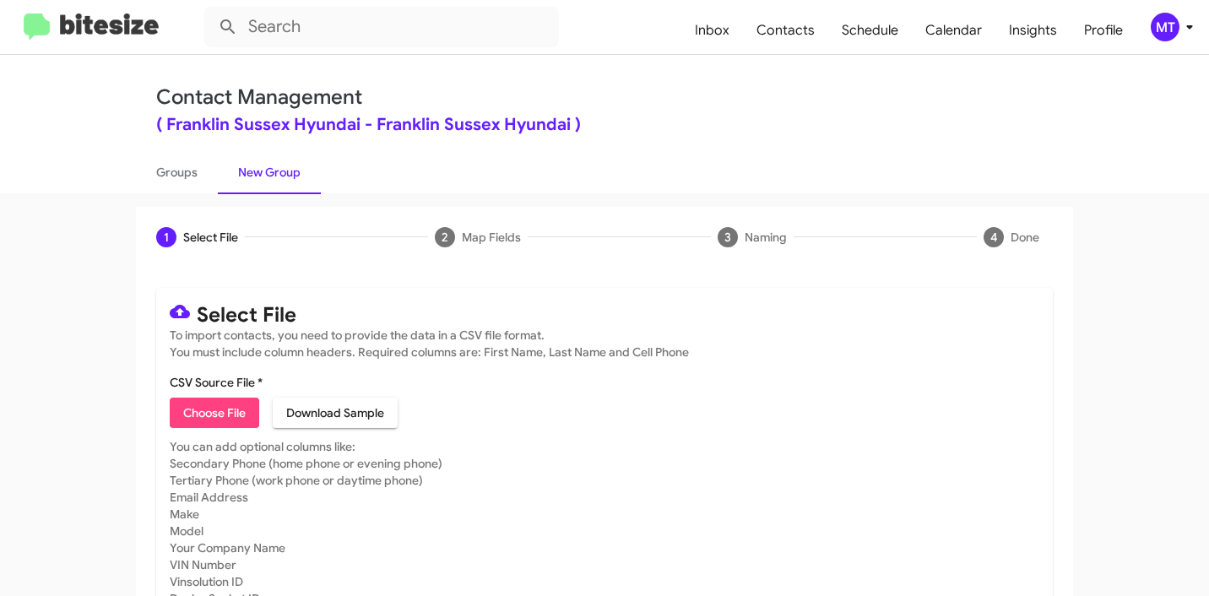
click at [226, 408] on span "Choose File" at bounding box center [214, 413] width 62 height 30
type input "FranklinSusHyun_Buyback36-39_09-30-25"
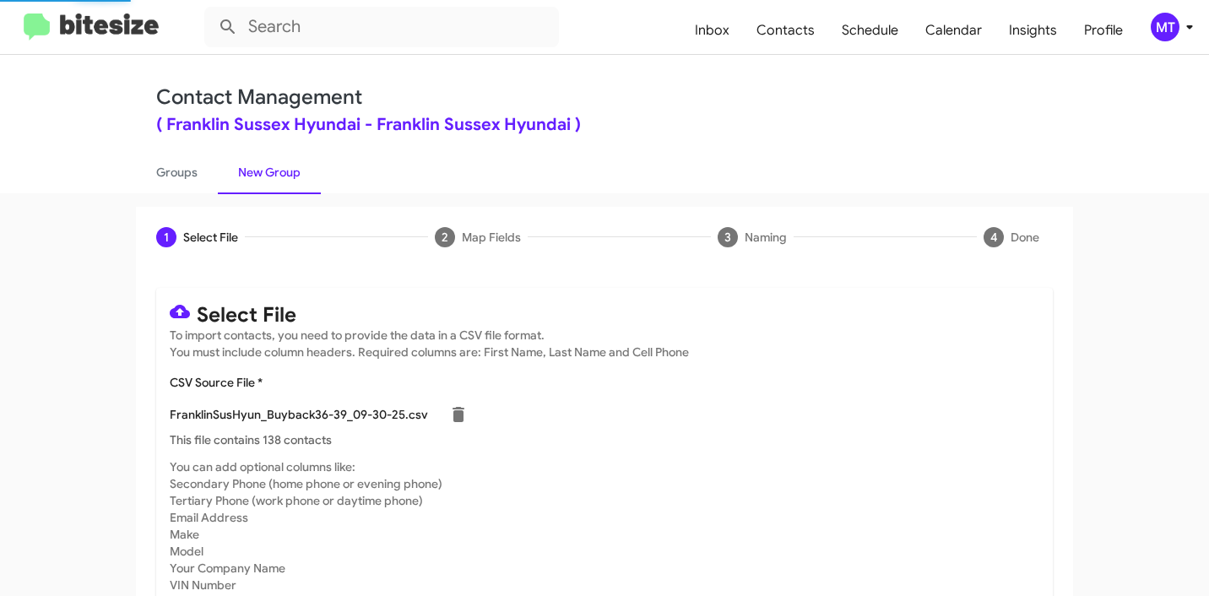
click at [1190, 30] on icon at bounding box center [1190, 27] width 20 height 20
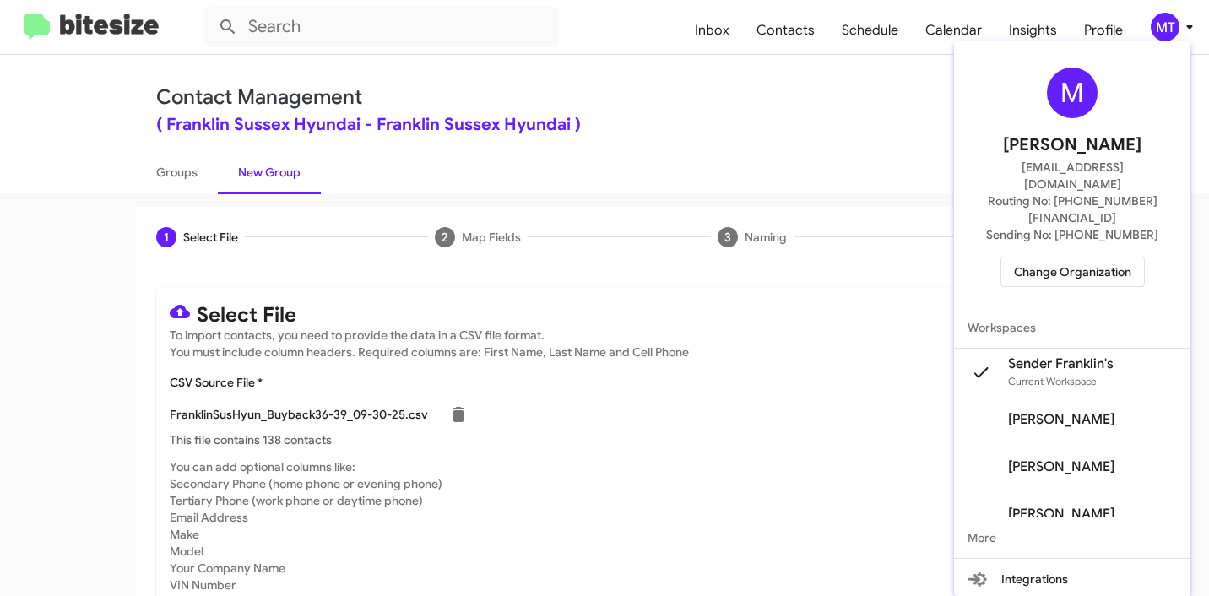
click at [812, 99] on div at bounding box center [604, 298] width 1209 height 596
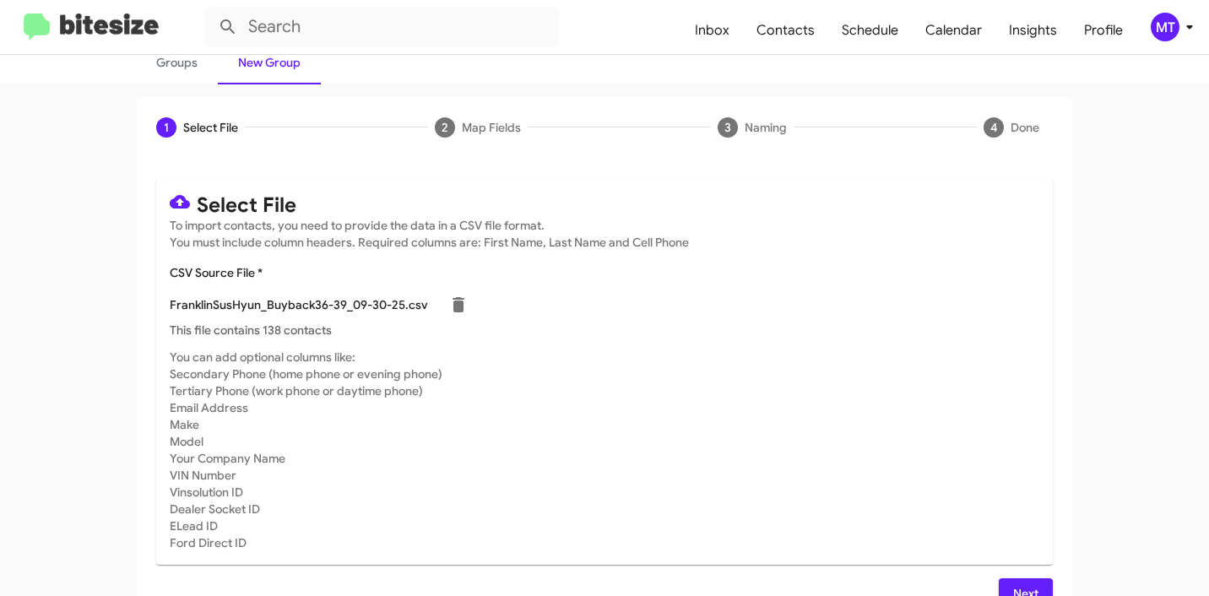
scroll to position [143, 0]
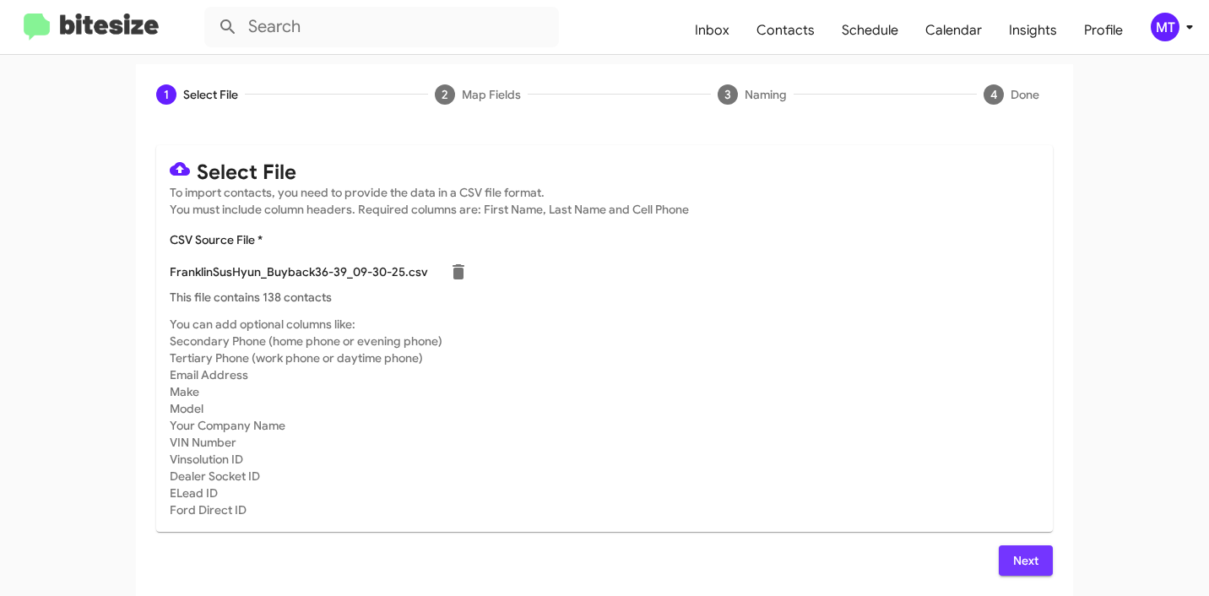
click at [1012, 556] on span "Next" at bounding box center [1025, 560] width 27 height 30
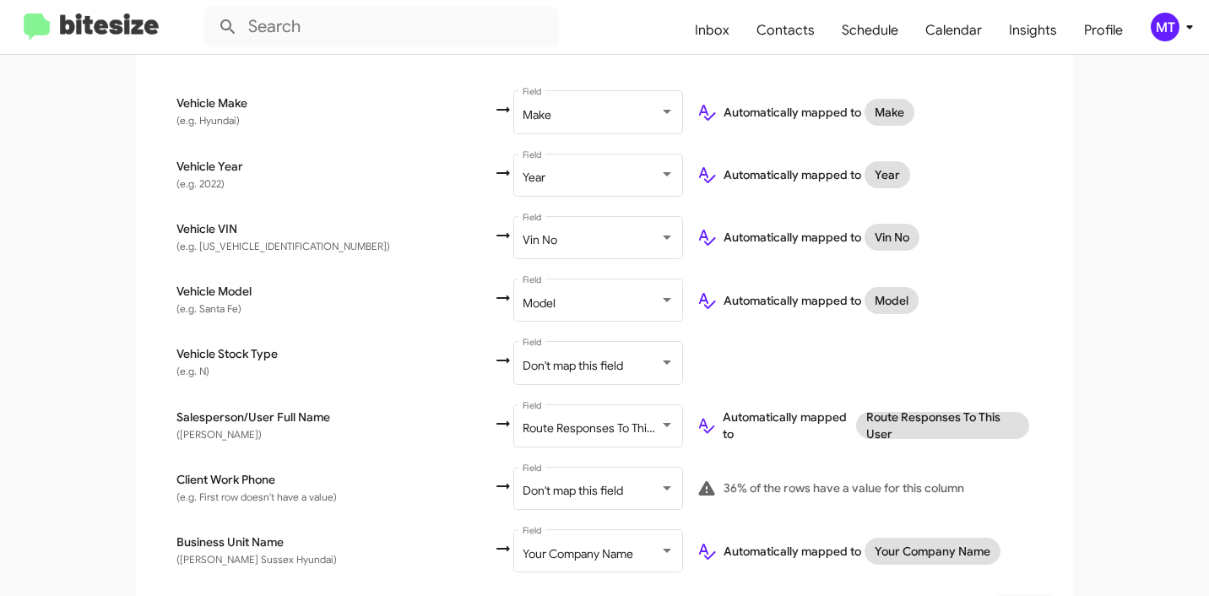
scroll to position [779, 0]
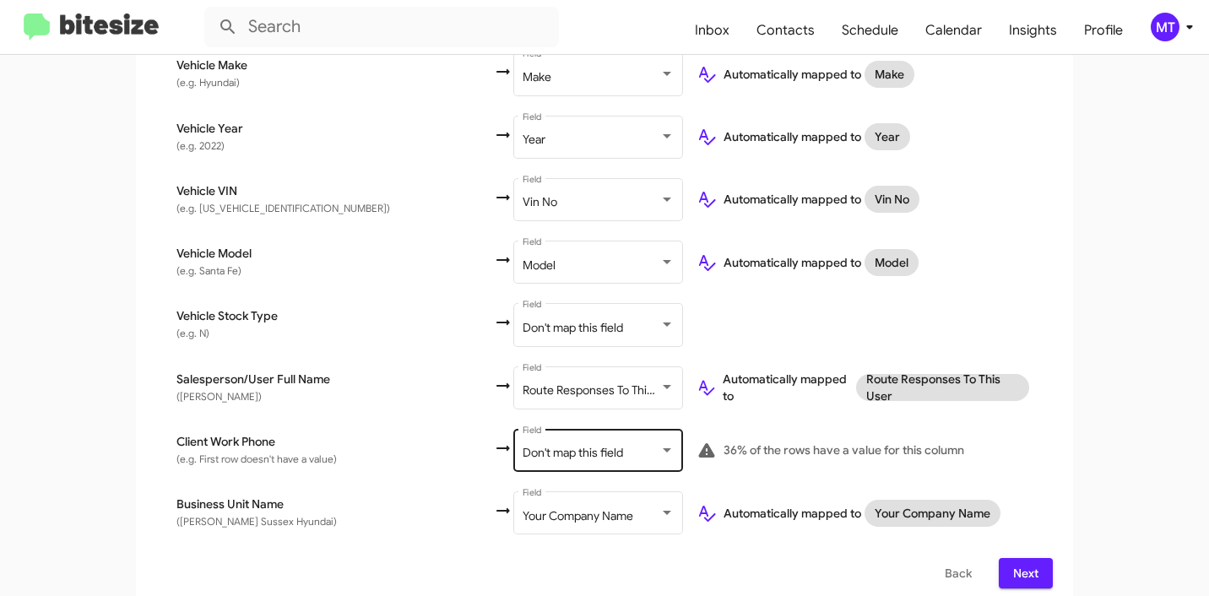
click at [523, 445] on span "Don't map this field" at bounding box center [573, 452] width 100 height 15
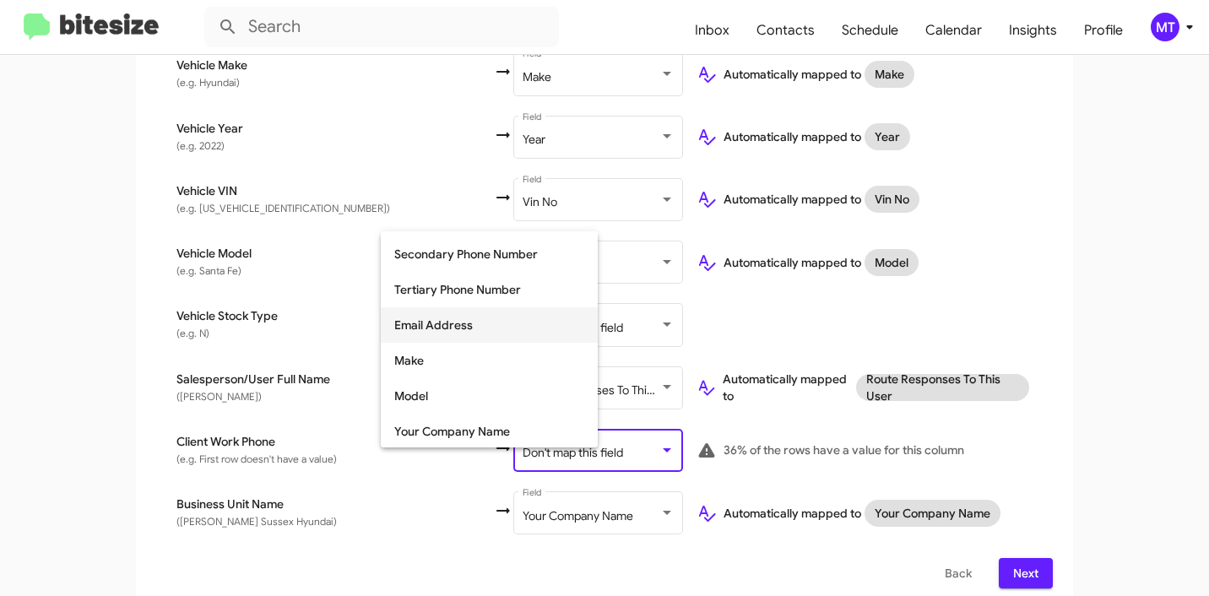
scroll to position [186, 0]
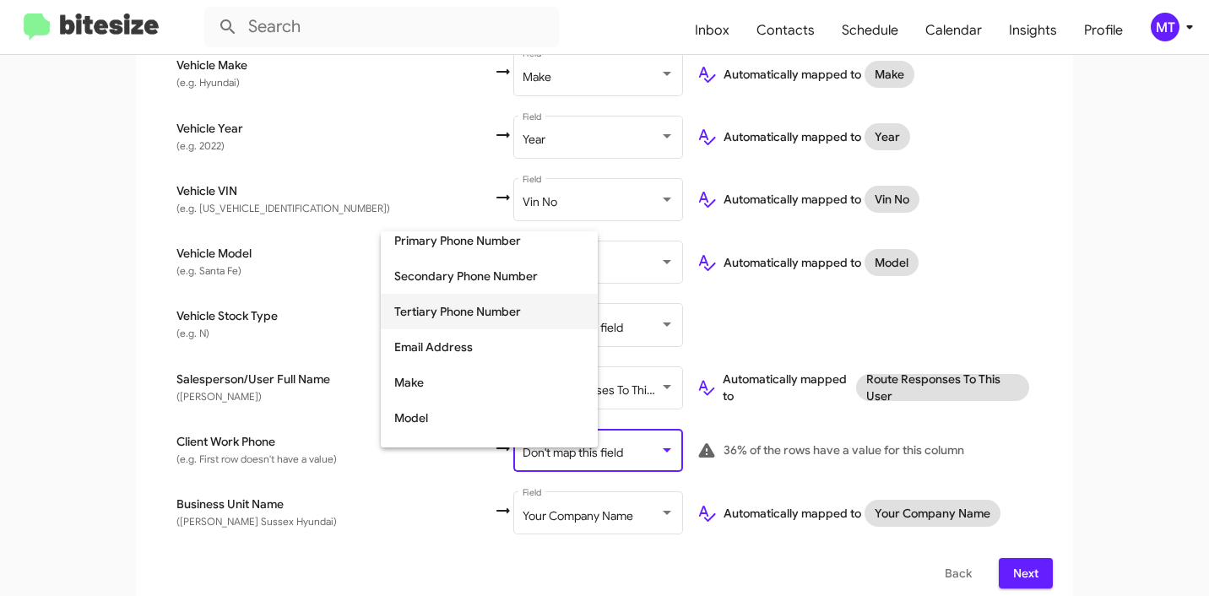
click at [452, 317] on span "Tertiary Phone Number" at bounding box center [489, 311] width 190 height 35
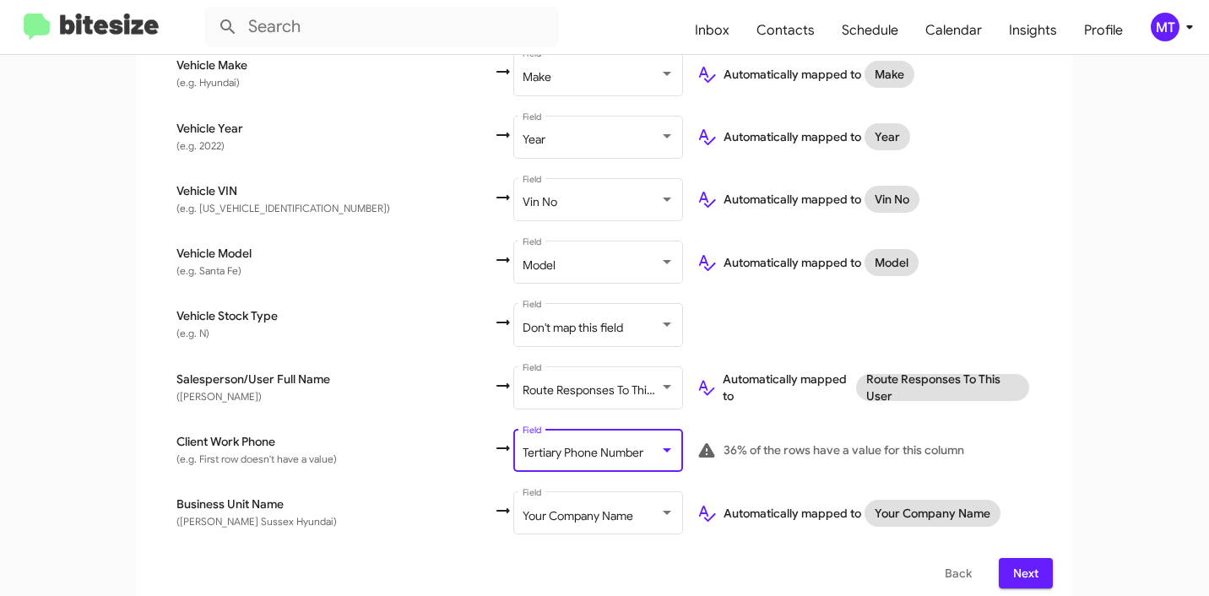
click at [1041, 302] on td at bounding box center [868, 325] width 370 height 62
click at [162, 322] on td "Vehicle Stock Type (e.g. N)" at bounding box center [324, 325] width 337 height 62
click at [1017, 558] on span "Next" at bounding box center [1025, 573] width 27 height 30
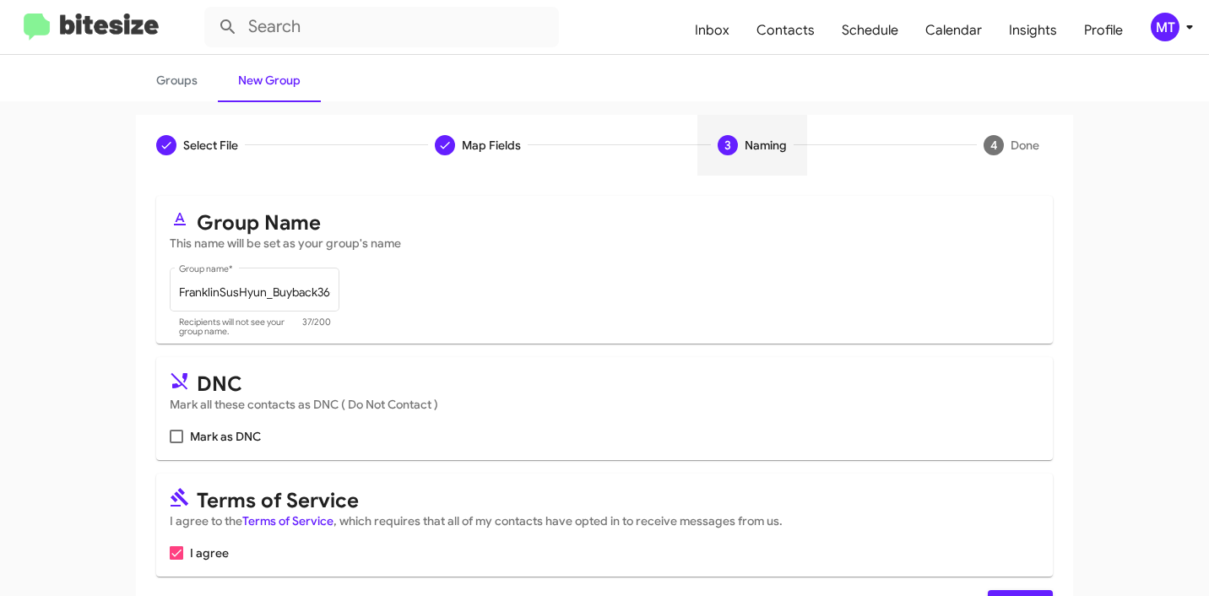
scroll to position [150, 0]
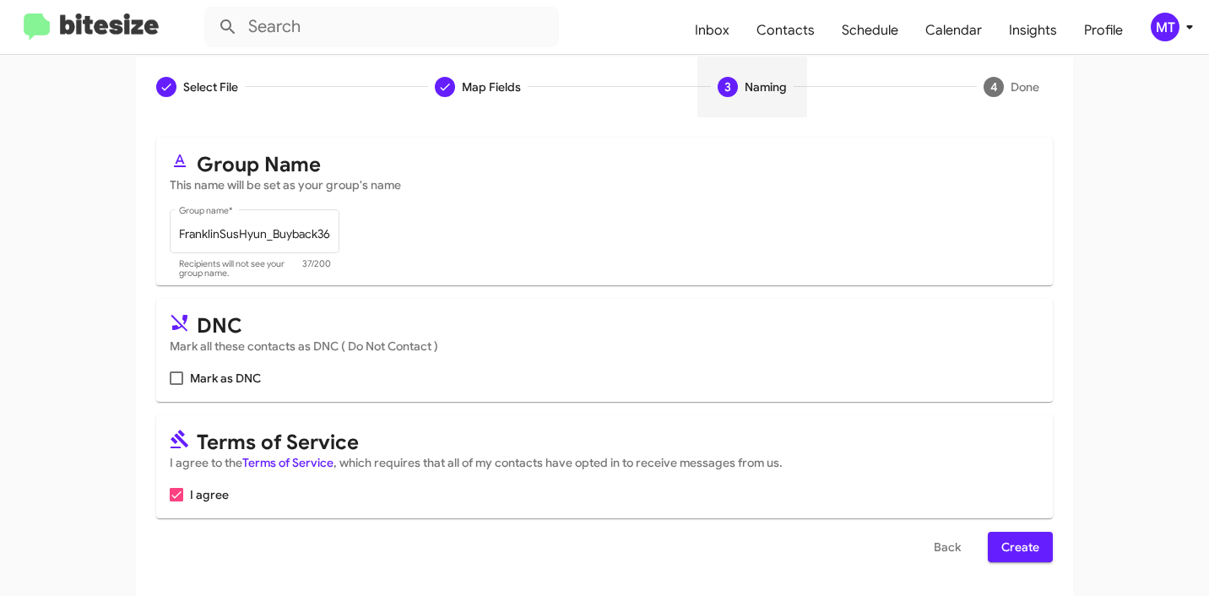
click at [1032, 548] on span "Create" at bounding box center [1020, 547] width 38 height 30
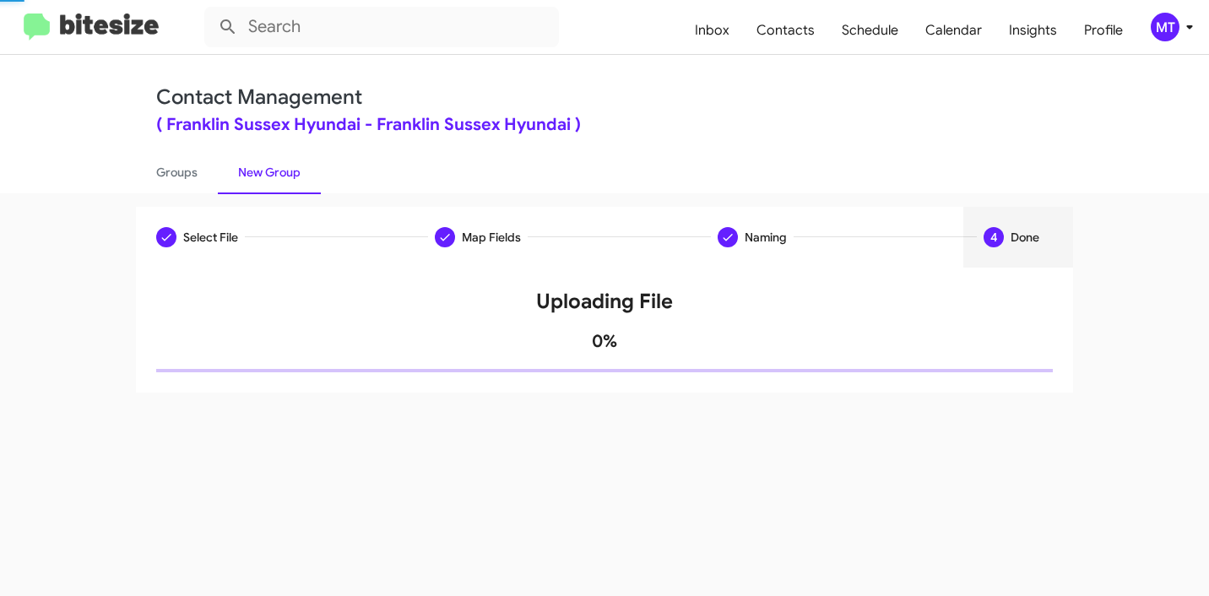
scroll to position [0, 0]
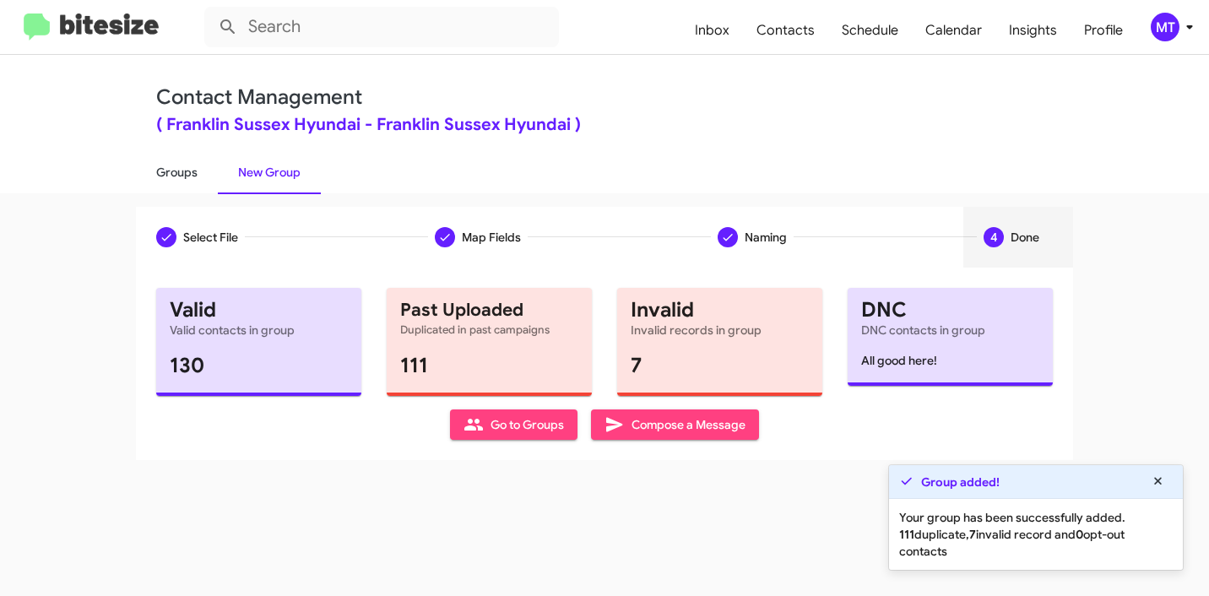
click at [160, 166] on link "Groups" at bounding box center [177, 172] width 82 height 44
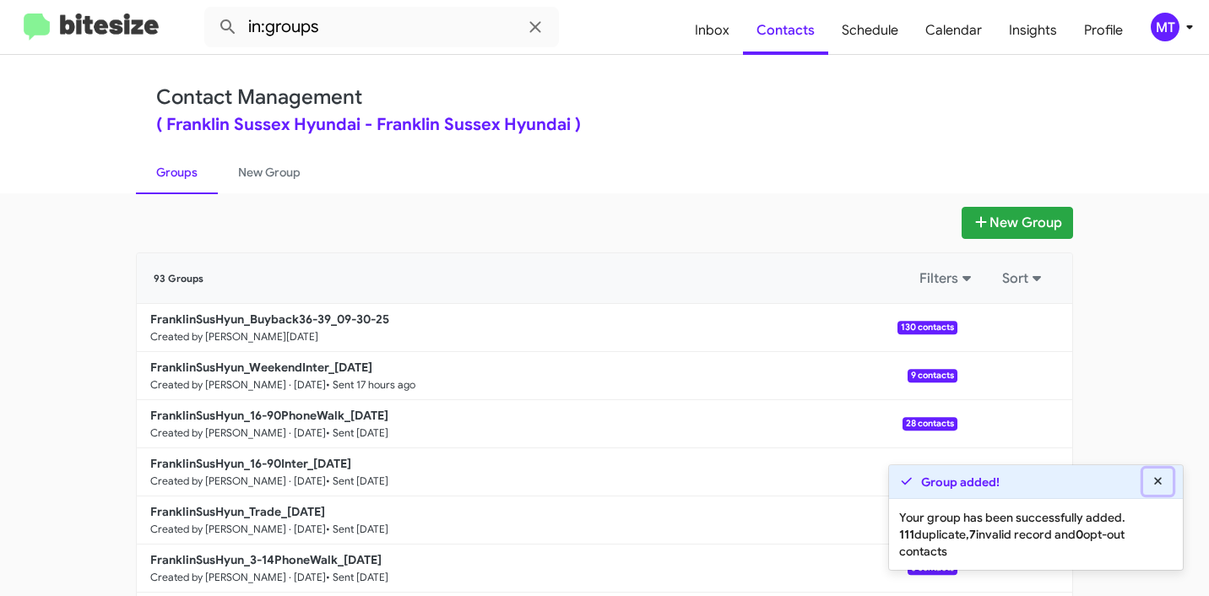
drag, startPoint x: 1151, startPoint y: 482, endPoint x: 1139, endPoint y: 482, distance: 11.8
click at [1151, 482] on icon at bounding box center [1158, 481] width 15 height 12
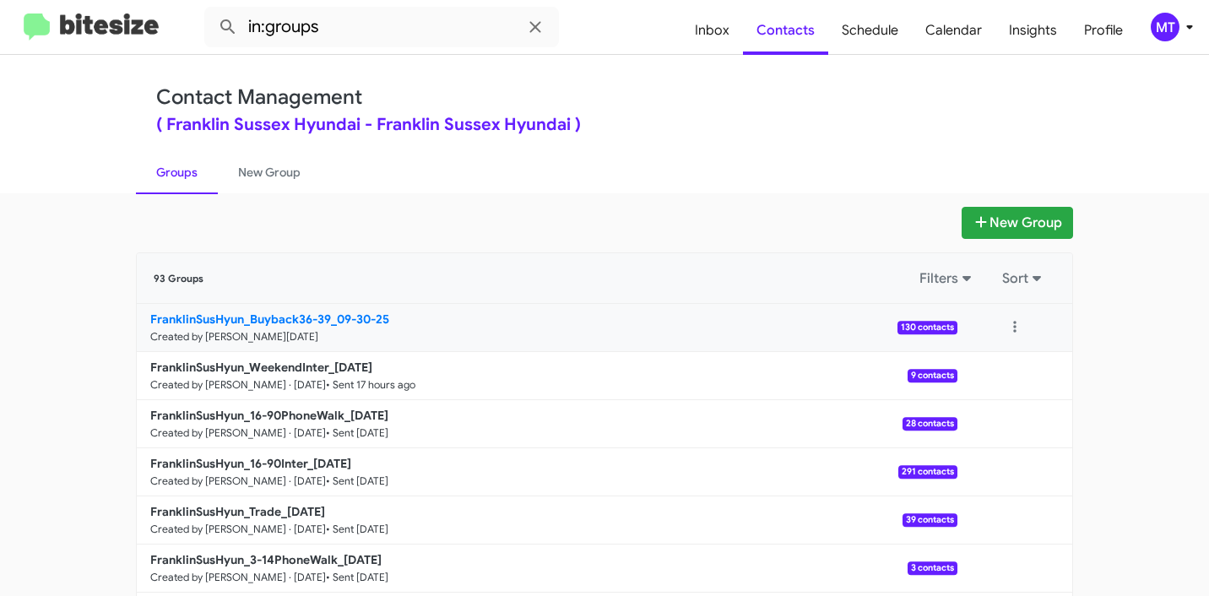
drag, startPoint x: 100, startPoint y: 311, endPoint x: 321, endPoint y: 317, distance: 220.5
click at [321, 317] on app-groups "New Group 93 Groups Filters Sort FranklinSusHyun_Buyback36-39_09-30-25 Created …" at bounding box center [604, 518] width 1209 height 623
copy div "Filters Sort FranklinSusHyun_Buyback36-3"
click at [400, 37] on input "in:groups" at bounding box center [381, 27] width 355 height 41
paste input "FranklinSusHyun_Buyback36-3"
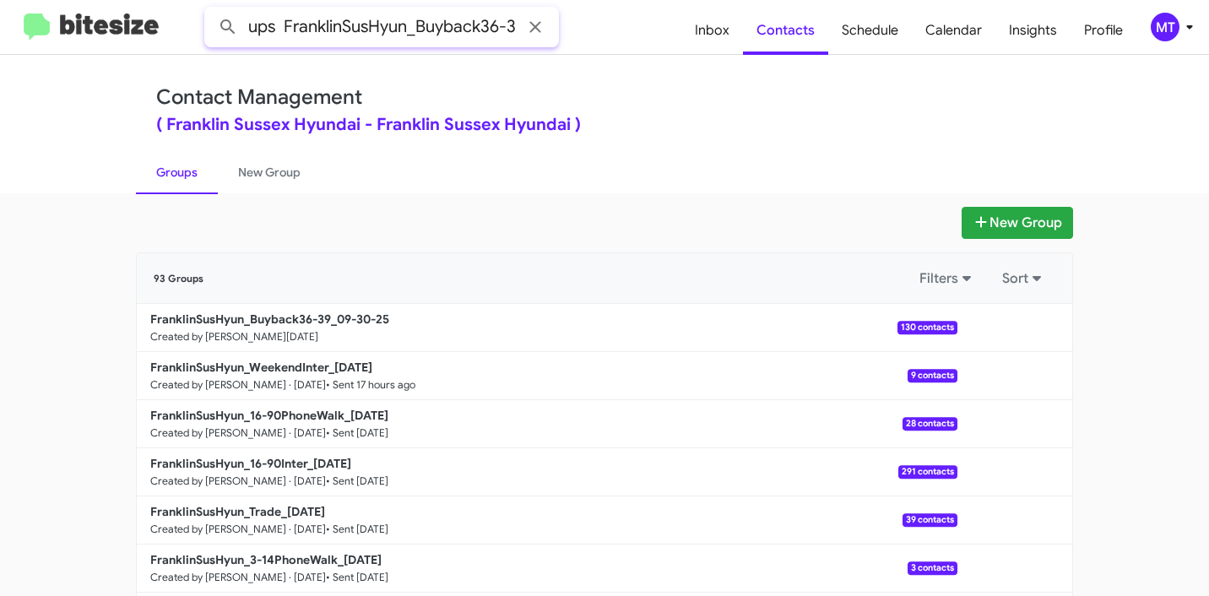
scroll to position [0, 52]
type input "in:groups FranklinSusHyun_Buyback36-39"
click at [211, 10] on button at bounding box center [228, 27] width 34 height 34
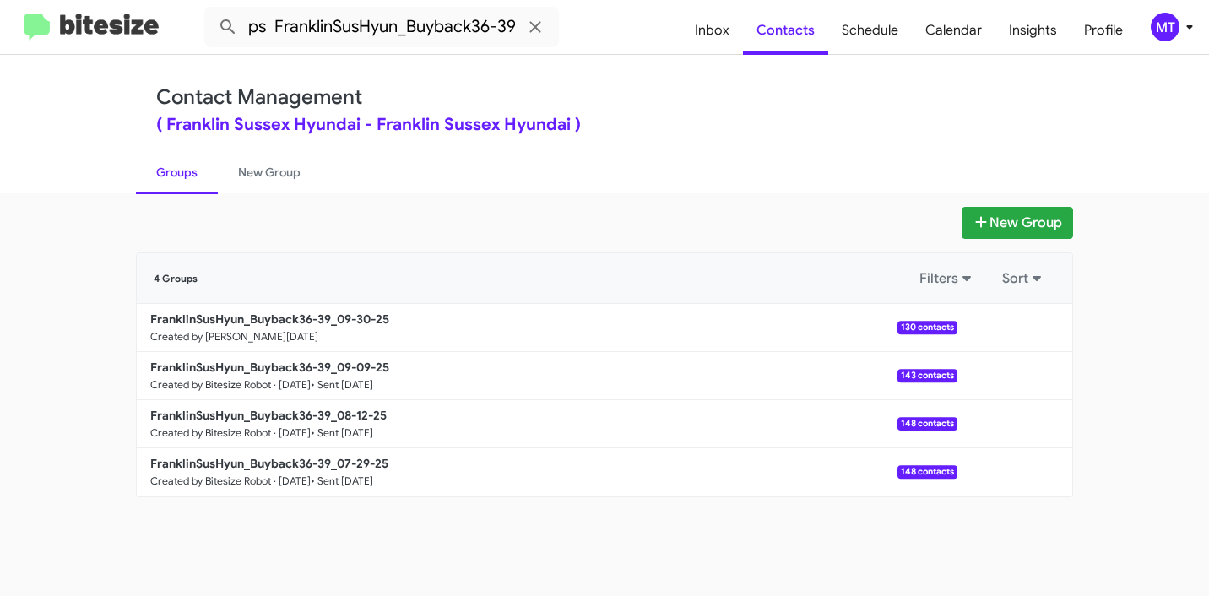
click at [670, 192] on ul "Groups New Group" at bounding box center [604, 171] width 937 height 43
click at [1012, 328] on button at bounding box center [1015, 328] width 34 height 34
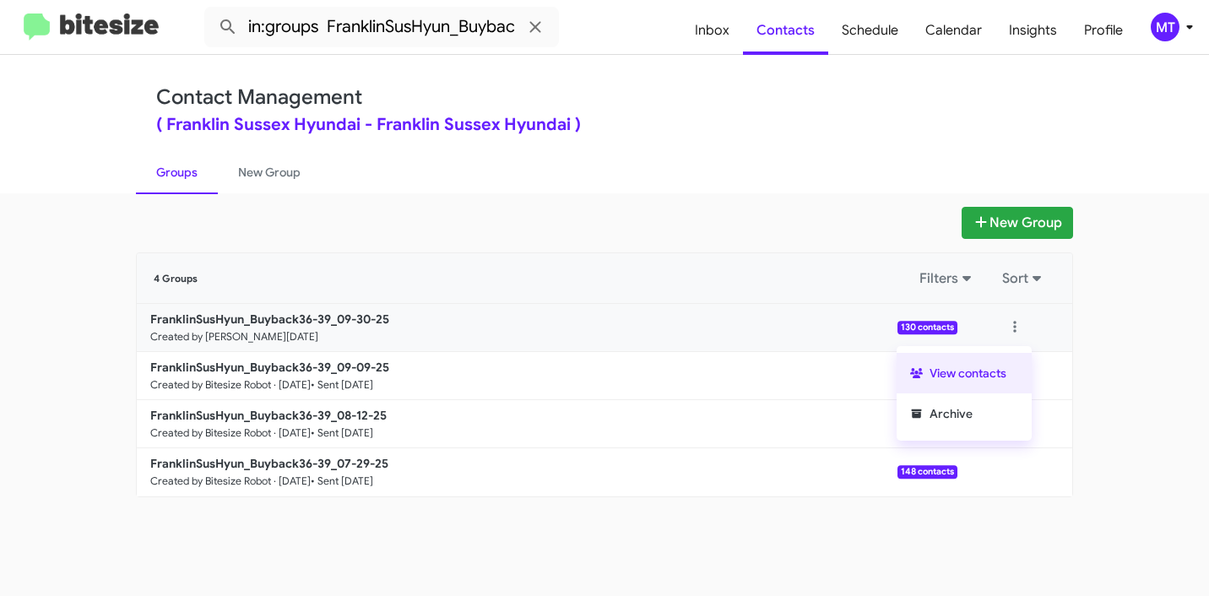
click at [967, 374] on button "View contacts" at bounding box center [964, 373] width 135 height 41
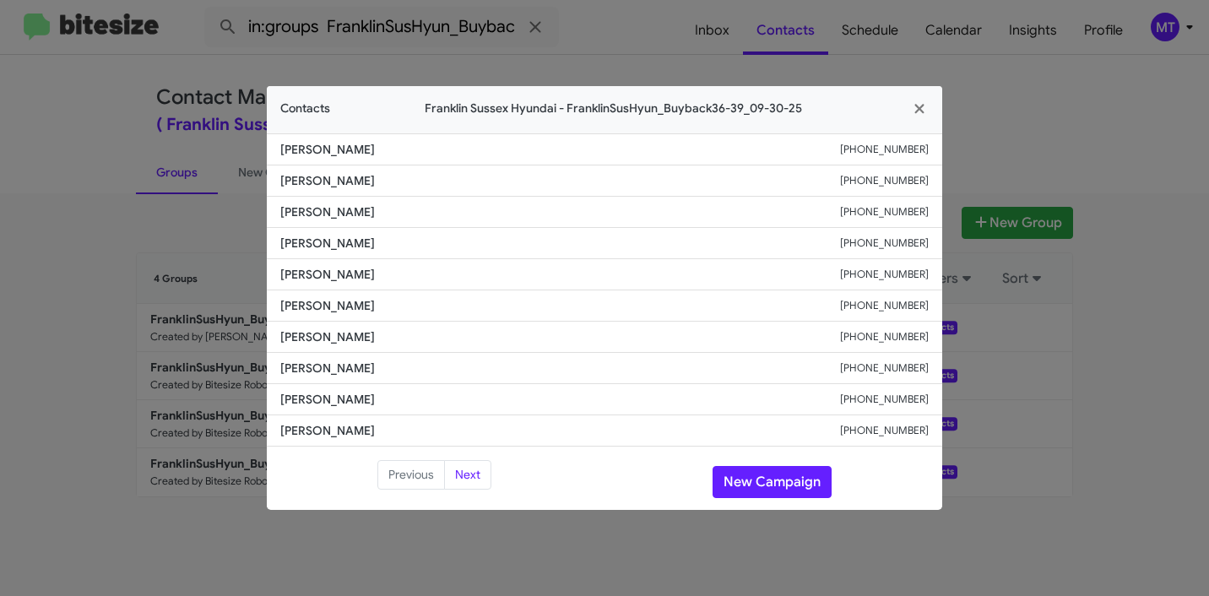
drag, startPoint x: 345, startPoint y: 146, endPoint x: 278, endPoint y: 150, distance: 67.7
click at [278, 150] on li "Vincent Gogluicci +12017417073" at bounding box center [604, 149] width 675 height 32
copy span "Vincent Gogluicci"
click at [917, 115] on icon "button" at bounding box center [919, 108] width 19 height 15
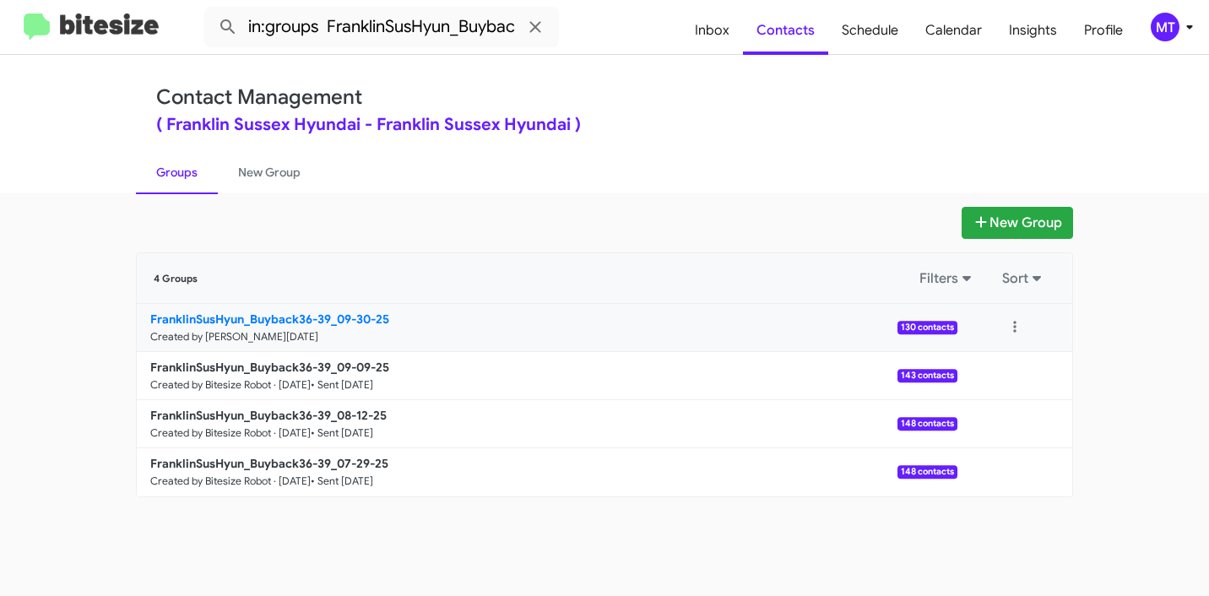
click at [221, 323] on b "FranklinSusHyun_Buyback36-39_09-30-25" at bounding box center [269, 319] width 239 height 15
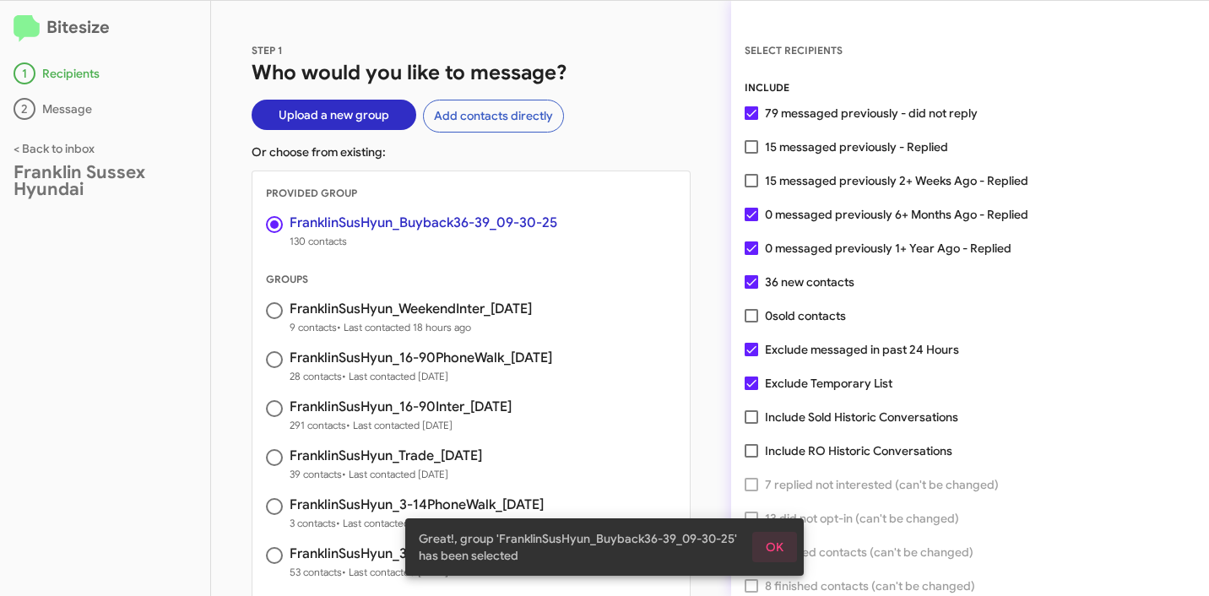
click at [775, 544] on span "OK" at bounding box center [775, 547] width 18 height 30
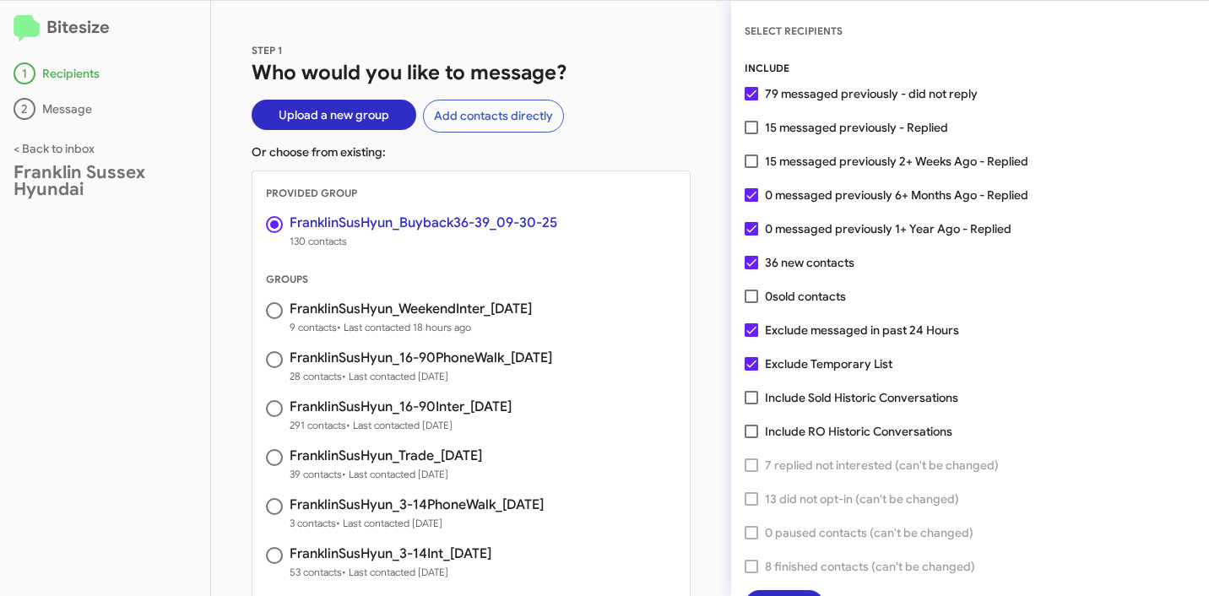
scroll to position [43, 0]
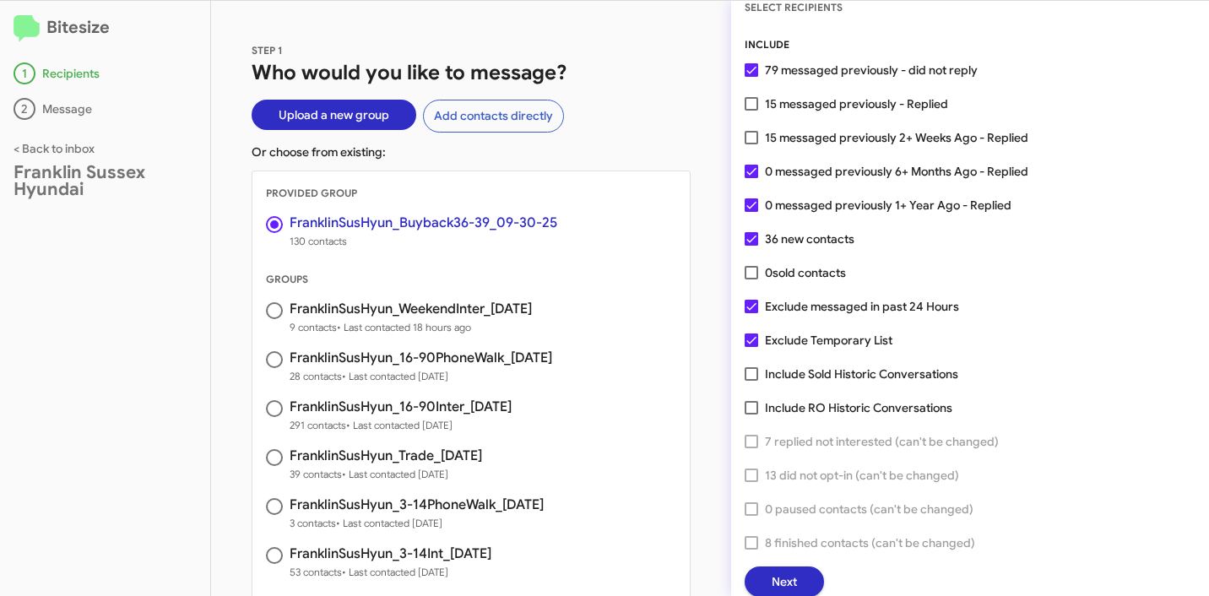
click at [799, 576] on button "Next" at bounding box center [784, 582] width 79 height 30
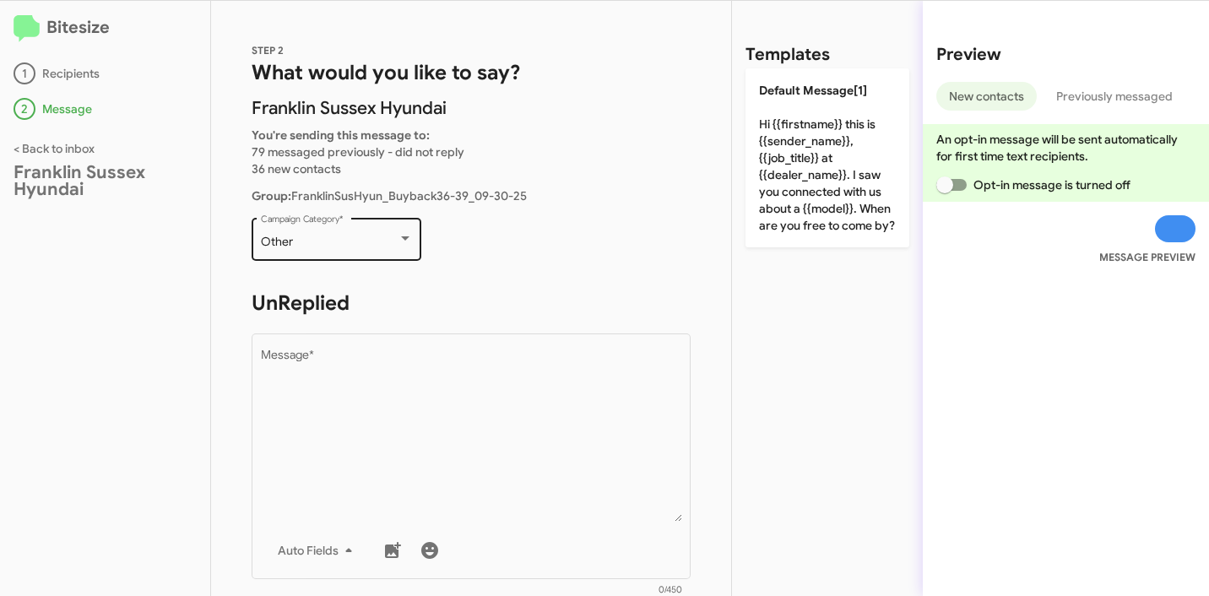
click at [338, 247] on div "Other" at bounding box center [329, 243] width 137 height 14
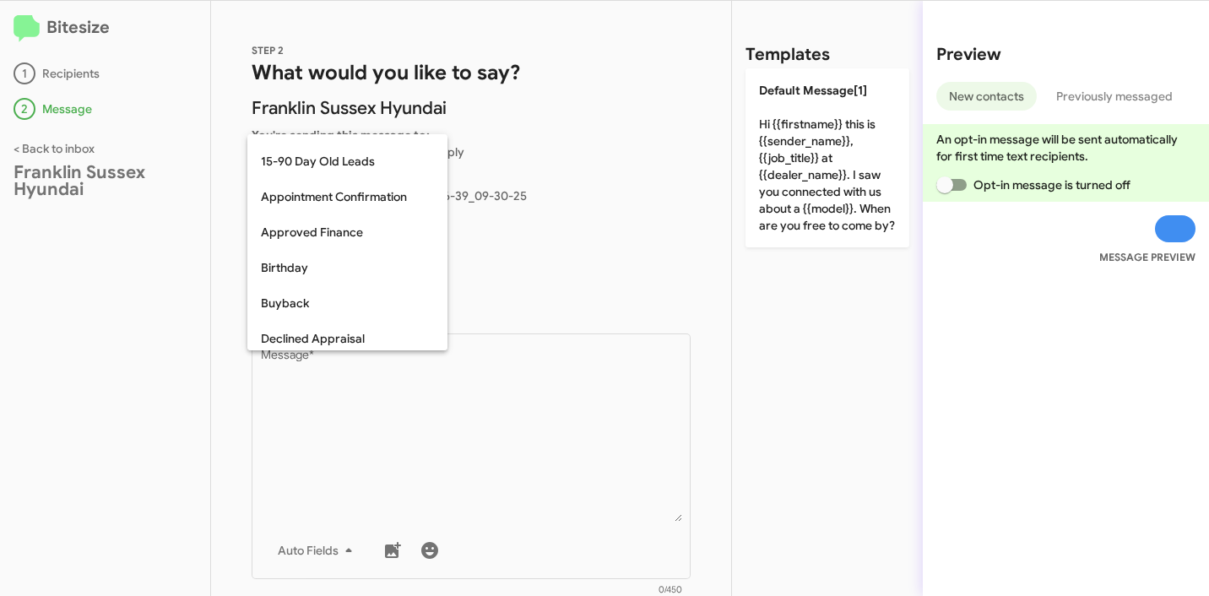
scroll to position [0, 0]
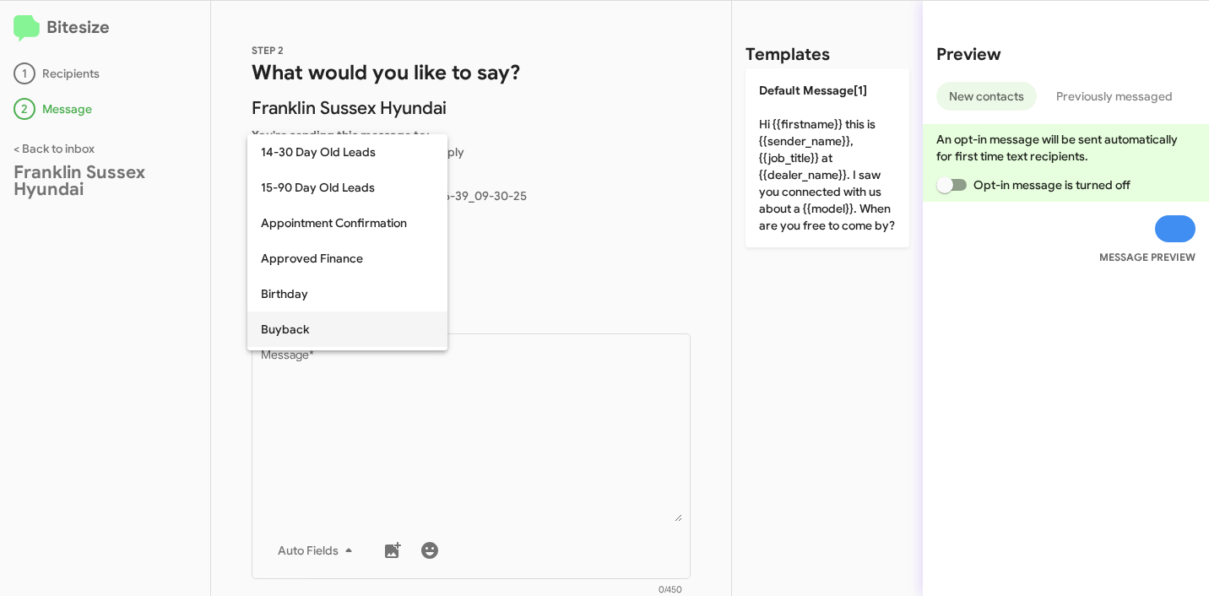
click at [307, 330] on span "Buyback" at bounding box center [347, 329] width 173 height 35
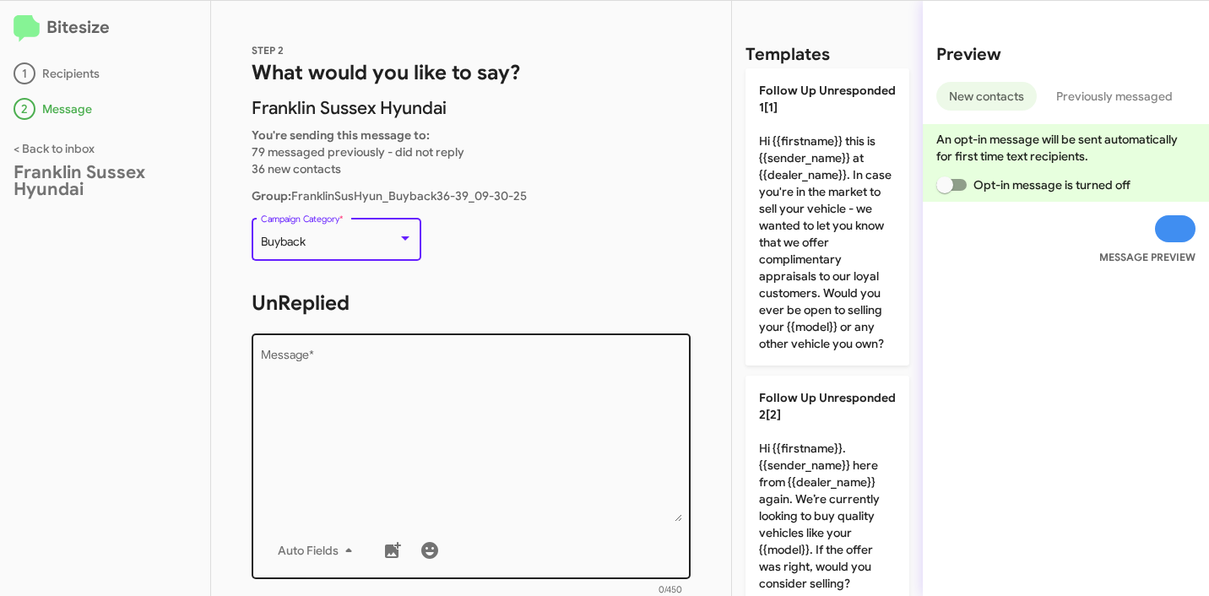
click at [428, 400] on textarea "Message *" at bounding box center [471, 436] width 421 height 172
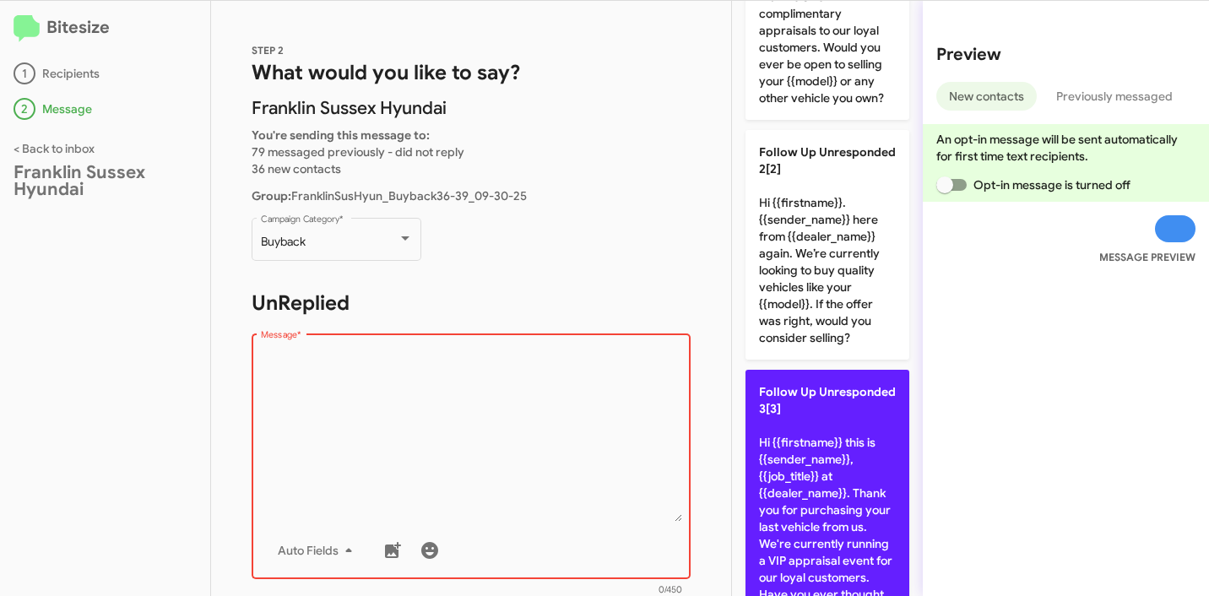
scroll to position [247, 0]
click at [843, 445] on p "Follow Up Unresponded 3[3] Hi {{firstname}} this is {{sender_name}}, {{job_titl…" at bounding box center [828, 517] width 164 height 297
type textarea "Hi {{firstname}} this is {{sender_name}}, {{job_title}} at {{dealer_name}}. Tha…"
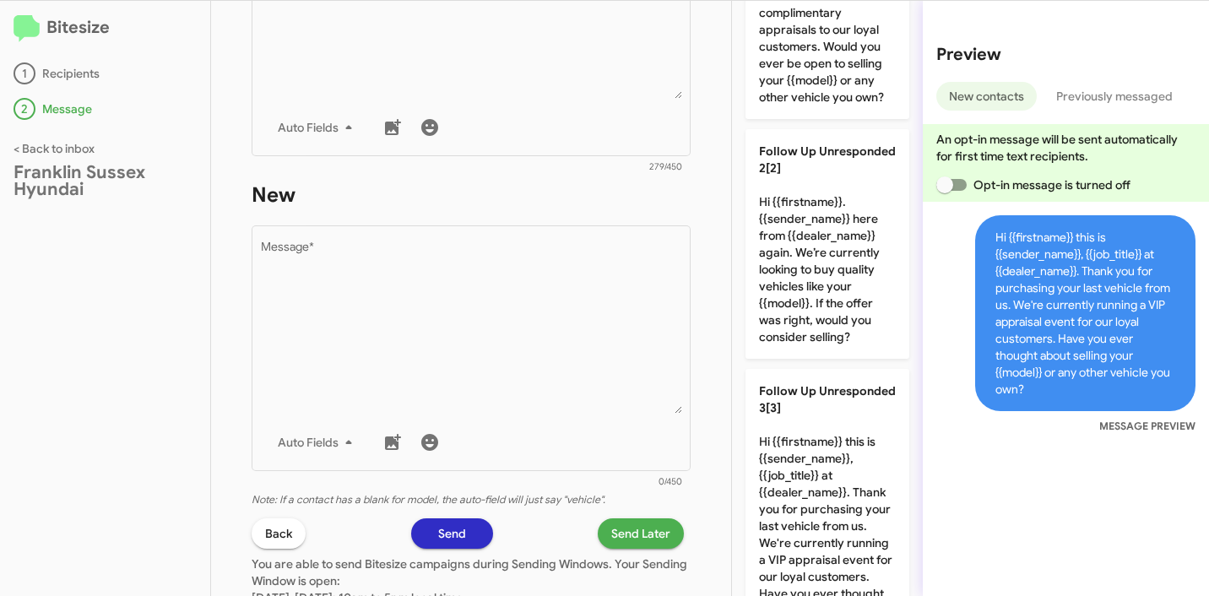
scroll to position [440, 0]
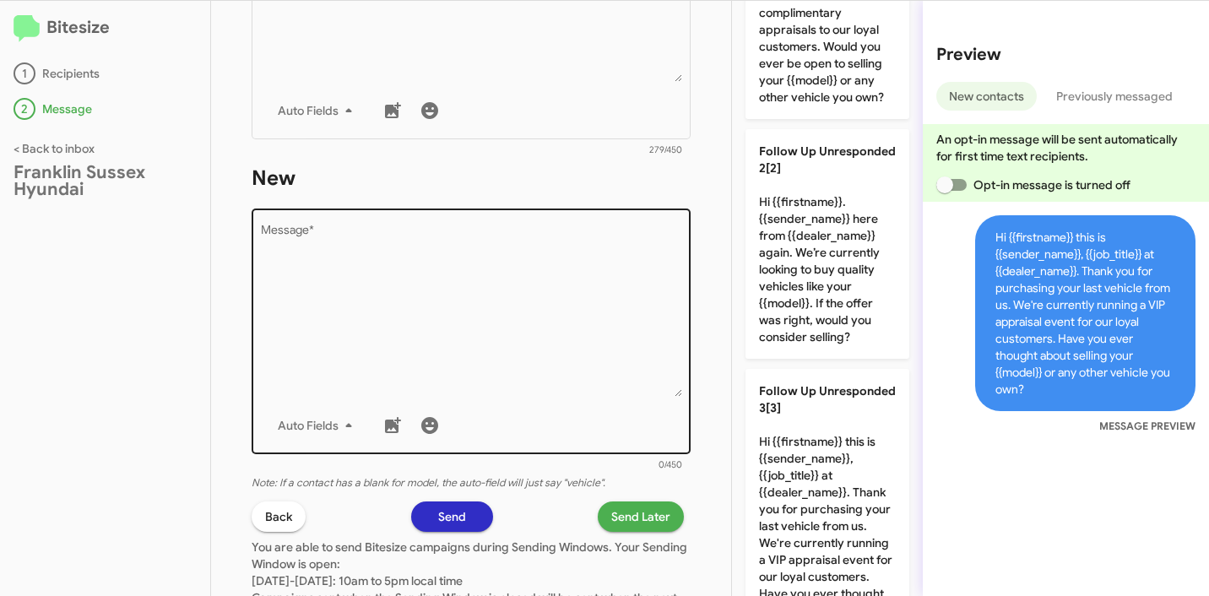
click at [469, 255] on textarea "Message *" at bounding box center [471, 311] width 421 height 172
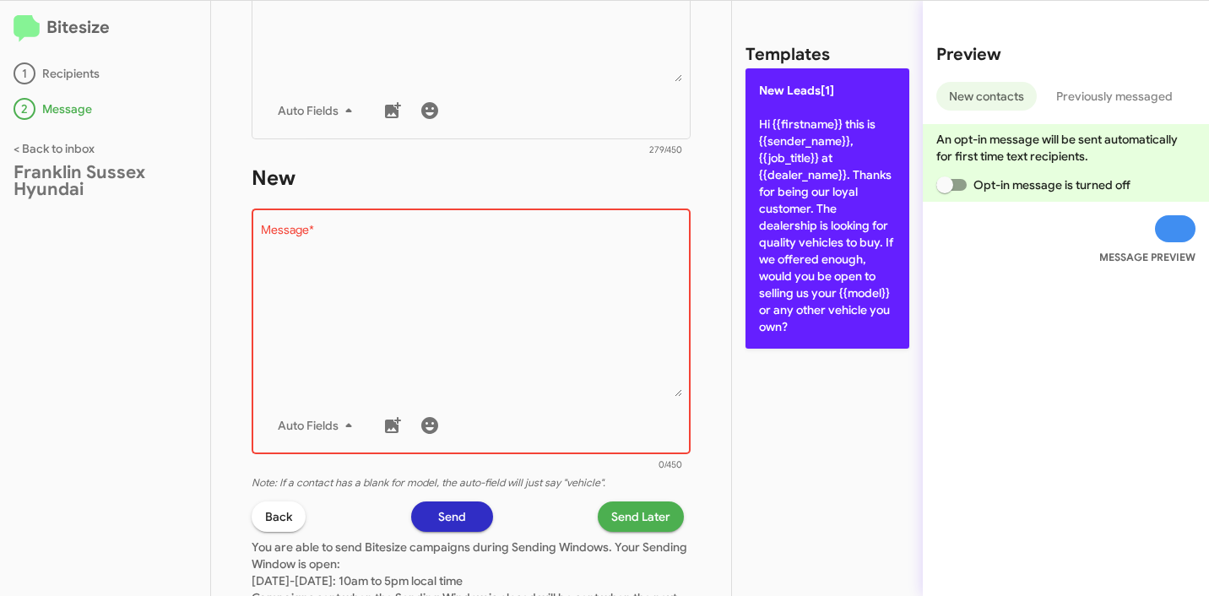
click at [832, 174] on p "New Leads[1] Hi {{firstname}} this is {{sender_name}}, {{job_title}} at {{deale…" at bounding box center [828, 208] width 164 height 280
type textarea "Hi {{firstname}} this is {{sender_name}}, {{job_title}} at {{dealer_name}}. Tha…"
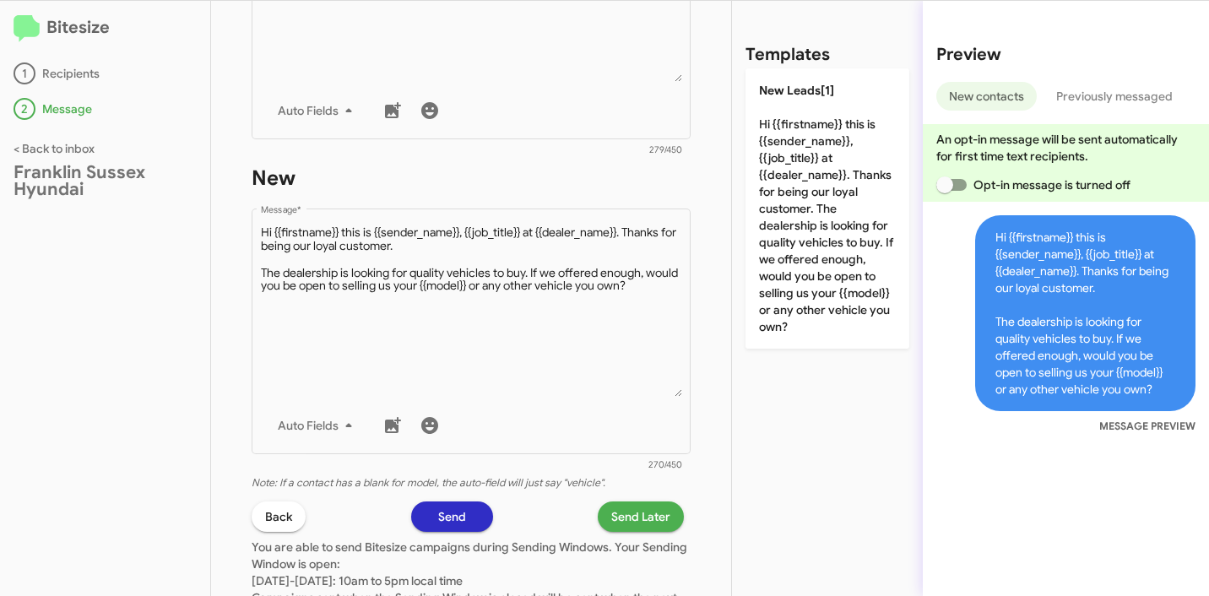
click at [615, 513] on span "Send Later" at bounding box center [640, 517] width 59 height 30
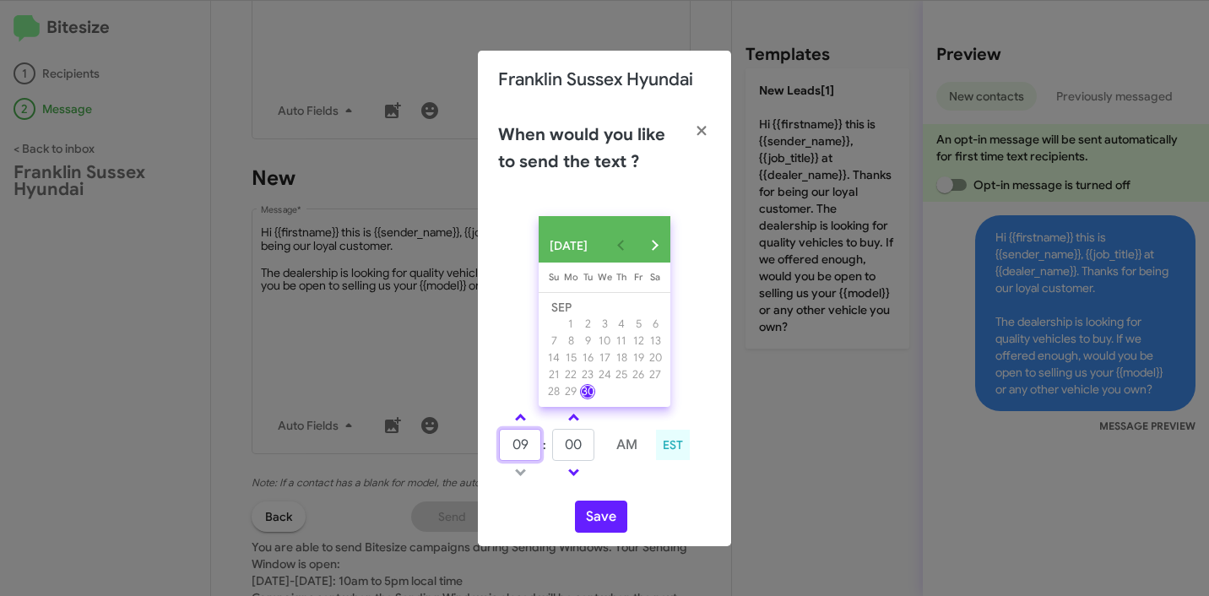
click at [523, 458] on input "09" at bounding box center [520, 445] width 42 height 32
type input "10"
type input "12"
click at [700, 483] on div "10 : 12 AM EST" at bounding box center [604, 447] width 238 height 80
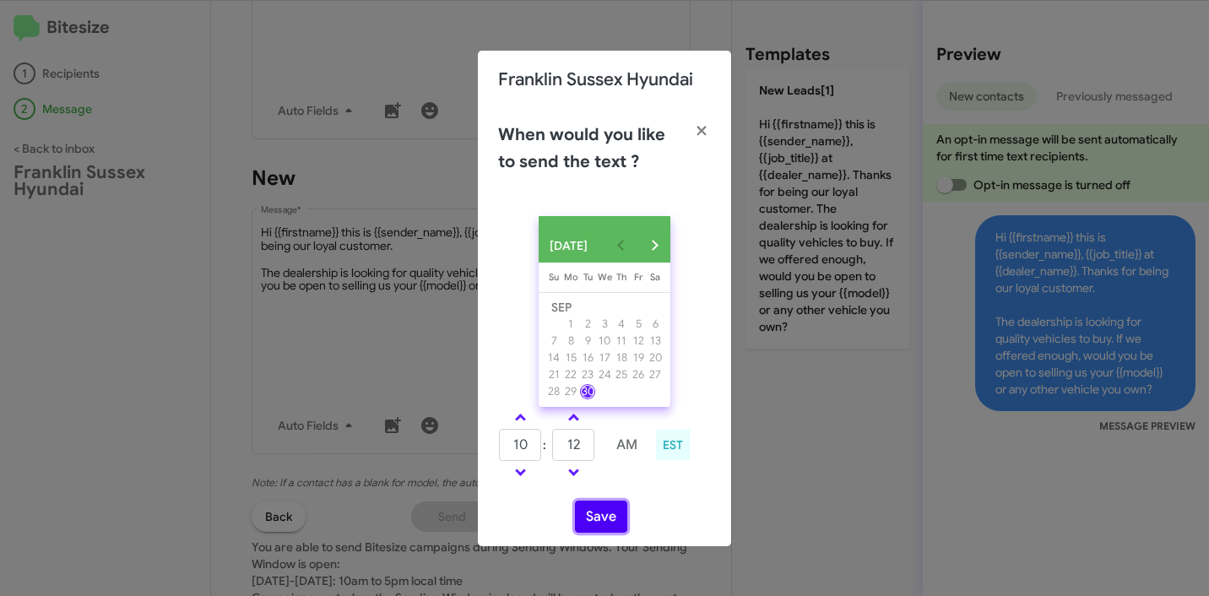
click at [614, 523] on button "Save" at bounding box center [601, 517] width 52 height 32
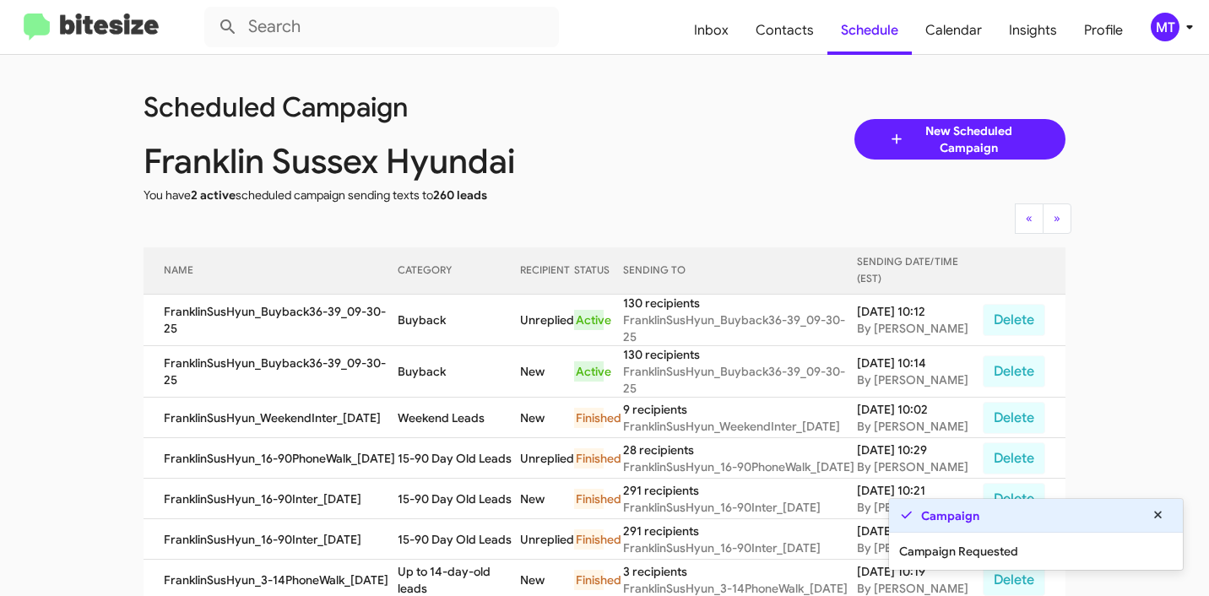
click at [1192, 25] on icon at bounding box center [1190, 27] width 20 height 20
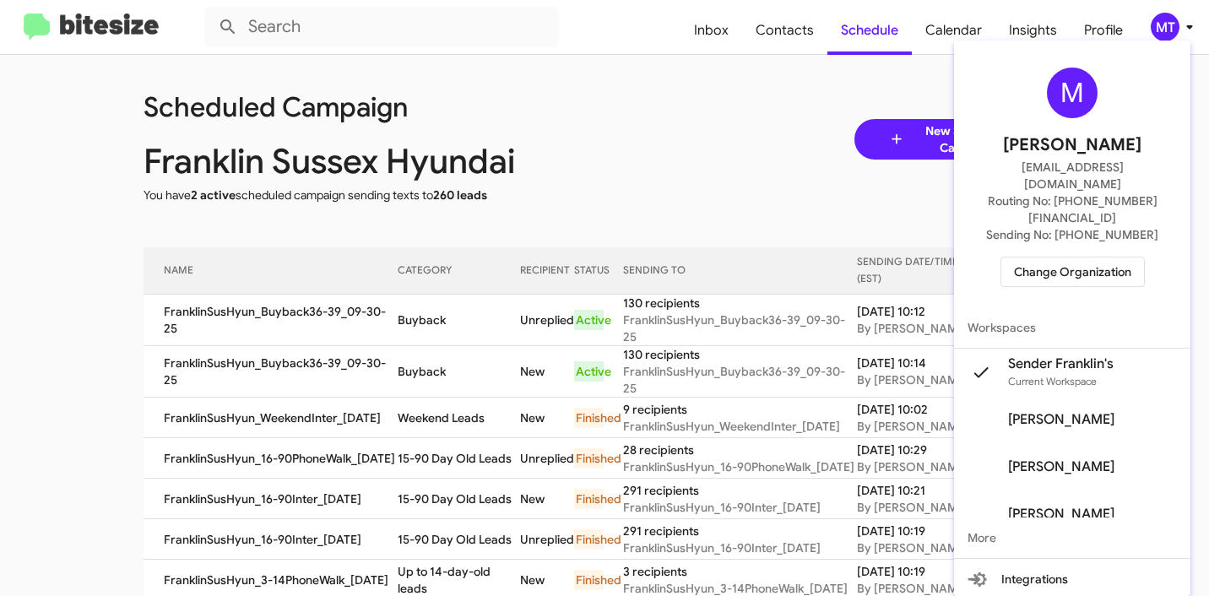
click at [631, 135] on div at bounding box center [604, 298] width 1209 height 596
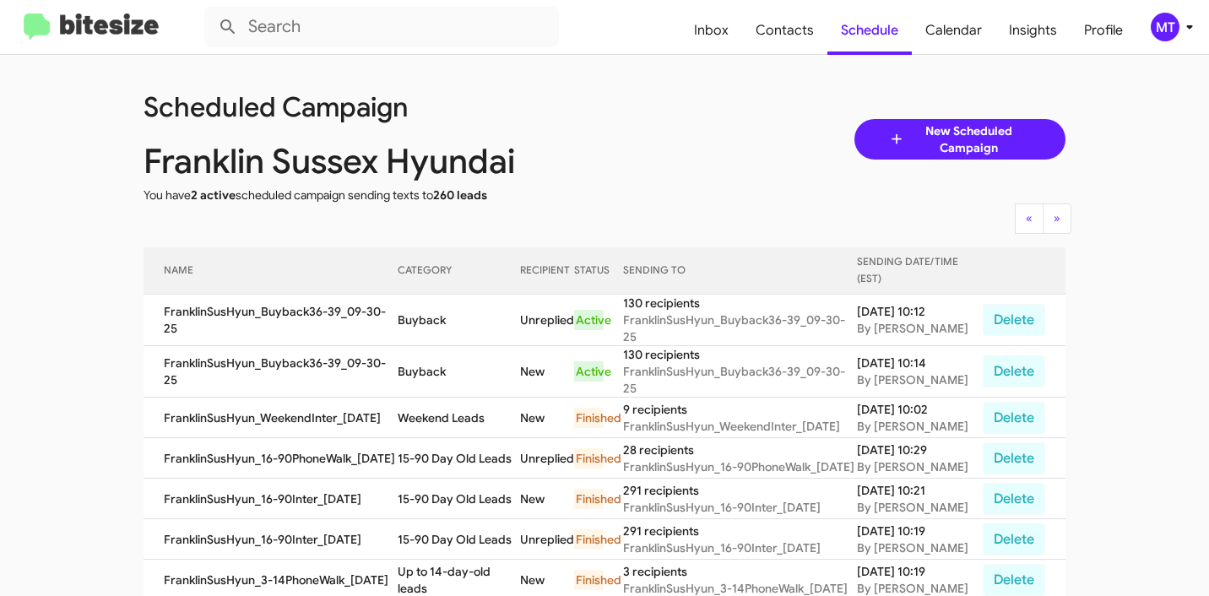
click at [1184, 27] on icon at bounding box center [1190, 27] width 20 height 20
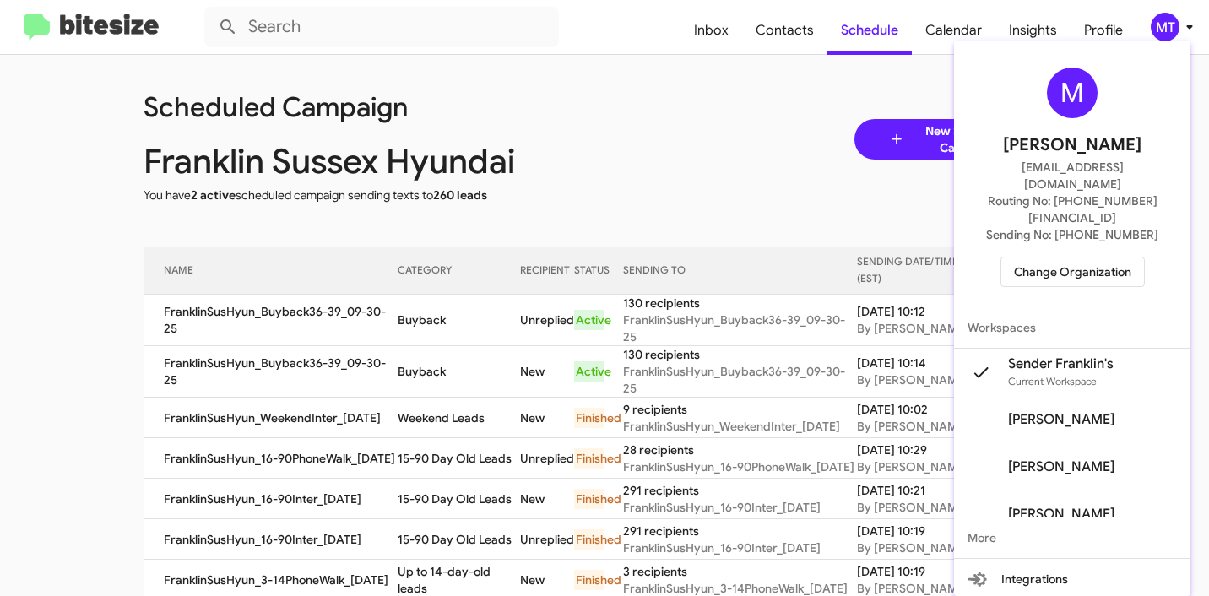
click at [1082, 258] on span "Change Organization" at bounding box center [1072, 272] width 117 height 29
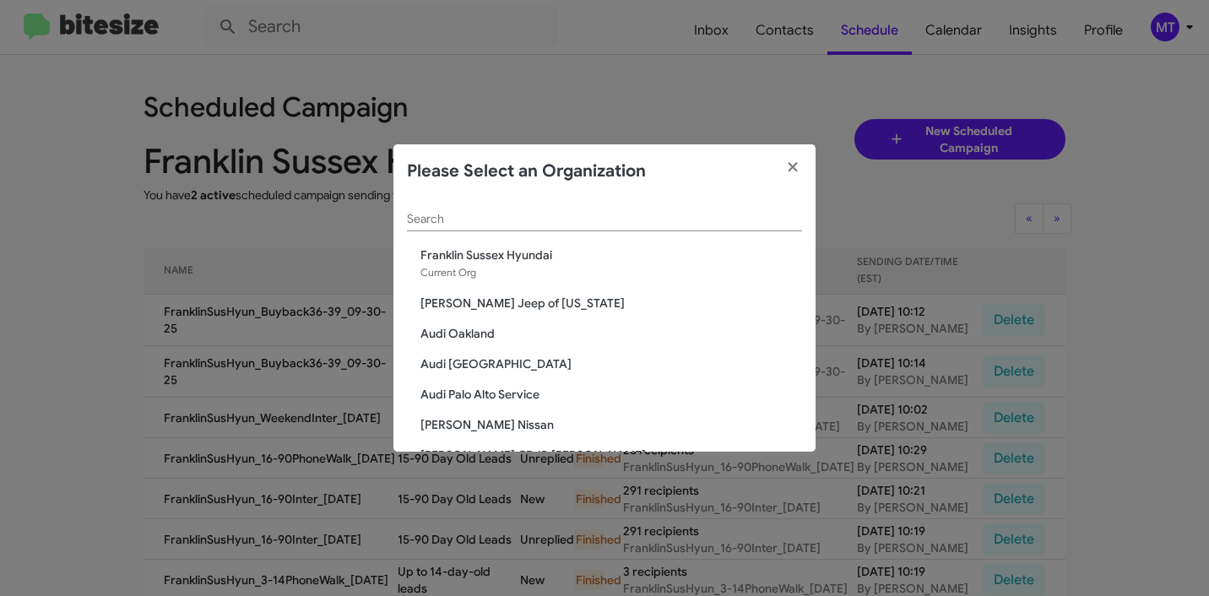
click at [480, 217] on input "Search" at bounding box center [604, 220] width 395 height 14
click at [510, 209] on div "Search" at bounding box center [604, 214] width 395 height 33
paste input "Service Marin Luxury Cars"
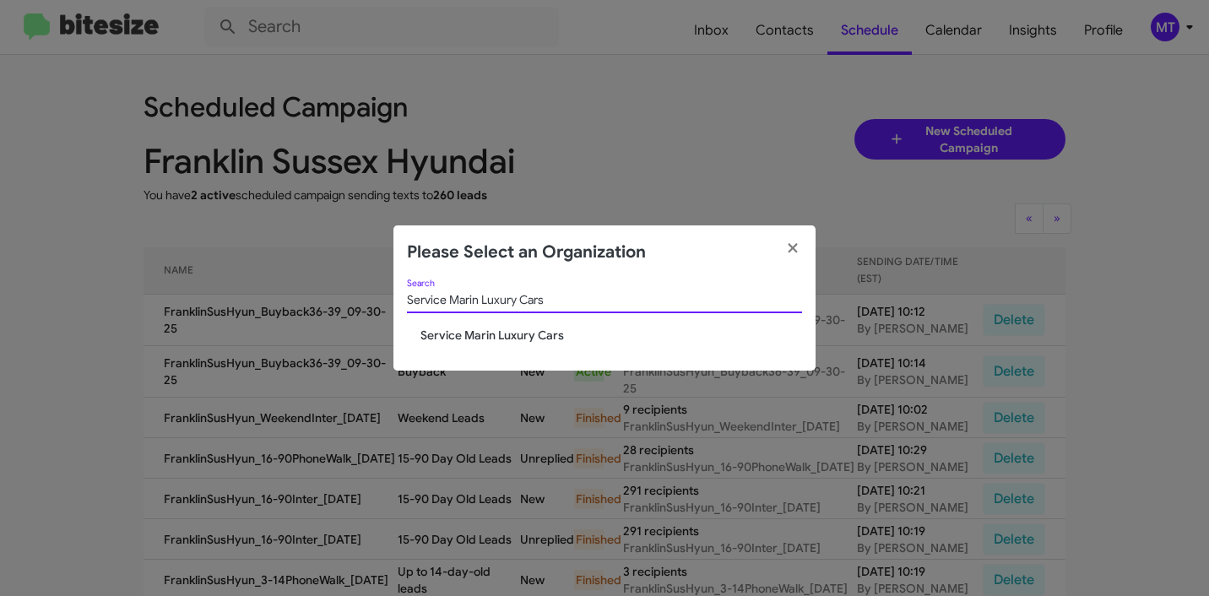
type input "Service Marin Luxury Cars"
click at [522, 333] on span "Service Marin Luxury Cars" at bounding box center [611, 335] width 382 height 17
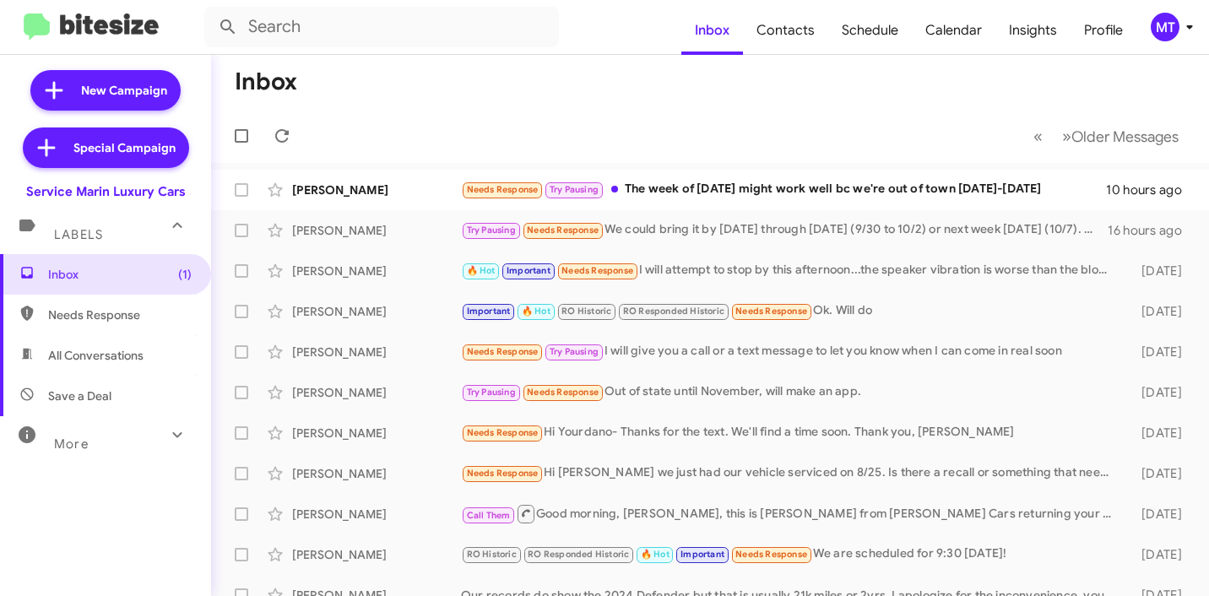
click at [1183, 27] on icon at bounding box center [1190, 27] width 20 height 20
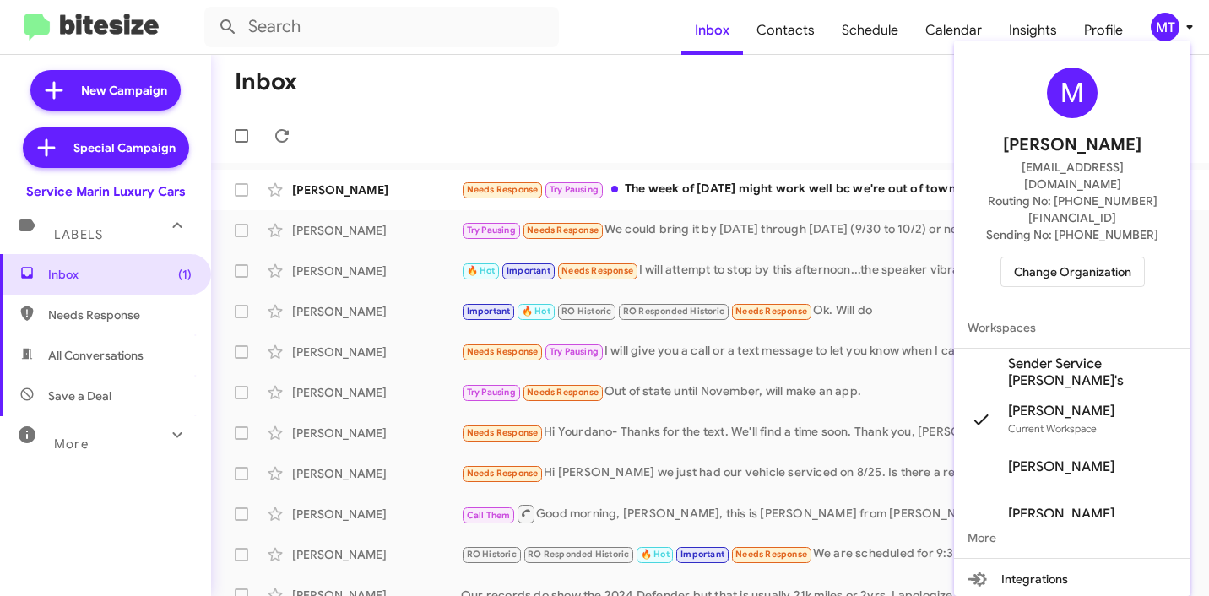
click at [1018, 355] on span "Sender Service Marin Luxury's" at bounding box center [1092, 372] width 169 height 34
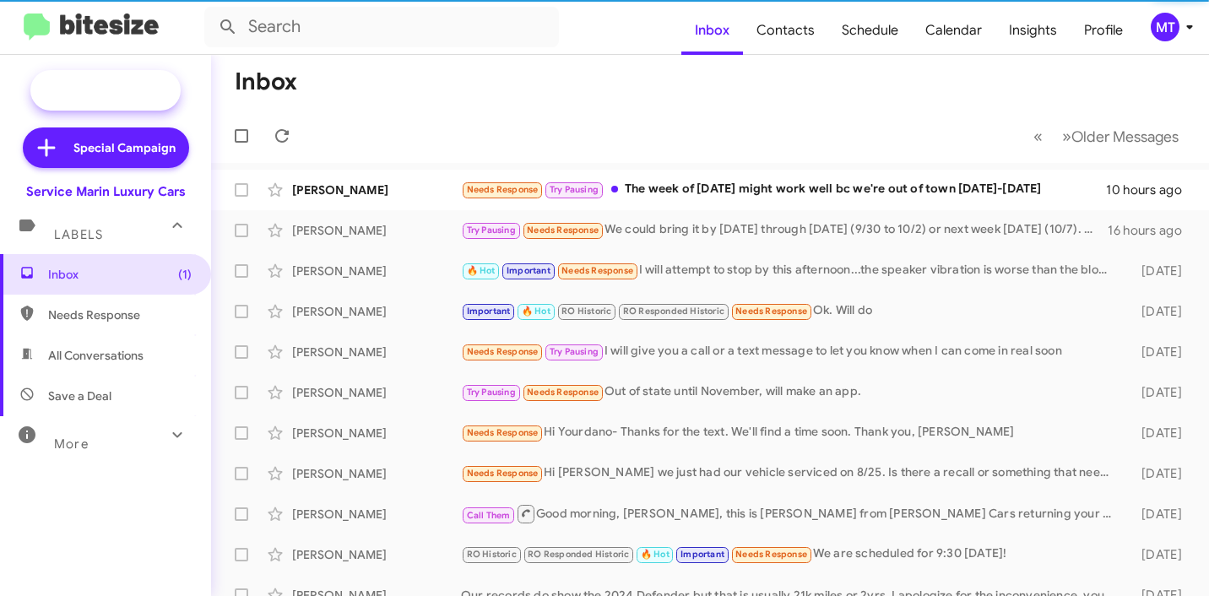
click at [117, 94] on span "New Campaign" at bounding box center [124, 90] width 86 height 17
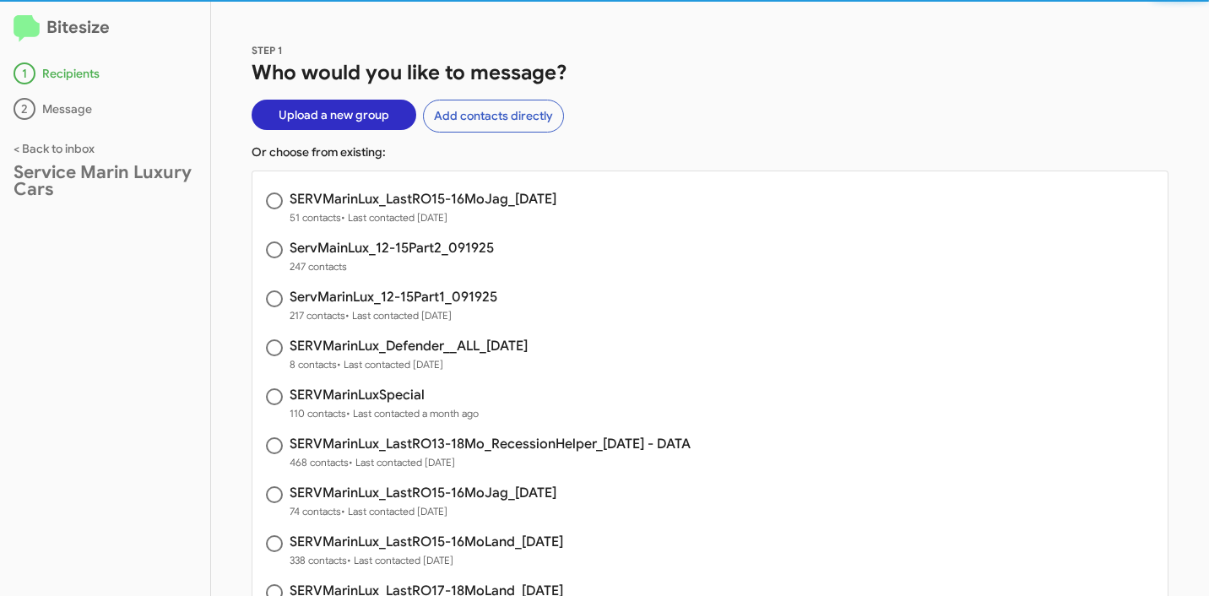
click at [324, 126] on span "Upload a new group" at bounding box center [334, 115] width 111 height 30
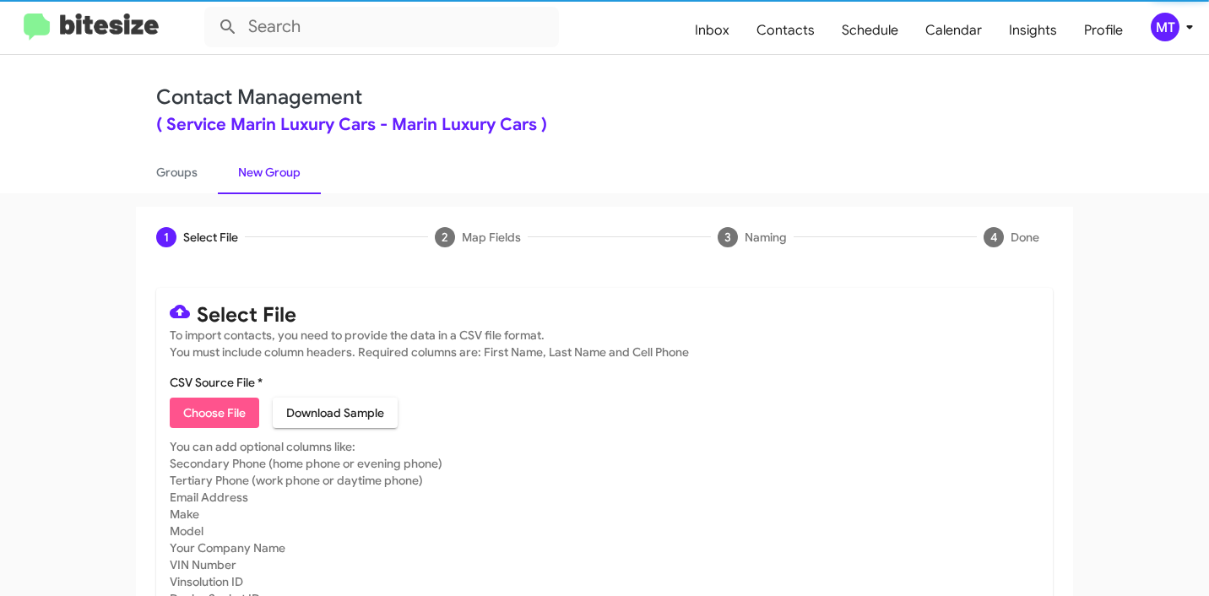
click at [224, 409] on span "Choose File" at bounding box center [214, 413] width 62 height 30
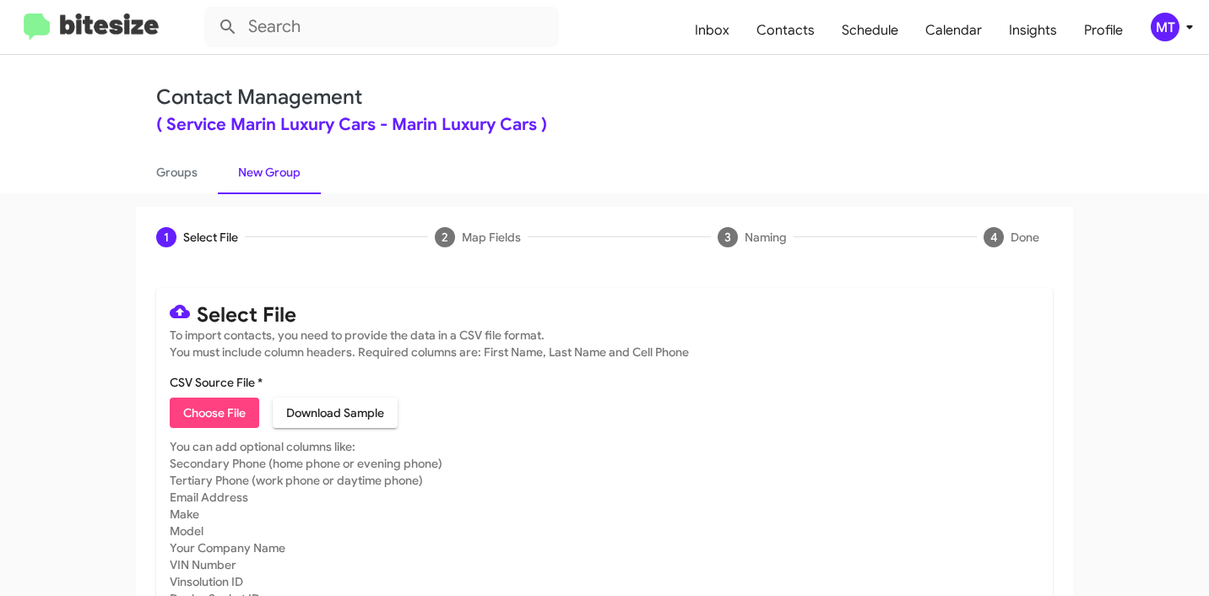
click at [212, 413] on span "Choose File" at bounding box center [214, 413] width 62 height 30
click at [211, 413] on span "Choose File" at bounding box center [214, 413] width 62 height 30
click at [223, 417] on span "Choose File" at bounding box center [214, 413] width 62 height 30
click at [1190, 30] on icon at bounding box center [1190, 27] width 20 height 20
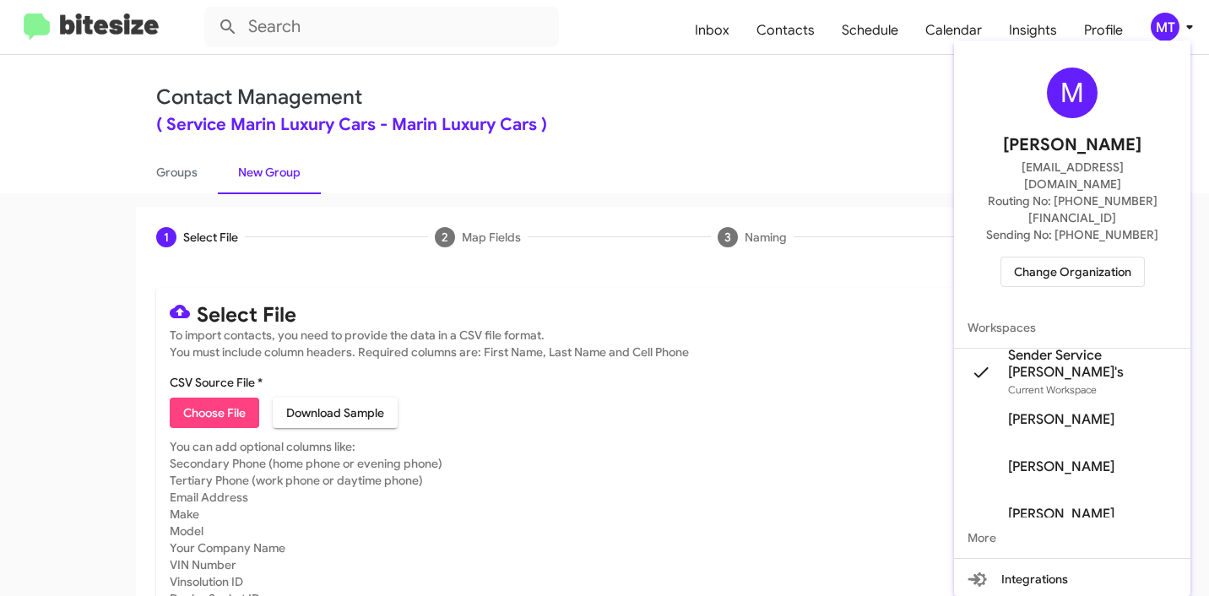
click at [925, 145] on div at bounding box center [604, 298] width 1209 height 596
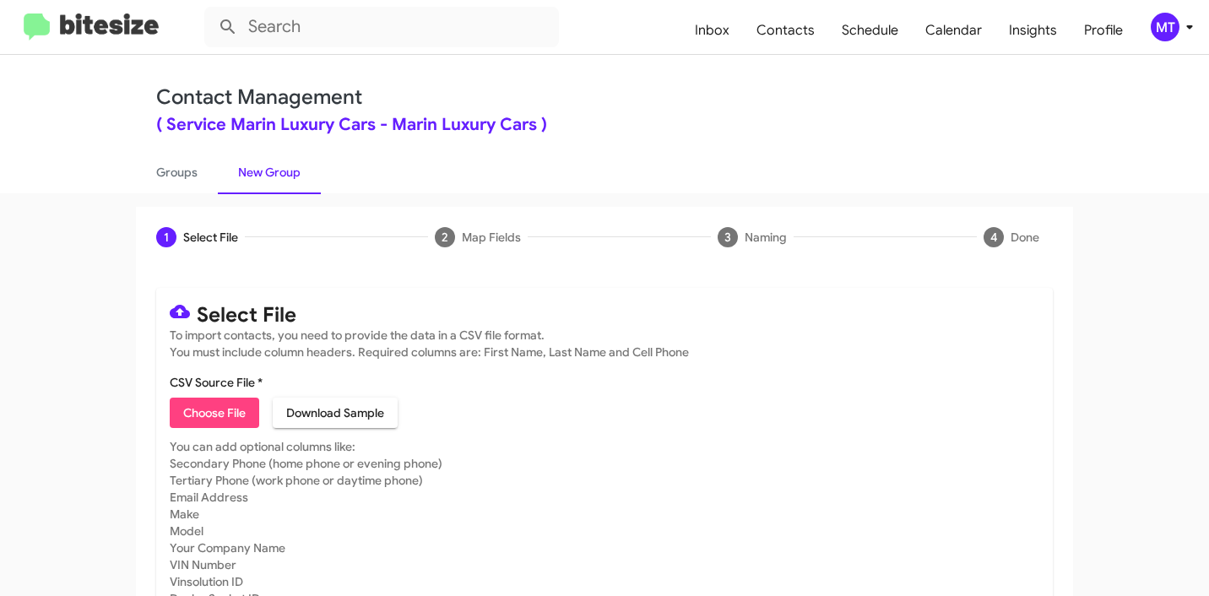
click at [225, 419] on span "Choose File" at bounding box center [214, 413] width 62 height 30
type input "SERVMarinLux_LastRO15-16MoLand_09-30-25"
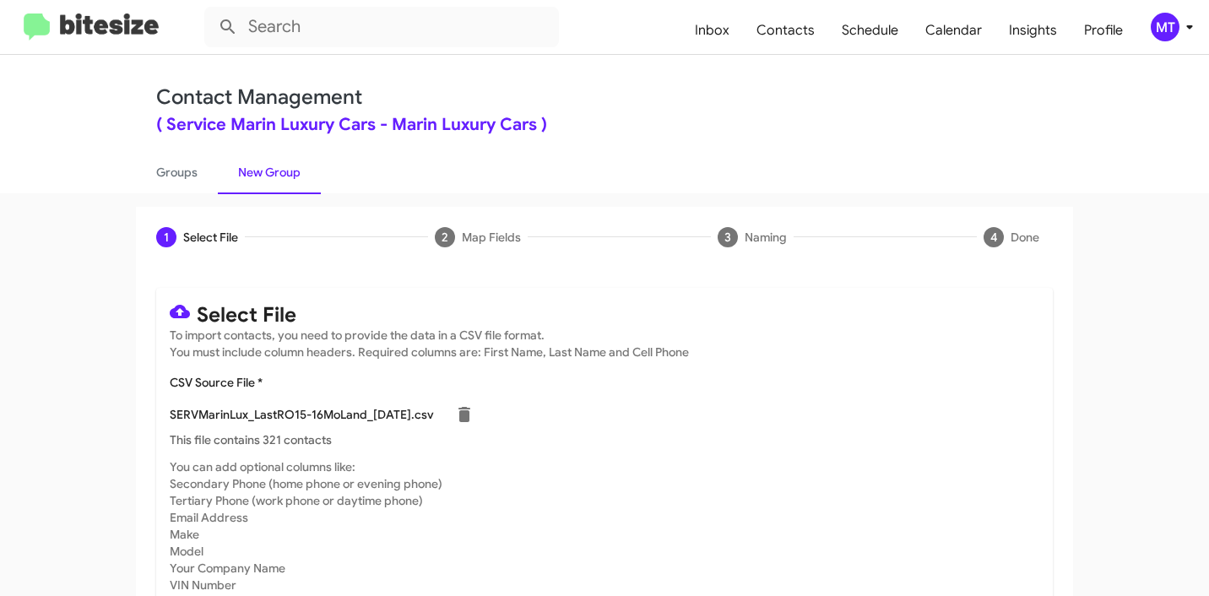
click at [1188, 30] on icon at bounding box center [1190, 27] width 20 height 20
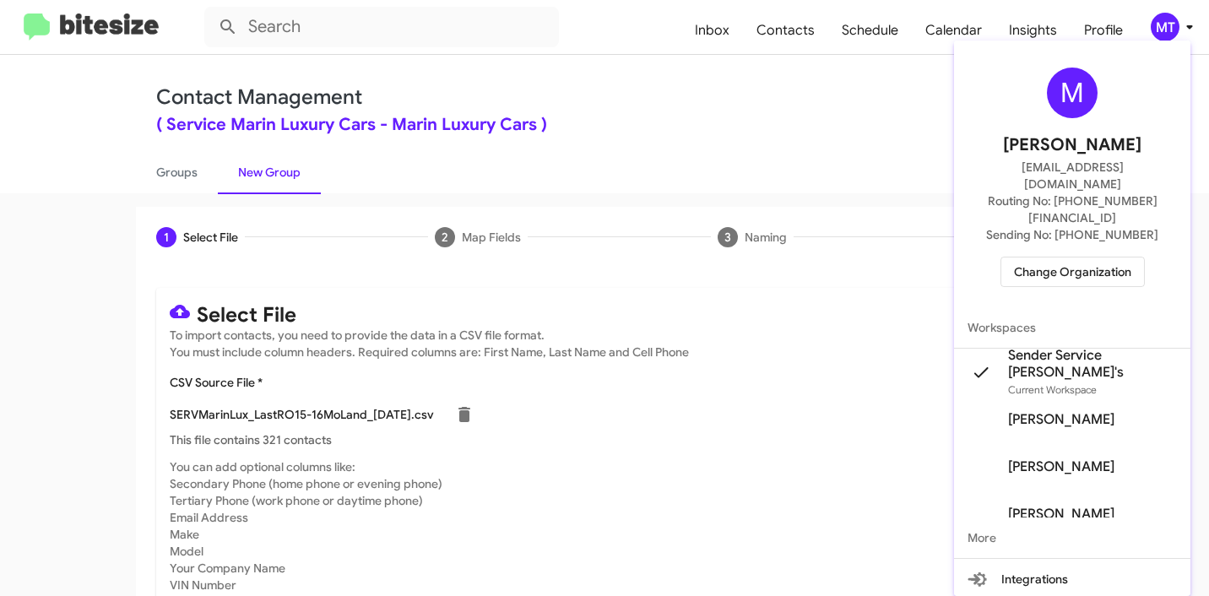
click at [762, 160] on div at bounding box center [604, 298] width 1209 height 596
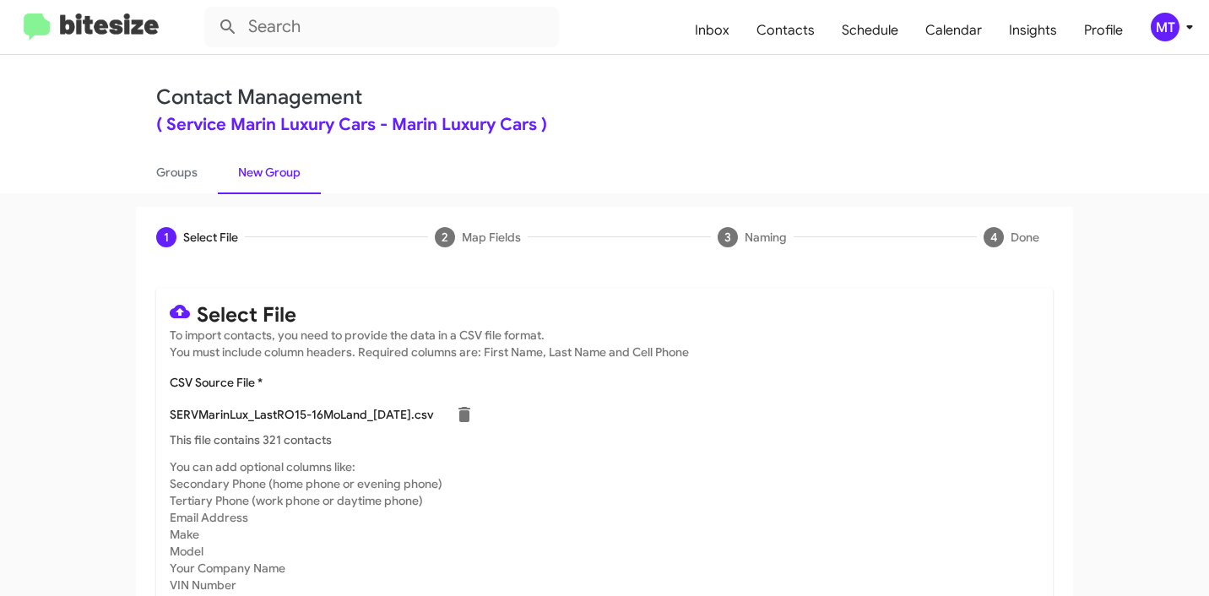
scroll to position [143, 0]
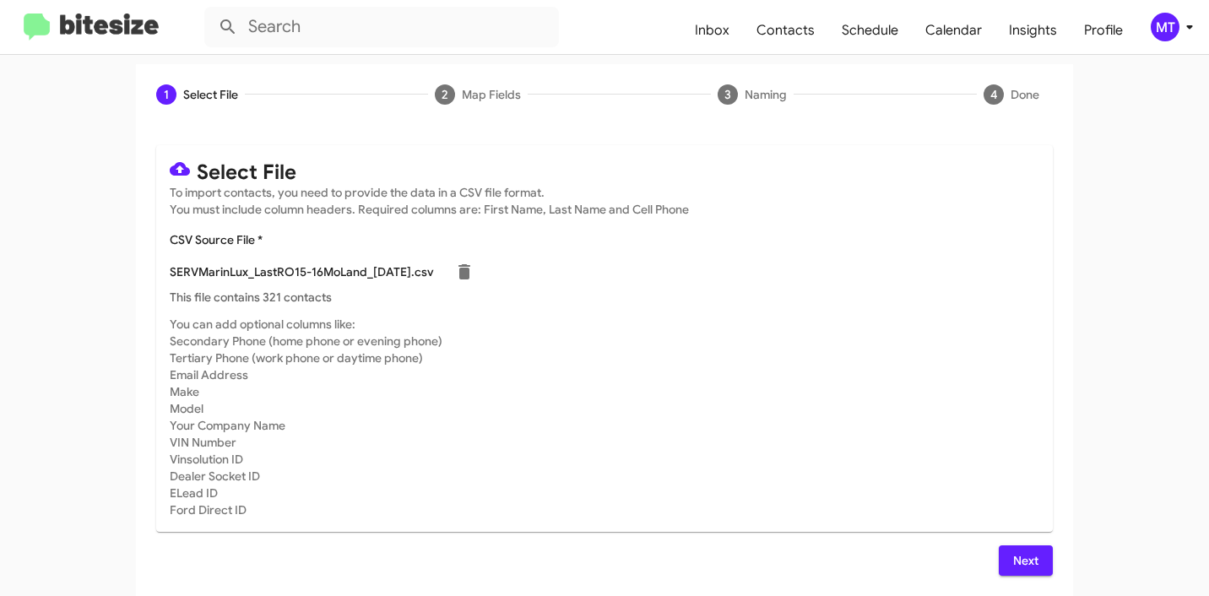
click at [1029, 563] on span "Next" at bounding box center [1025, 560] width 27 height 30
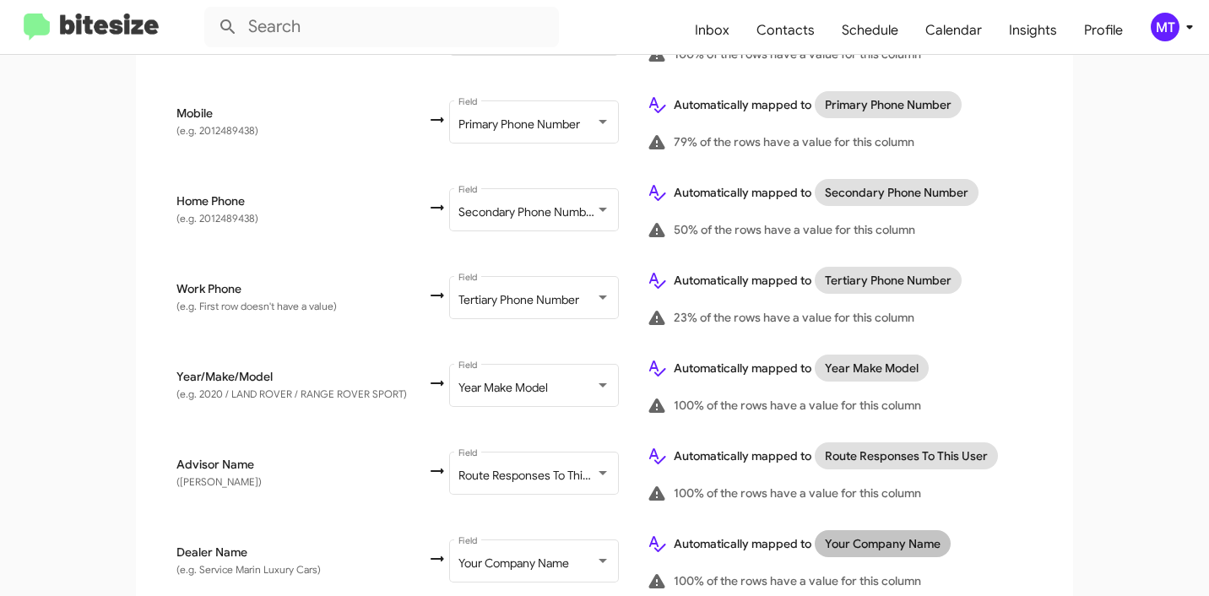
scroll to position [485, 0]
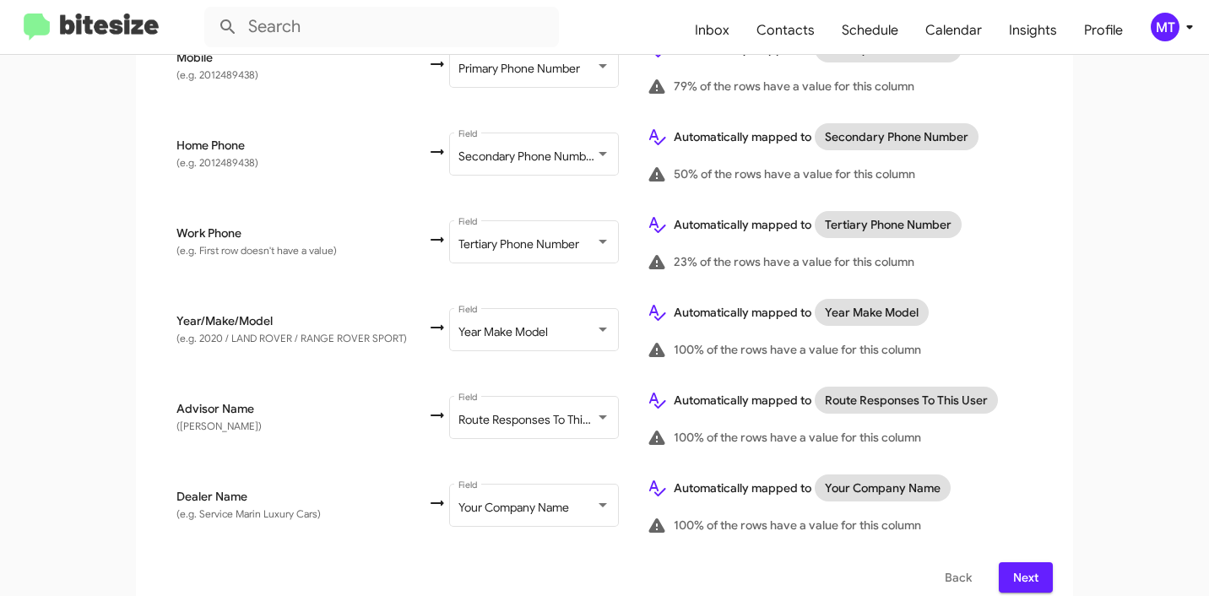
click at [1030, 562] on span "Next" at bounding box center [1025, 577] width 27 height 30
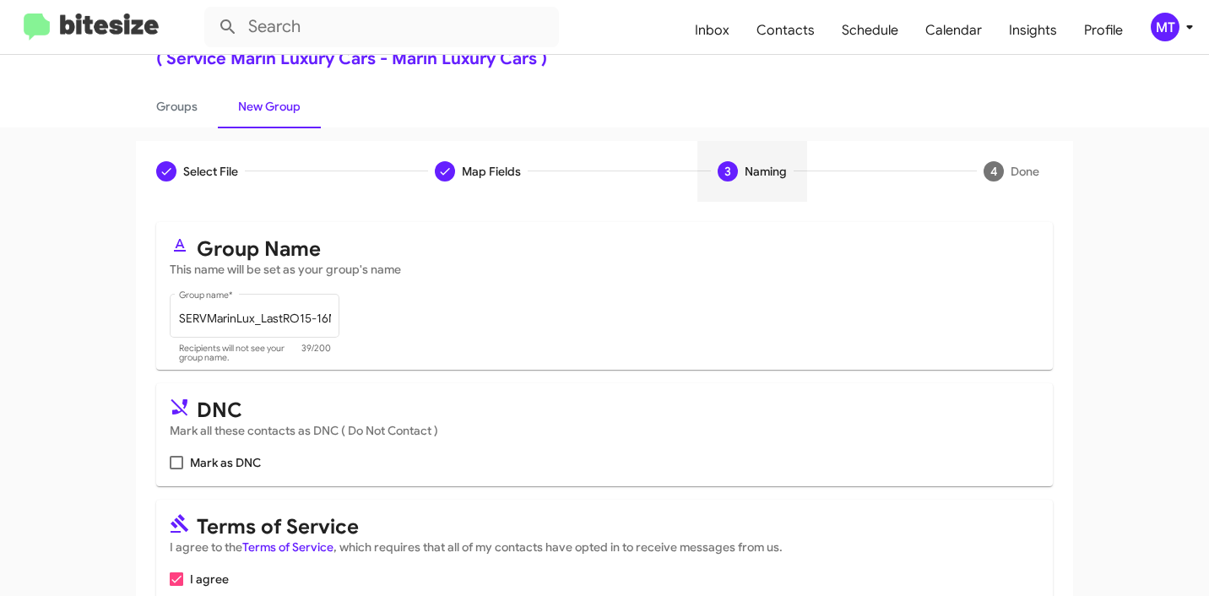
scroll to position [136, 0]
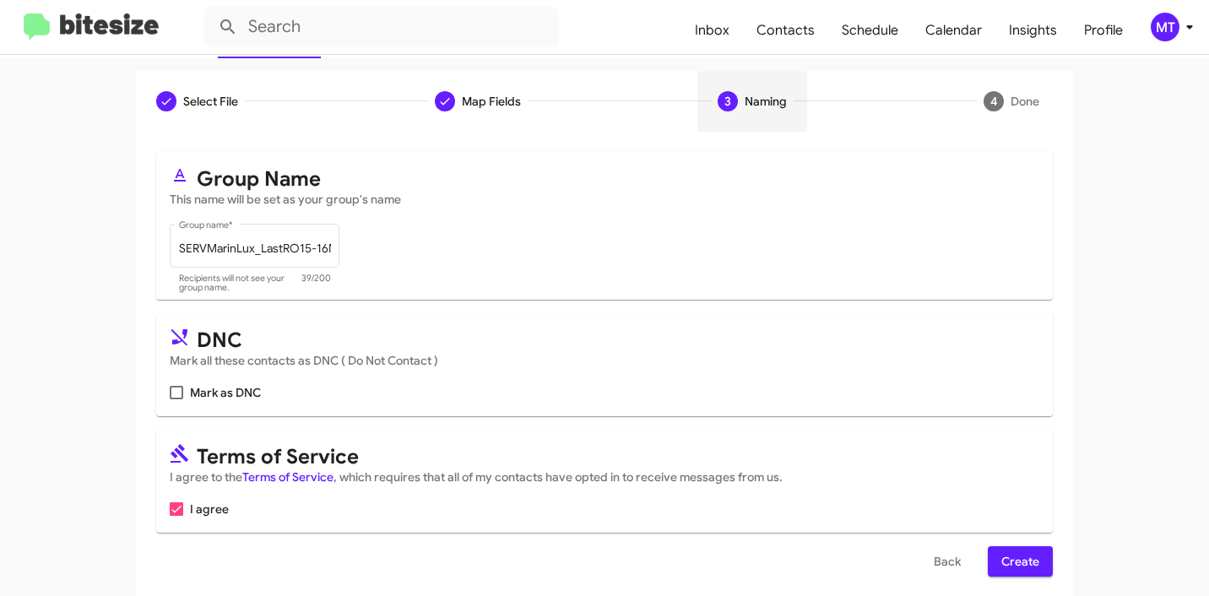
click at [1014, 556] on span "Create" at bounding box center [1020, 561] width 38 height 30
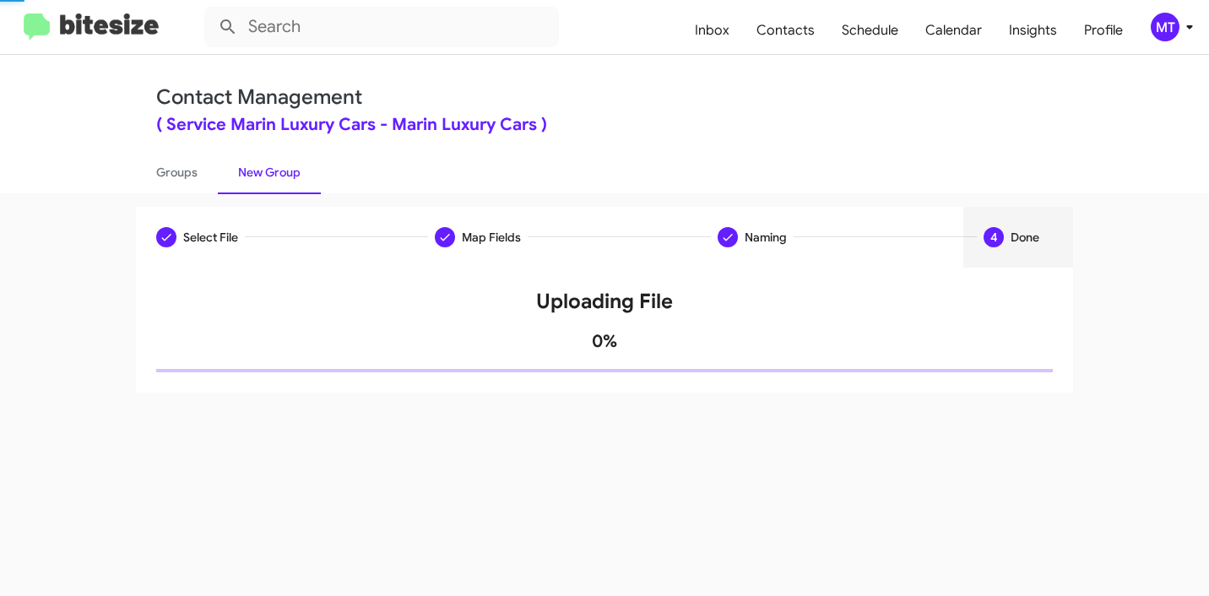
scroll to position [0, 0]
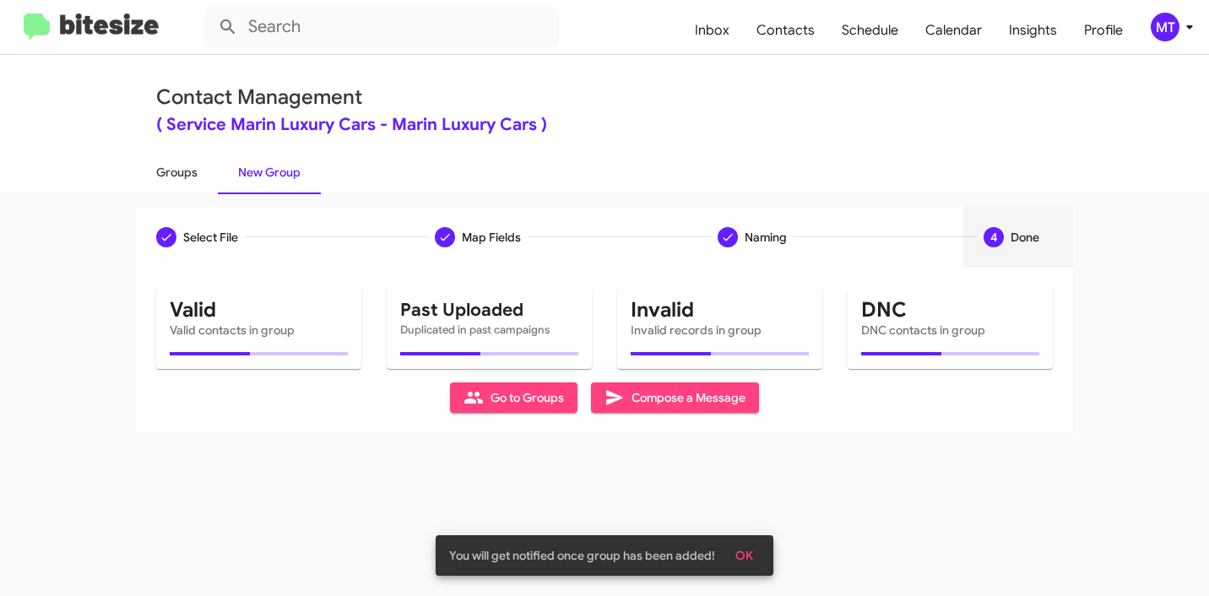
click at [186, 163] on link "Groups" at bounding box center [177, 172] width 82 height 44
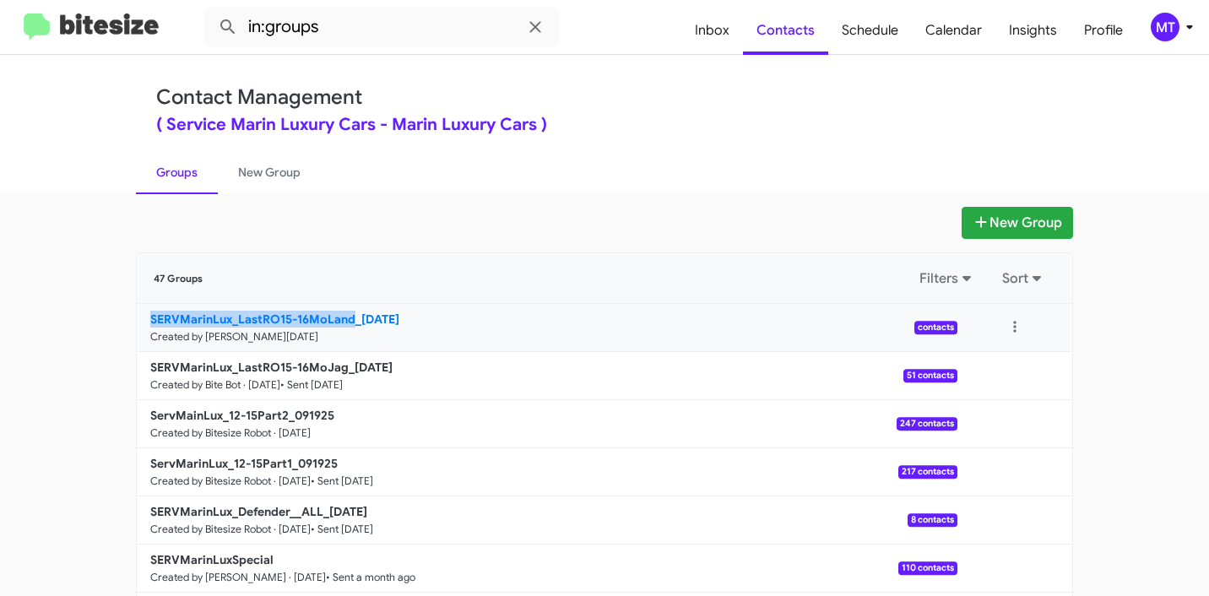
drag, startPoint x: 82, startPoint y: 317, endPoint x: 346, endPoint y: 318, distance: 264.3
click at [346, 318] on app-groups "New Group 47 Groups Filters Sort SERVMarinLux_LastRO15-16MoLand_09-30-25 Create…" at bounding box center [604, 518] width 1209 height 623
copy b "SERVMarinLux_LastRO15-16MoLand"
click at [398, 29] on input "in:groups" at bounding box center [381, 27] width 355 height 41
paste input "SERVMarinLux_LastRO15-16MoLand"
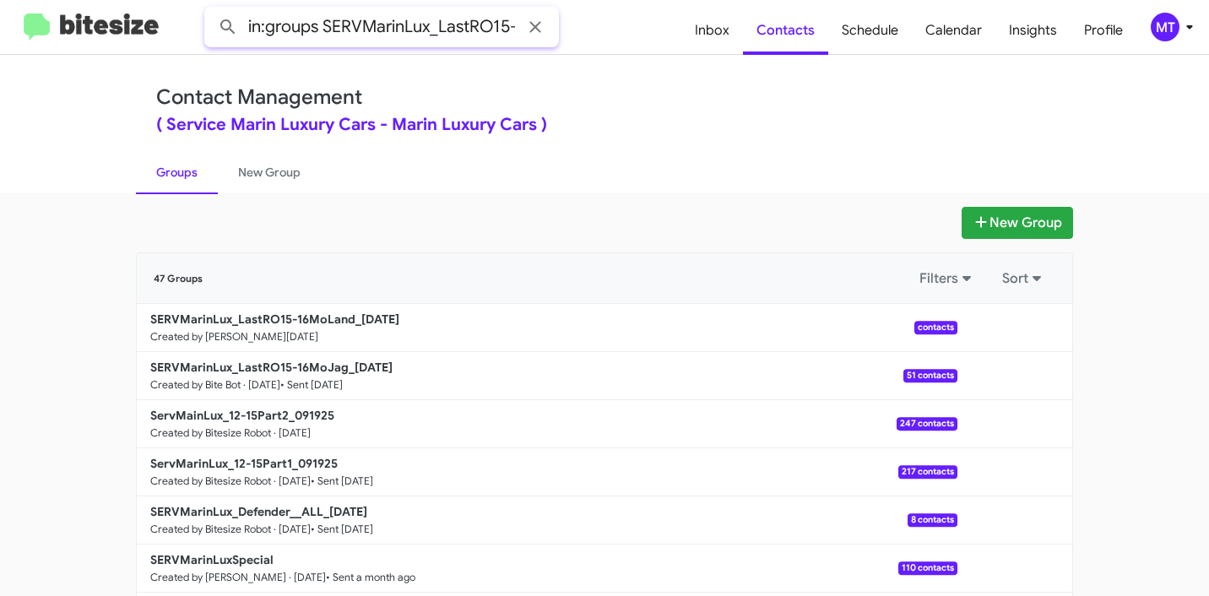
scroll to position [0, 81]
type input "in:groups SERVMarinLux_LastRO15-16MoLand"
click at [211, 10] on button at bounding box center [228, 27] width 34 height 34
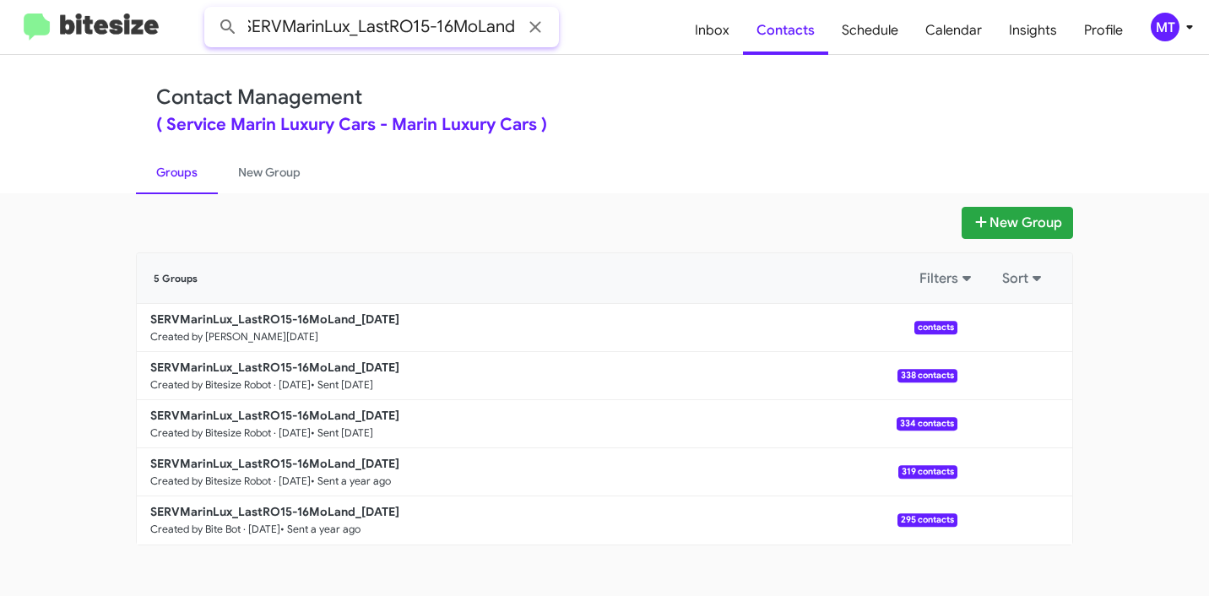
click at [433, 35] on input "in:groups SERVMarinLux_LastRO15-16MoLand" at bounding box center [381, 27] width 355 height 41
click at [1013, 317] on button at bounding box center [1015, 328] width 34 height 34
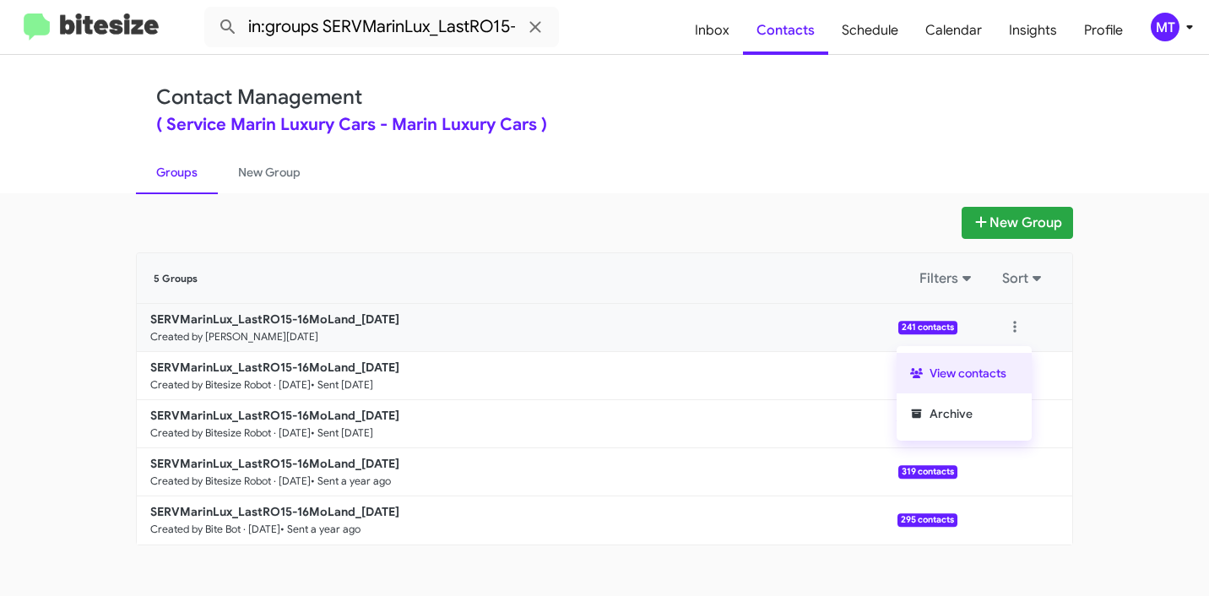
click at [966, 378] on button "View contacts" at bounding box center [964, 373] width 135 height 41
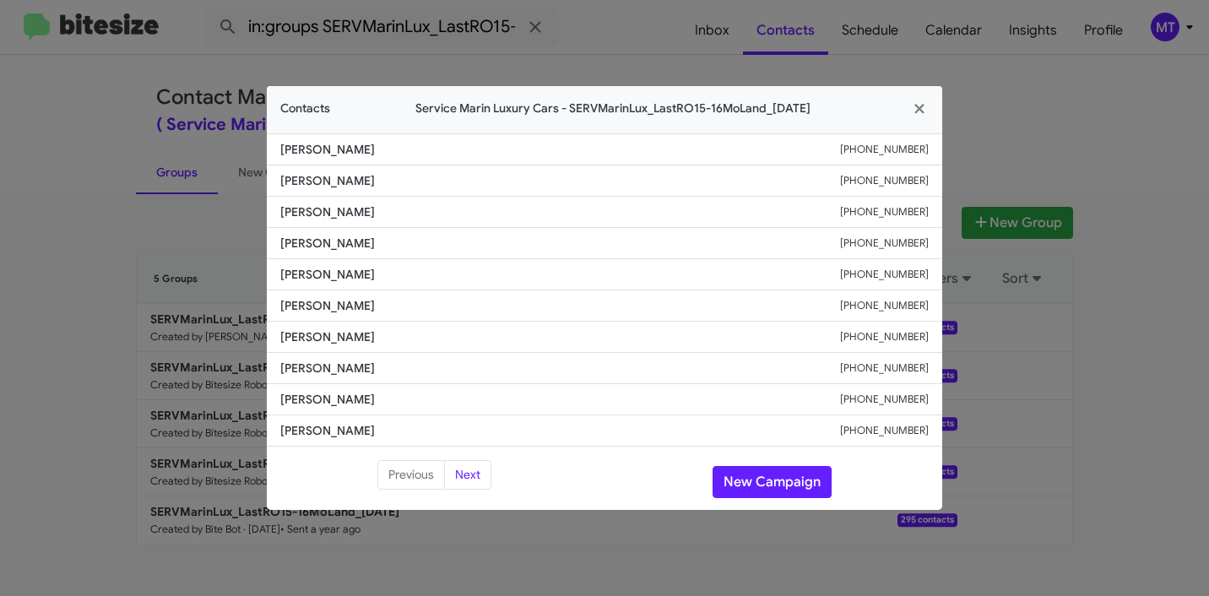
drag, startPoint x: 377, startPoint y: 149, endPoint x: 282, endPoint y: 151, distance: 95.4
click at [282, 151] on span "[PERSON_NAME]" at bounding box center [560, 149] width 560 height 17
copy span "[PERSON_NAME]"
click at [1136, 416] on modal-container "Contacts Service Marin Luxury Cars - SERVMarinLux_LastRO15-16MoLand_[DATE] [PER…" at bounding box center [604, 298] width 1209 height 596
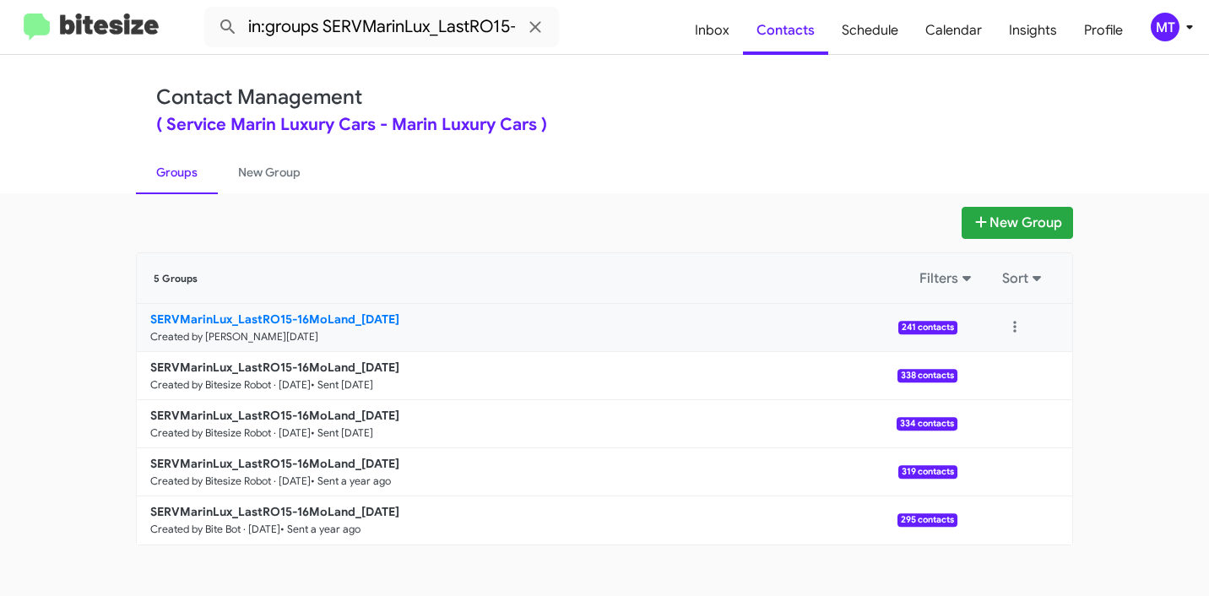
click at [312, 312] on b "SERVMarinLux_LastRO15-16MoLand_[DATE]" at bounding box center [274, 319] width 249 height 15
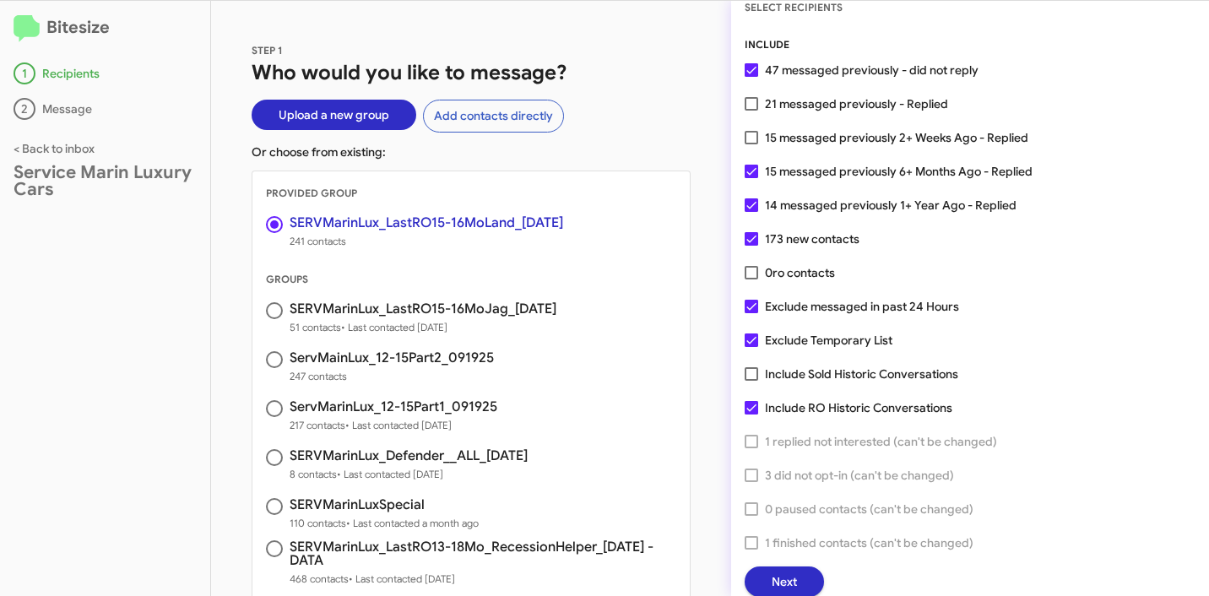
scroll to position [43, 0]
click at [808, 588] on button "Next" at bounding box center [784, 582] width 79 height 30
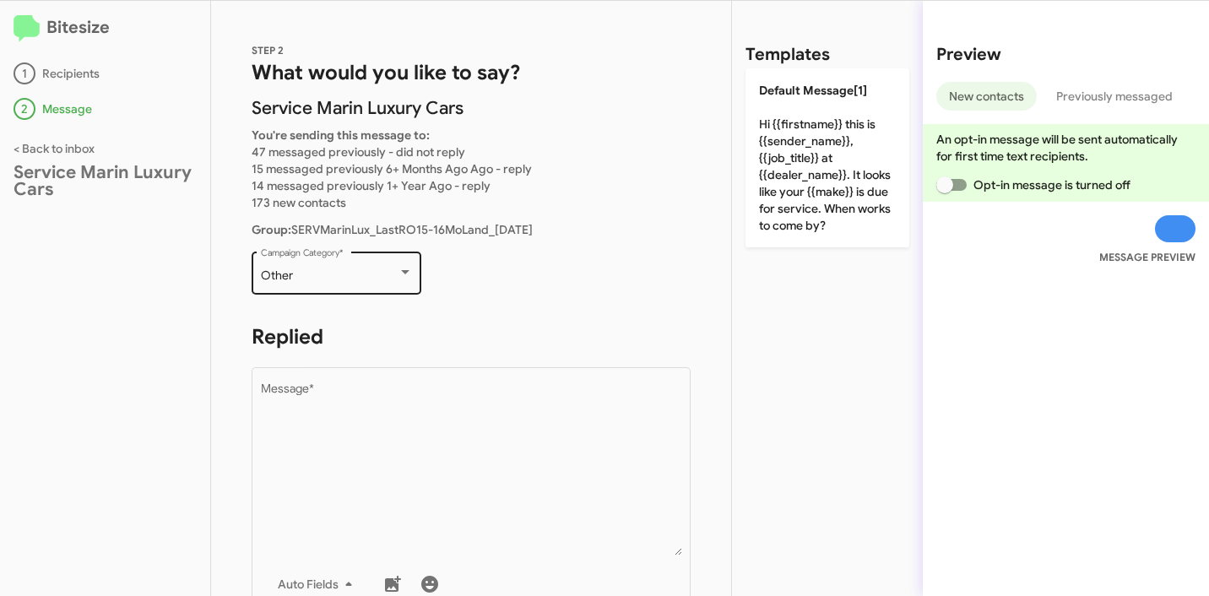
click at [312, 278] on div "Other" at bounding box center [329, 276] width 137 height 14
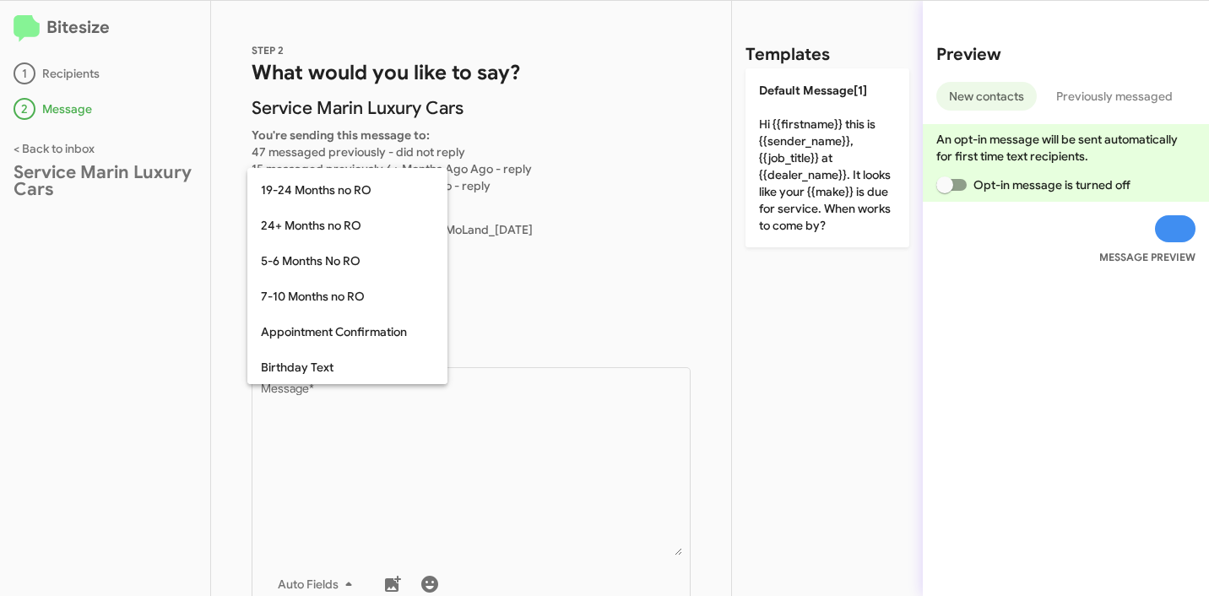
scroll to position [0, 0]
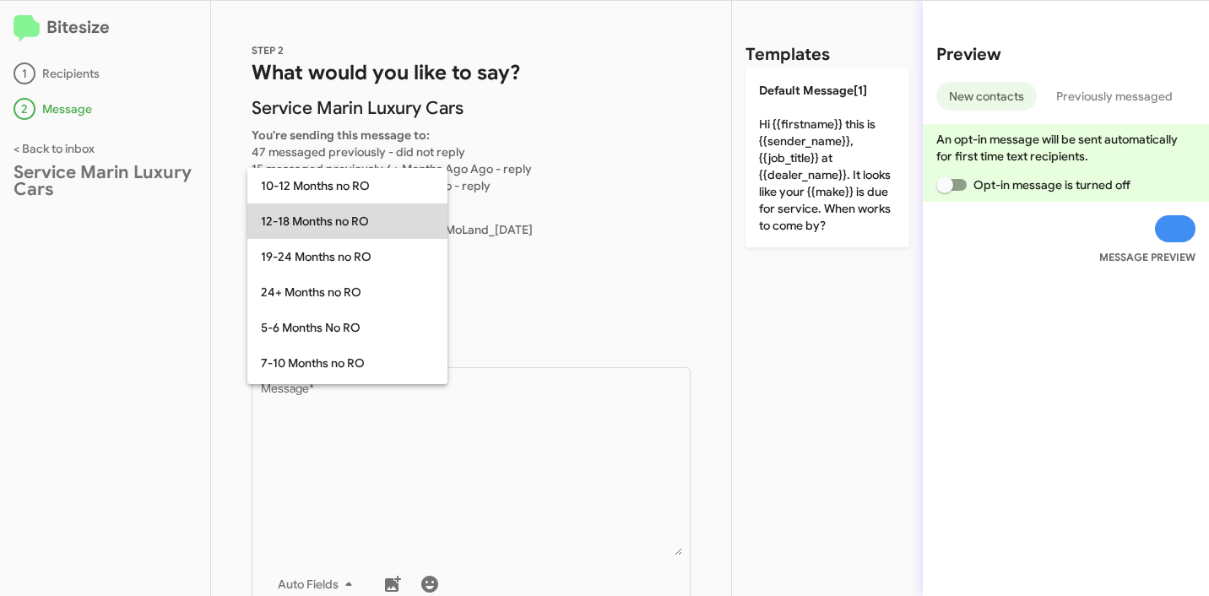
click at [355, 215] on span "12-18 Months no RO" at bounding box center [347, 220] width 173 height 35
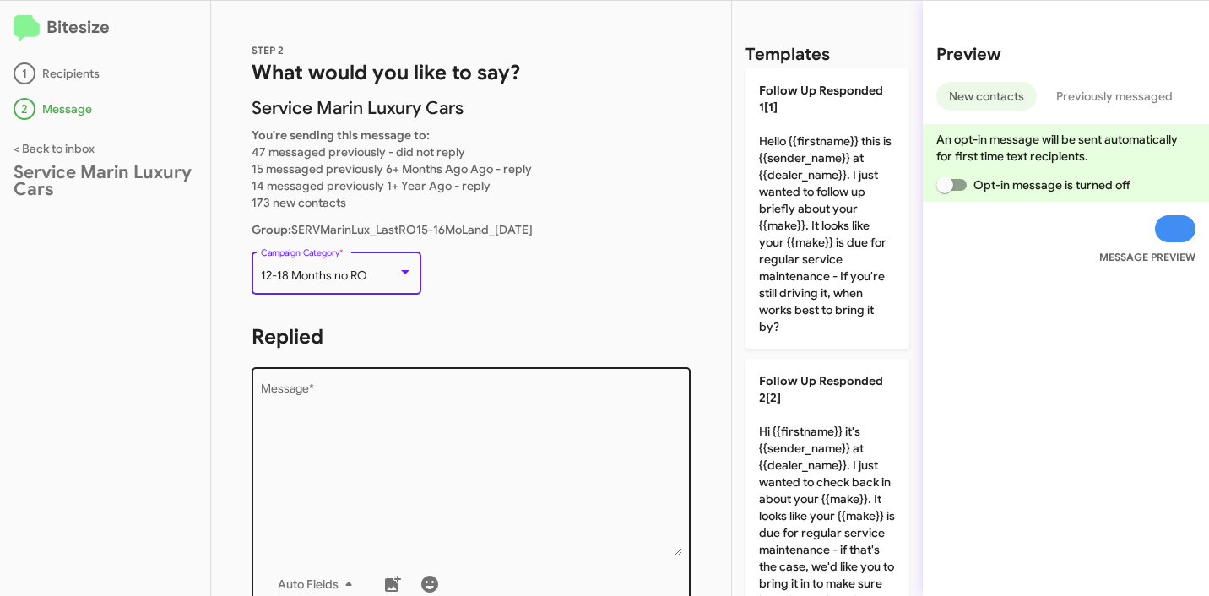
click at [384, 413] on textarea "Message *" at bounding box center [471, 469] width 421 height 172
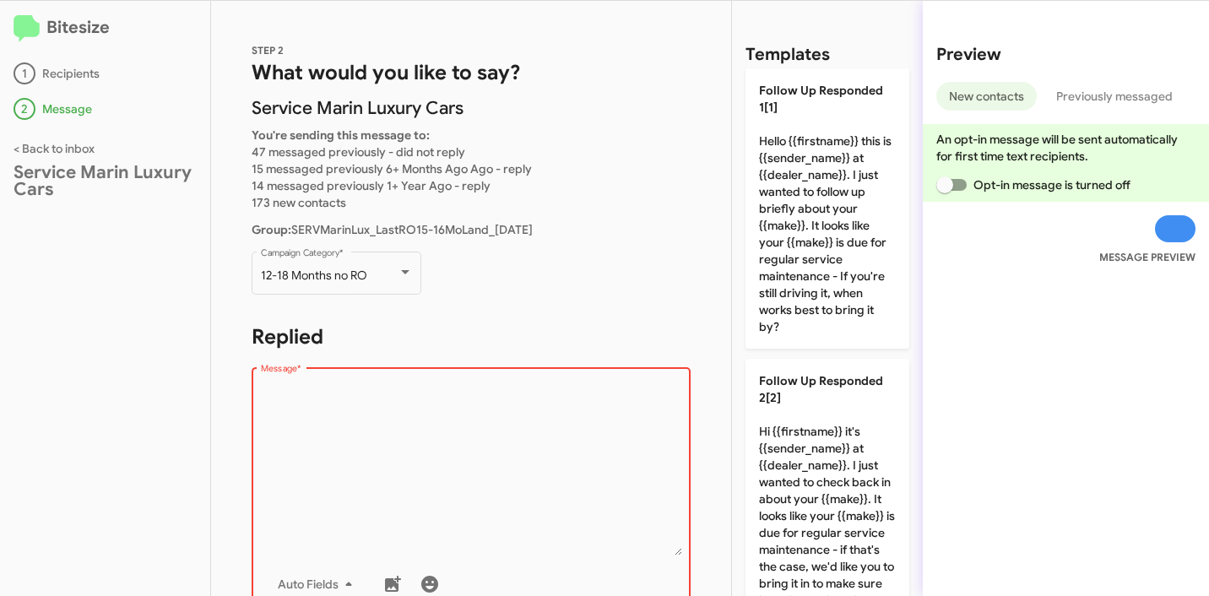
click at [444, 407] on textarea "Message *" at bounding box center [471, 469] width 421 height 172
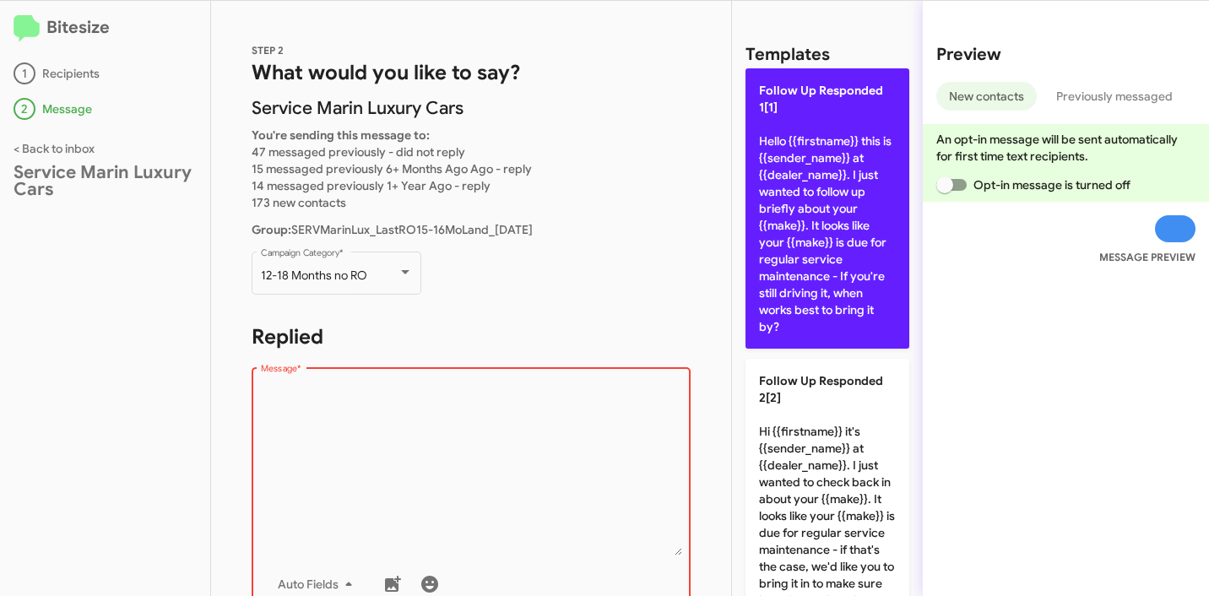
click at [843, 189] on p "Follow Up Responded 1[1] Hello {{firstname}} this is {{sender_name}} at {{deale…" at bounding box center [828, 208] width 164 height 280
type textarea "Hello {{firstname}} this is {{sender_name}} at {{dealer_name}}. I just wanted t…"
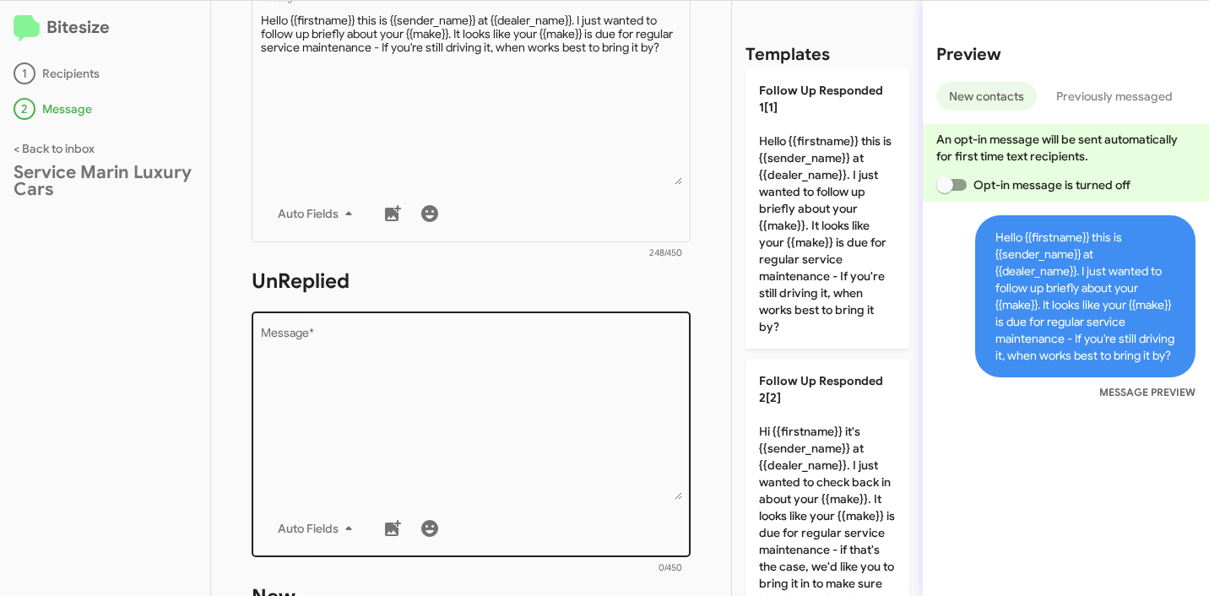
scroll to position [506, 0]
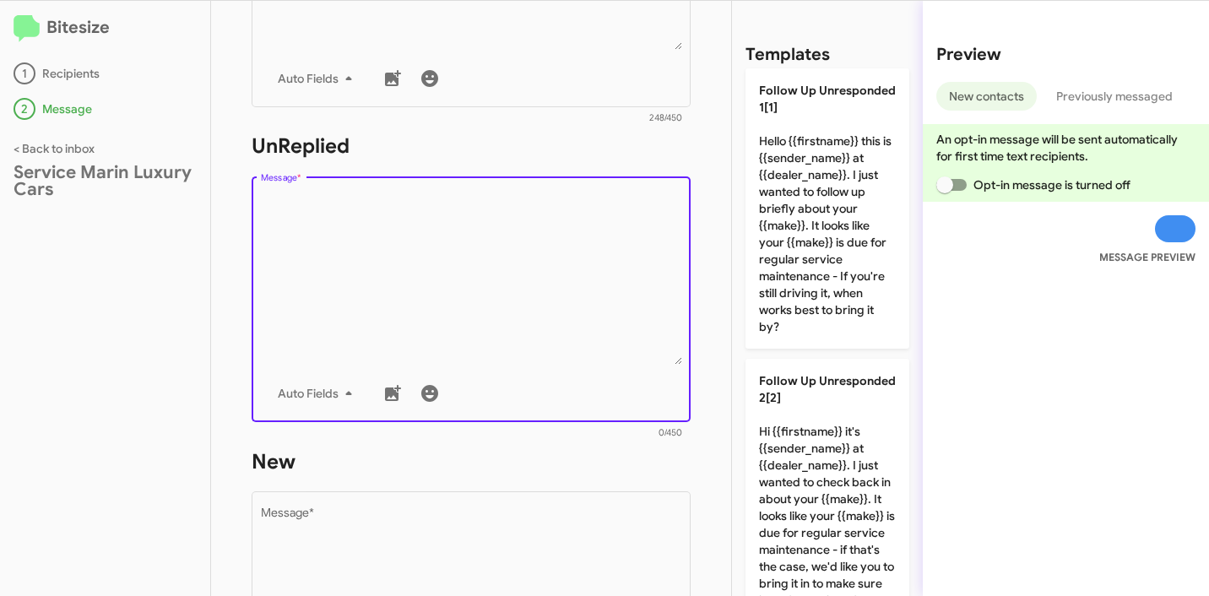
click at [465, 317] on textarea "Message *" at bounding box center [471, 279] width 421 height 172
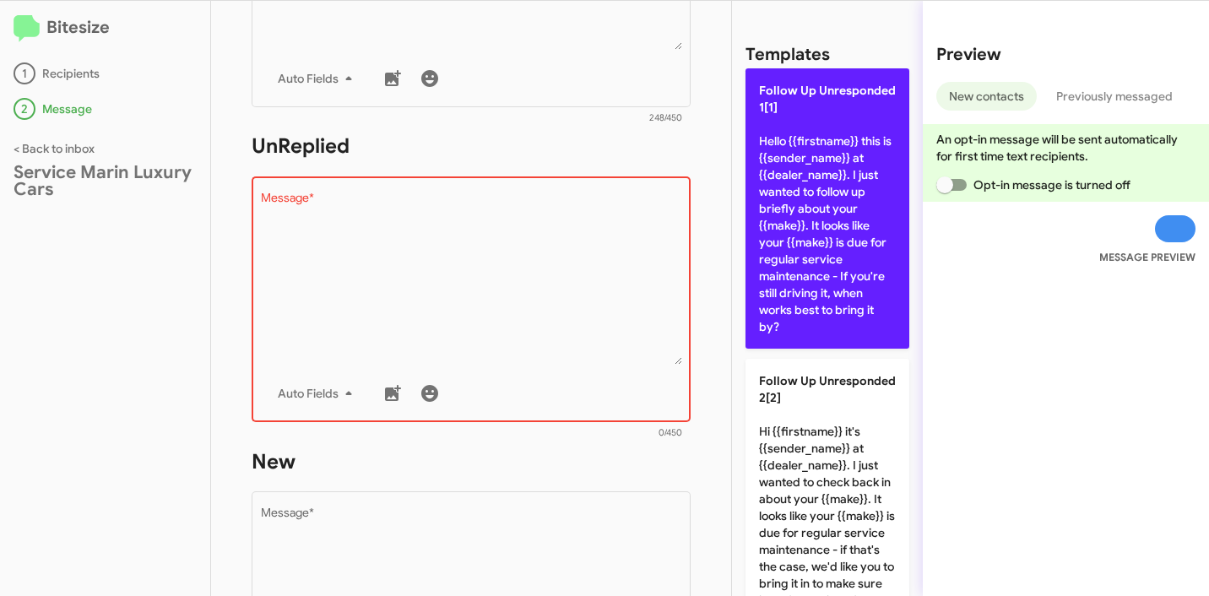
click at [784, 271] on p "Follow Up Unresponded 1[1] Hello {{firstname}} this is {{sender_name}} at {{dea…" at bounding box center [828, 208] width 164 height 280
type textarea "Hello {{firstname}} this is {{sender_name}} at {{dealer_name}}. I just wanted t…"
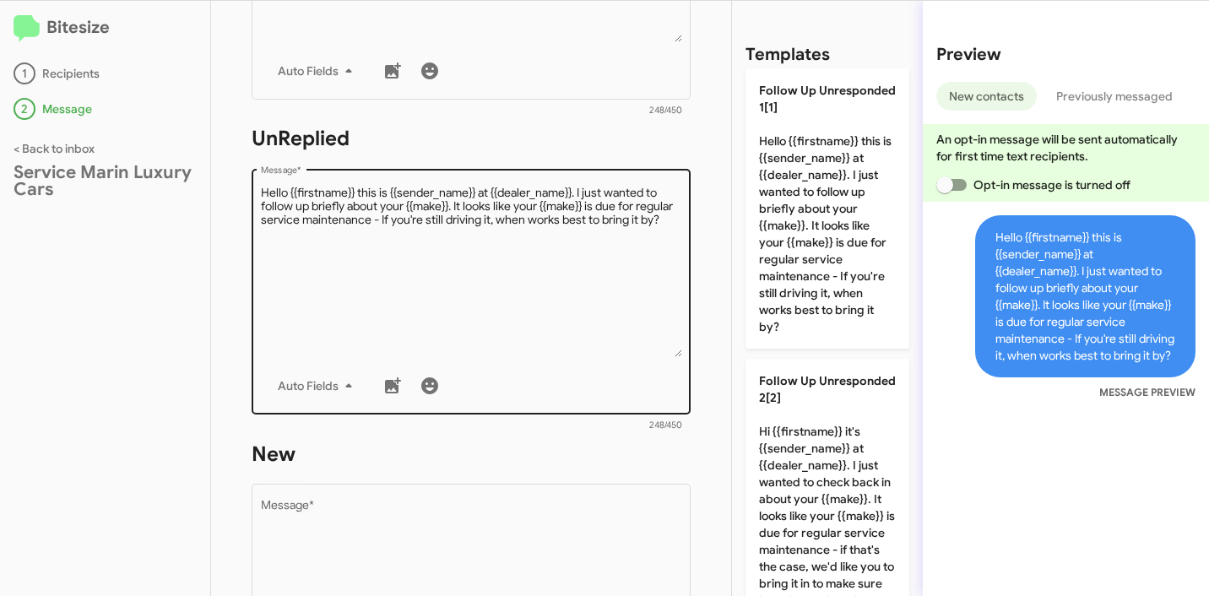
scroll to position [742, 0]
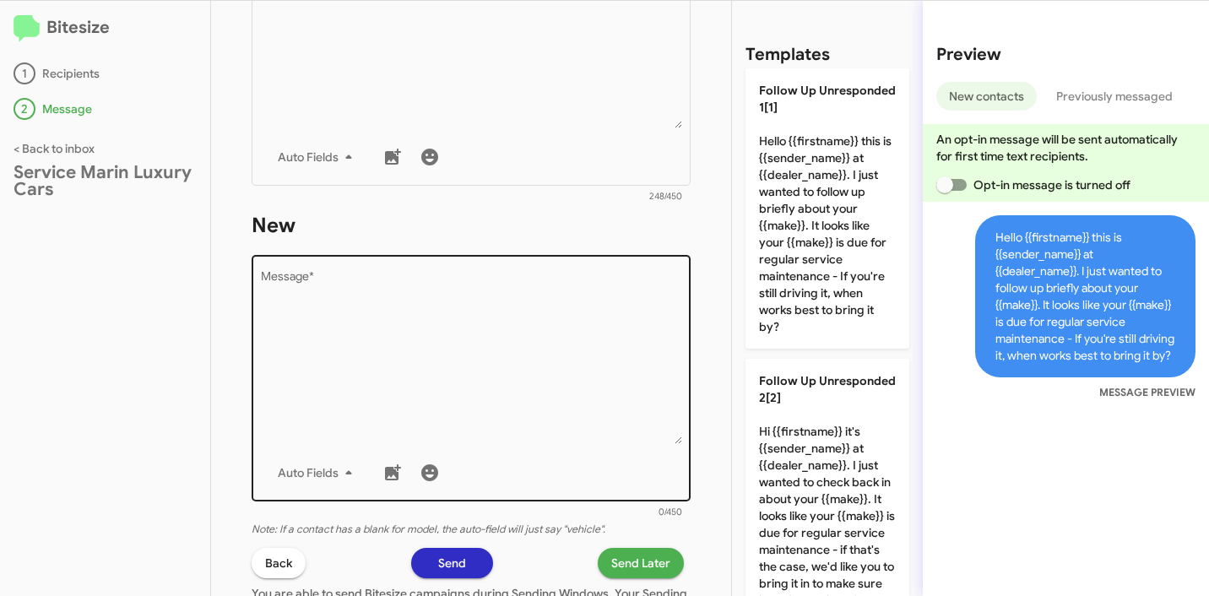
click at [415, 321] on textarea "Message *" at bounding box center [471, 358] width 421 height 172
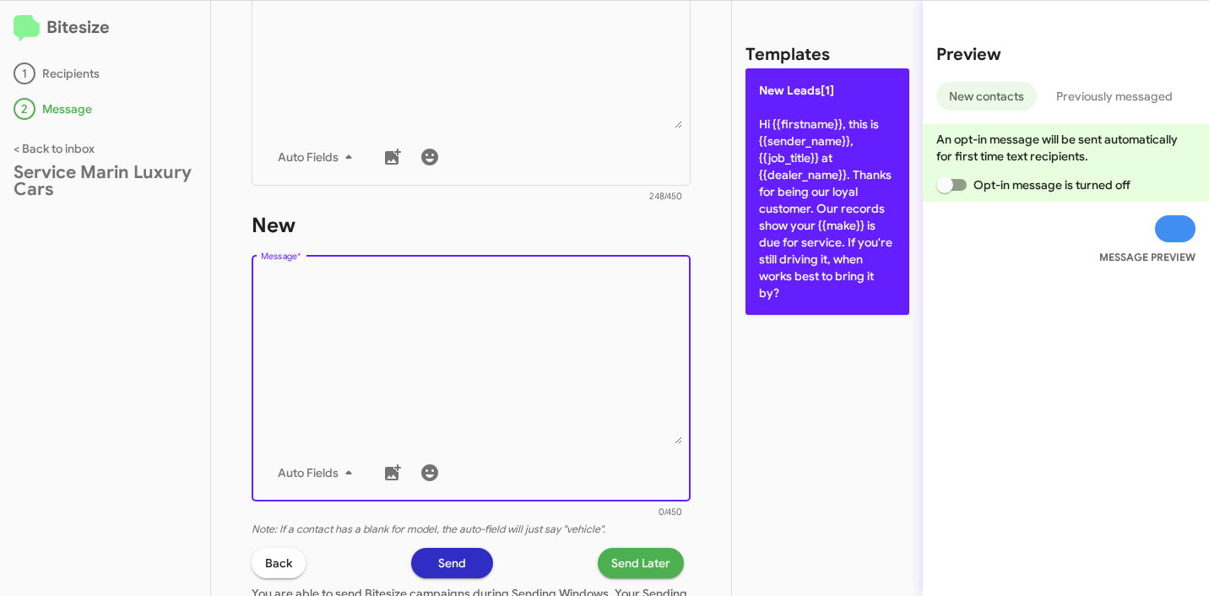
click at [840, 225] on p "New Leads[1] Hi {{firstname}}, this is {{sender_name}}, {{job_title}} at {{deal…" at bounding box center [828, 191] width 164 height 247
type textarea "Hi {{firstname}}, this is {{sender_name}}, {{job_title}} at {{dealer_name}}. Th…"
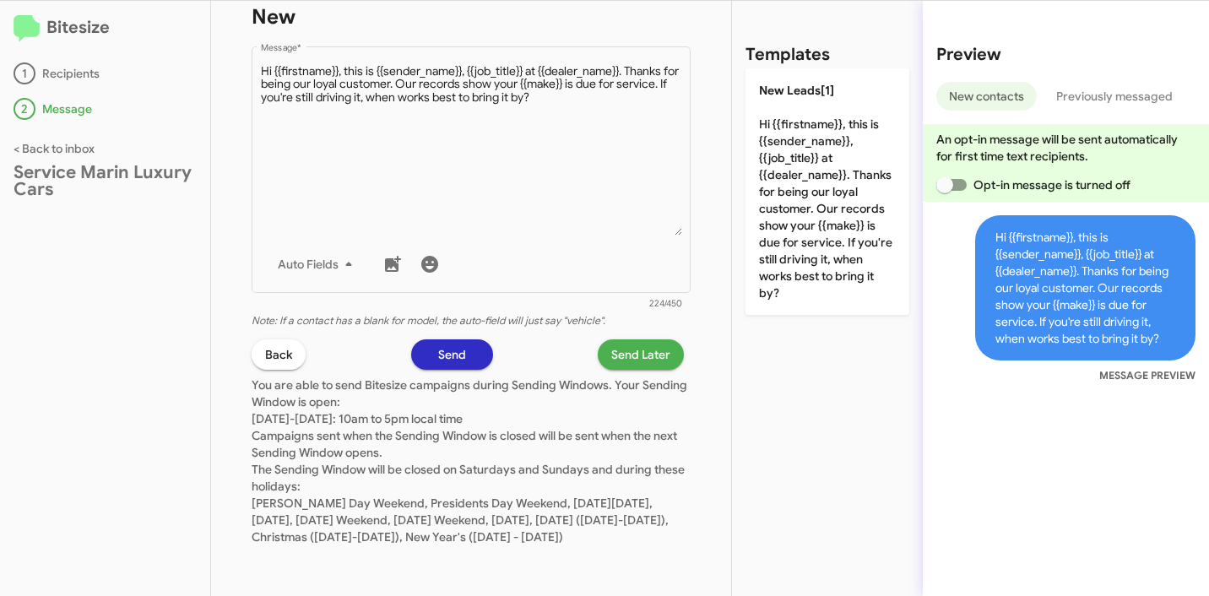
scroll to position [968, 0]
click at [626, 339] on span "Send Later" at bounding box center [640, 354] width 59 height 30
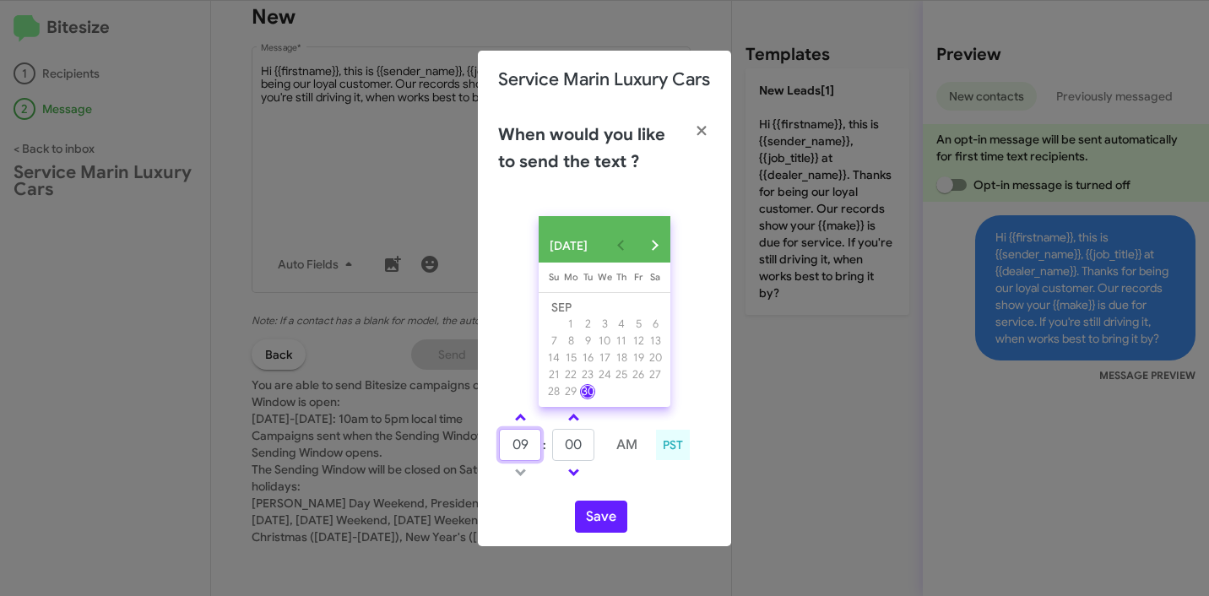
click at [516, 453] on input "09" at bounding box center [520, 445] width 42 height 32
type input "10"
type input "05"
click at [602, 522] on button "Save" at bounding box center [601, 517] width 52 height 32
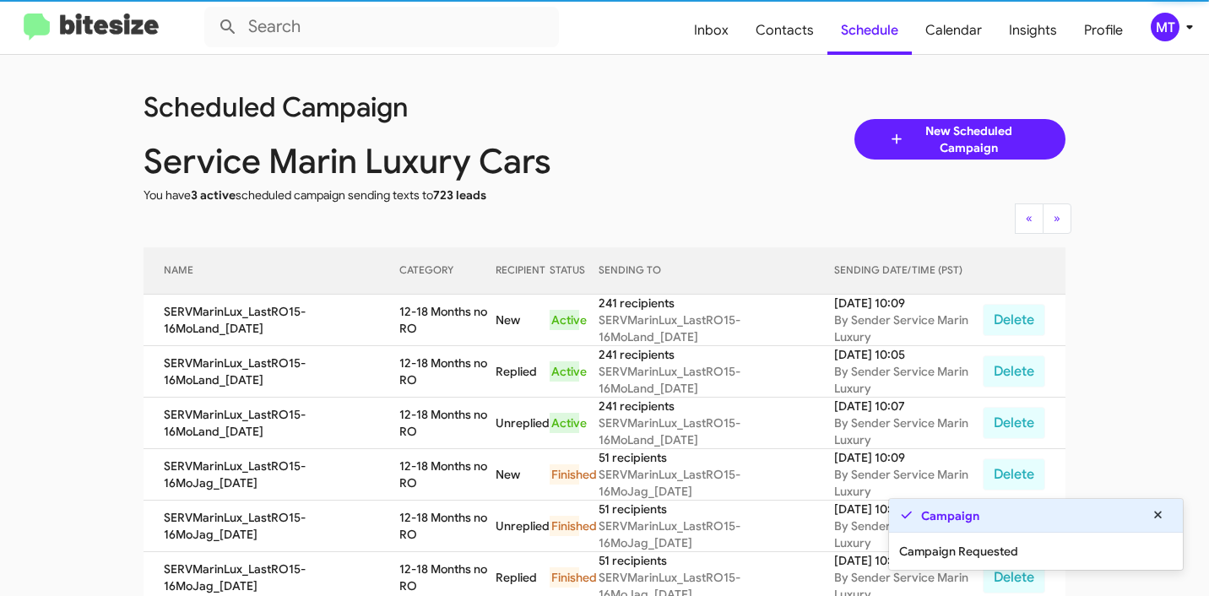
click at [1194, 30] on icon at bounding box center [1190, 27] width 20 height 20
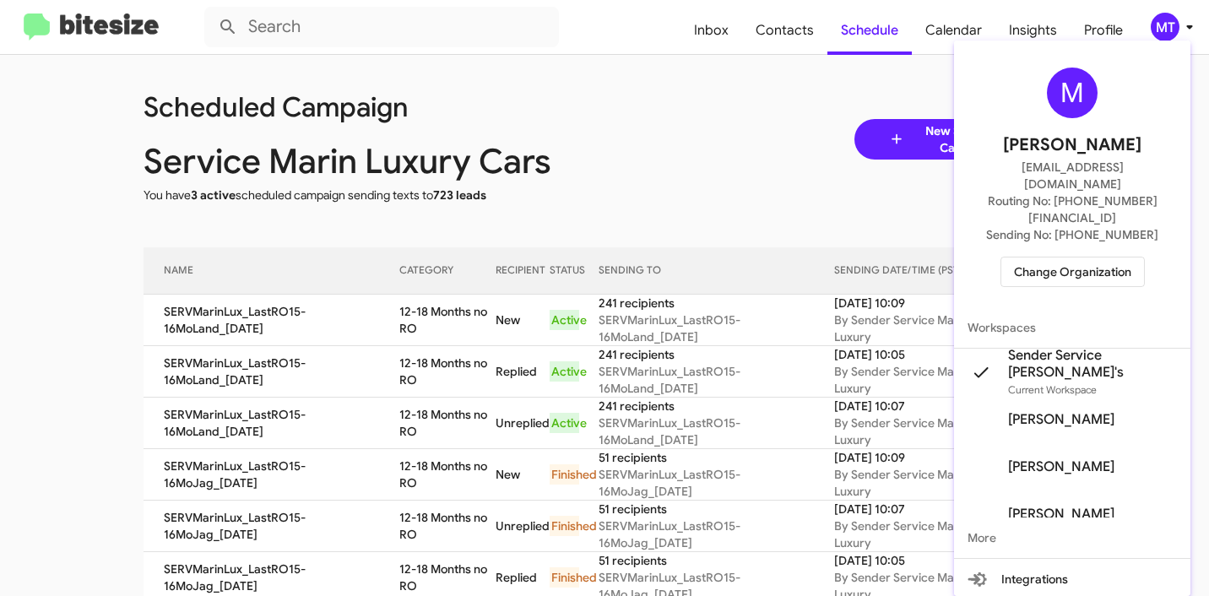
click at [714, 158] on div at bounding box center [604, 298] width 1209 height 596
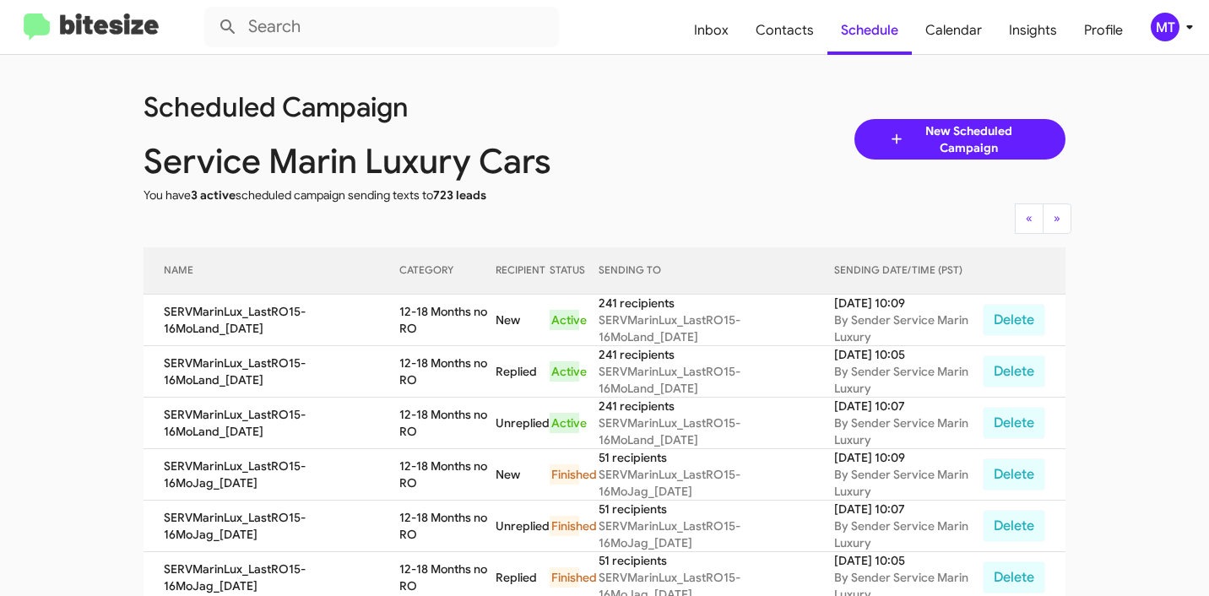
click at [905, 138] on span "New Scheduled Campaign" at bounding box center [968, 139] width 127 height 34
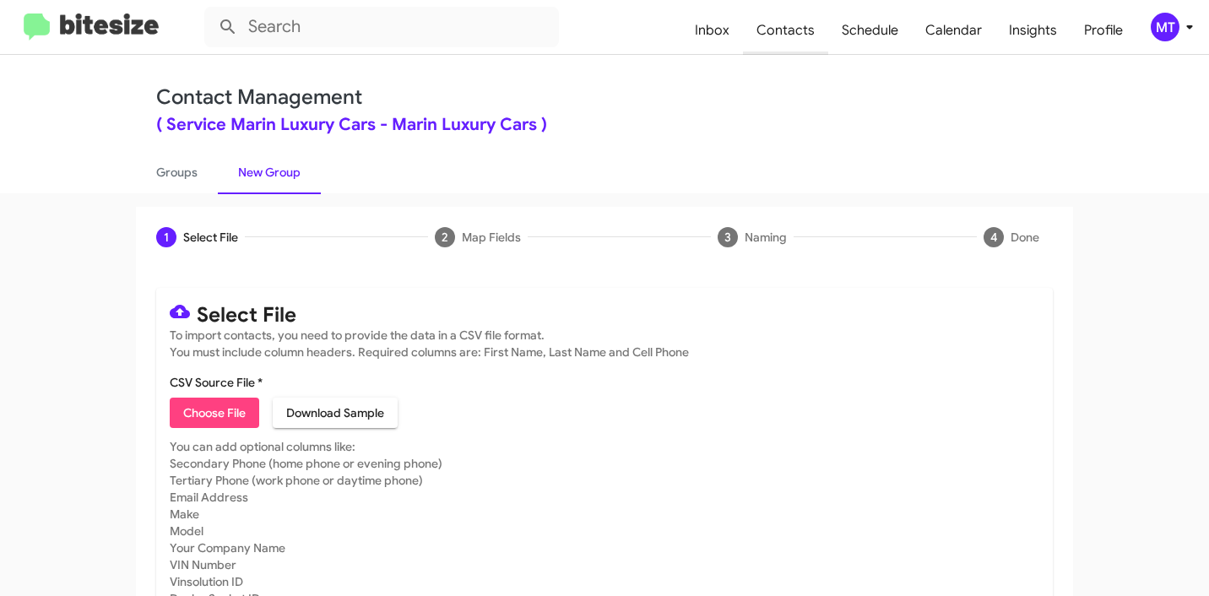
click at [799, 31] on span "Contacts" at bounding box center [785, 30] width 85 height 49
type input "in:groups"
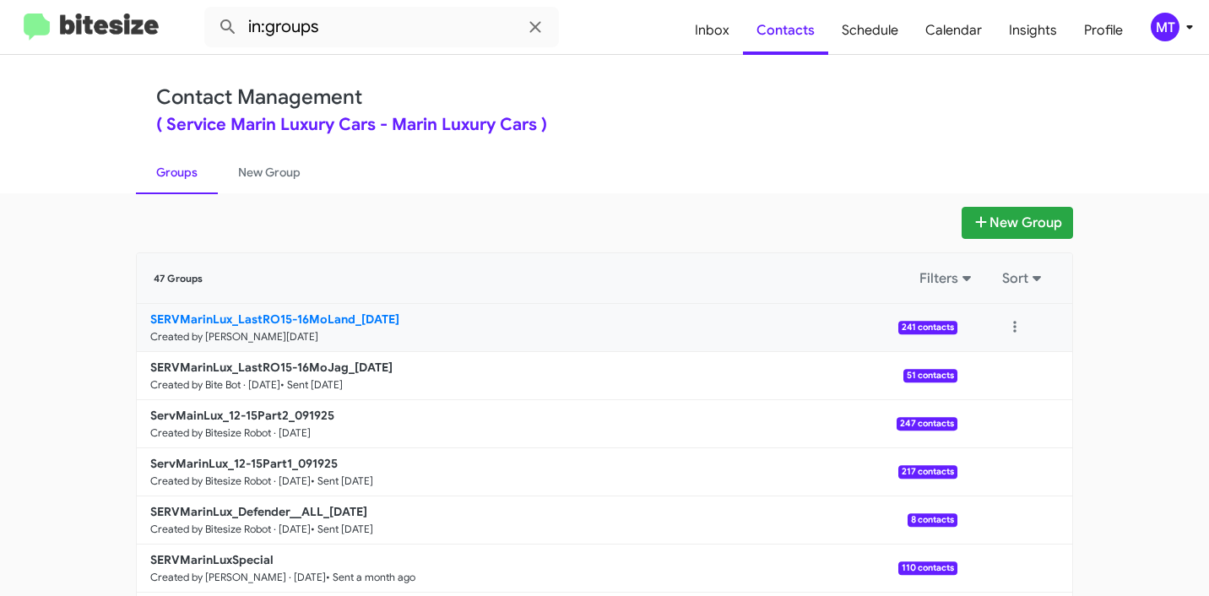
click at [318, 341] on small "Created by [PERSON_NAME][DATE]" at bounding box center [234, 337] width 168 height 14
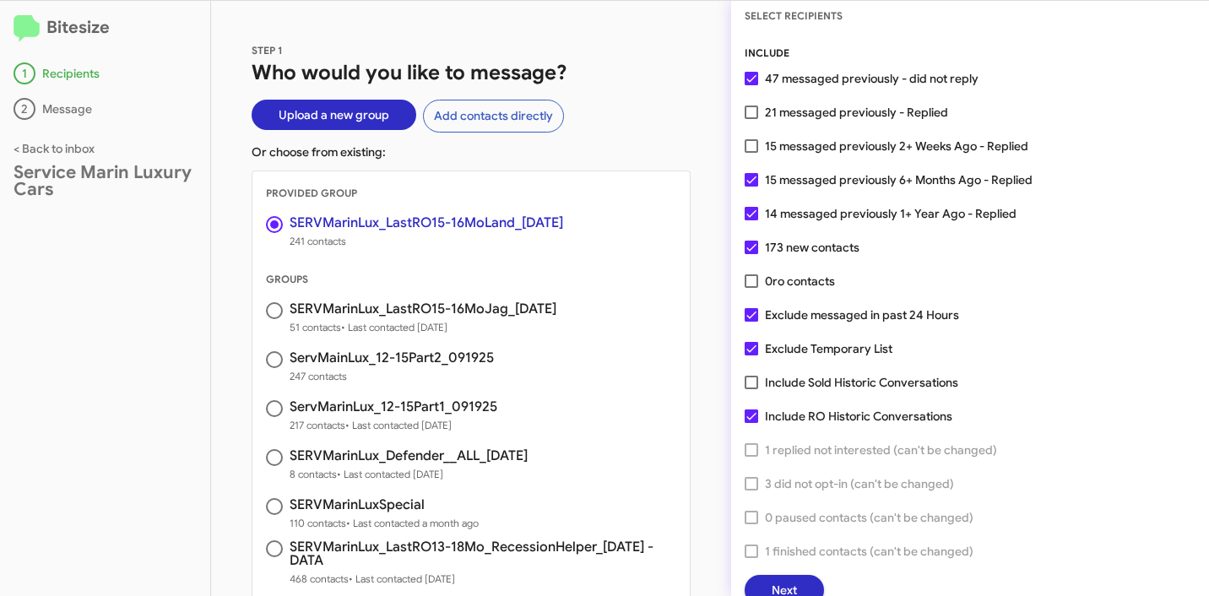
scroll to position [43, 0]
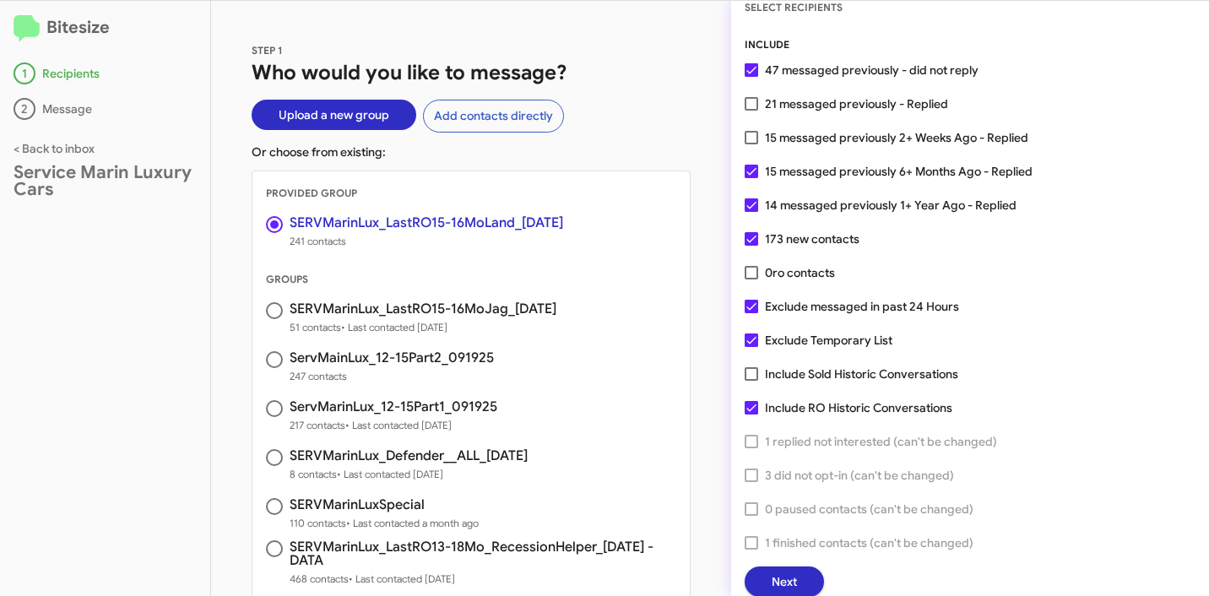
click at [126, 343] on div "Bitesize 1 Recipients 2 Message < Back to inbox Service Marin Luxury Cars" at bounding box center [105, 298] width 211 height 595
